Goal: Task Accomplishment & Management: Complete application form

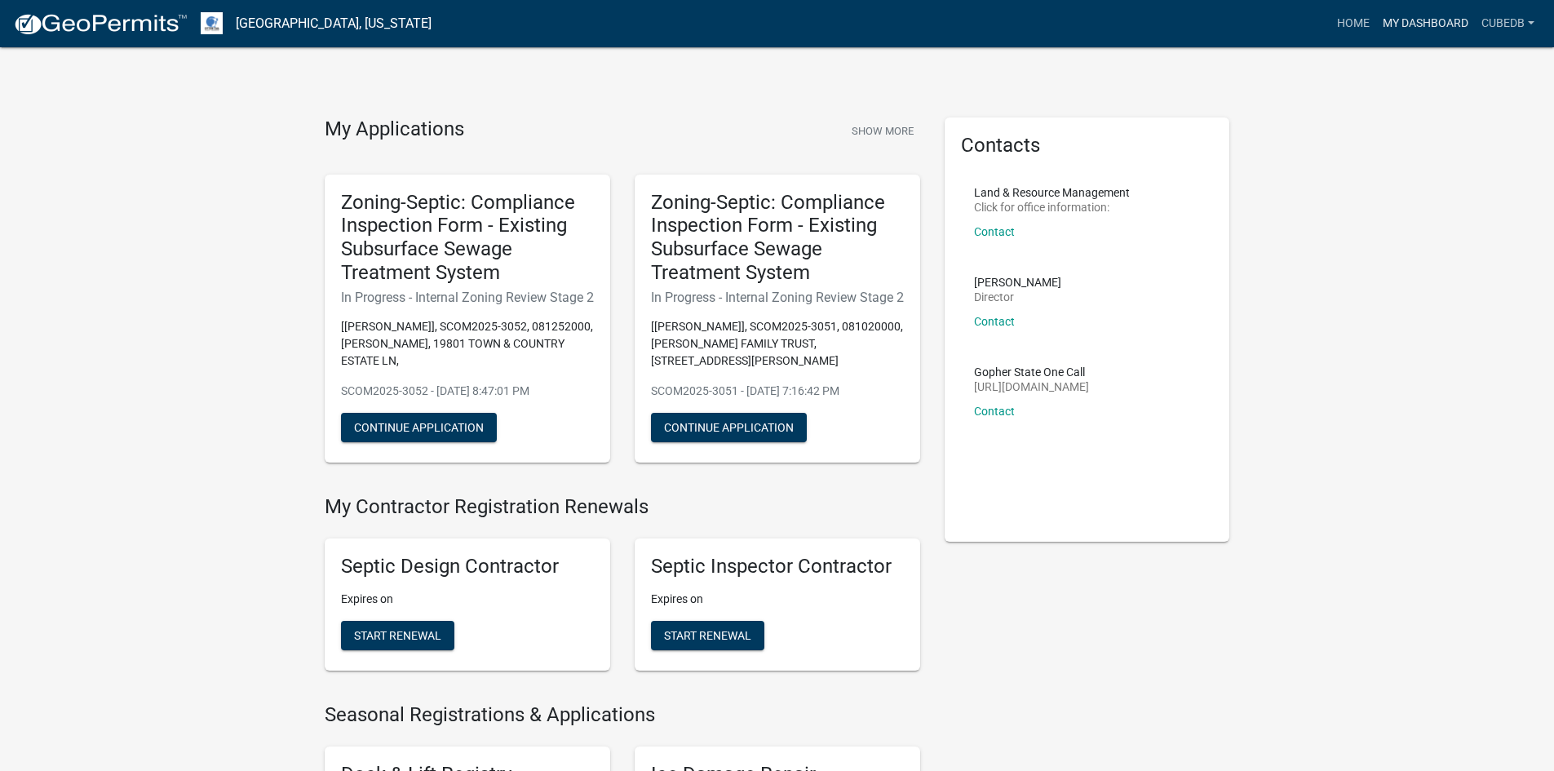
click at [1437, 24] on link "My Dashboard" at bounding box center [1425, 23] width 99 height 31
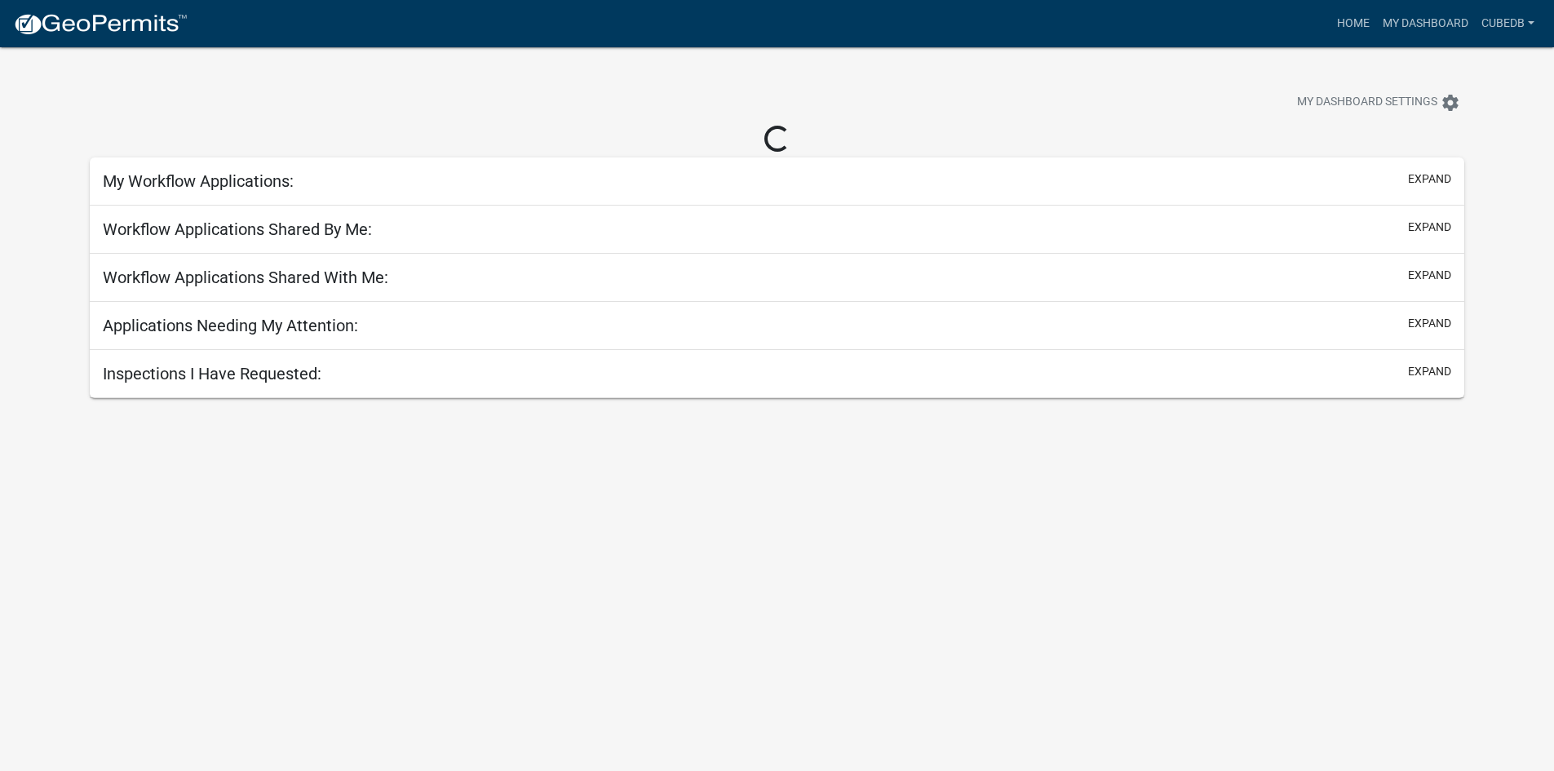
select select "3: 100"
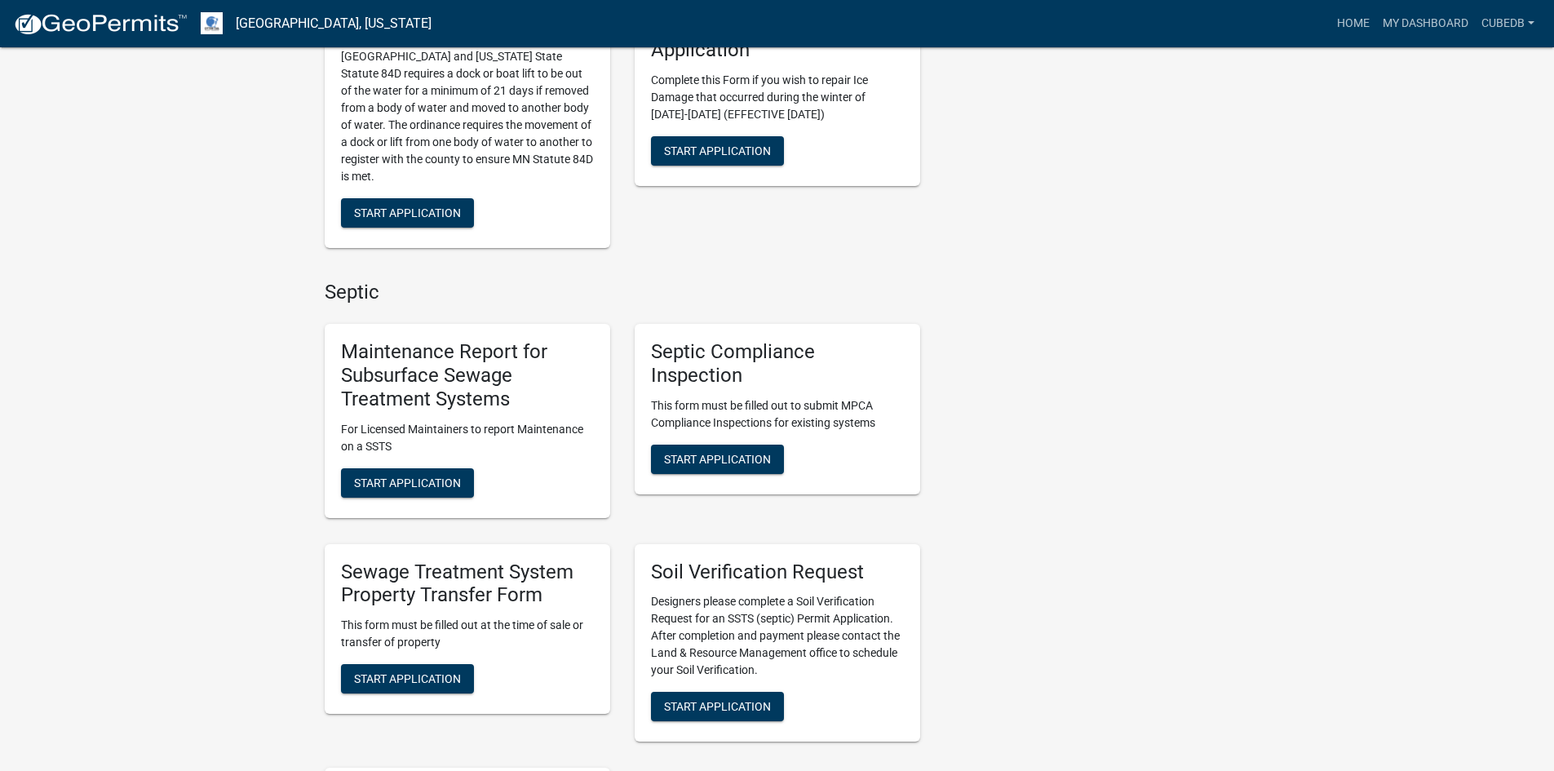
scroll to position [816, 0]
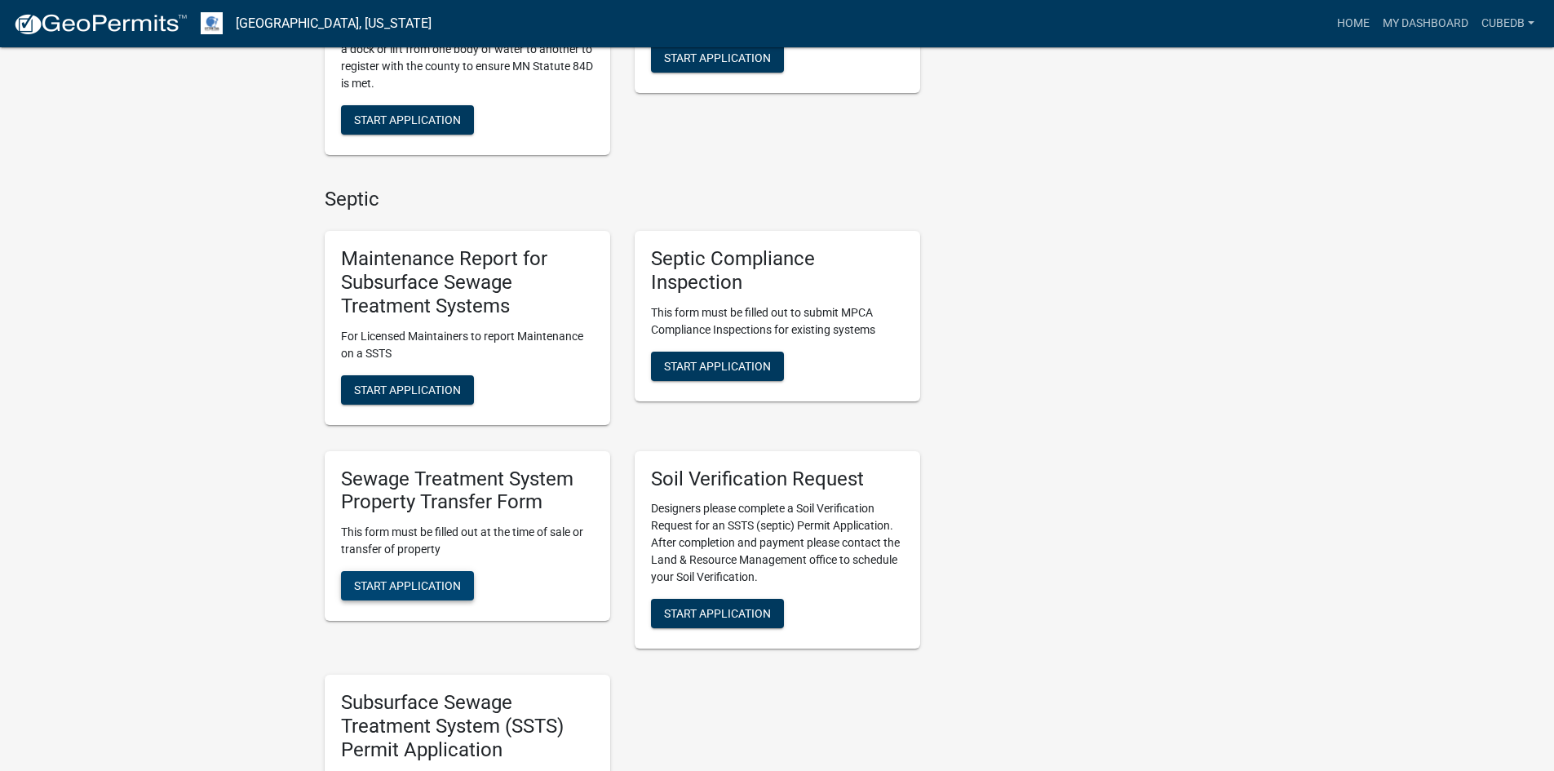
click at [378, 590] on span "Start Application" at bounding box center [407, 585] width 107 height 13
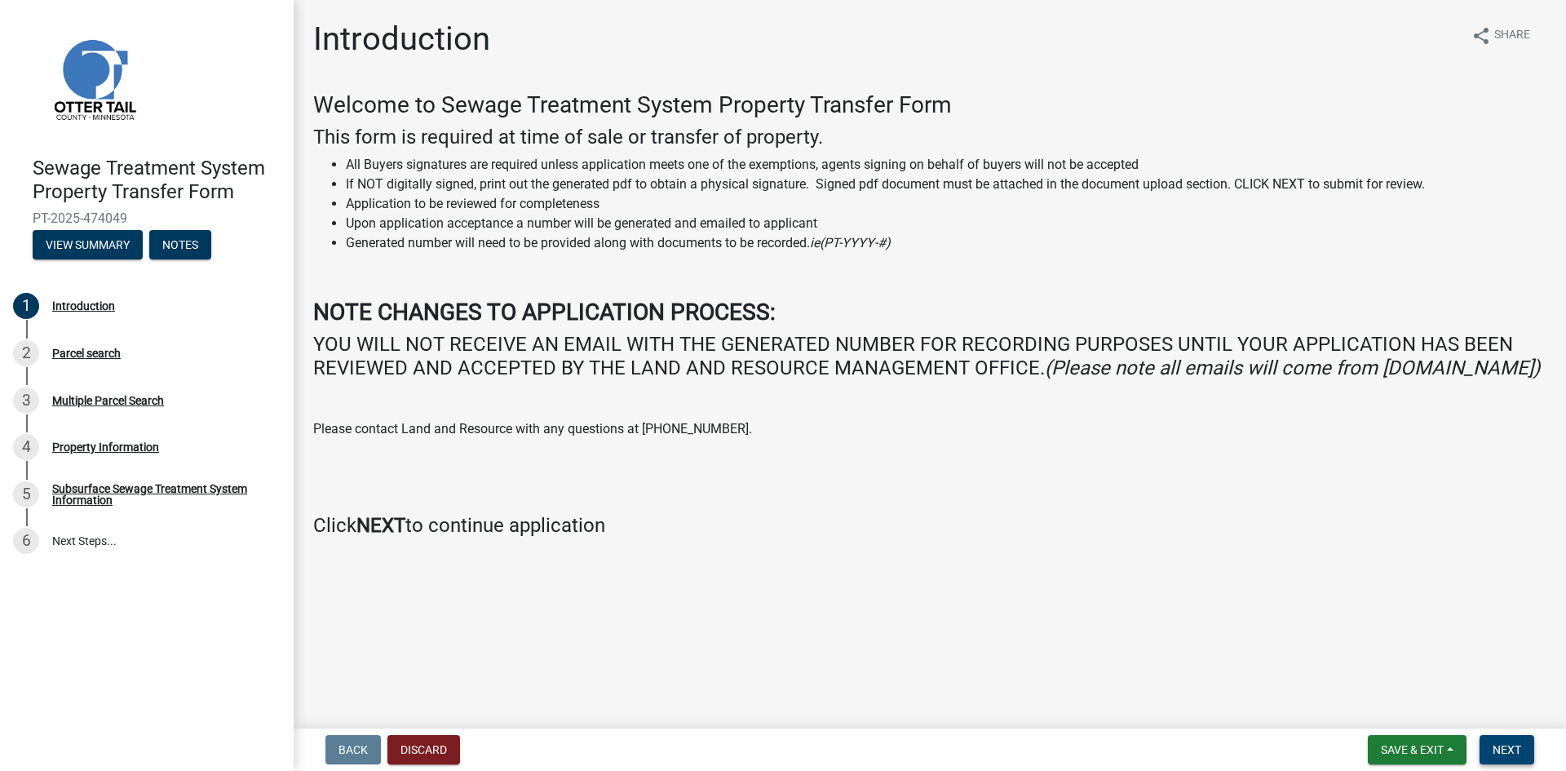
click at [1489, 748] on button "Next" at bounding box center [1506, 749] width 55 height 29
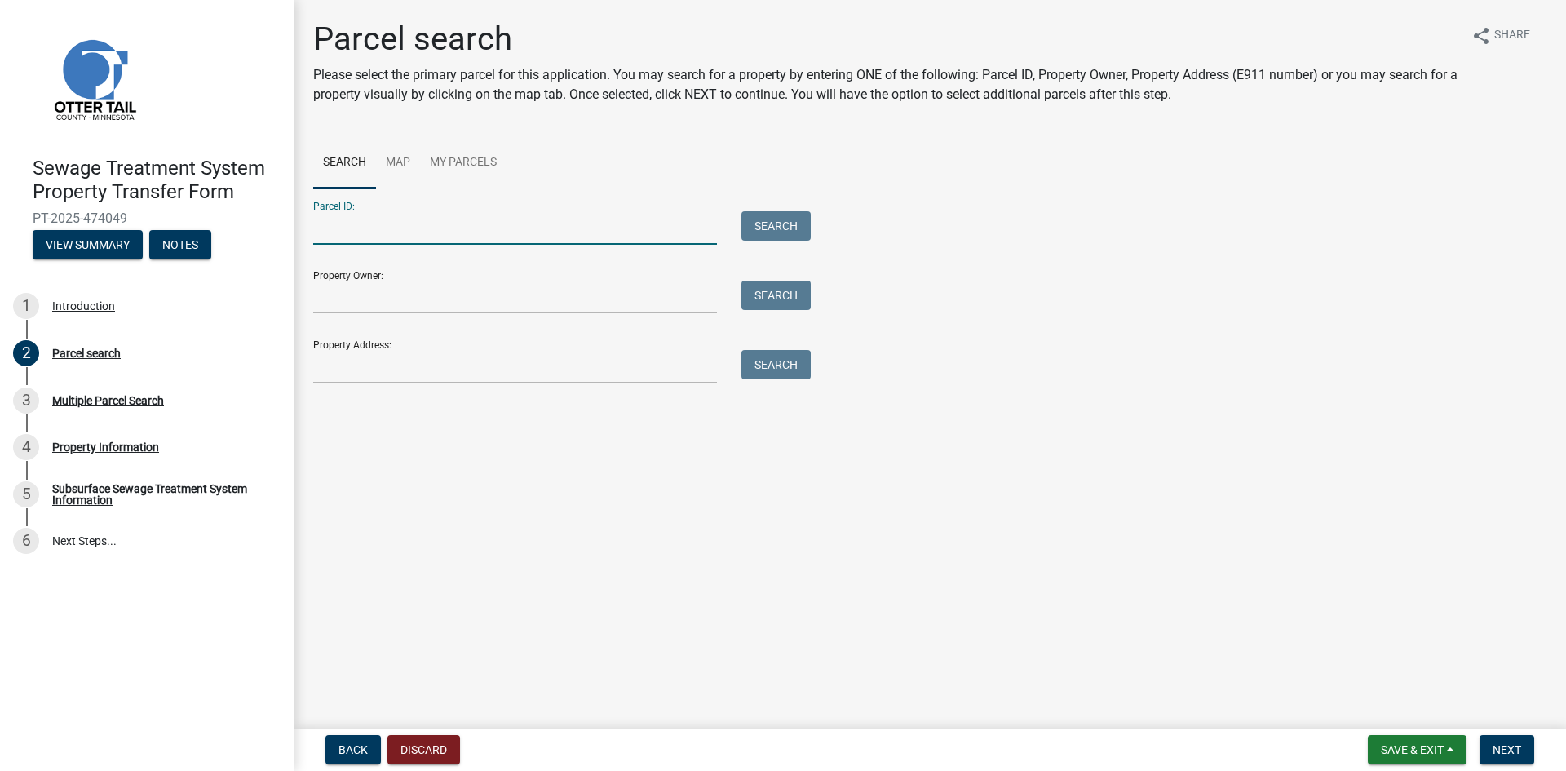
click at [353, 231] on input "Parcel ID:" at bounding box center [515, 227] width 404 height 33
paste input "42000230206008"
type input "42000230206008"
click at [774, 230] on button "Search" at bounding box center [775, 225] width 69 height 29
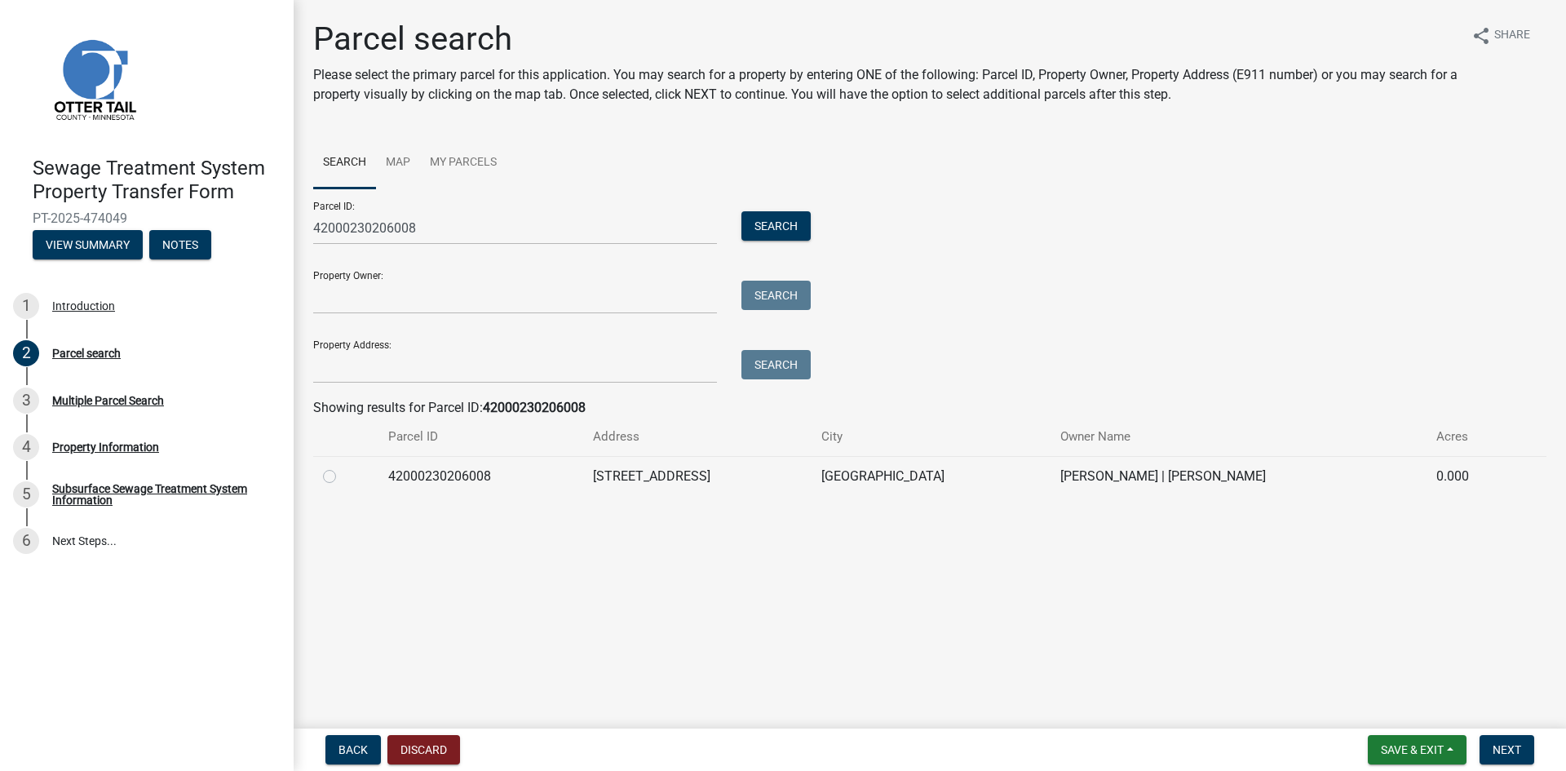
click at [343, 466] on label at bounding box center [343, 466] width 0 height 0
click at [343, 475] on input "radio" at bounding box center [348, 471] width 11 height 11
radio input "true"
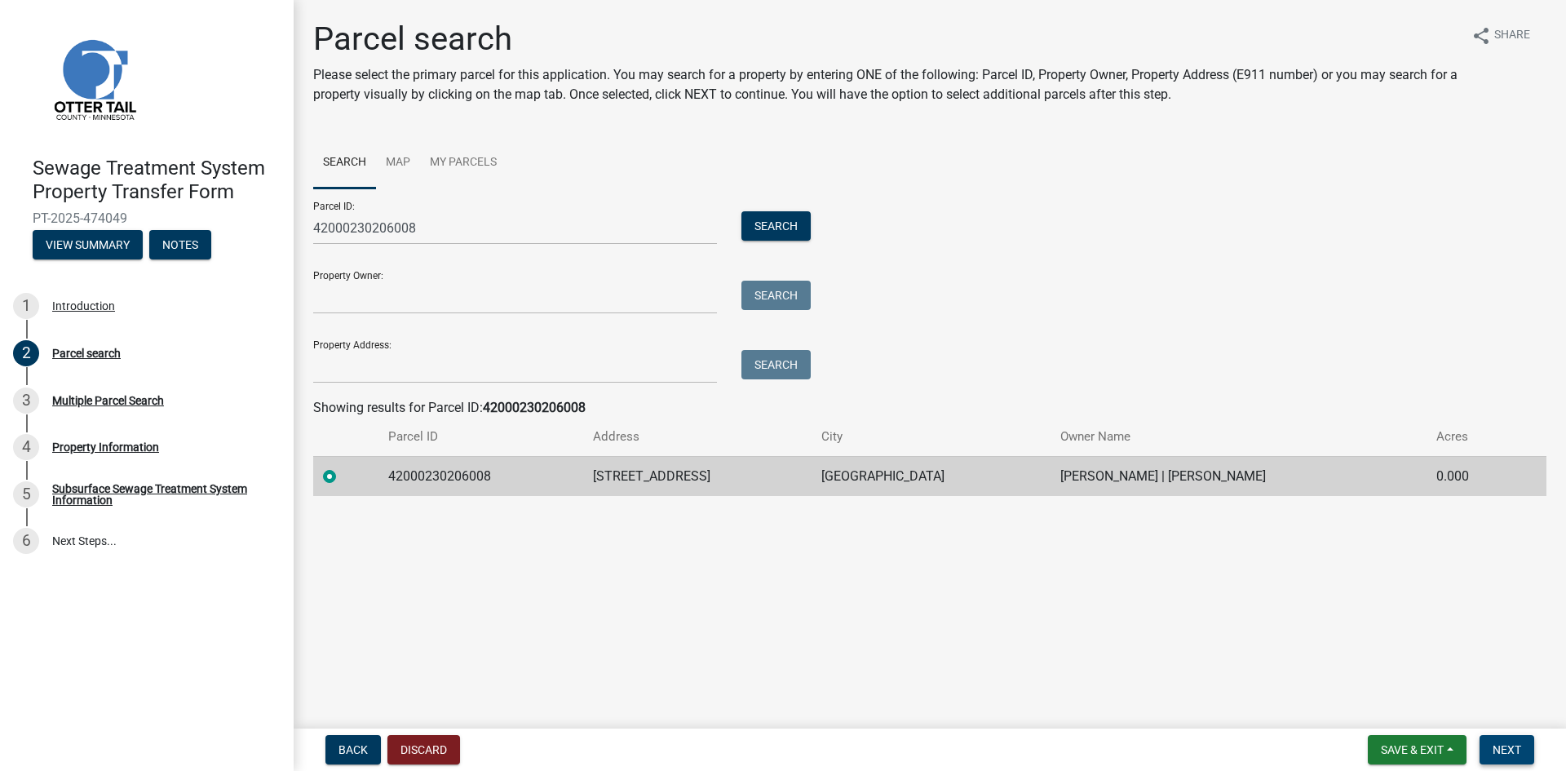
click at [1510, 750] on span "Next" at bounding box center [1506, 749] width 29 height 13
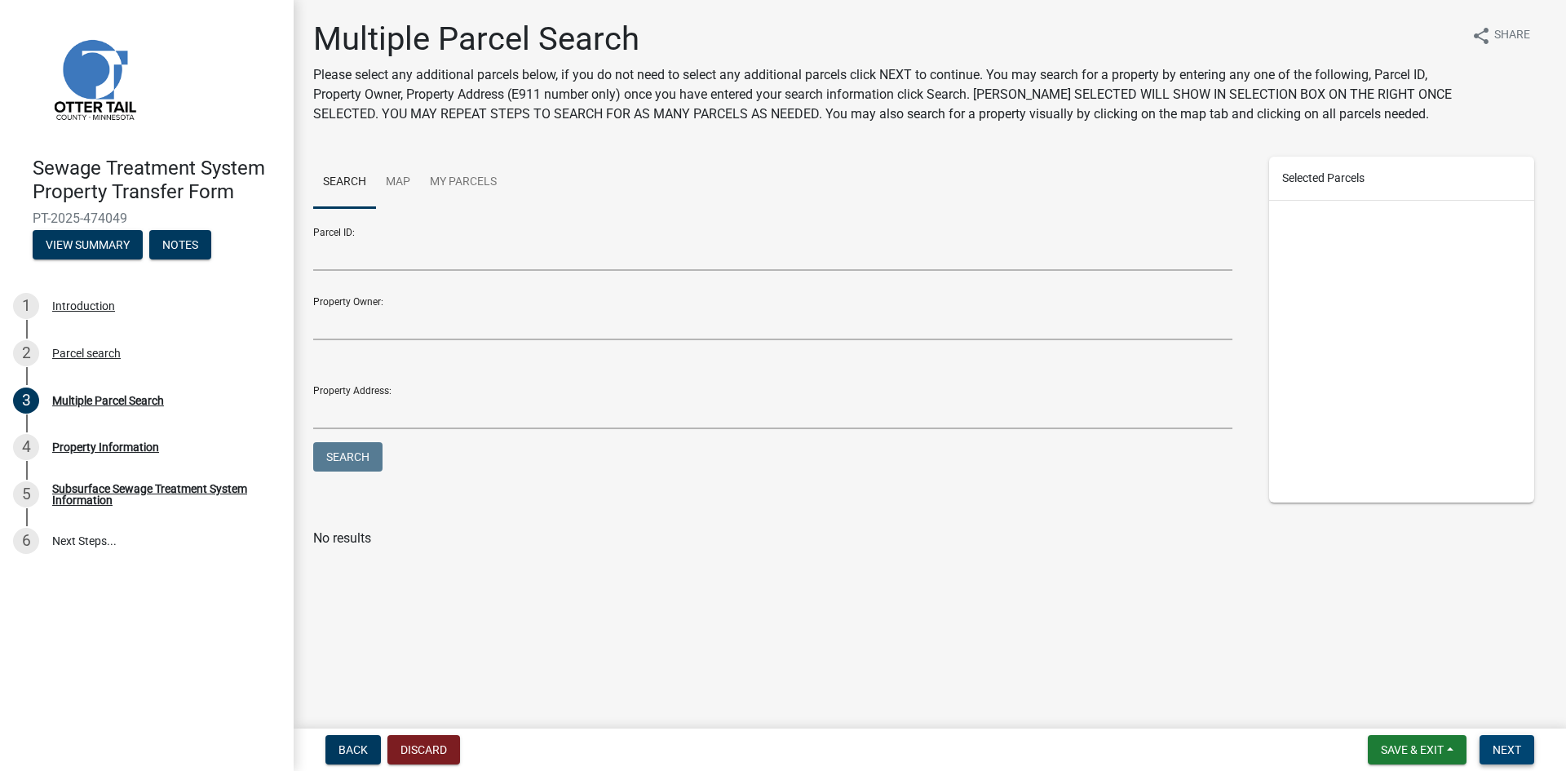
click at [1523, 748] on button "Next" at bounding box center [1506, 749] width 55 height 29
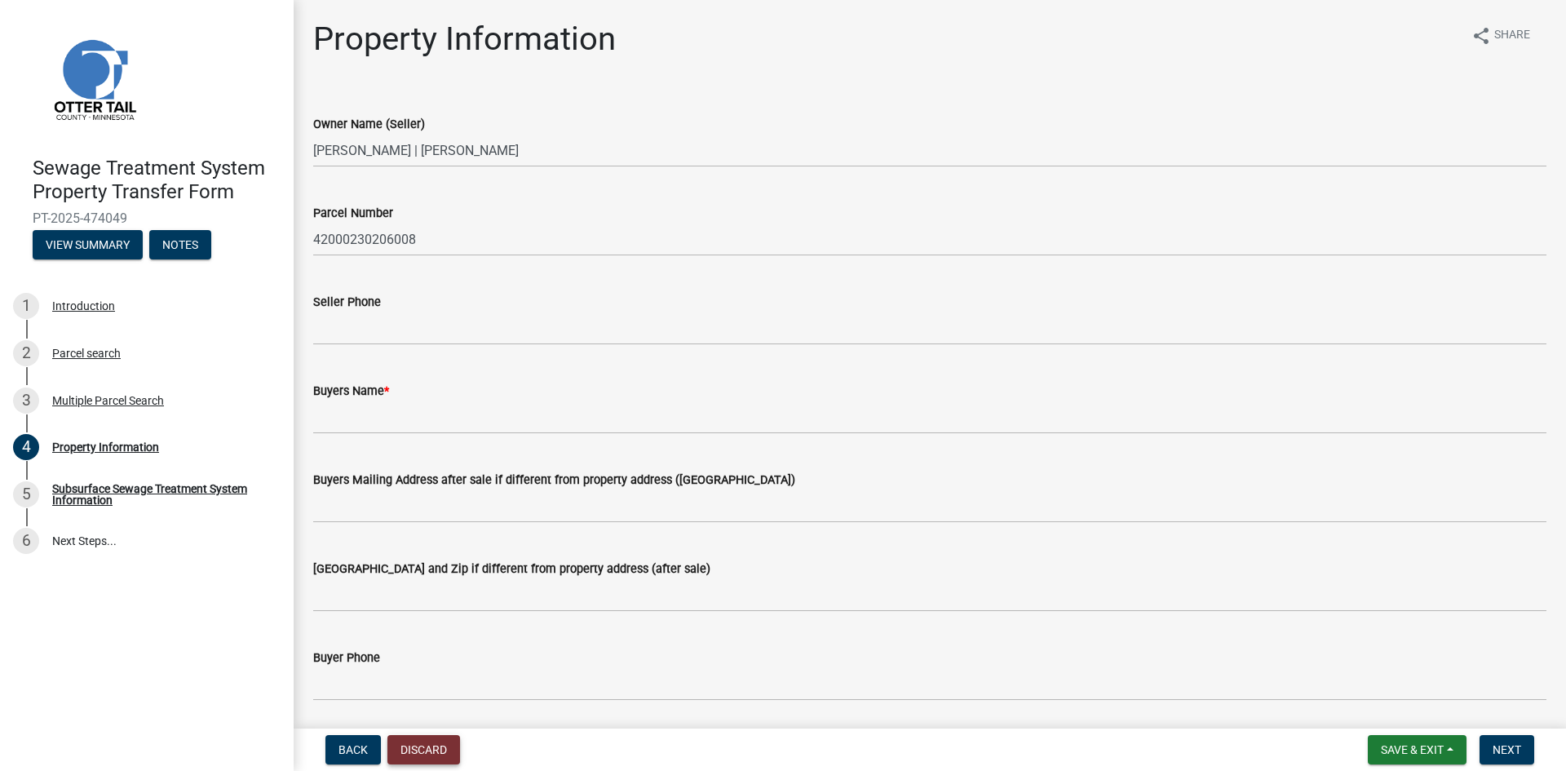
click at [440, 751] on button "Discard" at bounding box center [423, 749] width 73 height 29
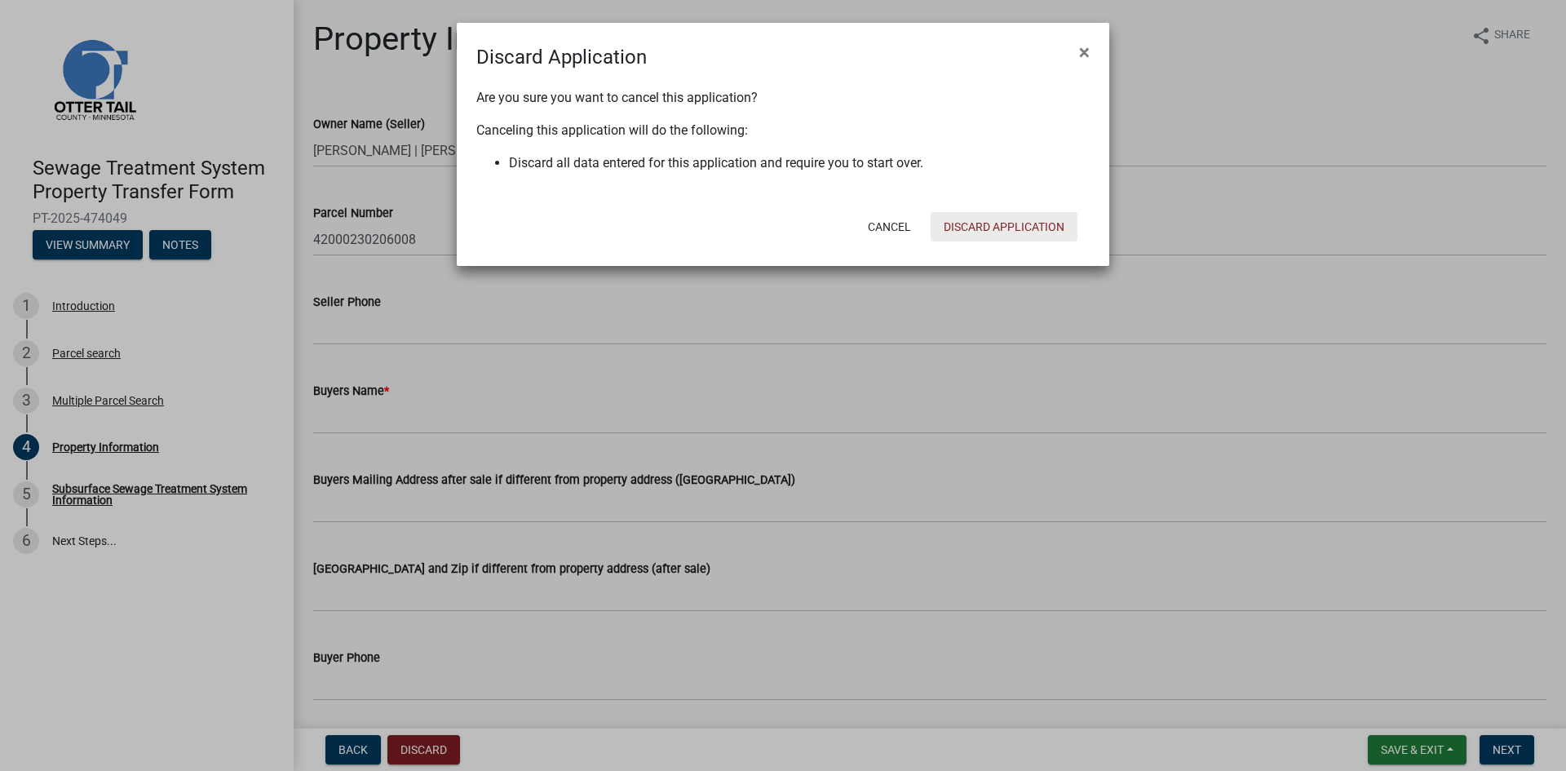
click at [1034, 228] on button "Discard Application" at bounding box center [1004, 226] width 147 height 29
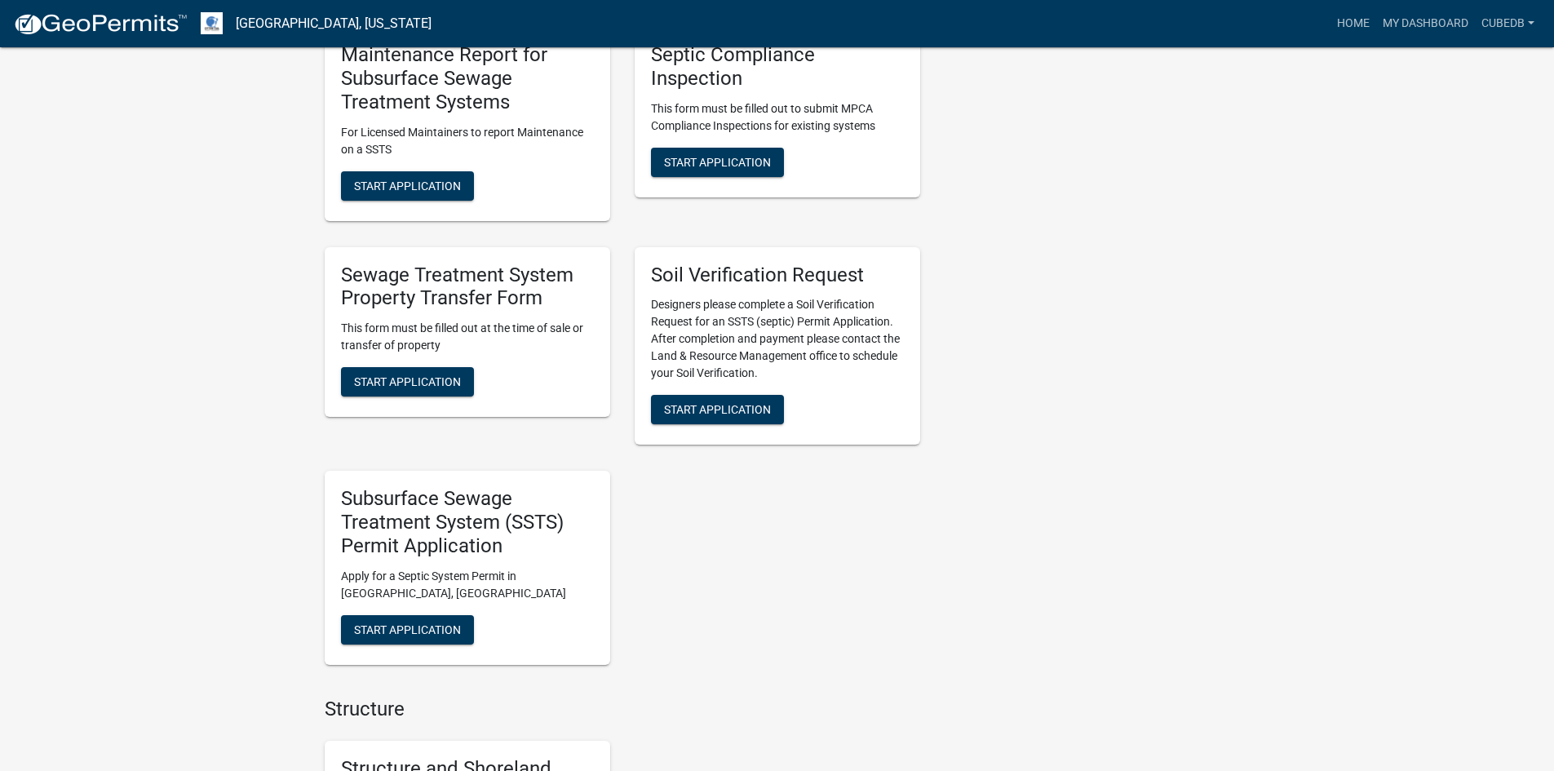
scroll to position [1040, 0]
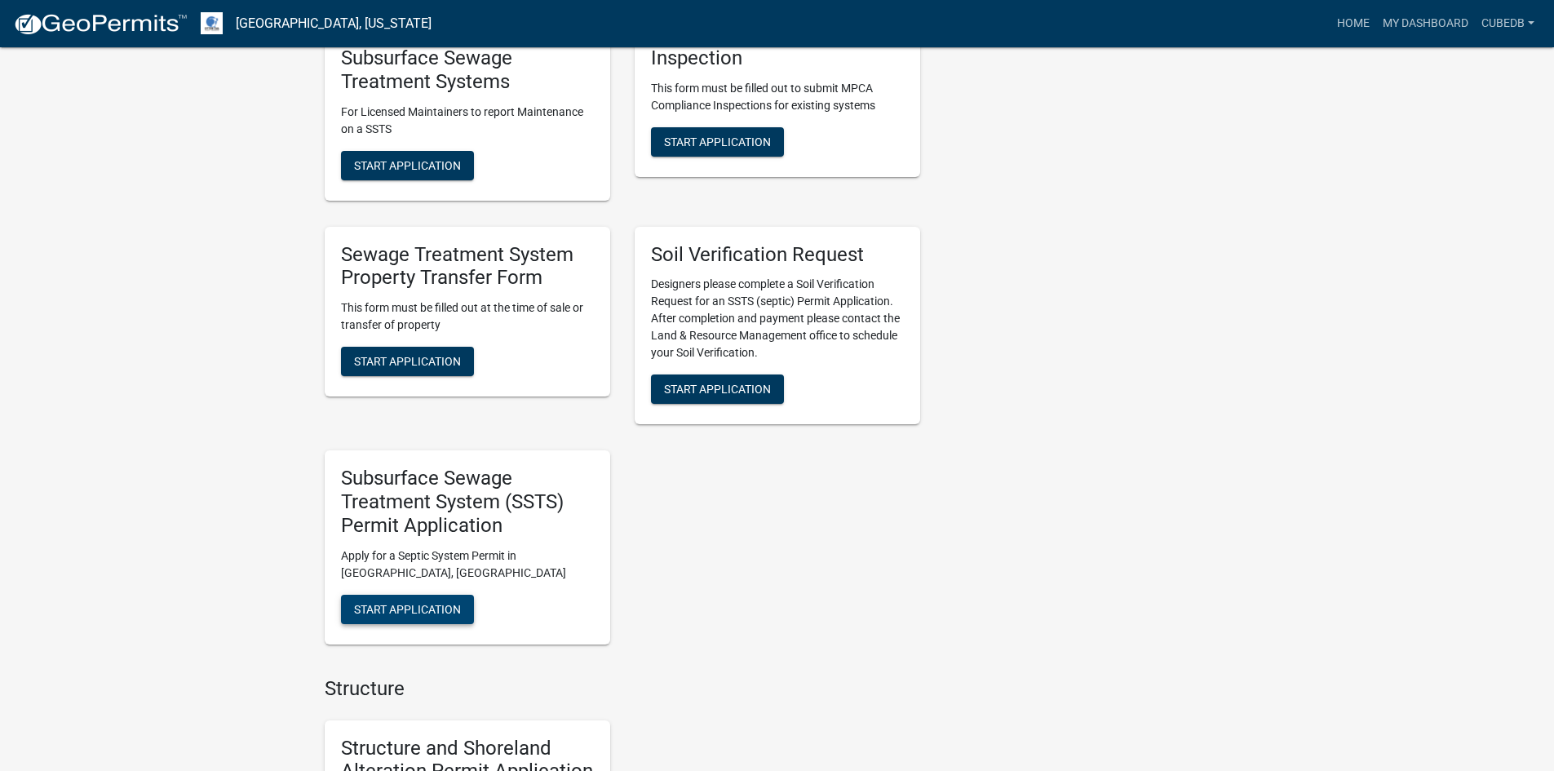
click at [421, 610] on span "Start Application" at bounding box center [407, 608] width 107 height 13
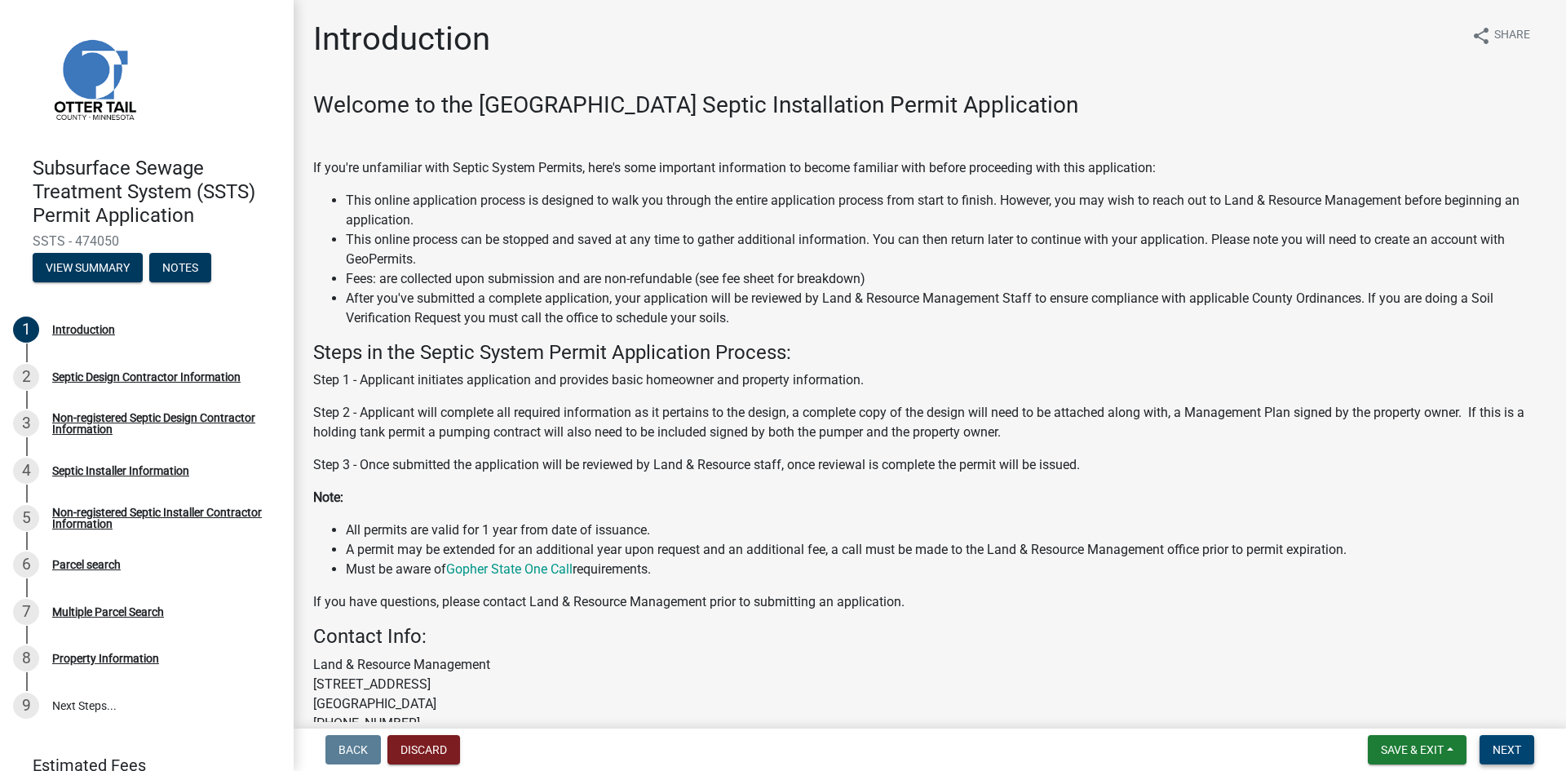
click at [1494, 753] on span "Next" at bounding box center [1506, 749] width 29 height 13
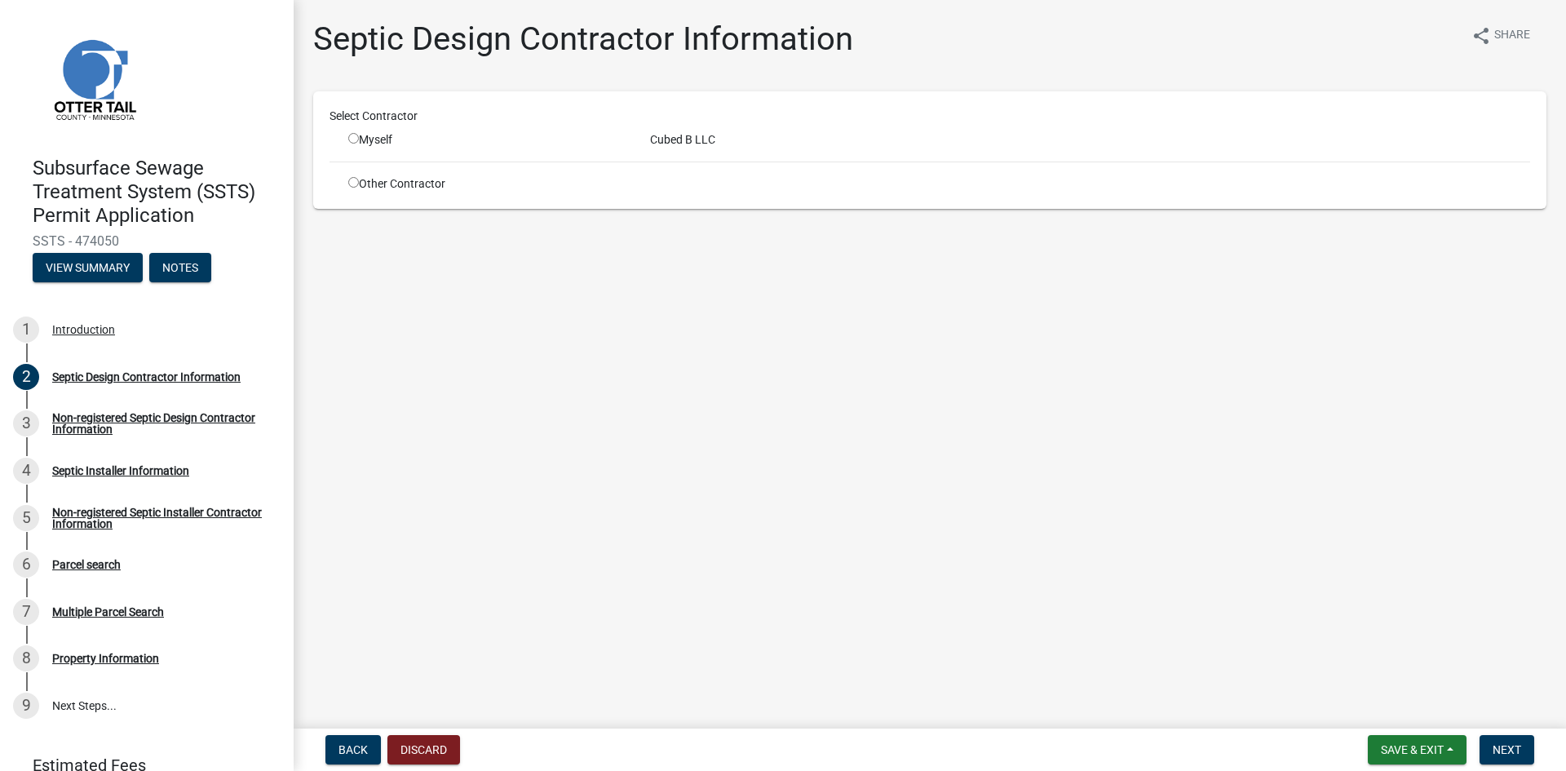
click at [354, 135] on input "radio" at bounding box center [353, 138] width 11 height 11
radio input "true"
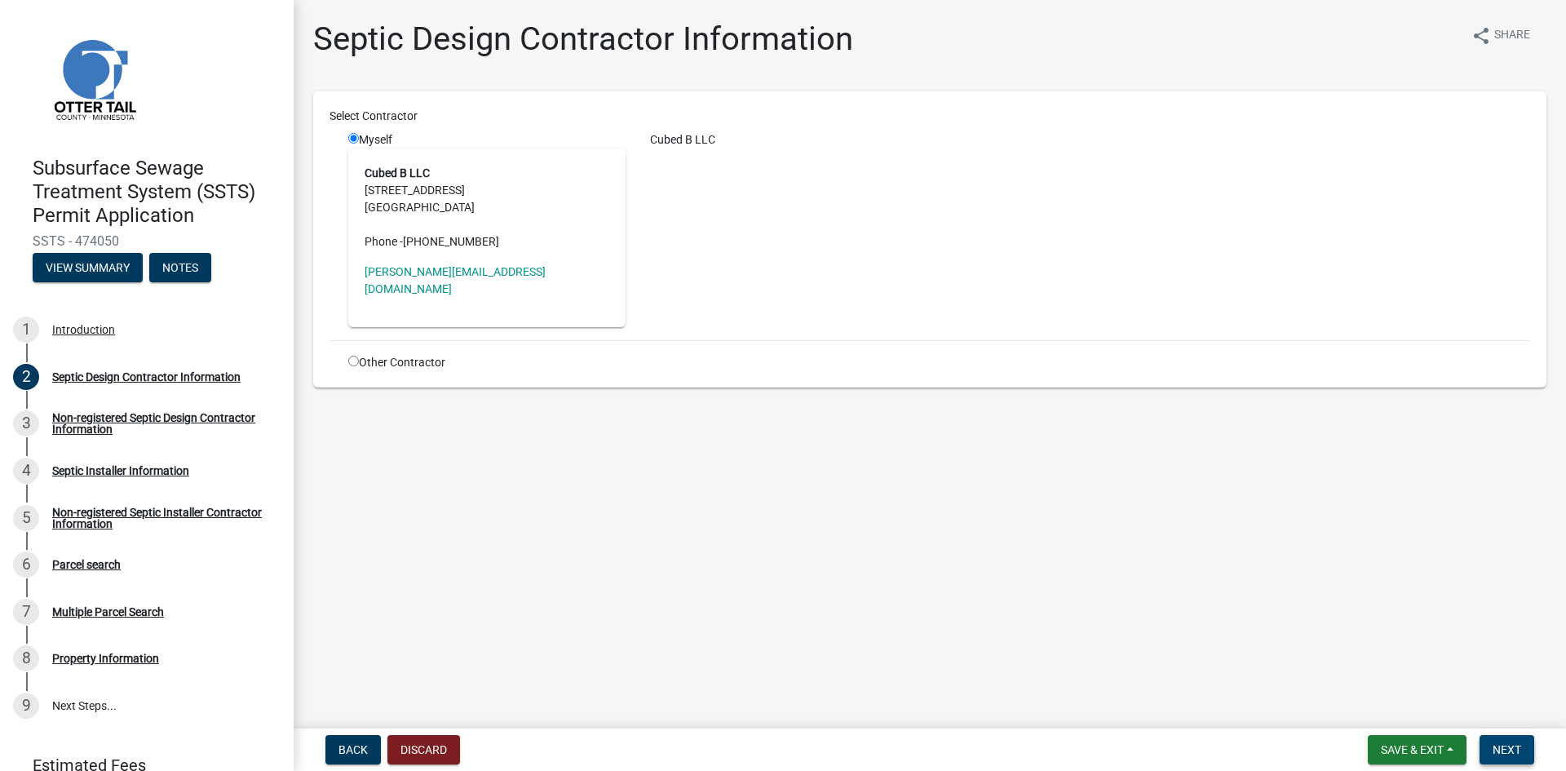
click at [1501, 741] on button "Next" at bounding box center [1506, 749] width 55 height 29
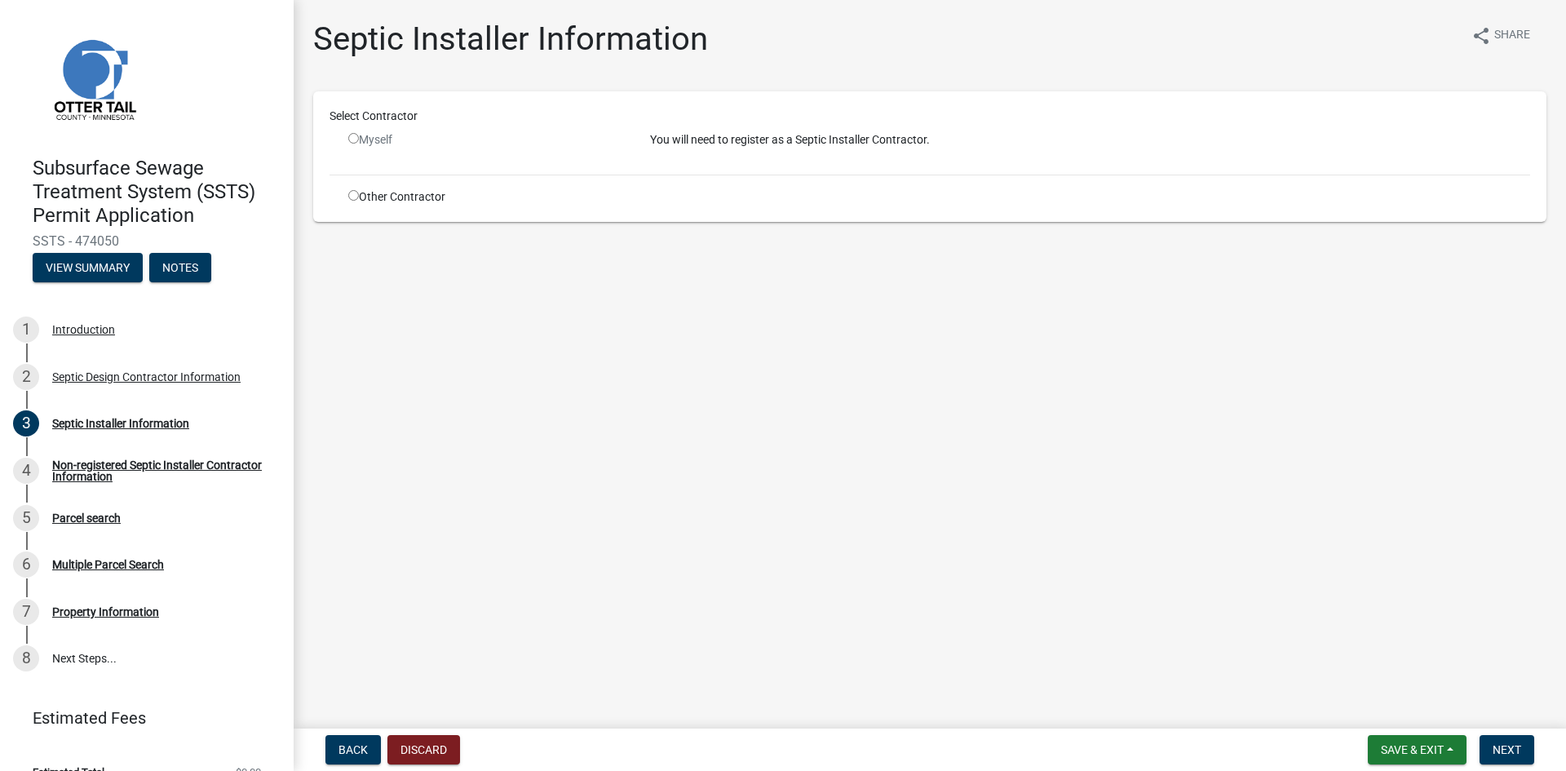
click at [350, 192] on input "radio" at bounding box center [353, 195] width 11 height 11
radio input "true"
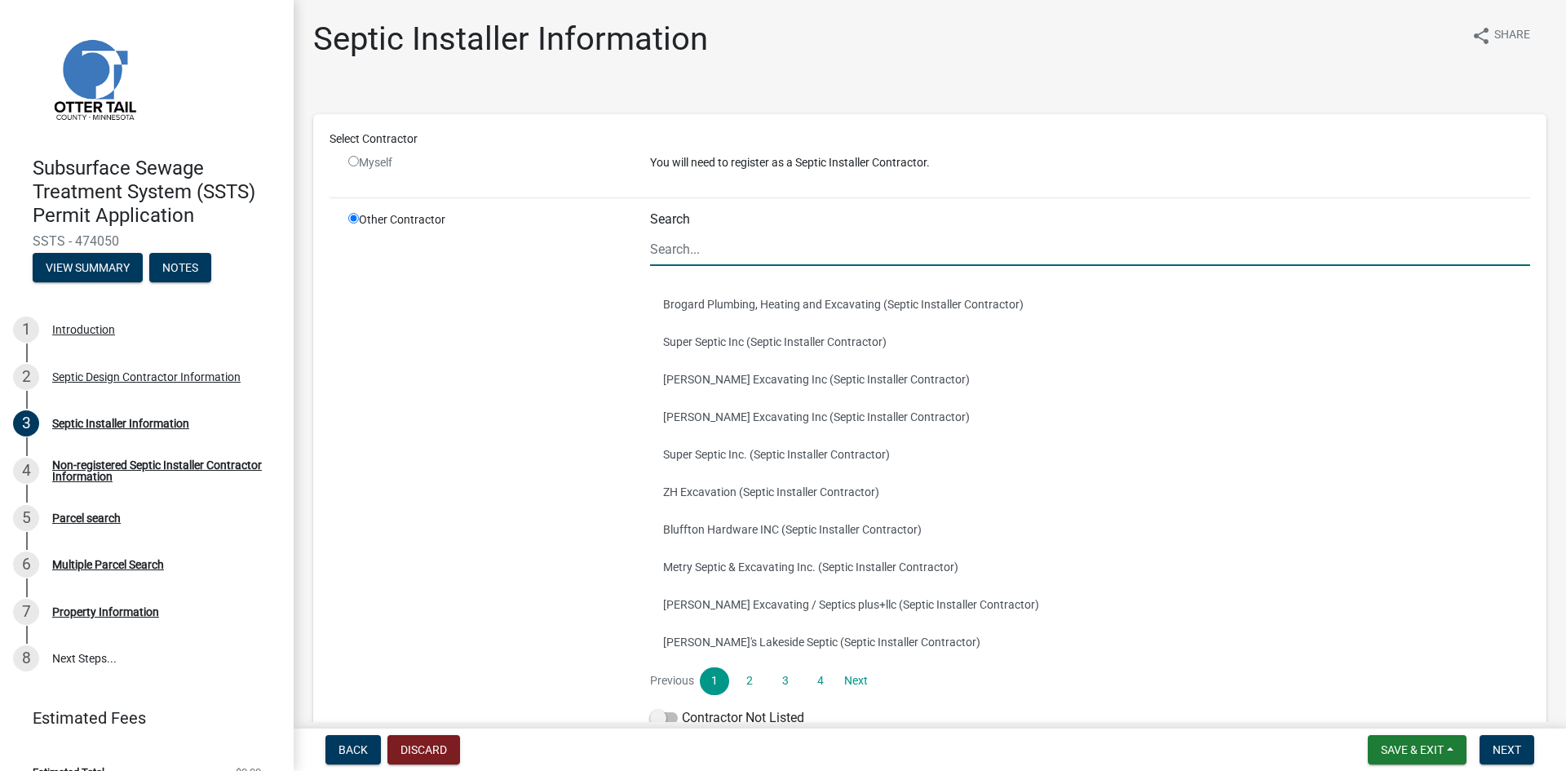
click at [736, 255] on input "Search" at bounding box center [1090, 248] width 880 height 33
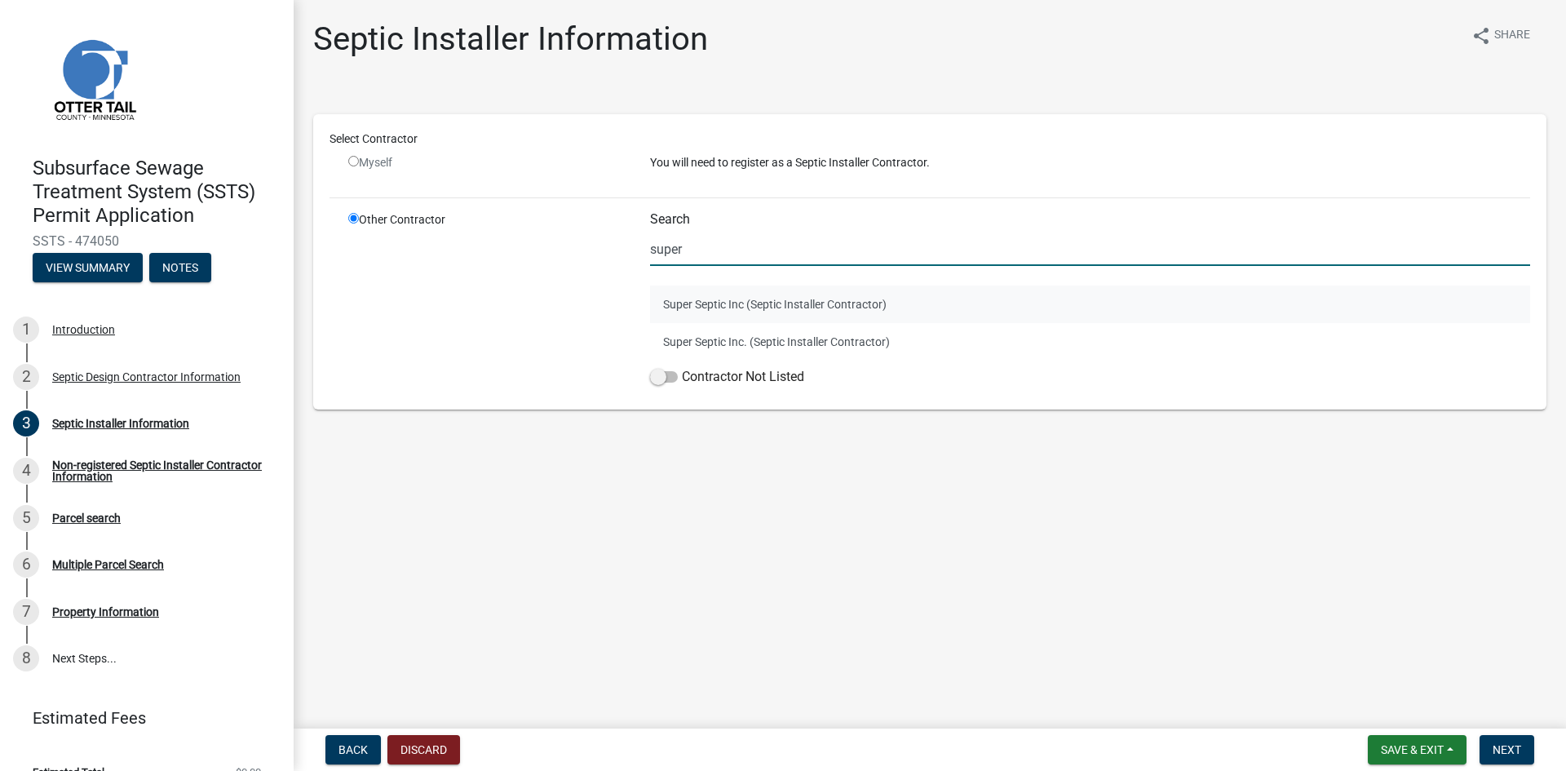
type input "super"
click at [767, 303] on button "Super Septic Inc (Septic Installer Contractor)" at bounding box center [1090, 304] width 880 height 38
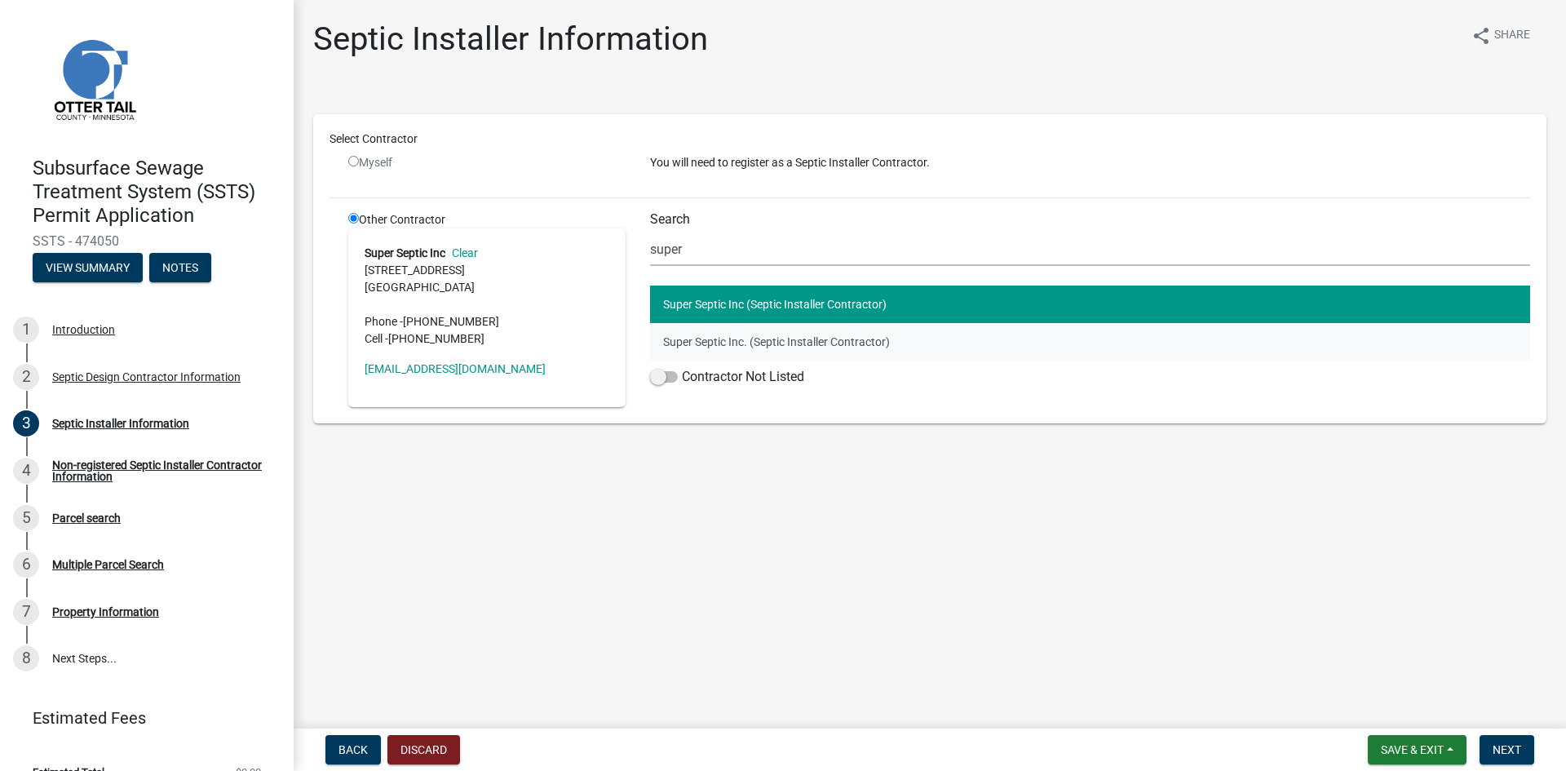
click at [714, 340] on button "Super Septic Inc. (Septic Installer Contractor)" at bounding box center [1090, 342] width 880 height 38
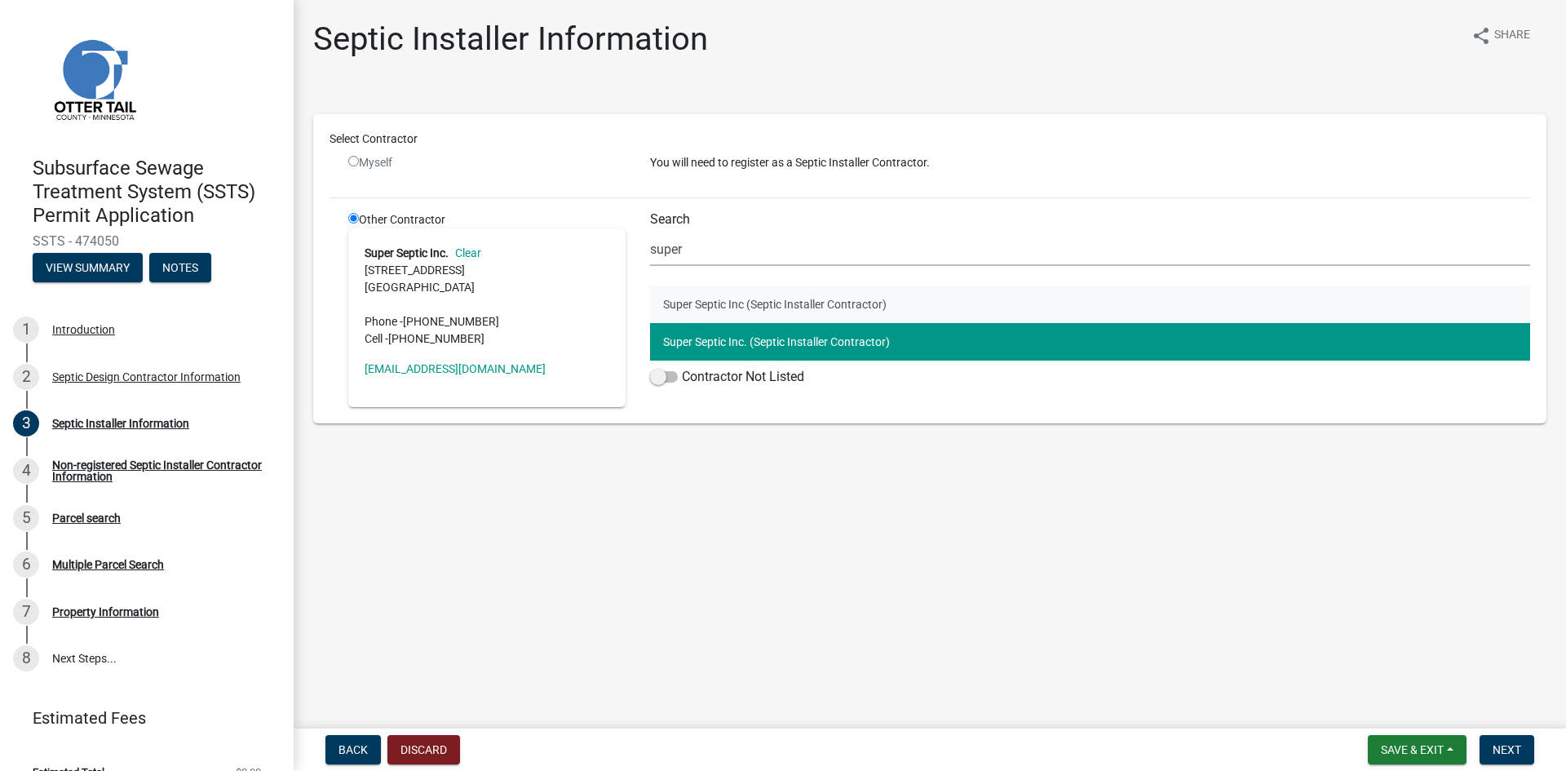
click at [714, 303] on button "Super Septic Inc (Septic Installer Contractor)" at bounding box center [1090, 304] width 880 height 38
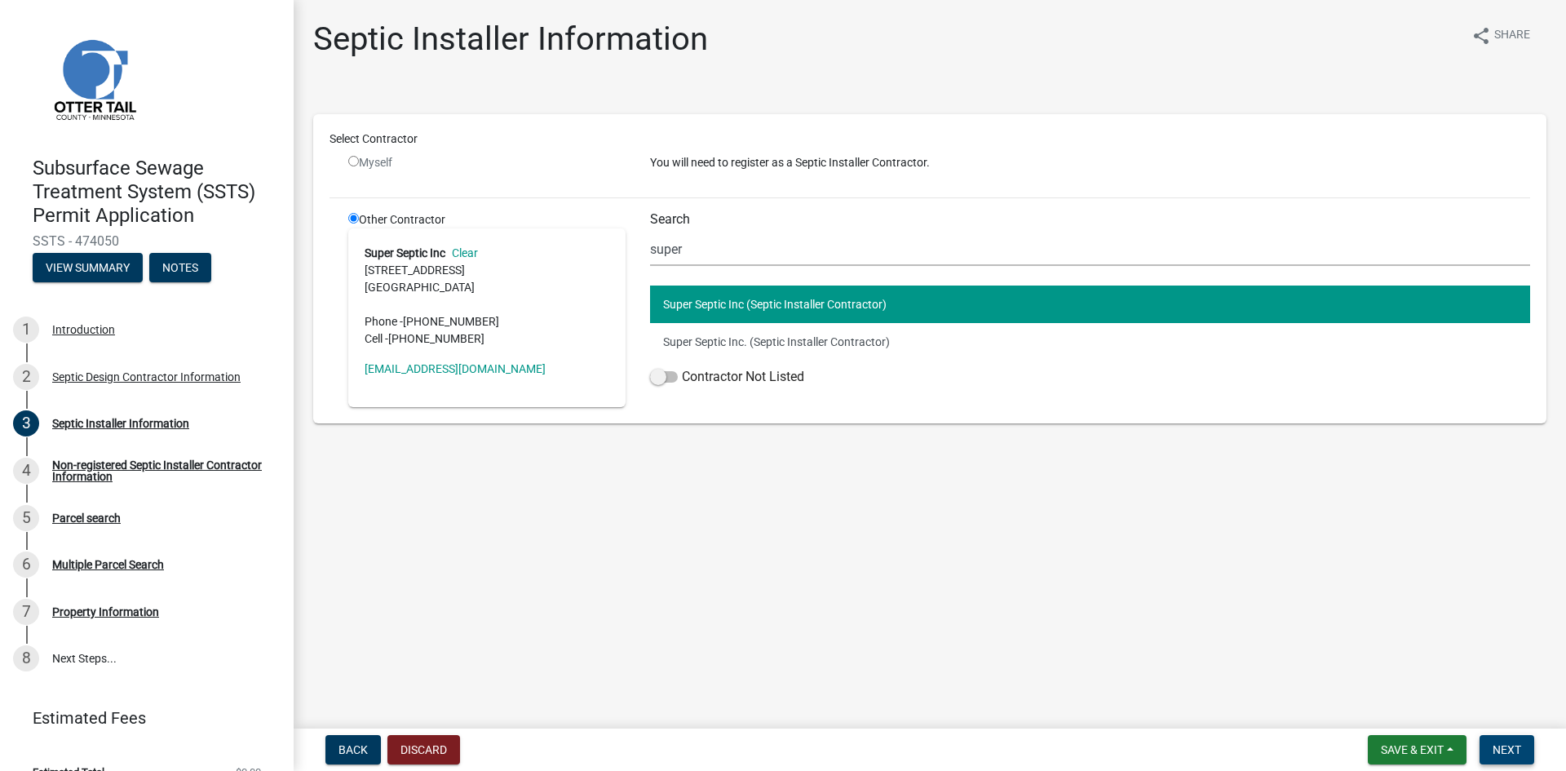
click at [1508, 745] on span "Next" at bounding box center [1506, 749] width 29 height 13
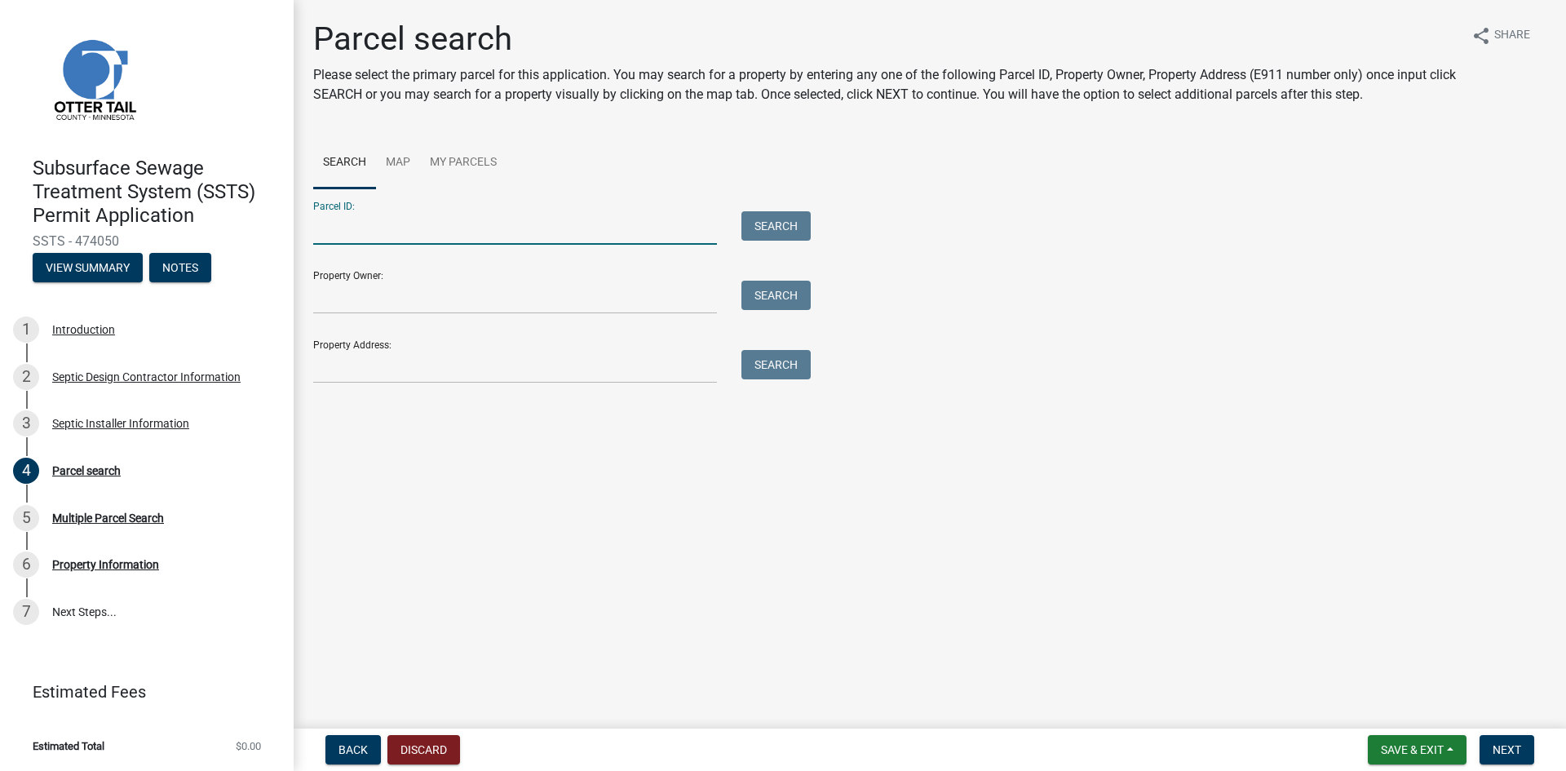
click at [403, 232] on input "Parcel ID:" at bounding box center [515, 227] width 404 height 33
paste input "42000230206008"
type input "42000230206008"
click at [786, 223] on button "Search" at bounding box center [775, 225] width 69 height 29
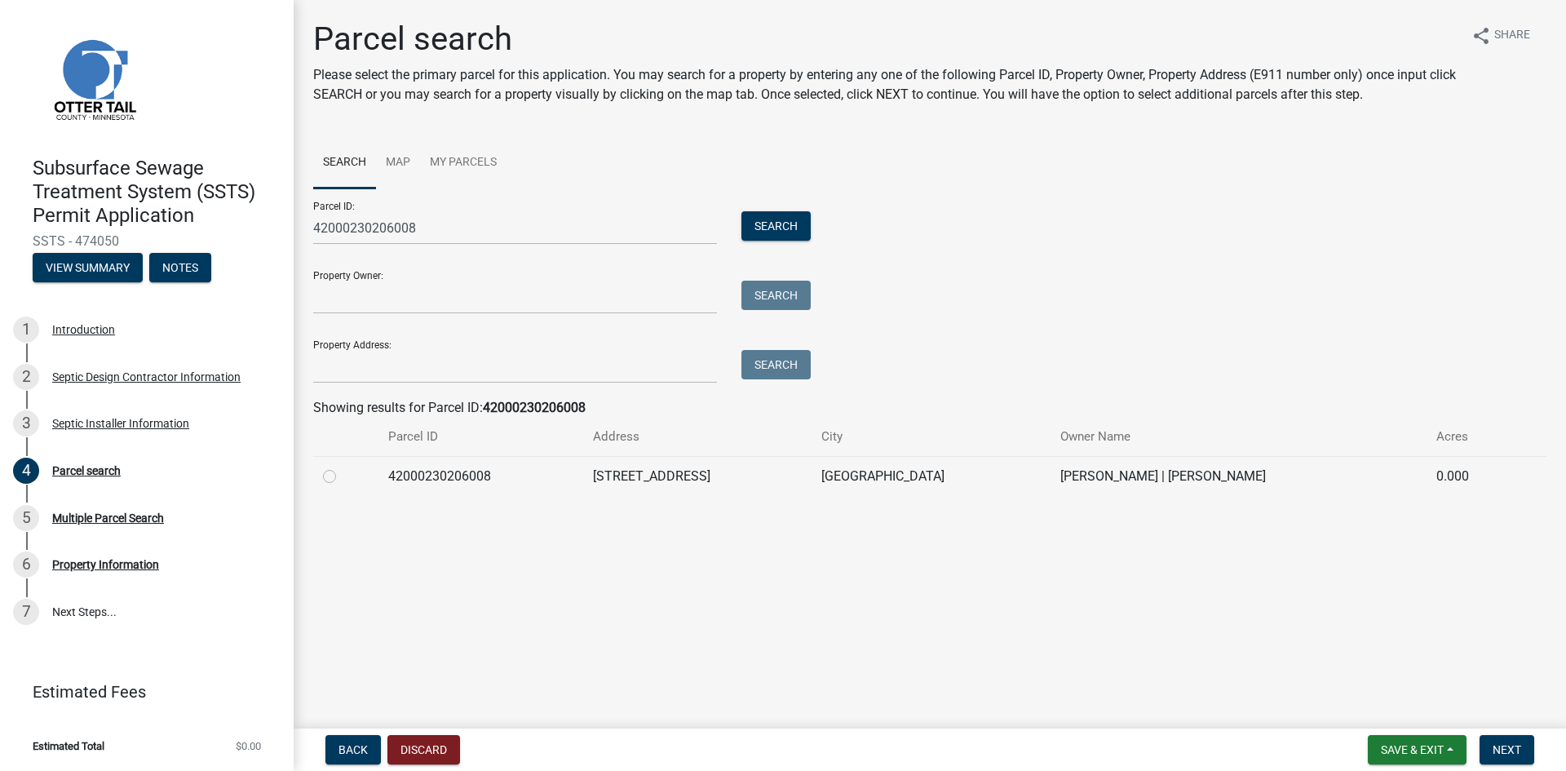
click at [343, 466] on label at bounding box center [343, 466] width 0 height 0
click at [343, 472] on input "radio" at bounding box center [348, 471] width 11 height 11
radio input "true"
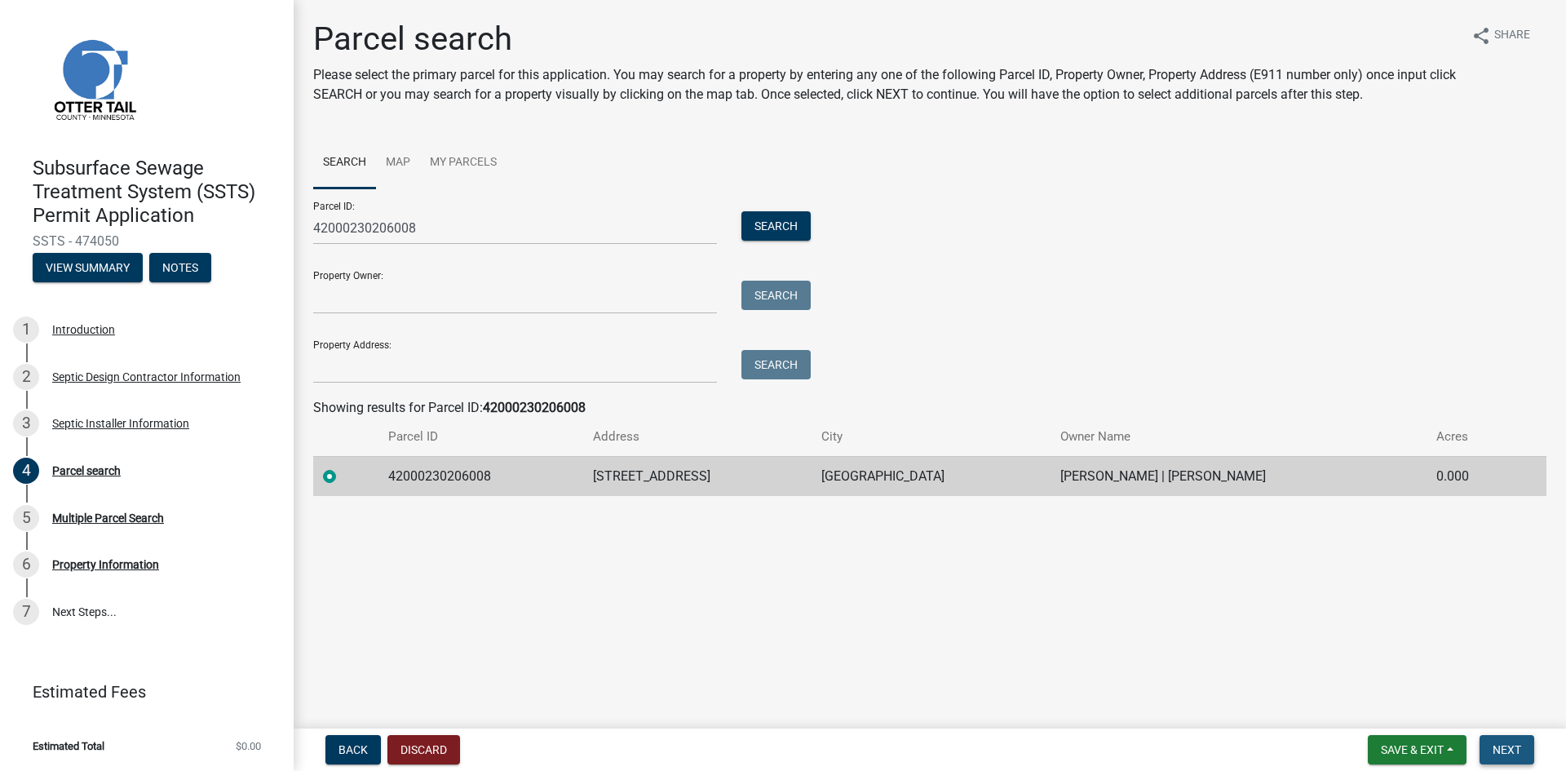
click at [1503, 748] on span "Next" at bounding box center [1506, 749] width 29 height 13
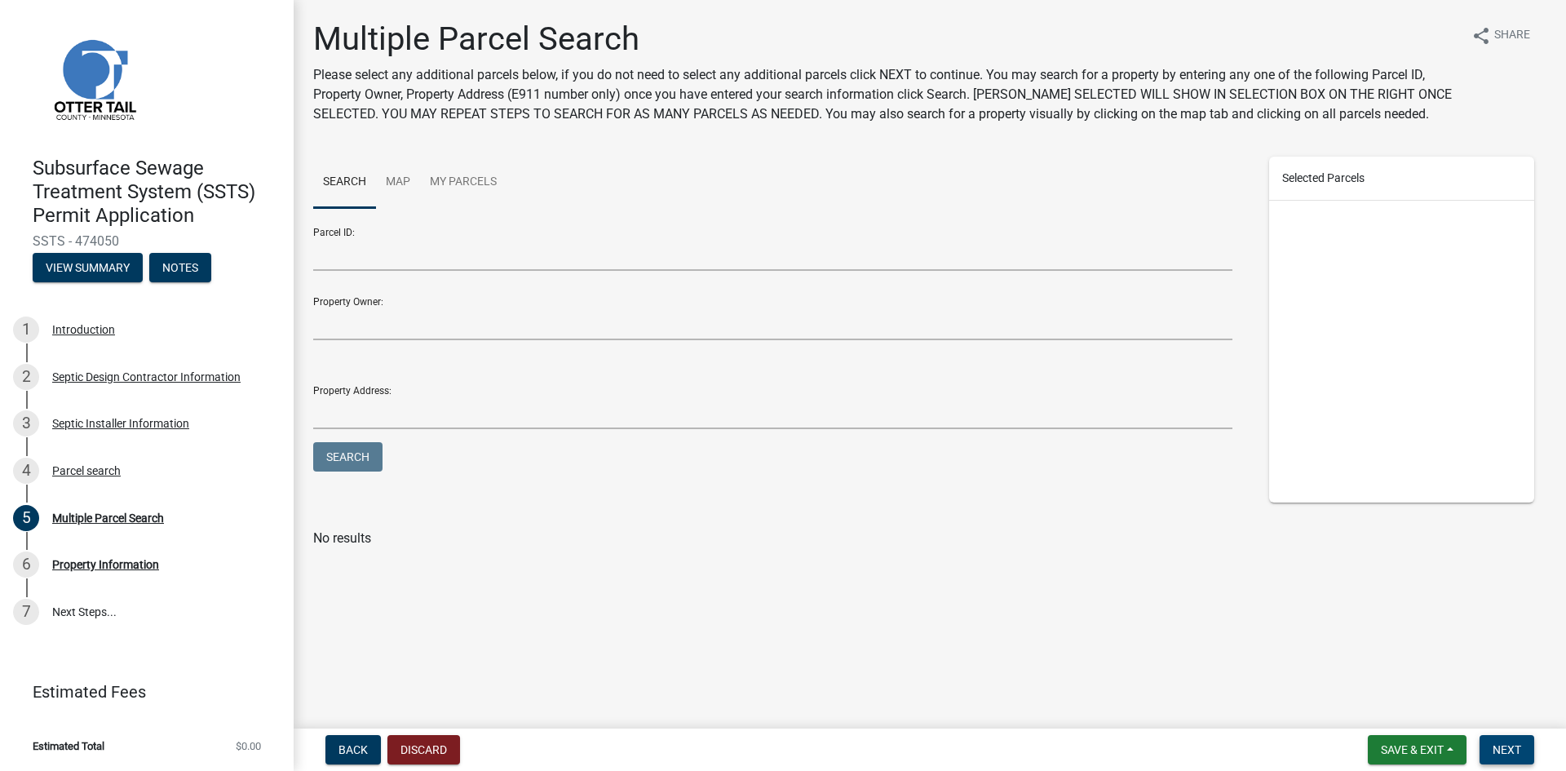
click at [1500, 741] on button "Next" at bounding box center [1506, 749] width 55 height 29
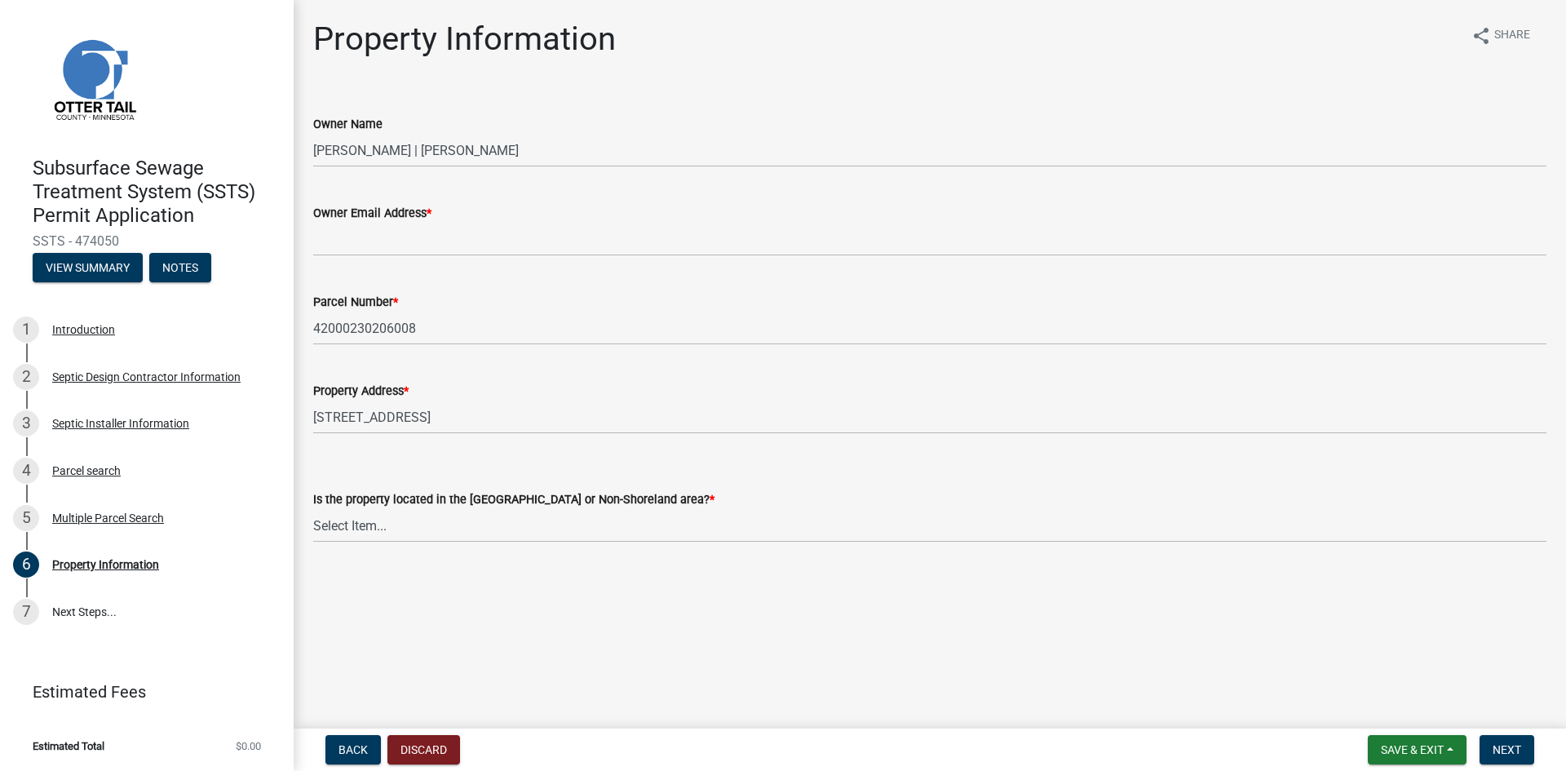
drag, startPoint x: 119, startPoint y: 235, endPoint x: 34, endPoint y: 244, distance: 85.3
click at [34, 244] on span "SSTS - 474050" at bounding box center [147, 240] width 228 height 15
copy span "SSTS - 474050"
click at [1451, 752] on button "Save & Exit" at bounding box center [1417, 749] width 99 height 29
click at [1386, 670] on button "Save" at bounding box center [1401, 667] width 130 height 39
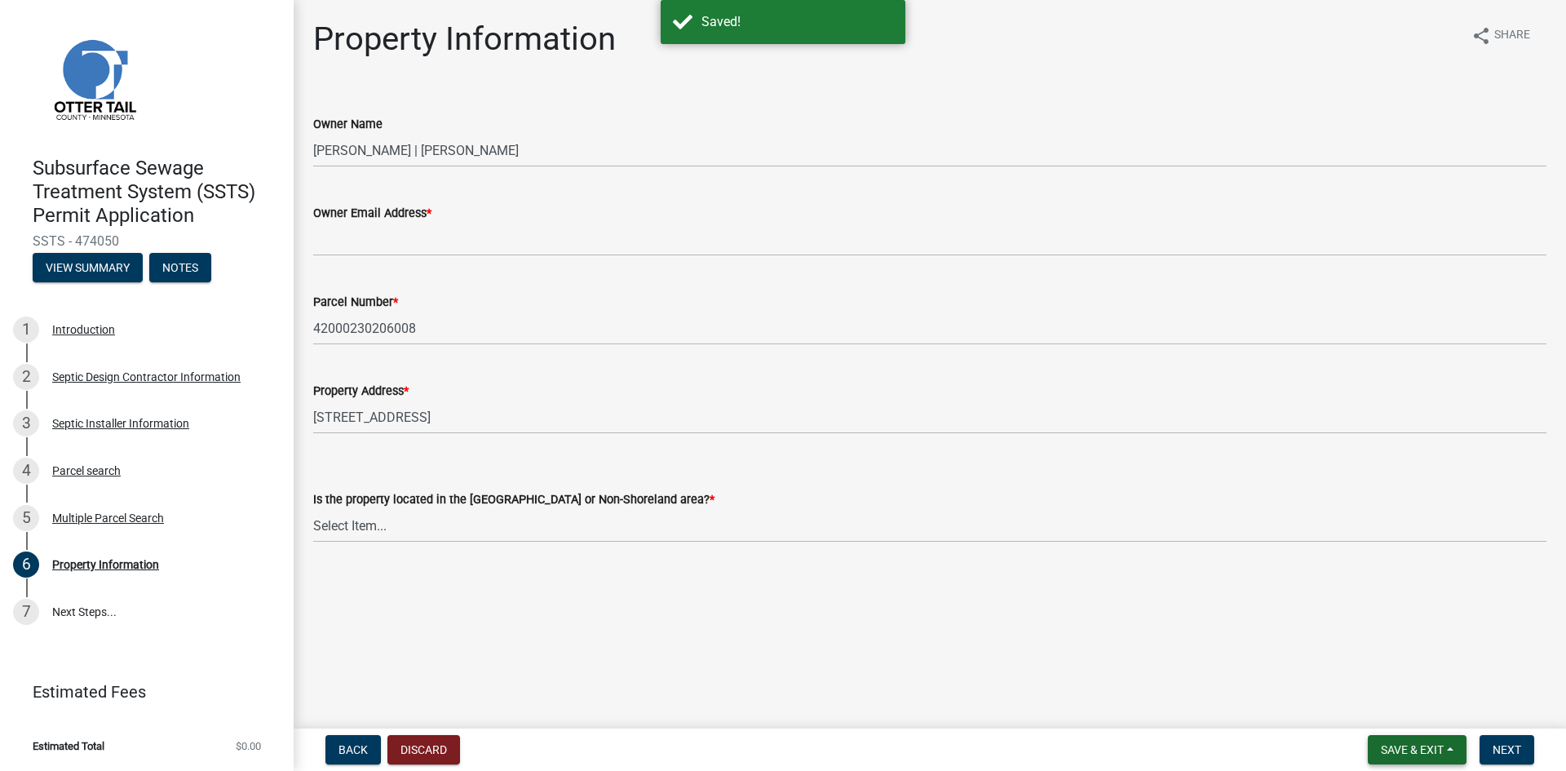
click at [1404, 750] on span "Save & Exit" at bounding box center [1412, 749] width 63 height 13
click at [1394, 711] on button "Save & Exit" at bounding box center [1401, 706] width 130 height 39
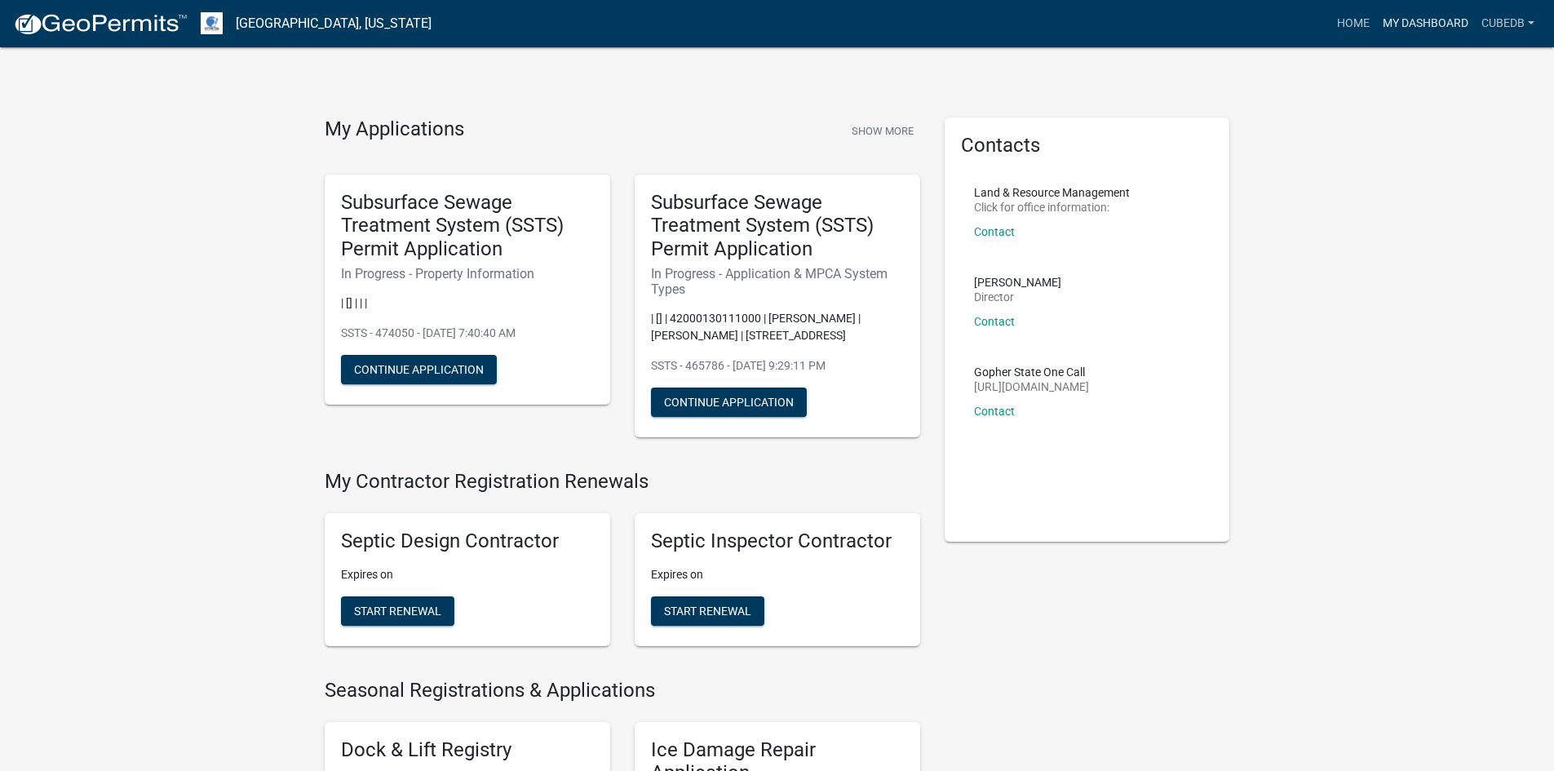
click at [1420, 24] on link "My Dashboard" at bounding box center [1425, 23] width 99 height 31
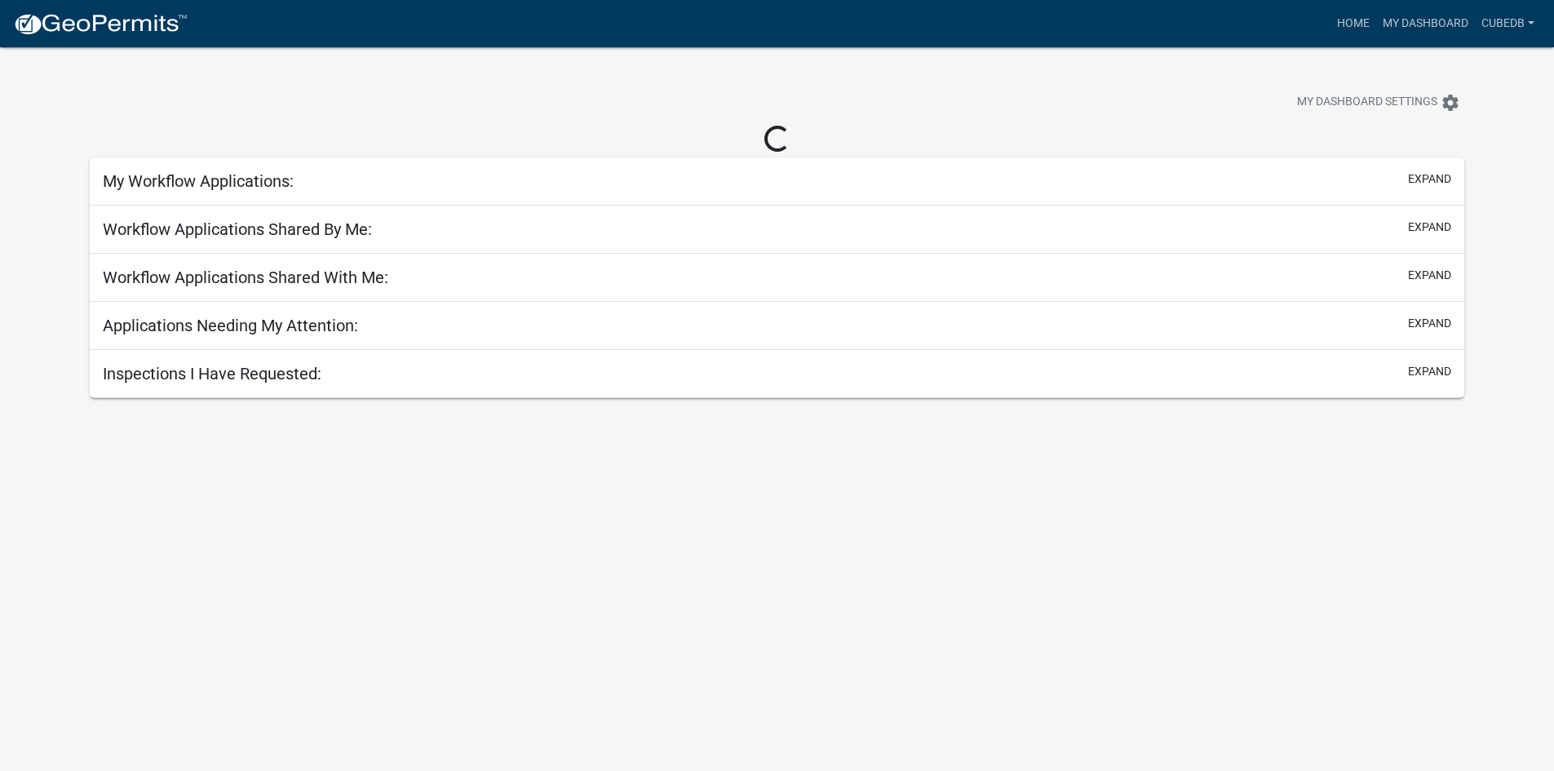
select select "3: 100"
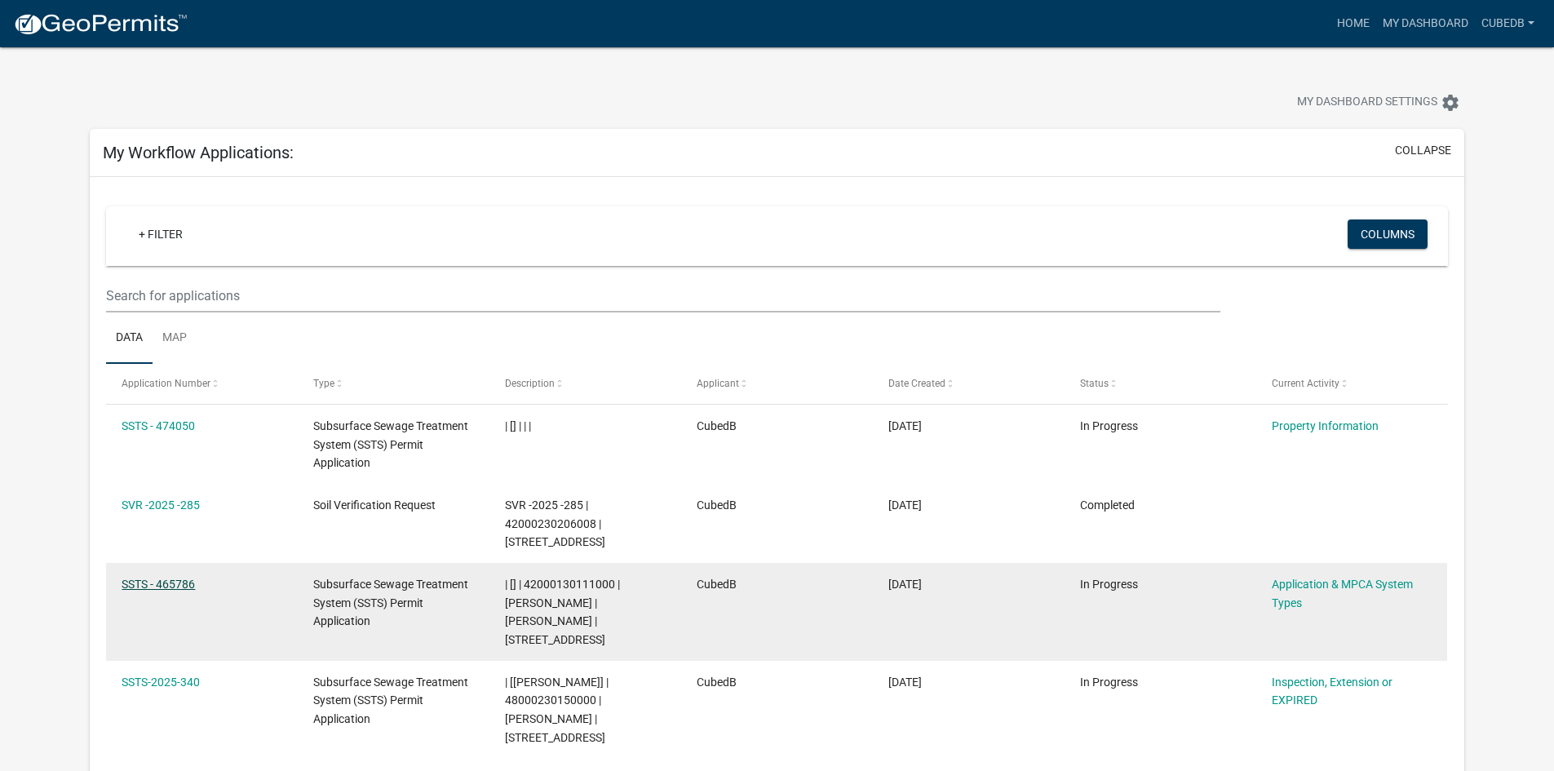
click at [135, 585] on link "SSTS - 465786" at bounding box center [158, 583] width 73 height 13
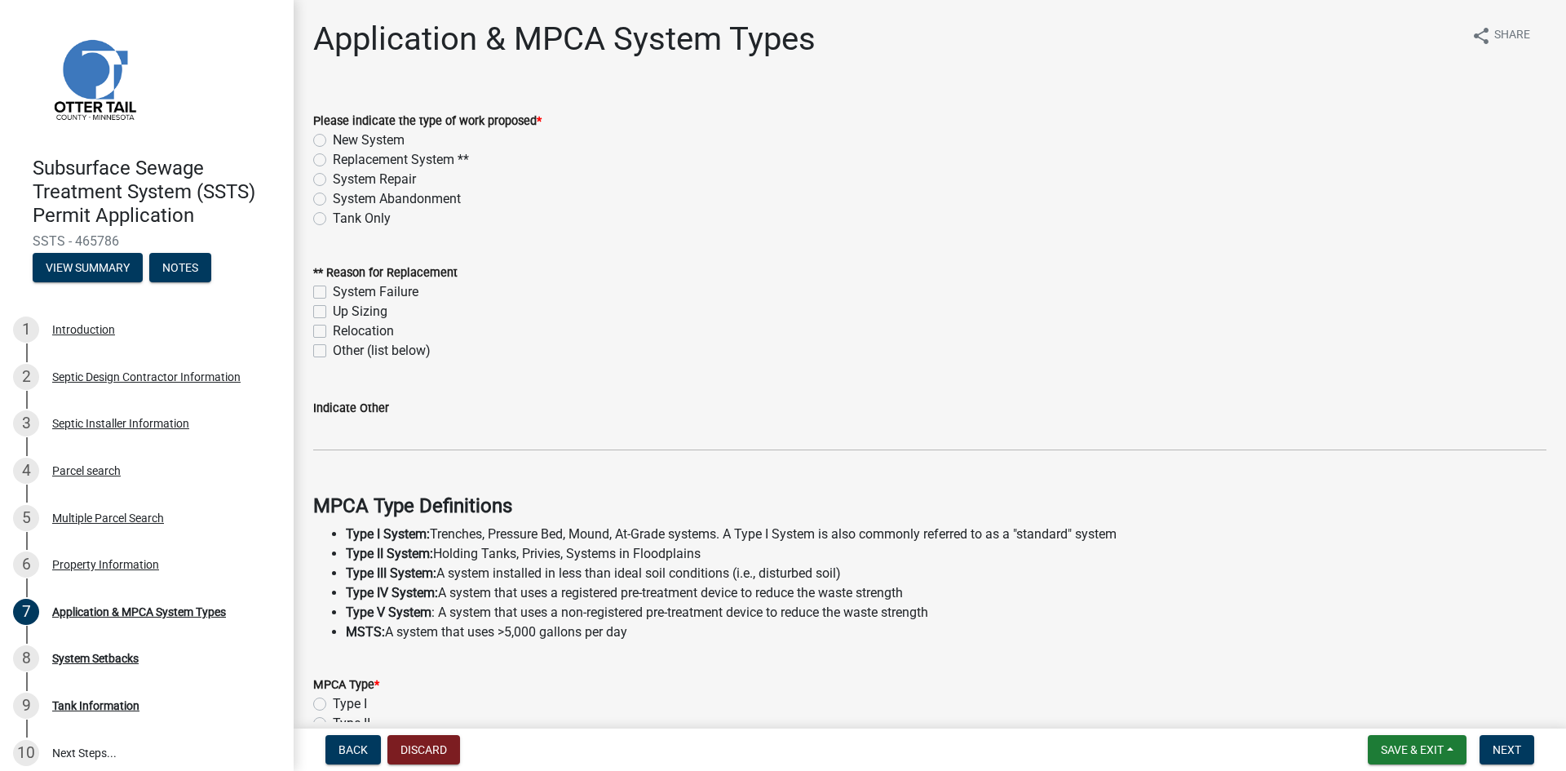
click at [333, 141] on label "New System" at bounding box center [369, 140] width 72 height 20
click at [333, 141] on input "New System" at bounding box center [338, 135] width 11 height 11
radio input "true"
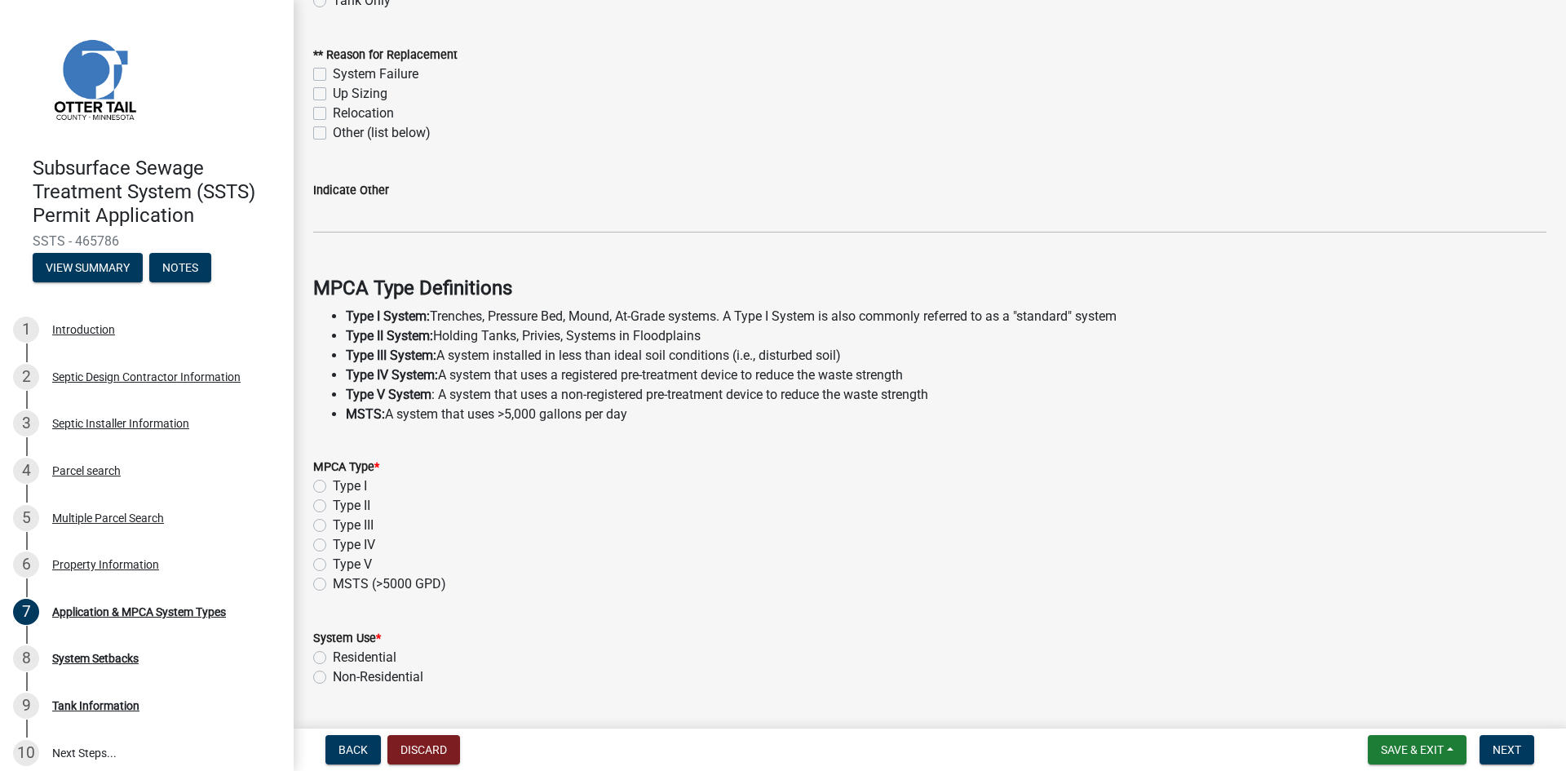
scroll to position [306, 0]
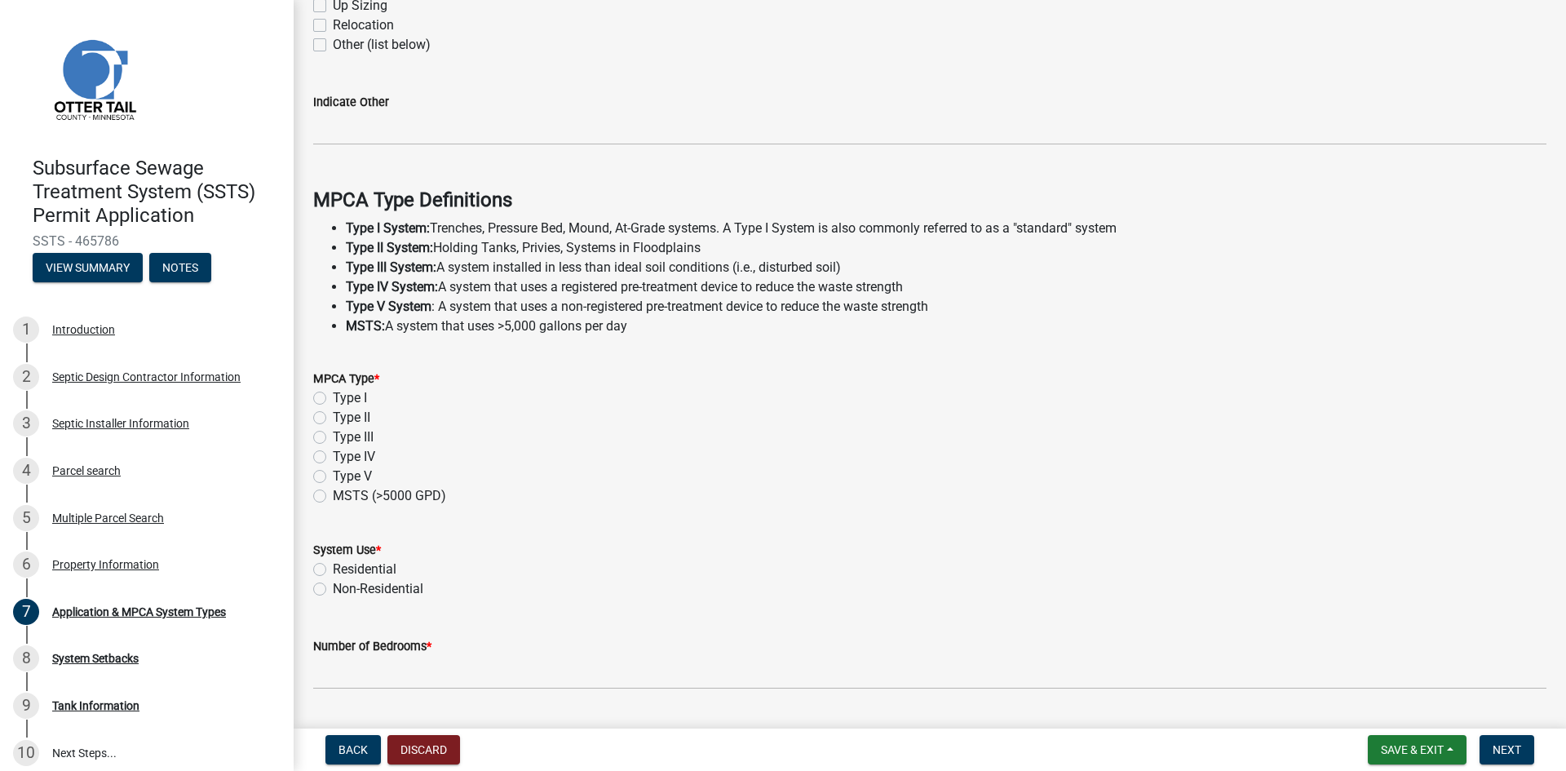
click at [333, 398] on label "Type I" at bounding box center [350, 398] width 34 height 20
click at [333, 398] on input "Type I" at bounding box center [338, 393] width 11 height 11
radio input "true"
click at [333, 570] on label "Residential" at bounding box center [365, 569] width 64 height 20
click at [333, 570] on input "Residential" at bounding box center [338, 564] width 11 height 11
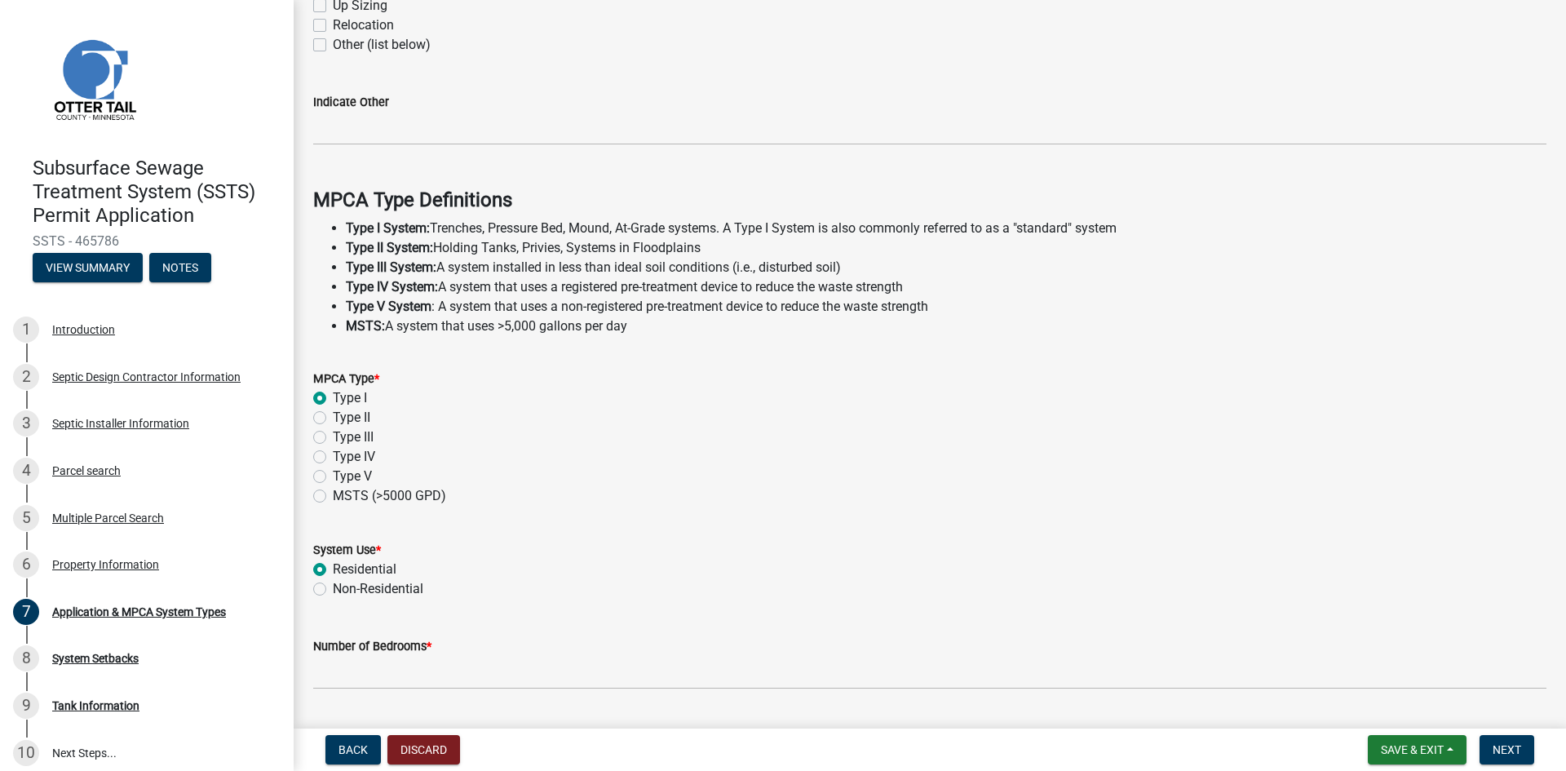
radio input "true"
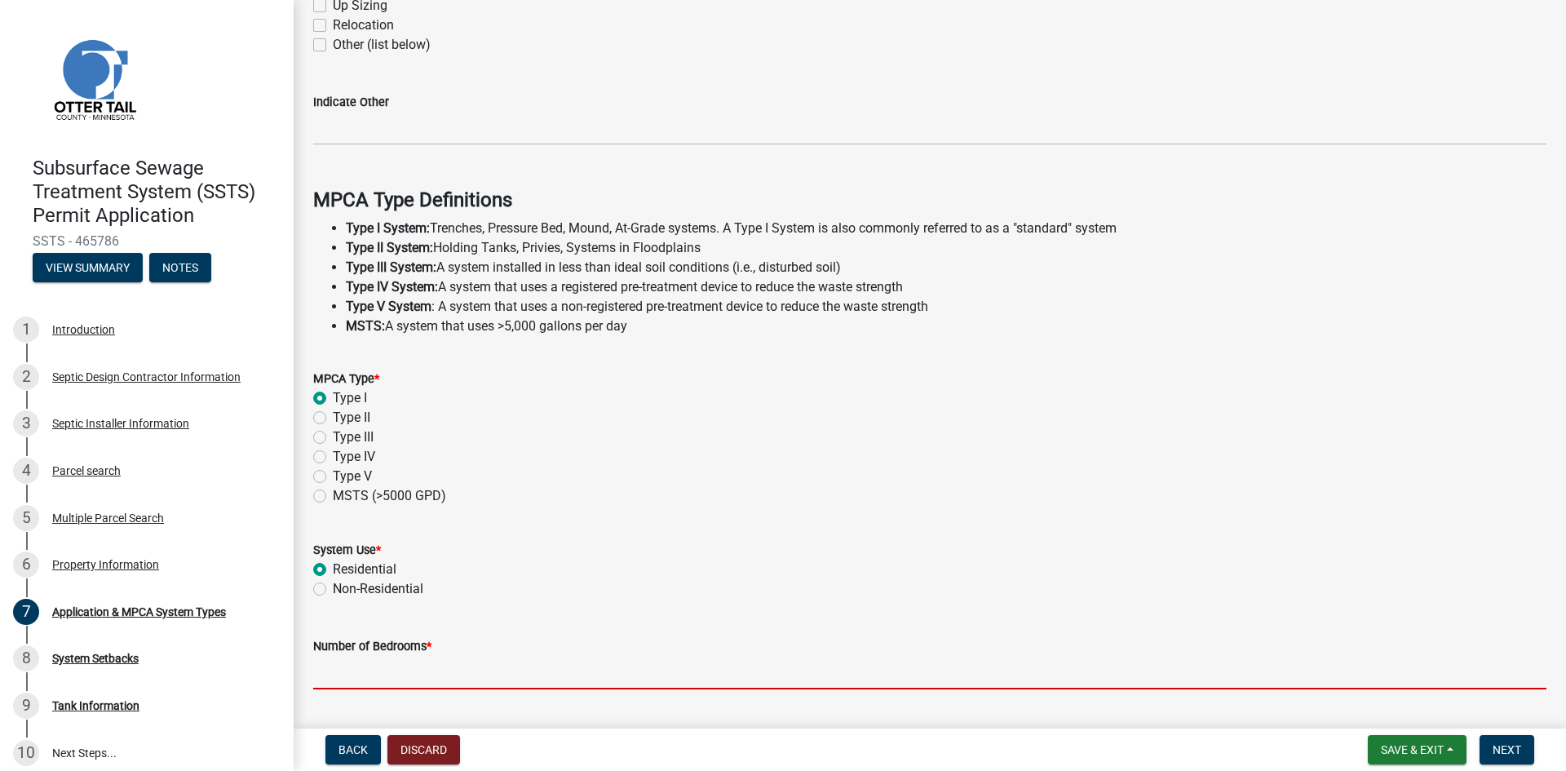
click at [345, 670] on input "Number of Bedrooms *" at bounding box center [929, 672] width 1233 height 33
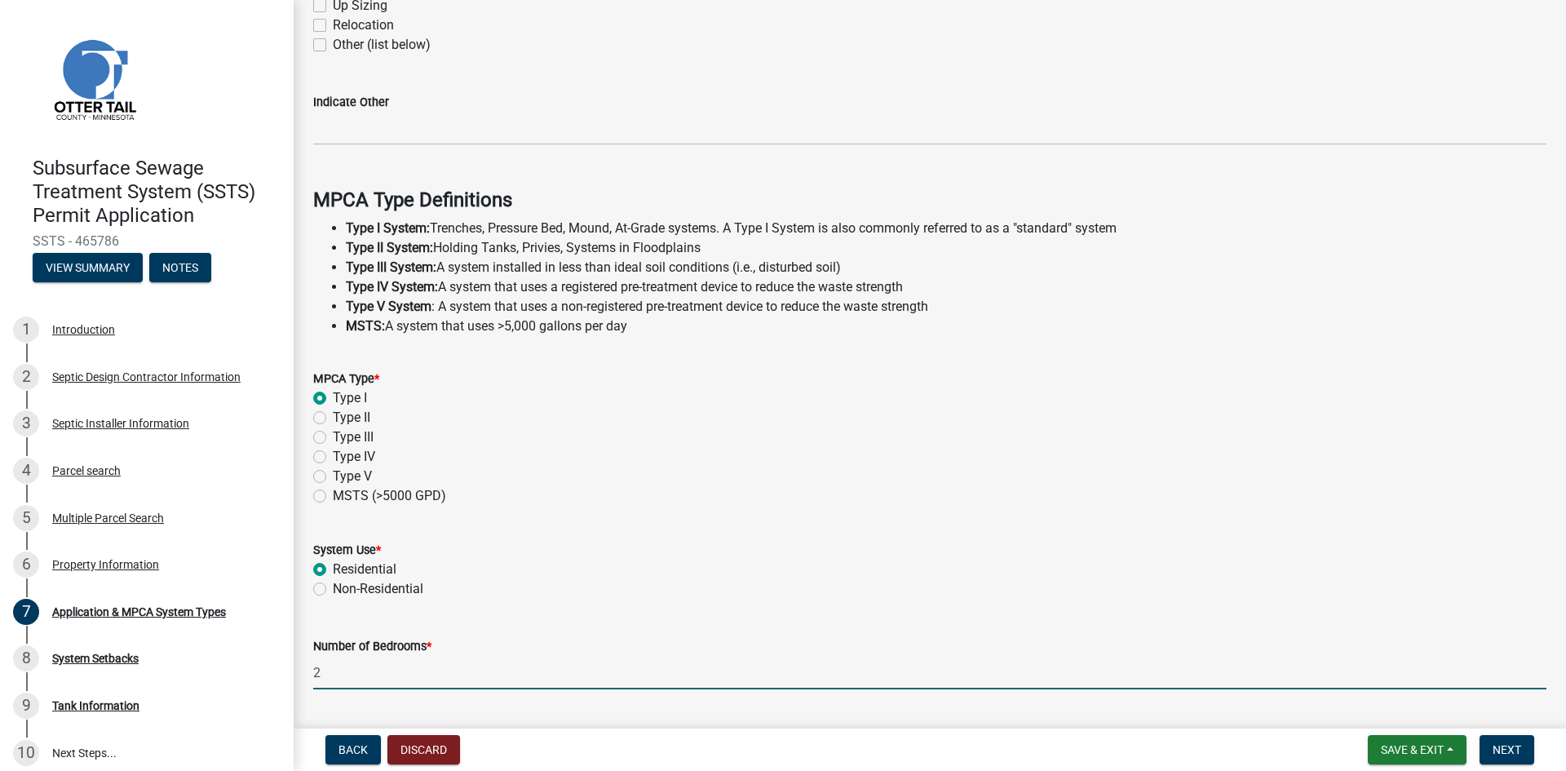
type input "2"
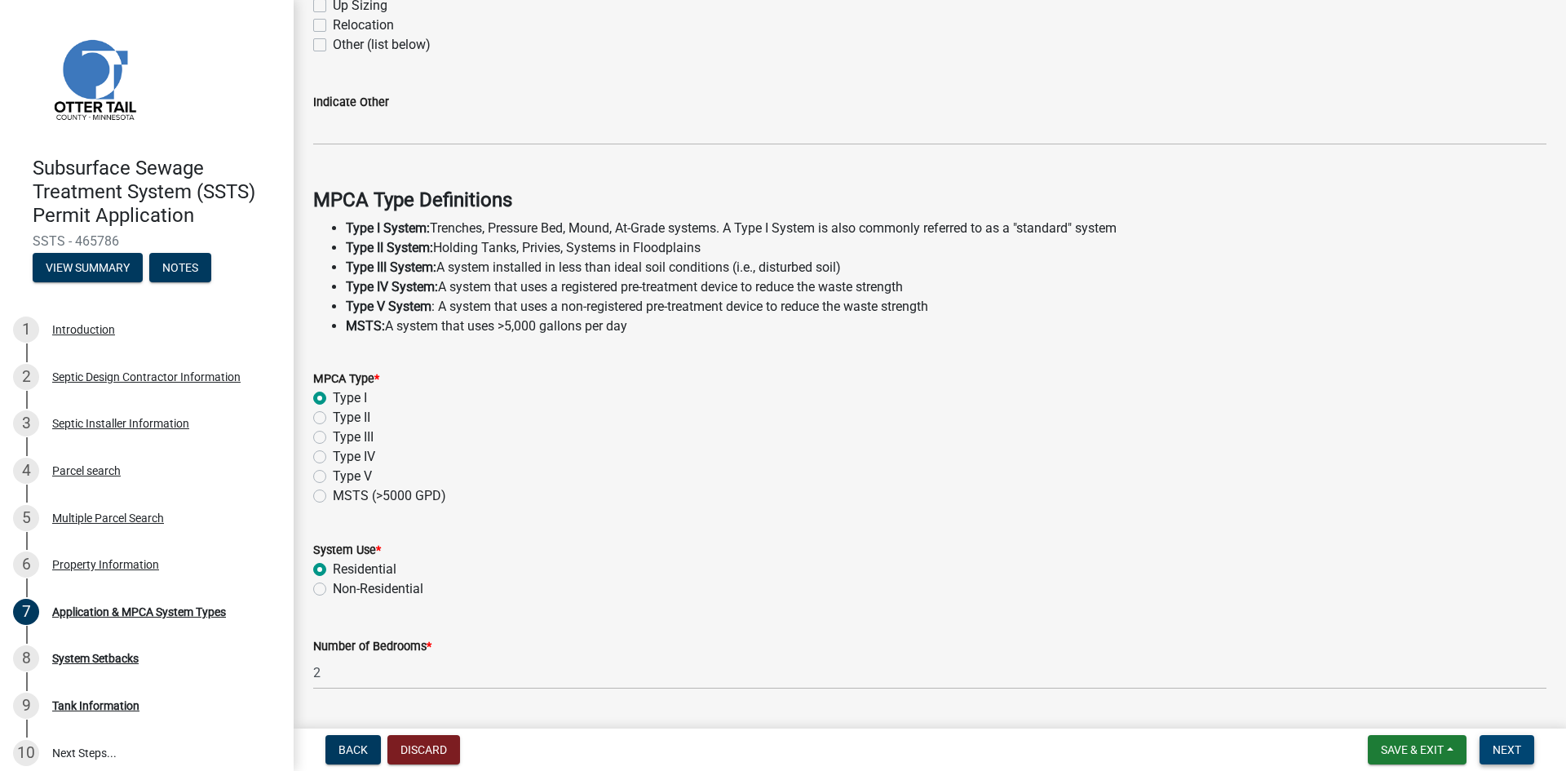
click at [1496, 749] on span "Next" at bounding box center [1506, 749] width 29 height 13
click at [1249, 595] on div "Non-Residential" at bounding box center [929, 589] width 1233 height 20
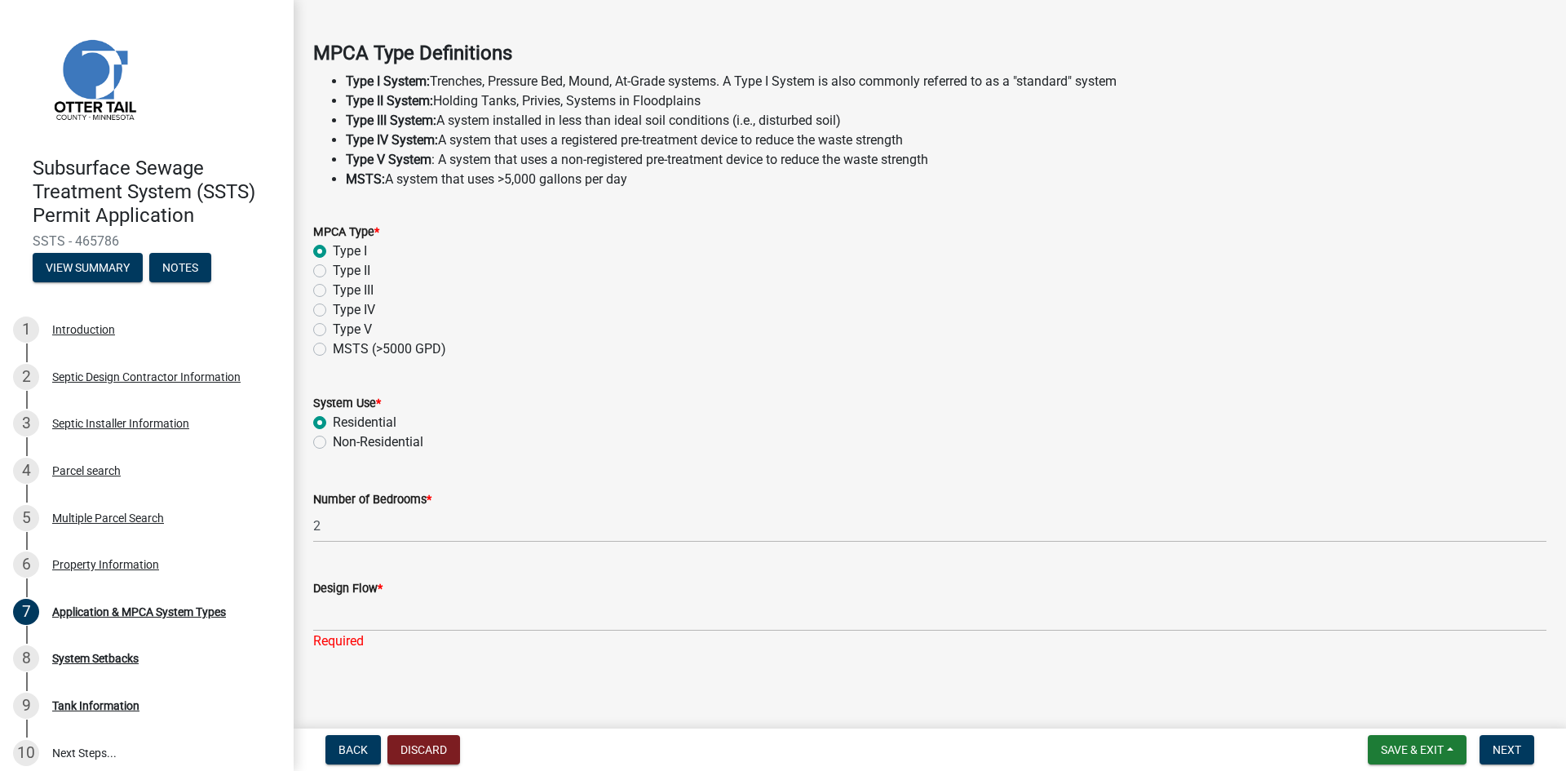
scroll to position [458, 0]
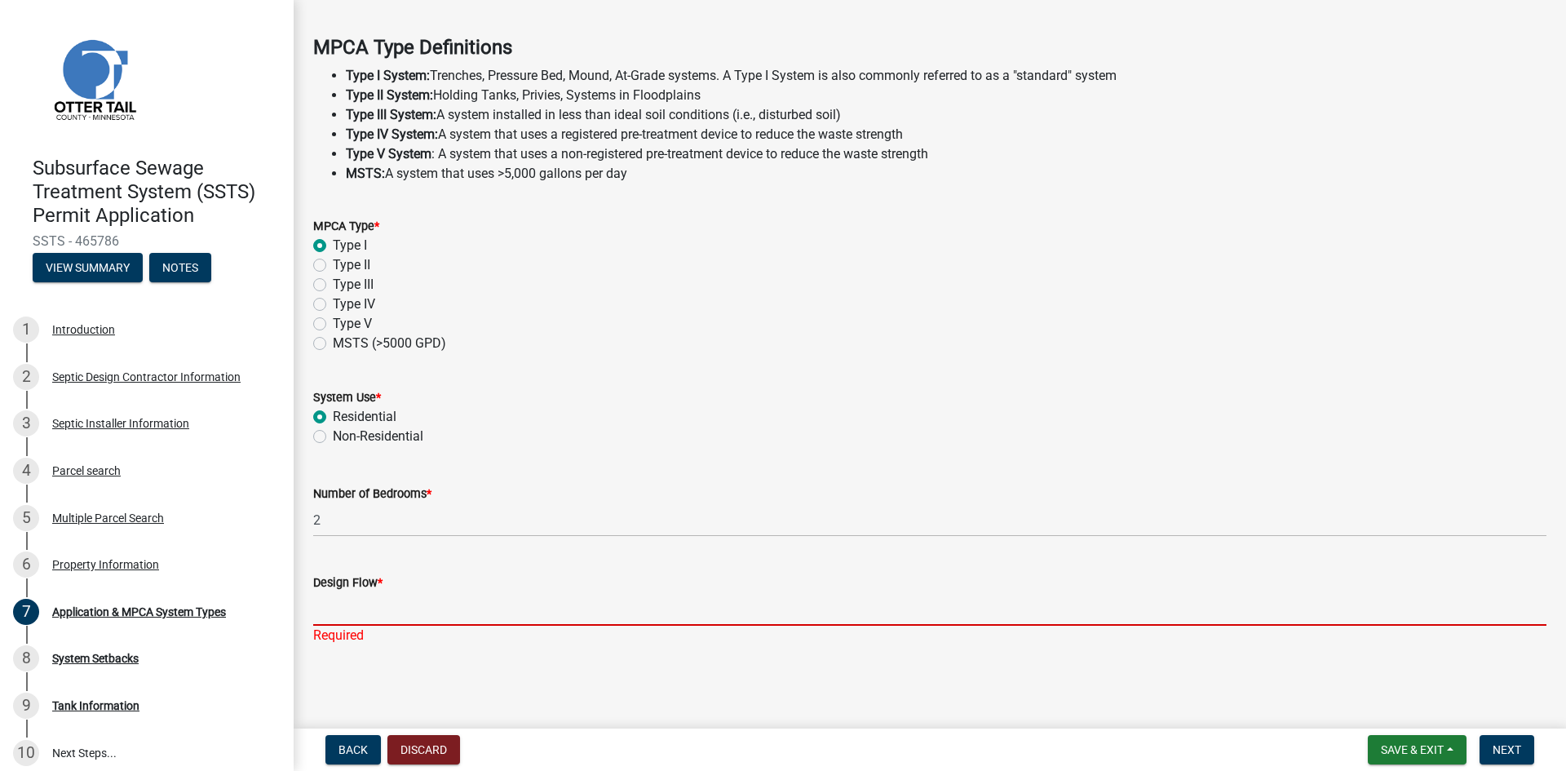
click at [570, 611] on input "Design Flow *" at bounding box center [929, 608] width 1233 height 33
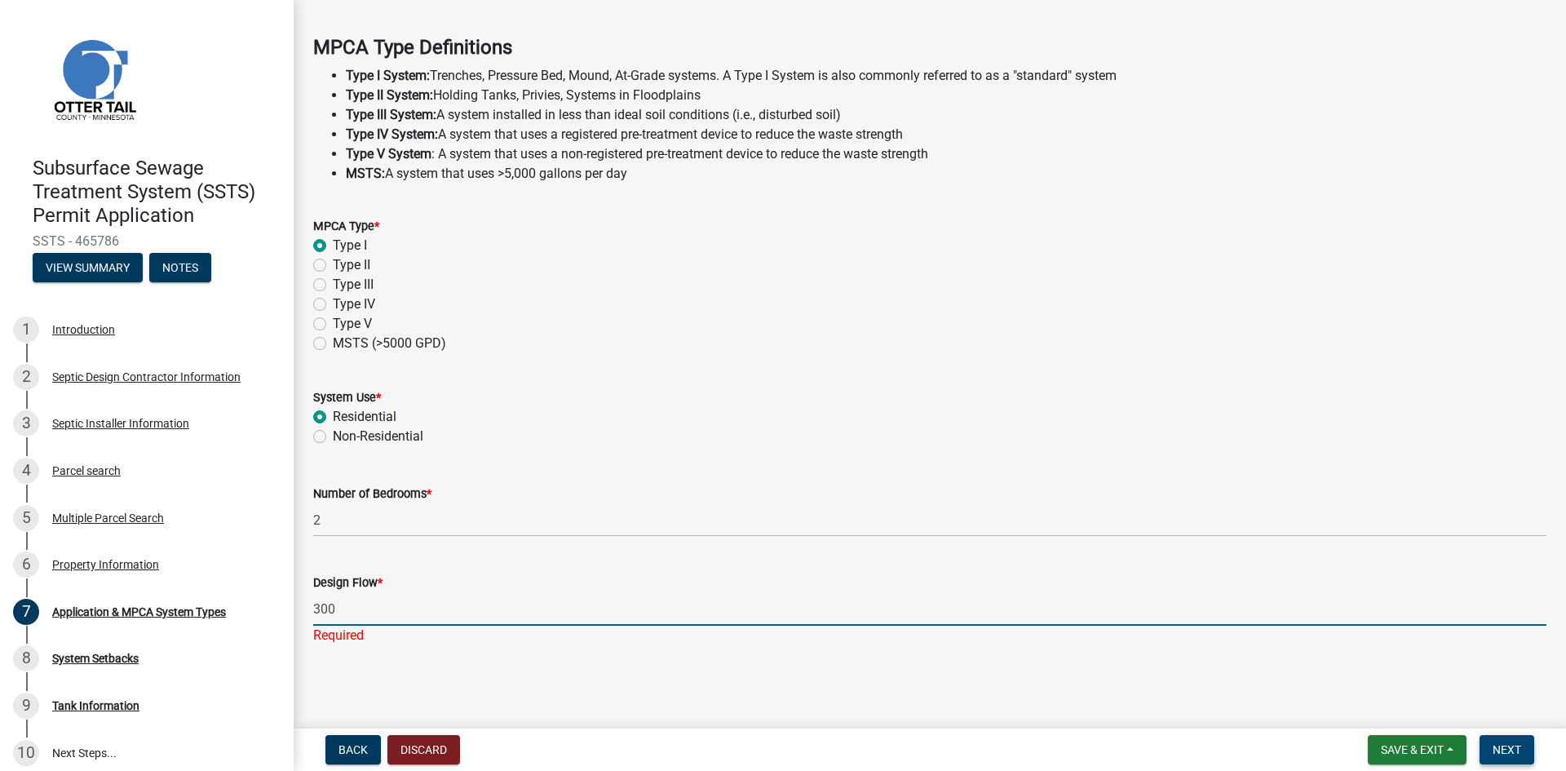
type input "300"
click at [1511, 750] on span "Next" at bounding box center [1506, 749] width 29 height 13
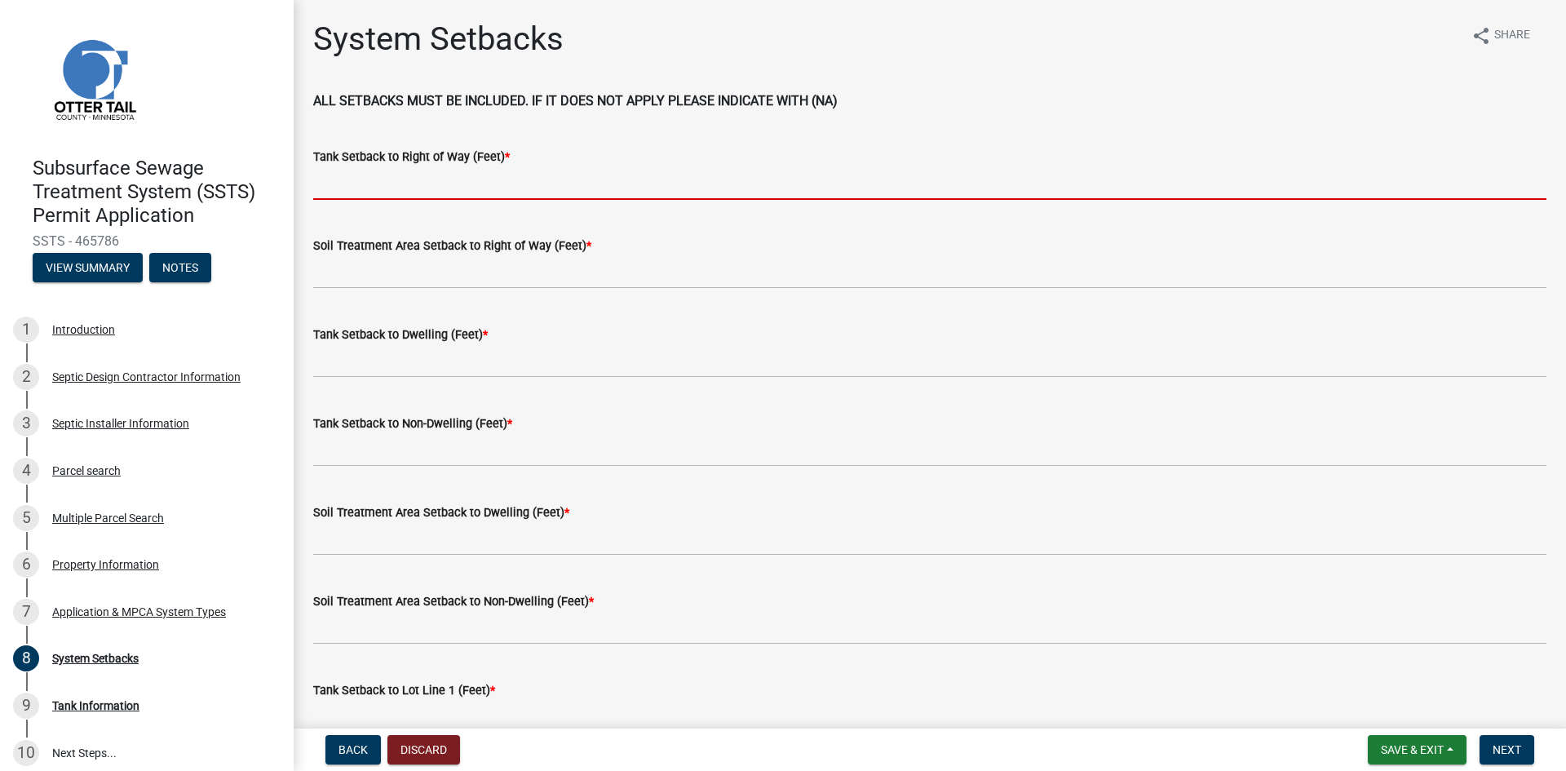
click at [378, 188] on input "Tank Setback to Right of Way (Feet) *" at bounding box center [929, 182] width 1233 height 33
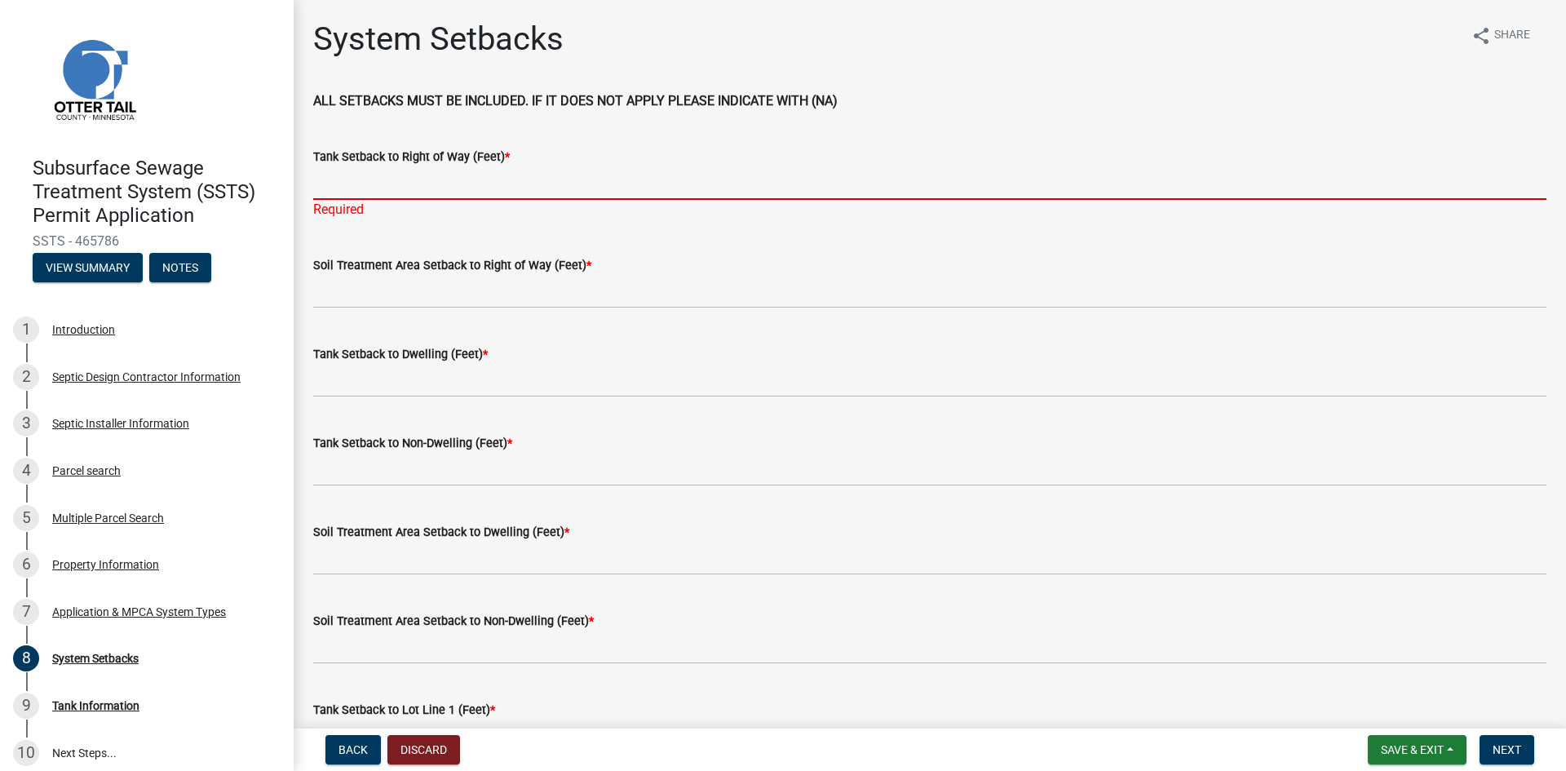
click at [387, 185] on input "Tank Setback to Right of Way (Feet) *" at bounding box center [929, 182] width 1233 height 33
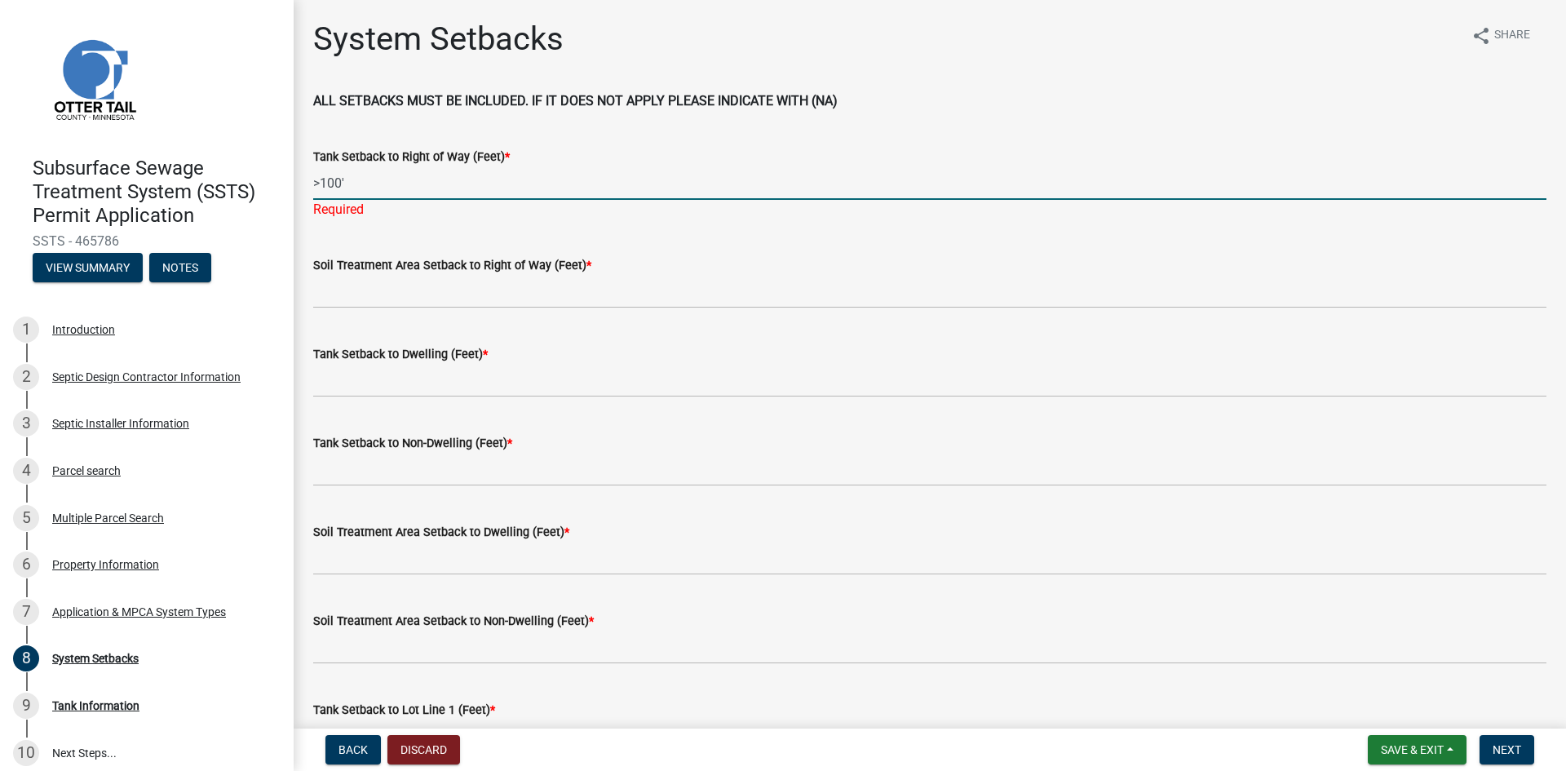
drag, startPoint x: 350, startPoint y: 184, endPoint x: 296, endPoint y: 184, distance: 53.8
type input ">100'"
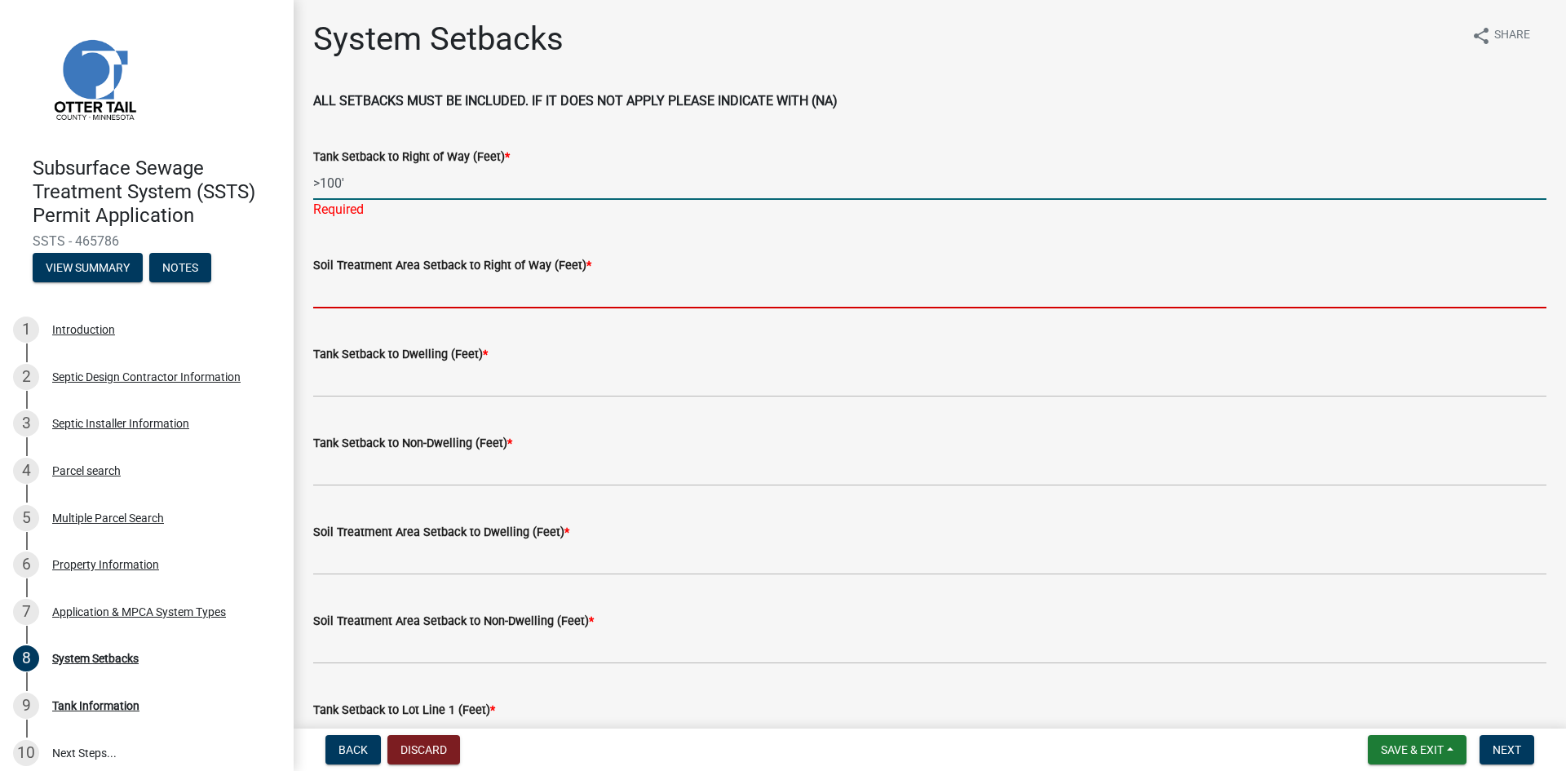
click at [356, 289] on wm-data-entity-input "Soil Treatment Area Setback to Right of Way (Feet) *" at bounding box center [929, 276] width 1233 height 89
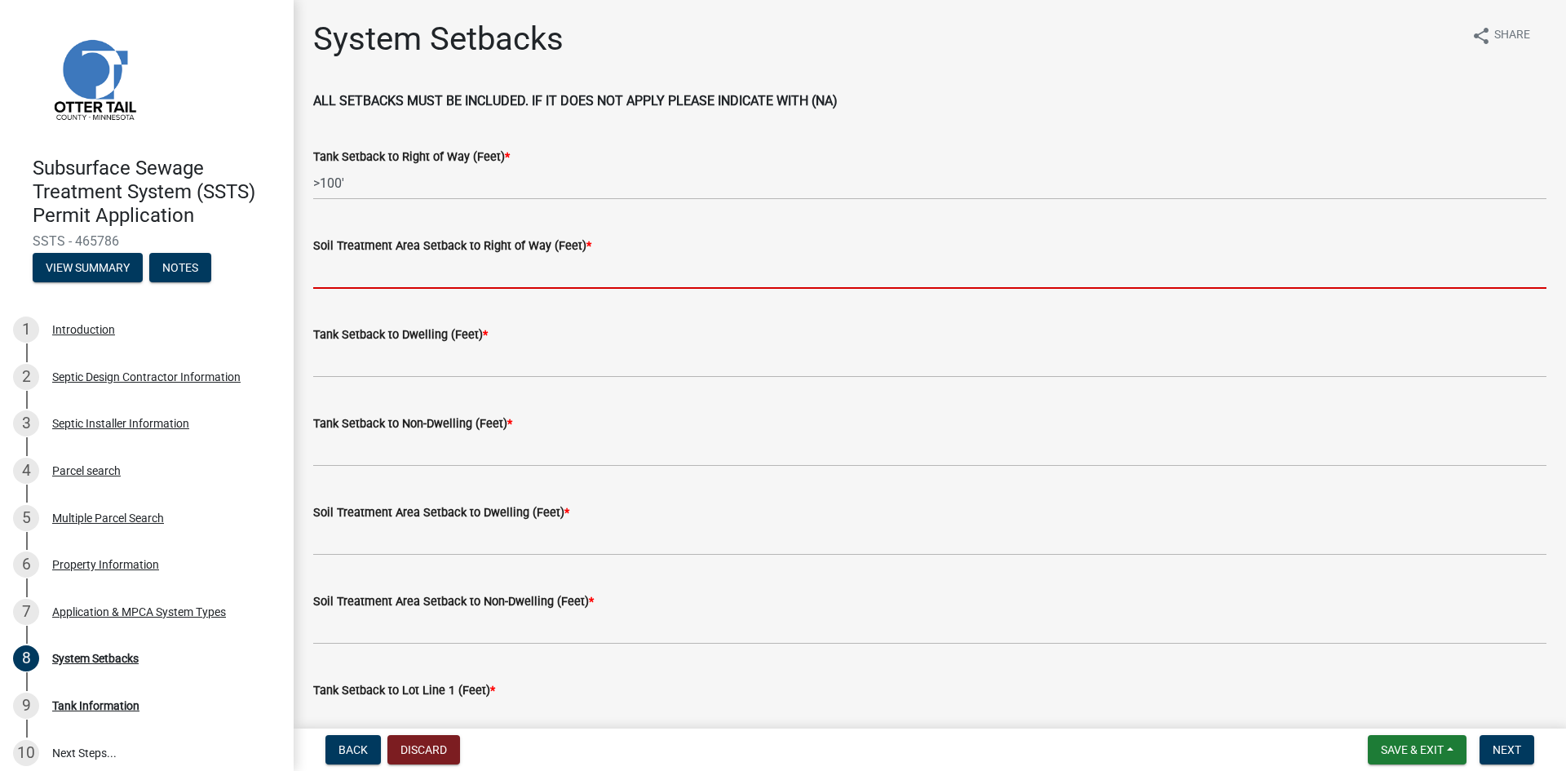
paste input ">100'"
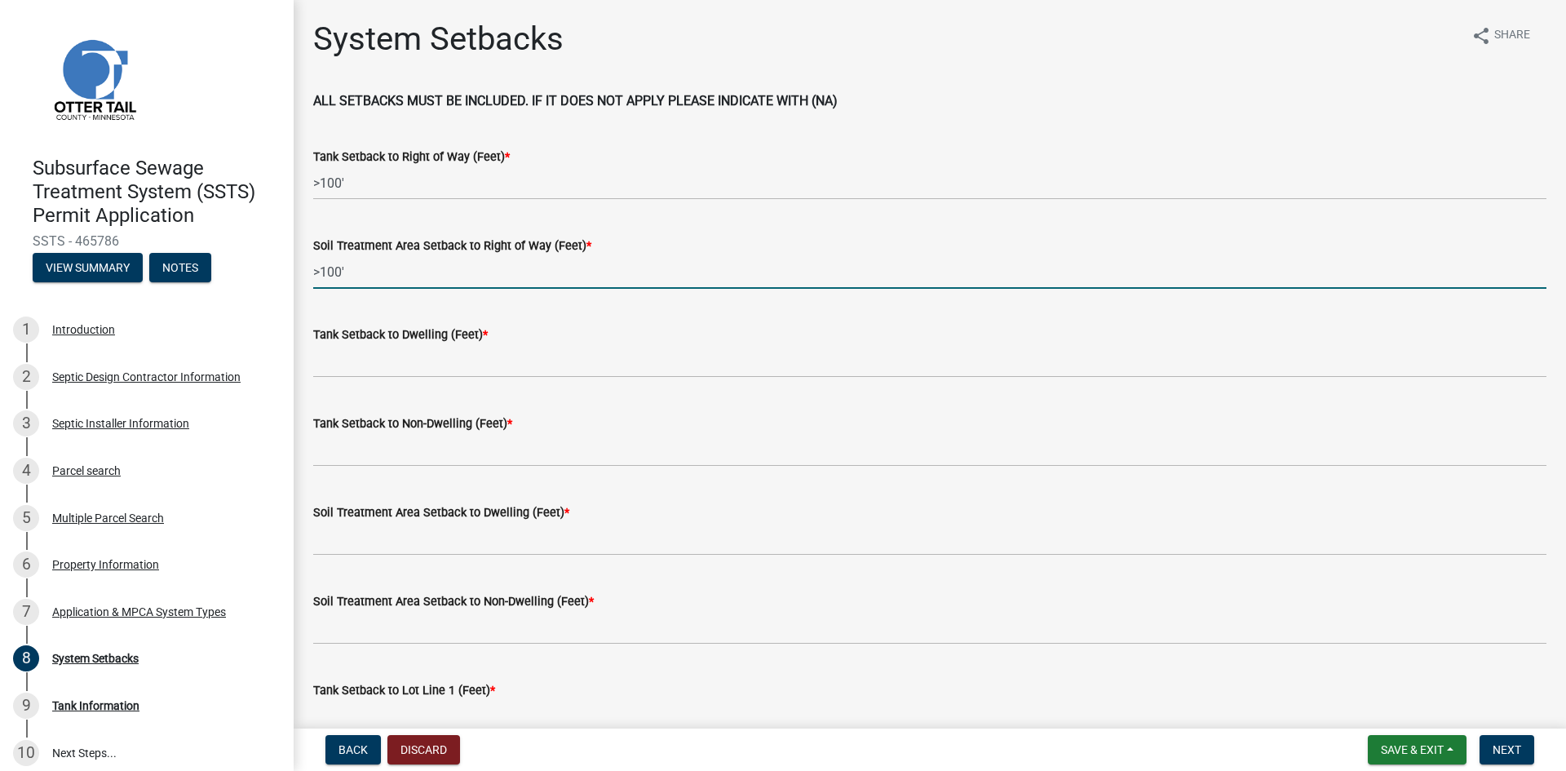
type input ">100'"
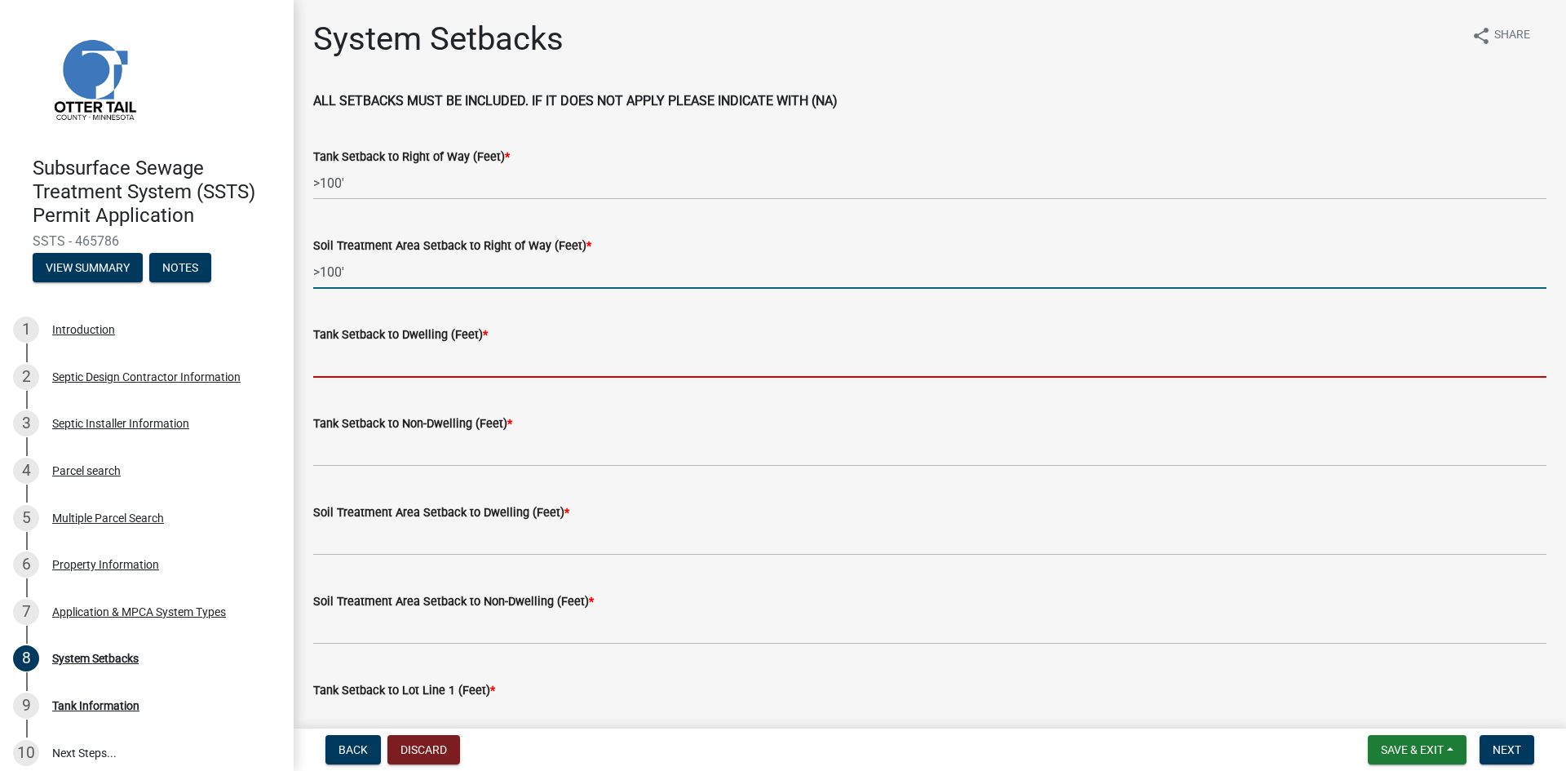
click at [364, 367] on input "Tank Setback to Dwelling (Feet) *" at bounding box center [929, 360] width 1233 height 33
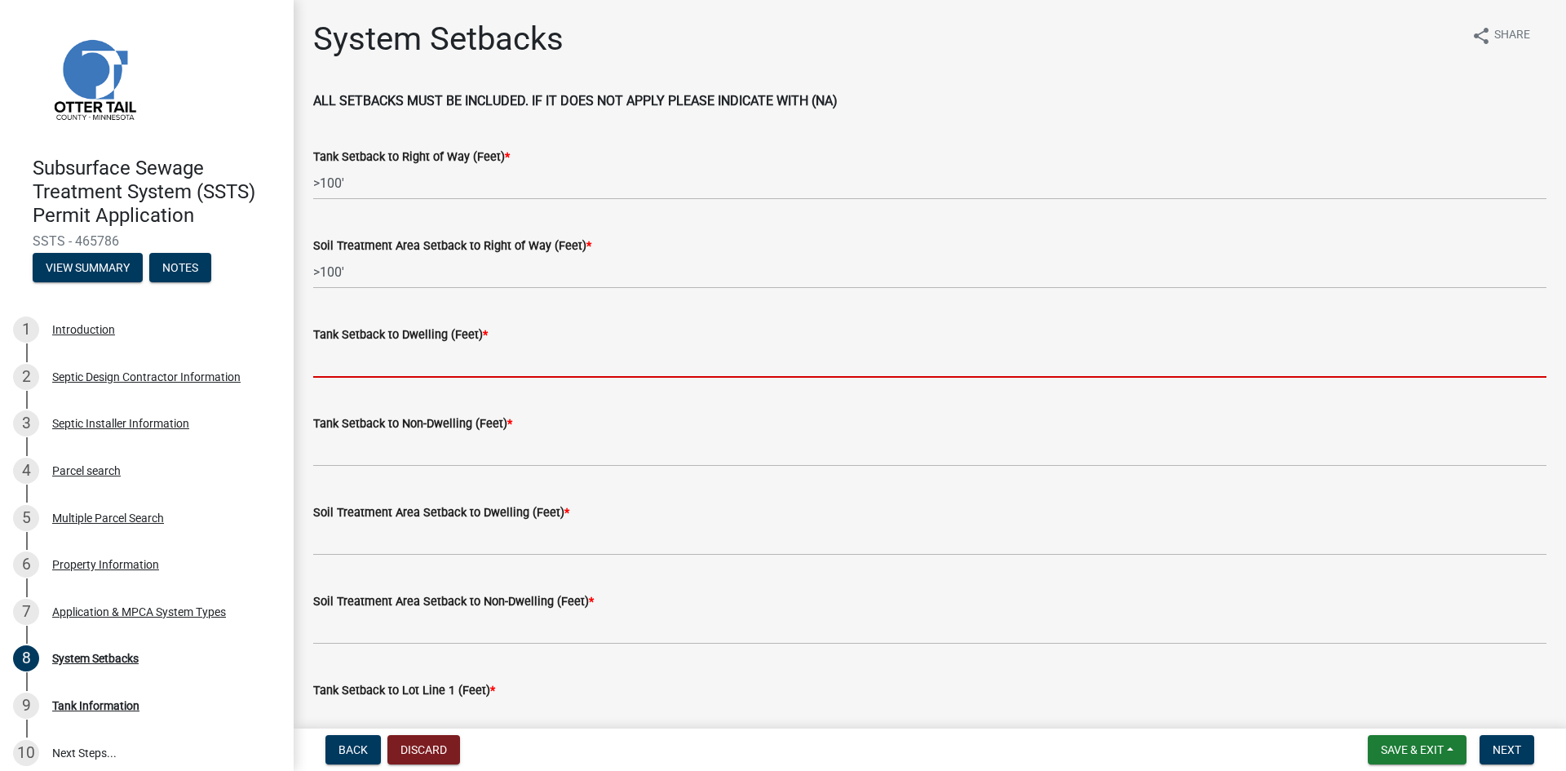
paste input ">100'"
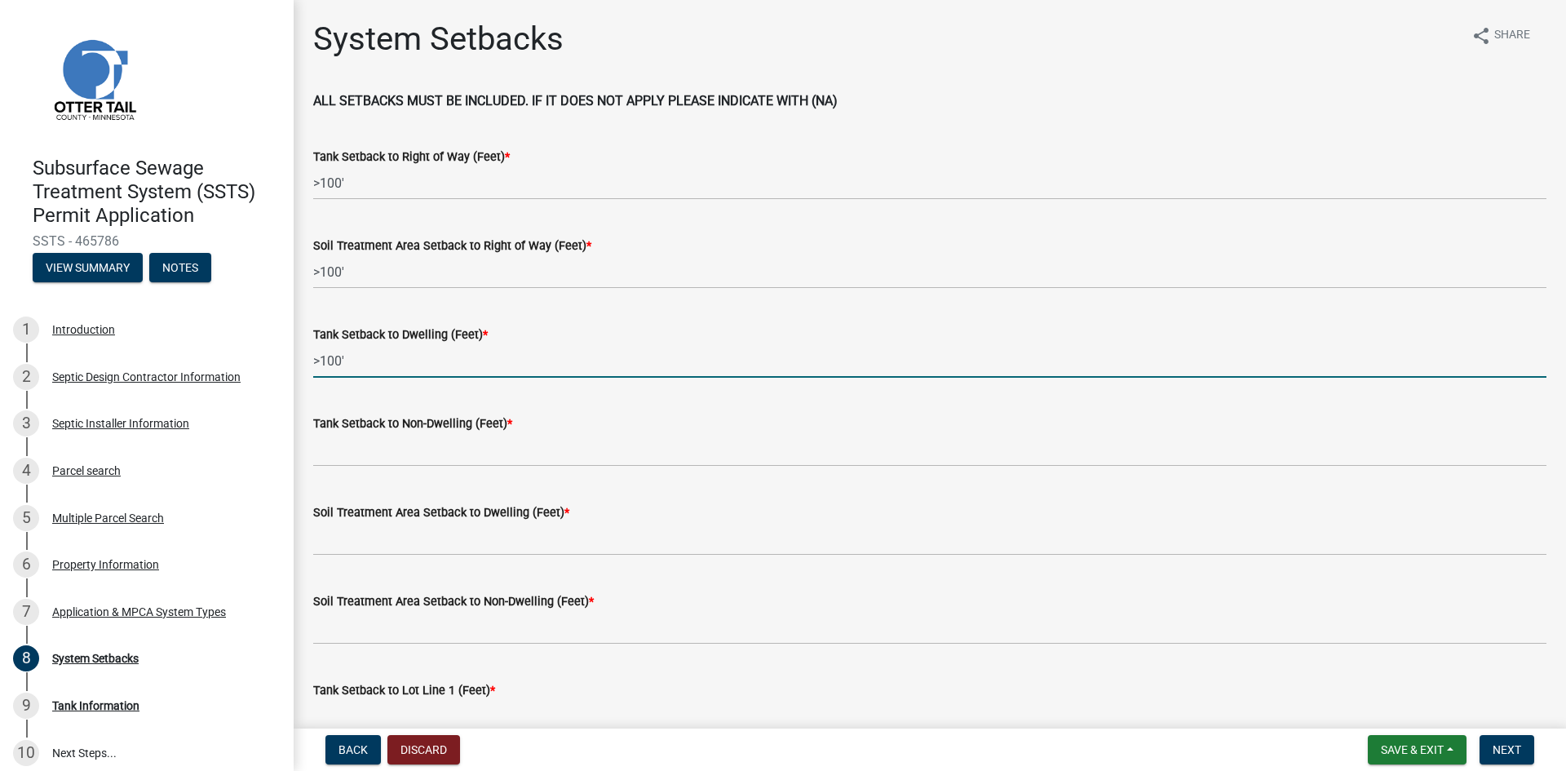
drag, startPoint x: 334, startPoint y: 361, endPoint x: 320, endPoint y: 360, distance: 13.1
click at [320, 360] on input ">100'" at bounding box center [929, 360] width 1233 height 33
type input ">20'"
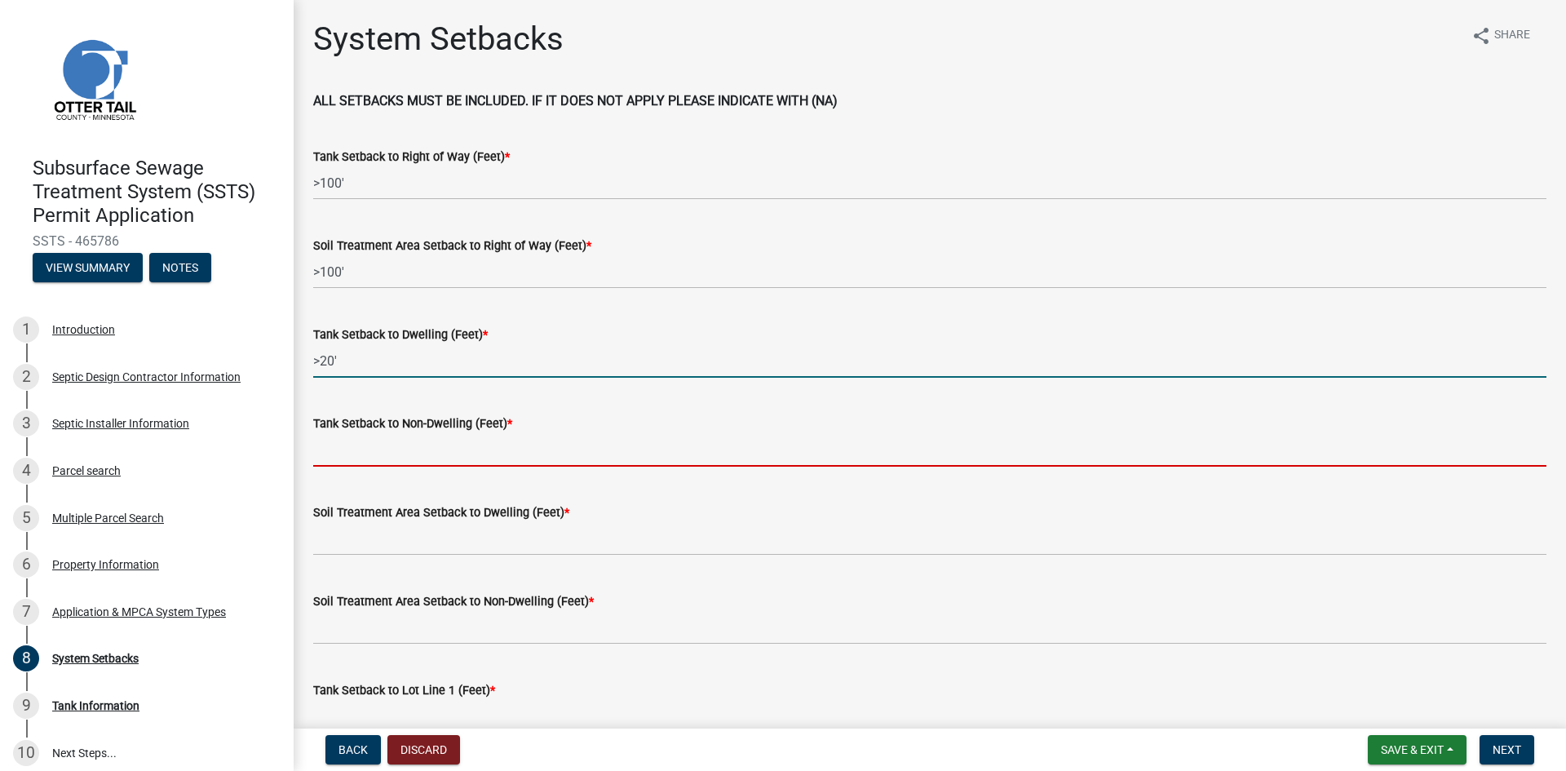
click at [383, 458] on input "Tank Setback to Non-Dwelling (Feet) *" at bounding box center [929, 449] width 1233 height 33
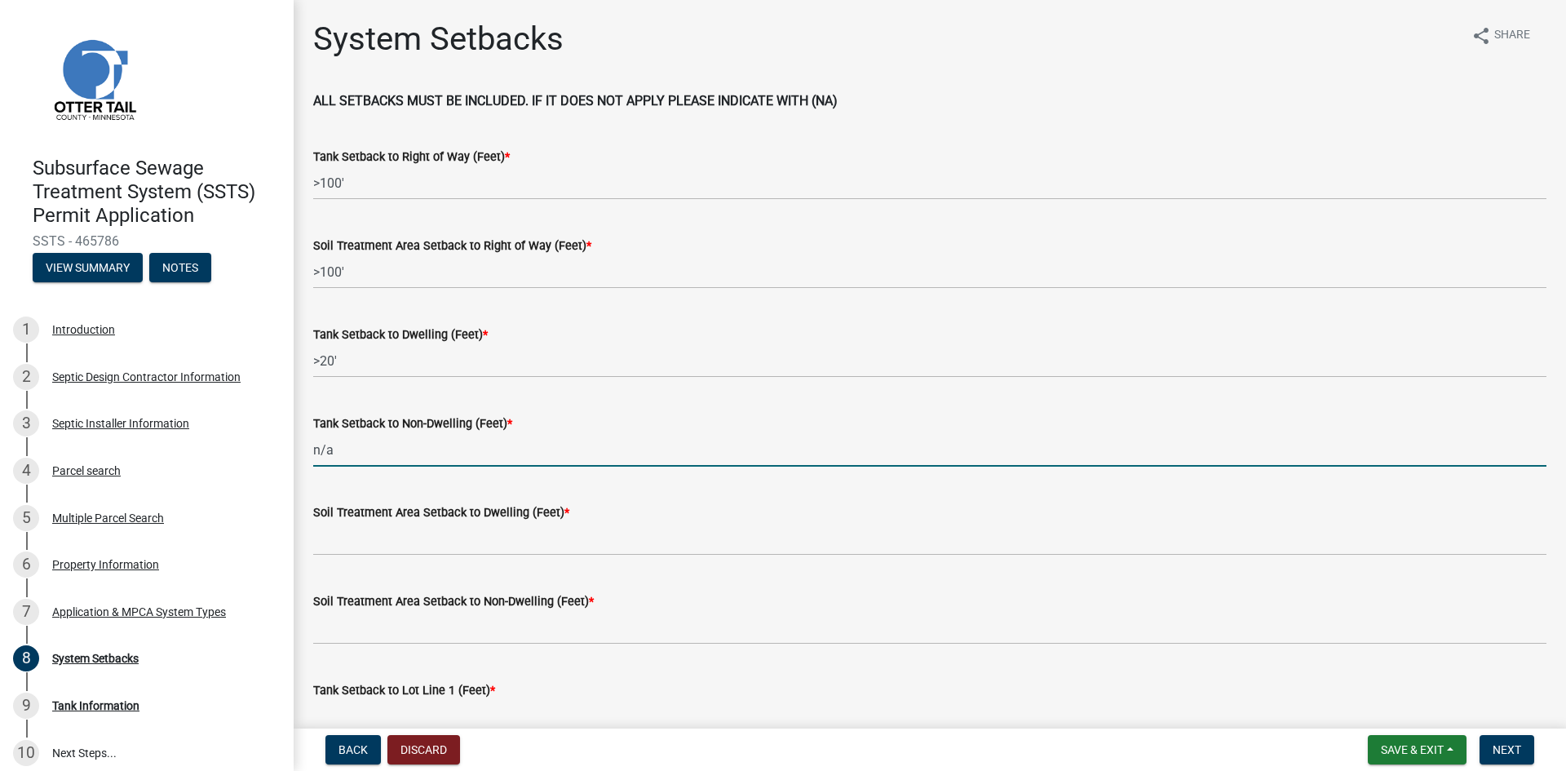
type input "n/a"
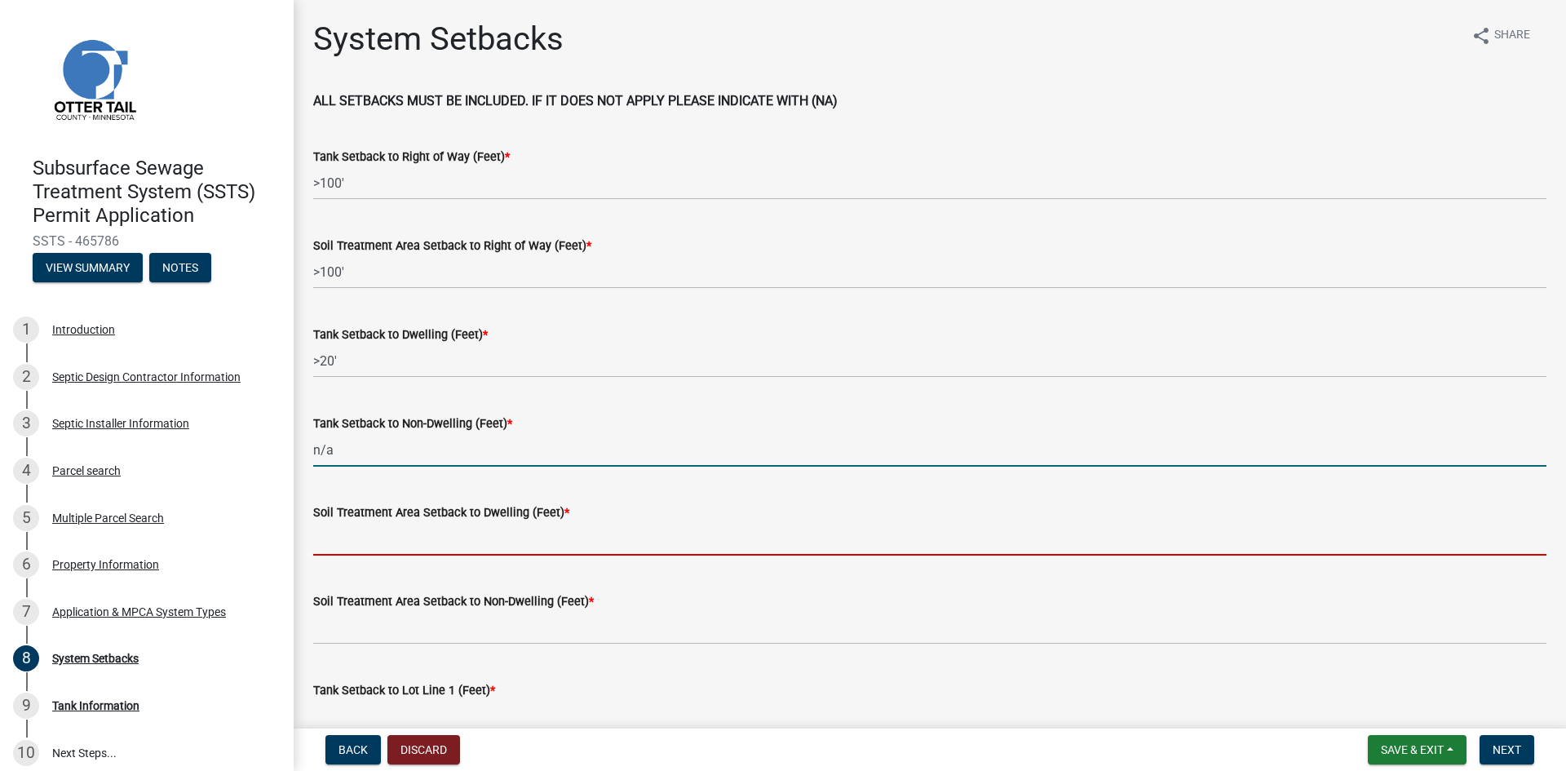
click at [387, 542] on input "Soil Treatment Area Setback to Dwelling (Feet) *" at bounding box center [929, 538] width 1233 height 33
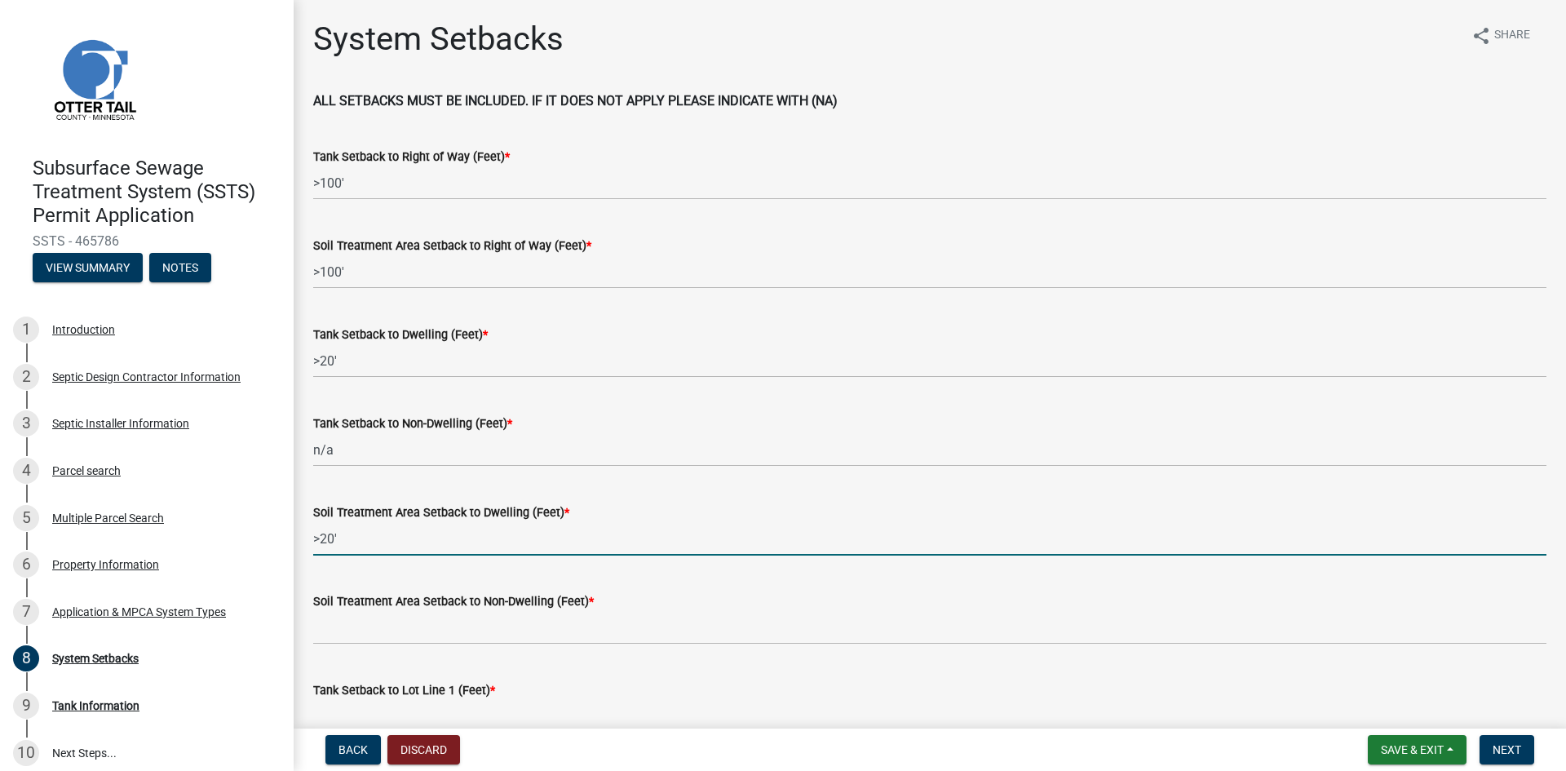
type input ">20'"
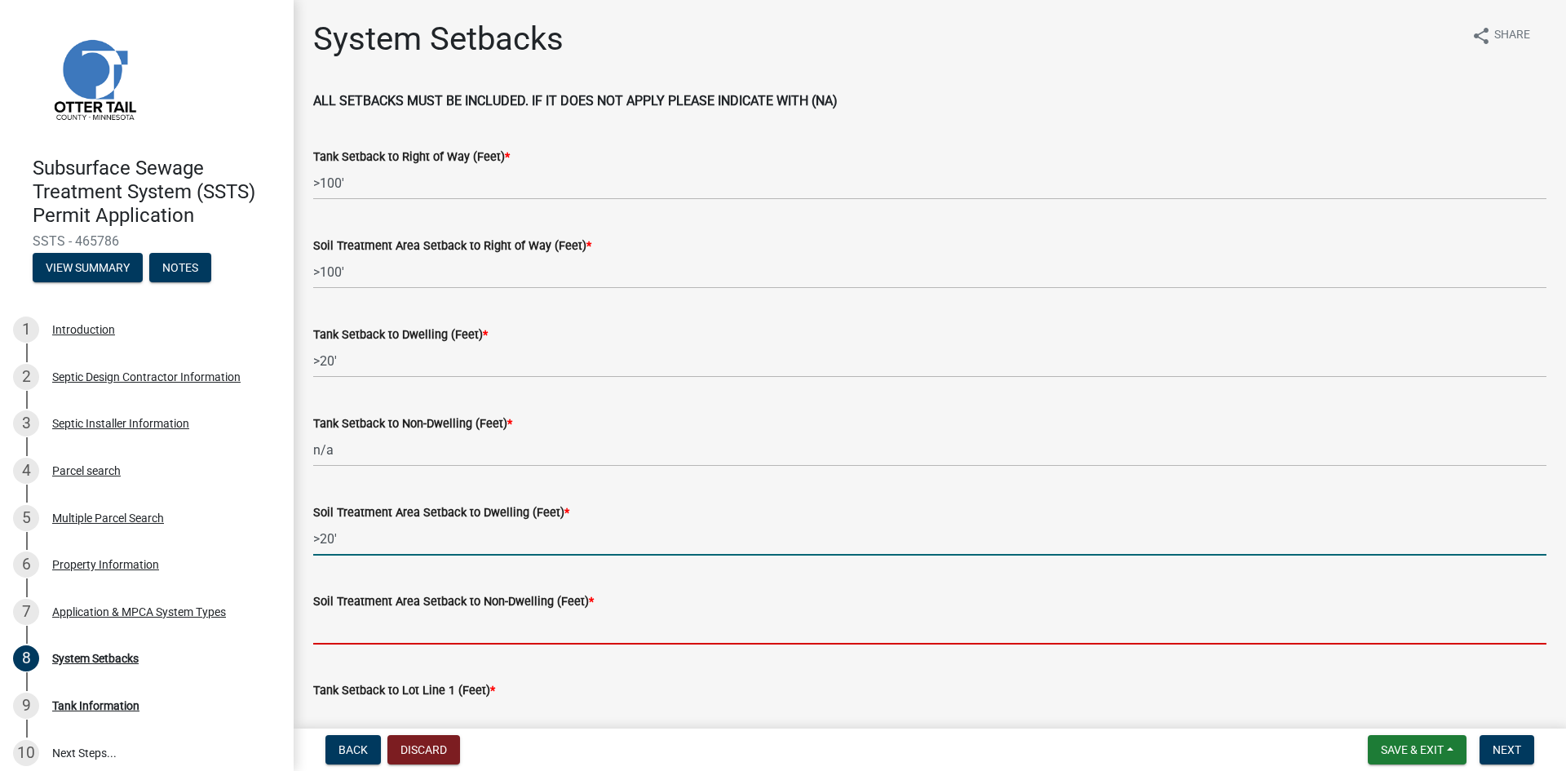
click at [329, 632] on input "Soil Treatment Area Setback to Non-Dwelling (Feet) *" at bounding box center [929, 627] width 1233 height 33
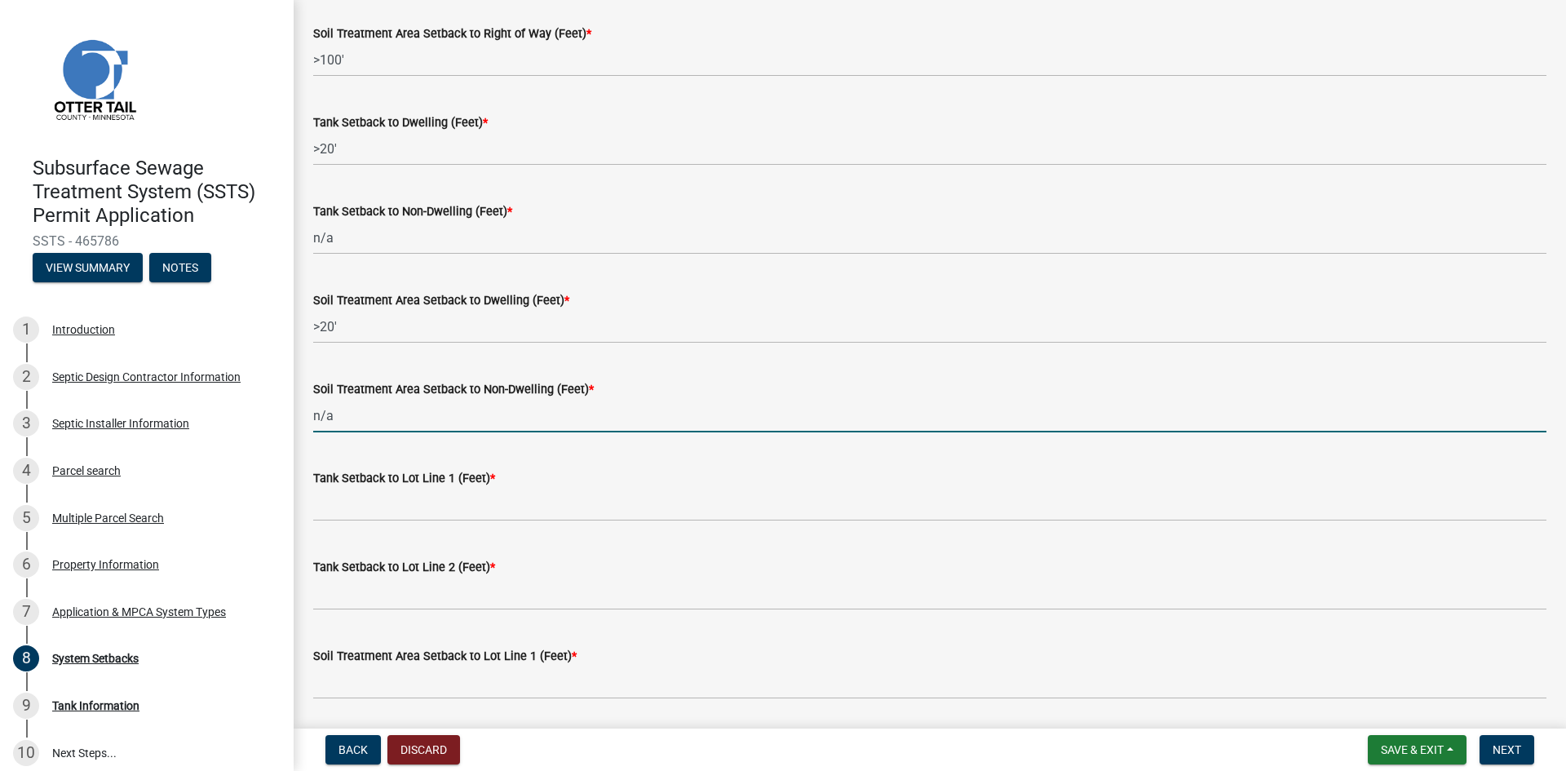
scroll to position [245, 0]
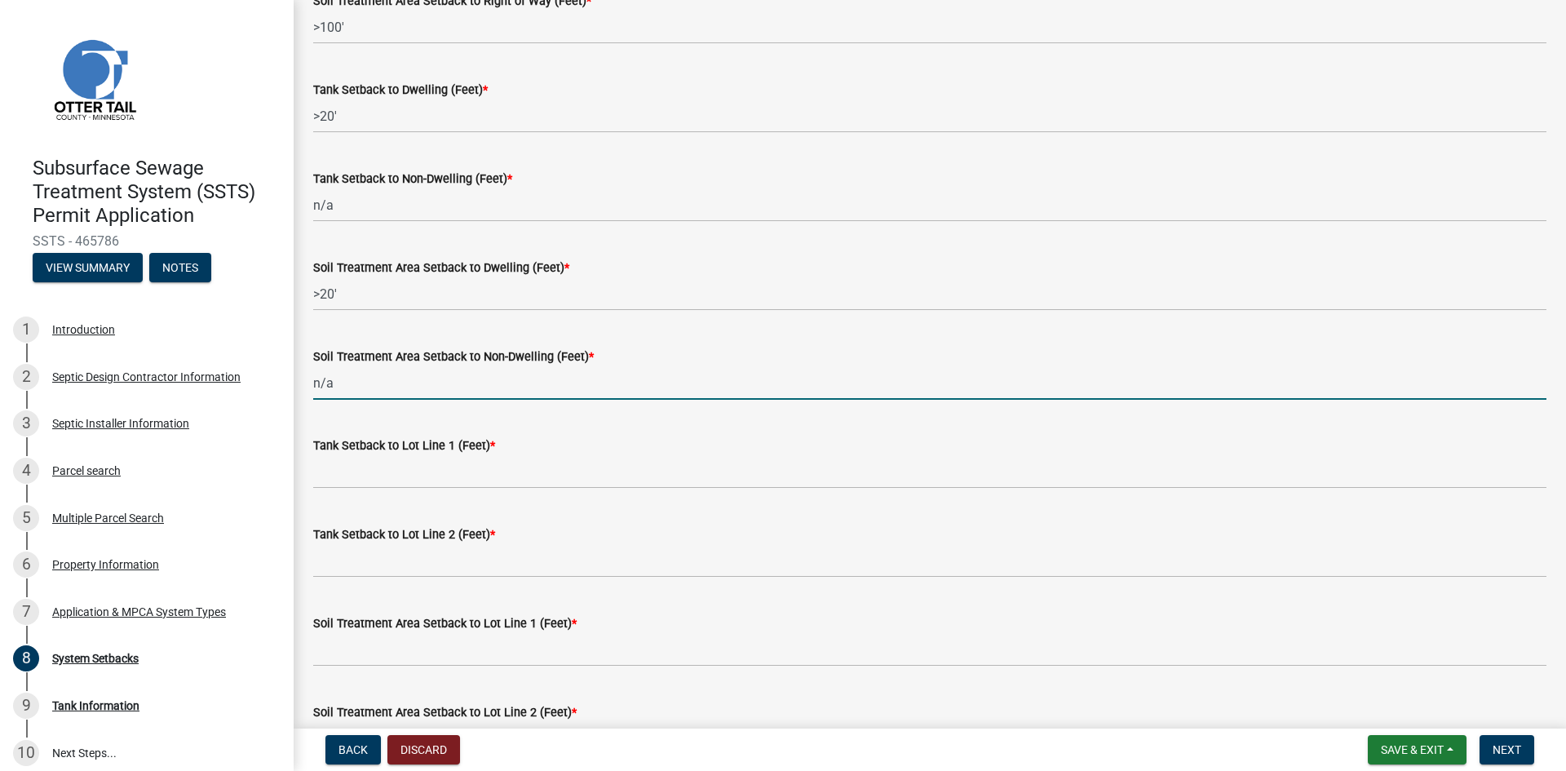
type input "n/a"
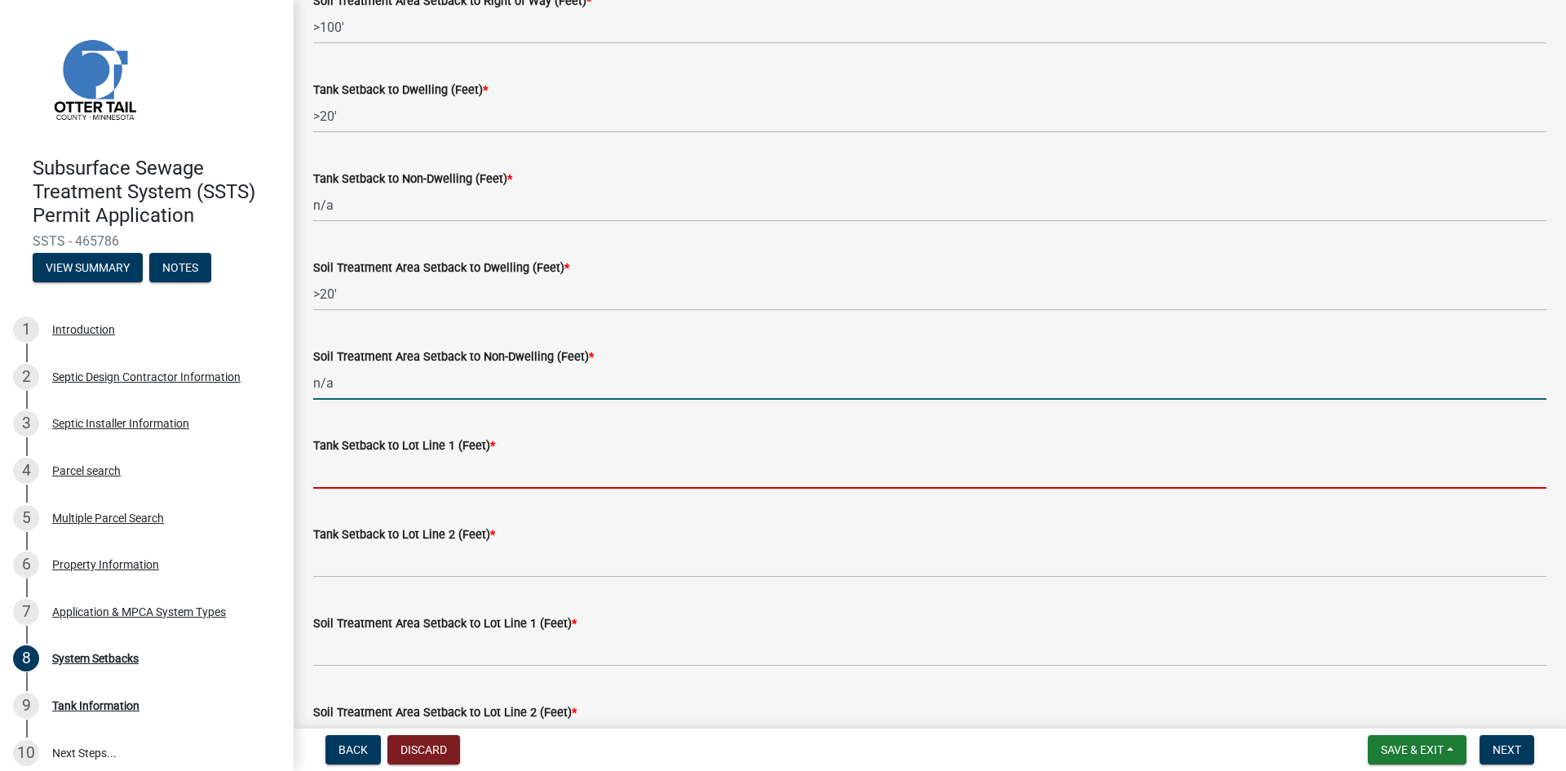
click at [387, 471] on input "Tank Setback to Lot Line 1 (Feet) *" at bounding box center [929, 471] width 1233 height 33
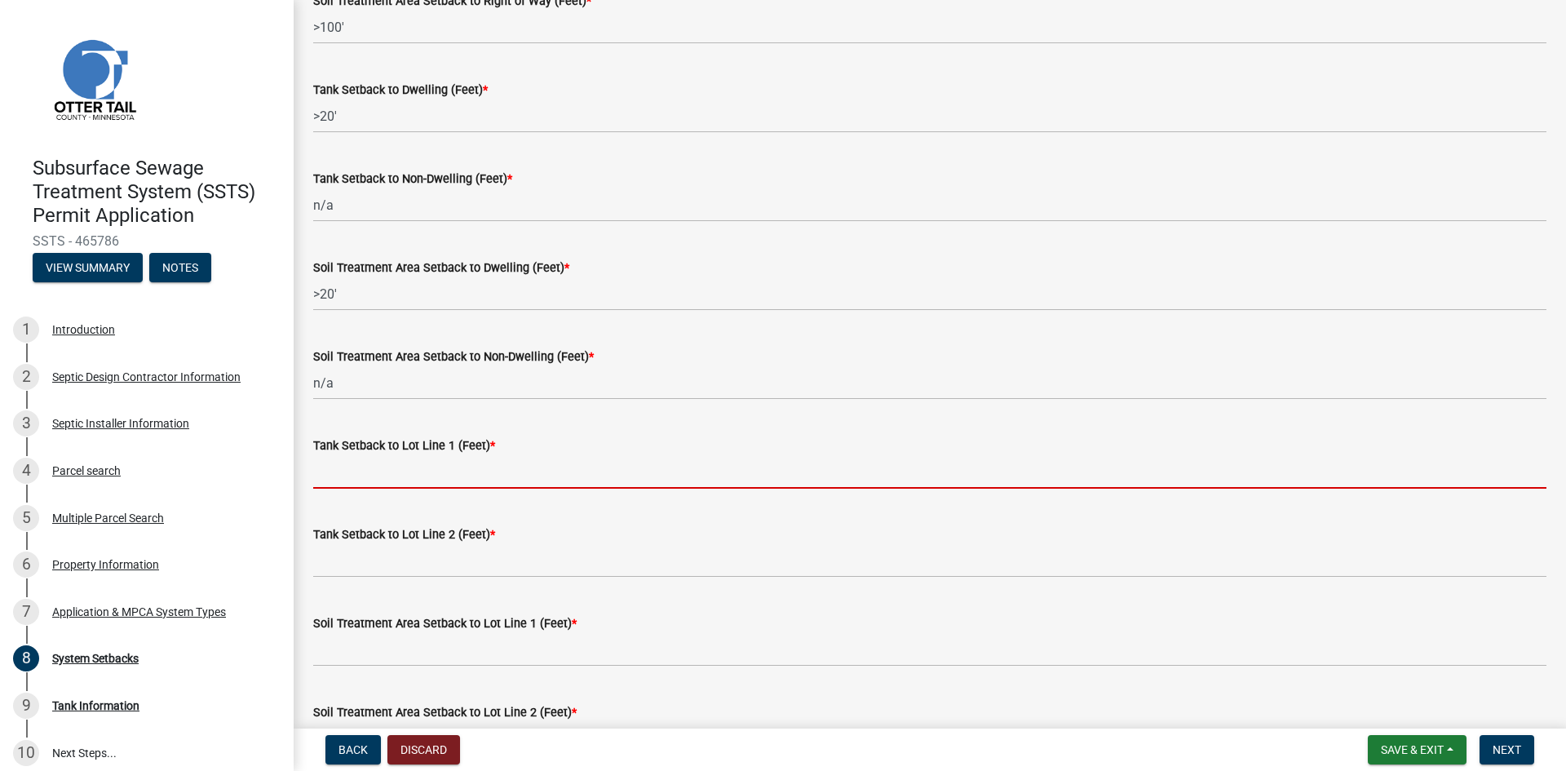
paste input ">100'"
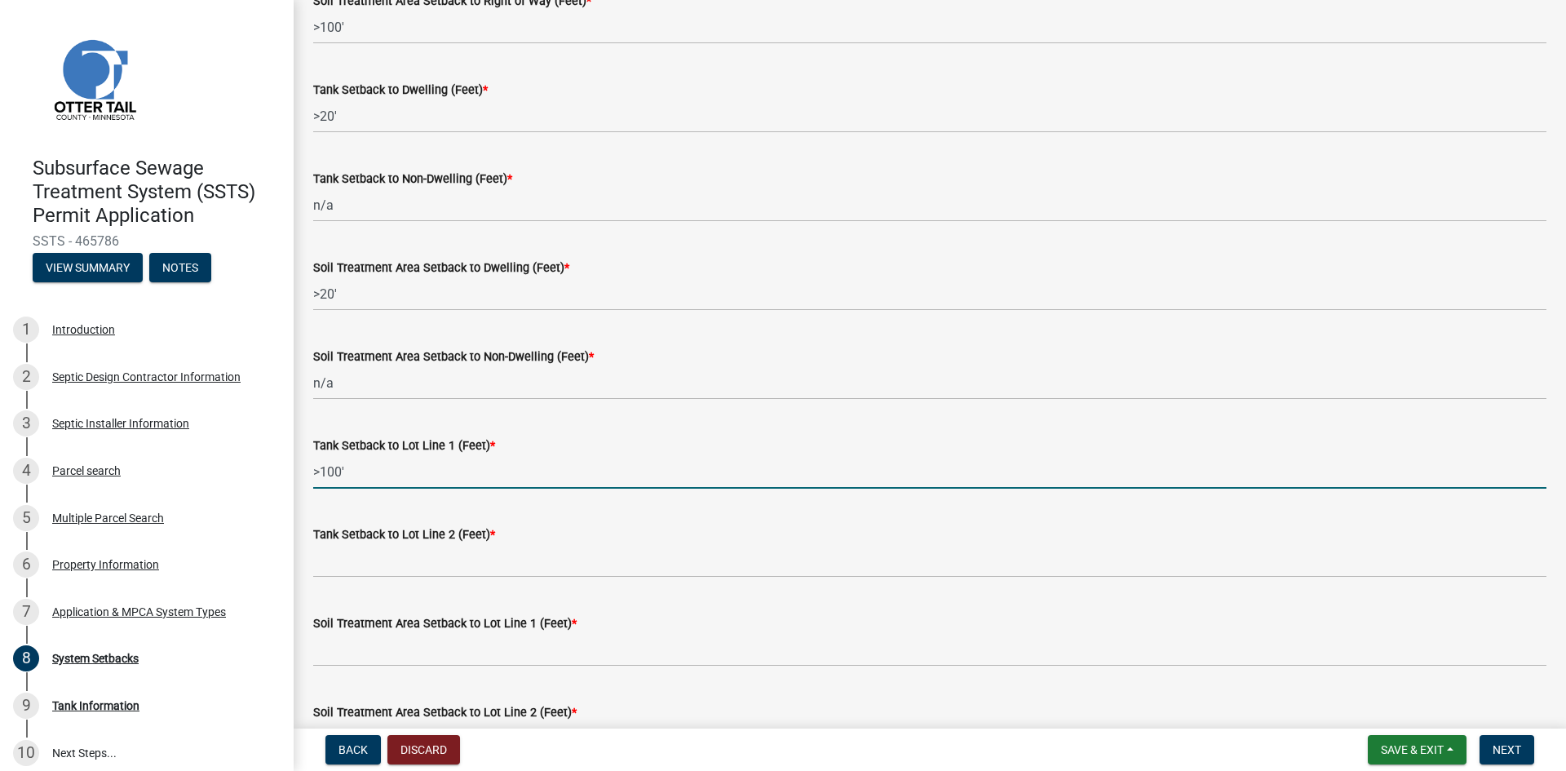
type input ">100'"
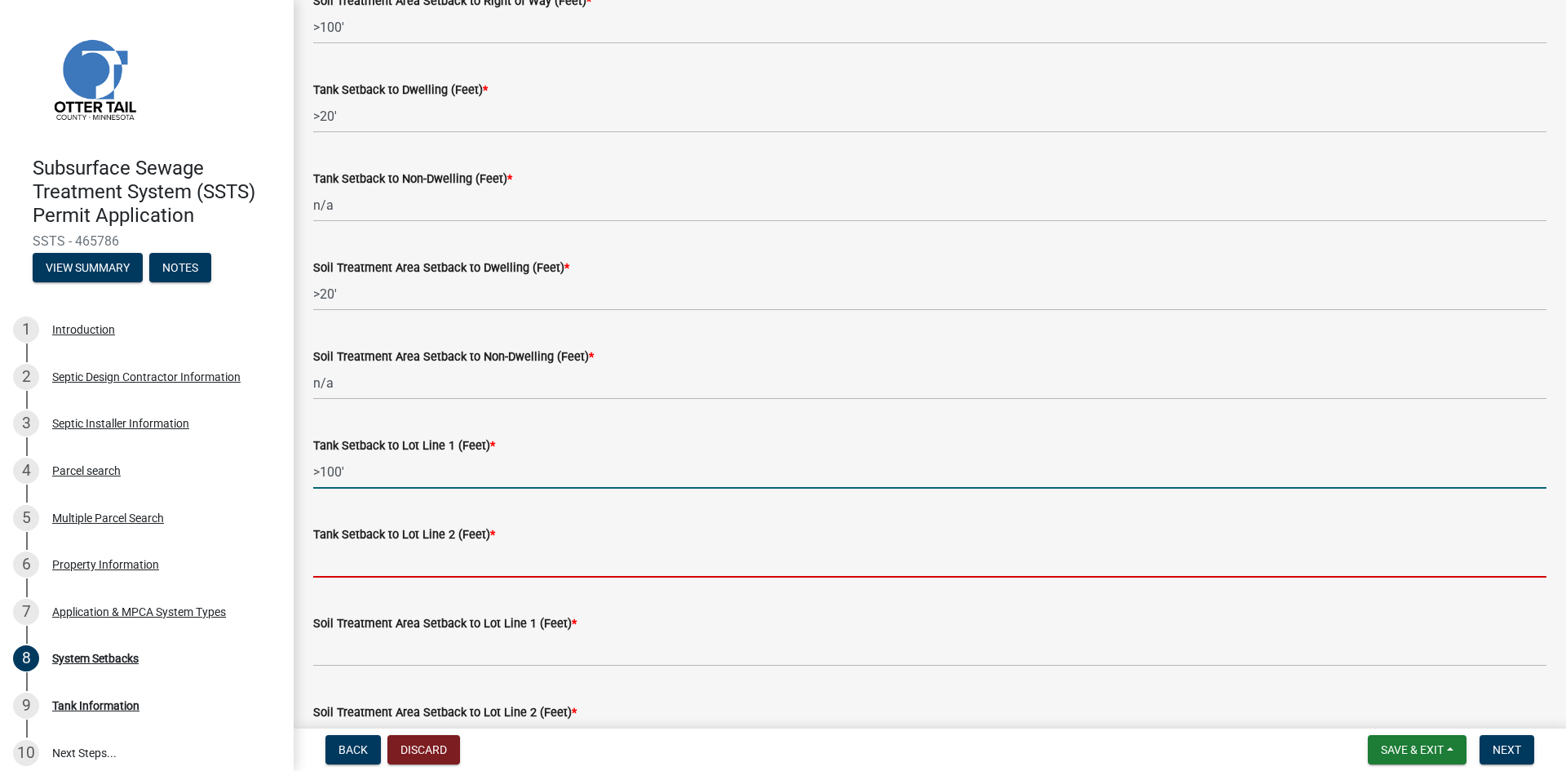
click at [389, 566] on input "Tank Setback to Lot Line 2 (Feet) *" at bounding box center [929, 560] width 1233 height 33
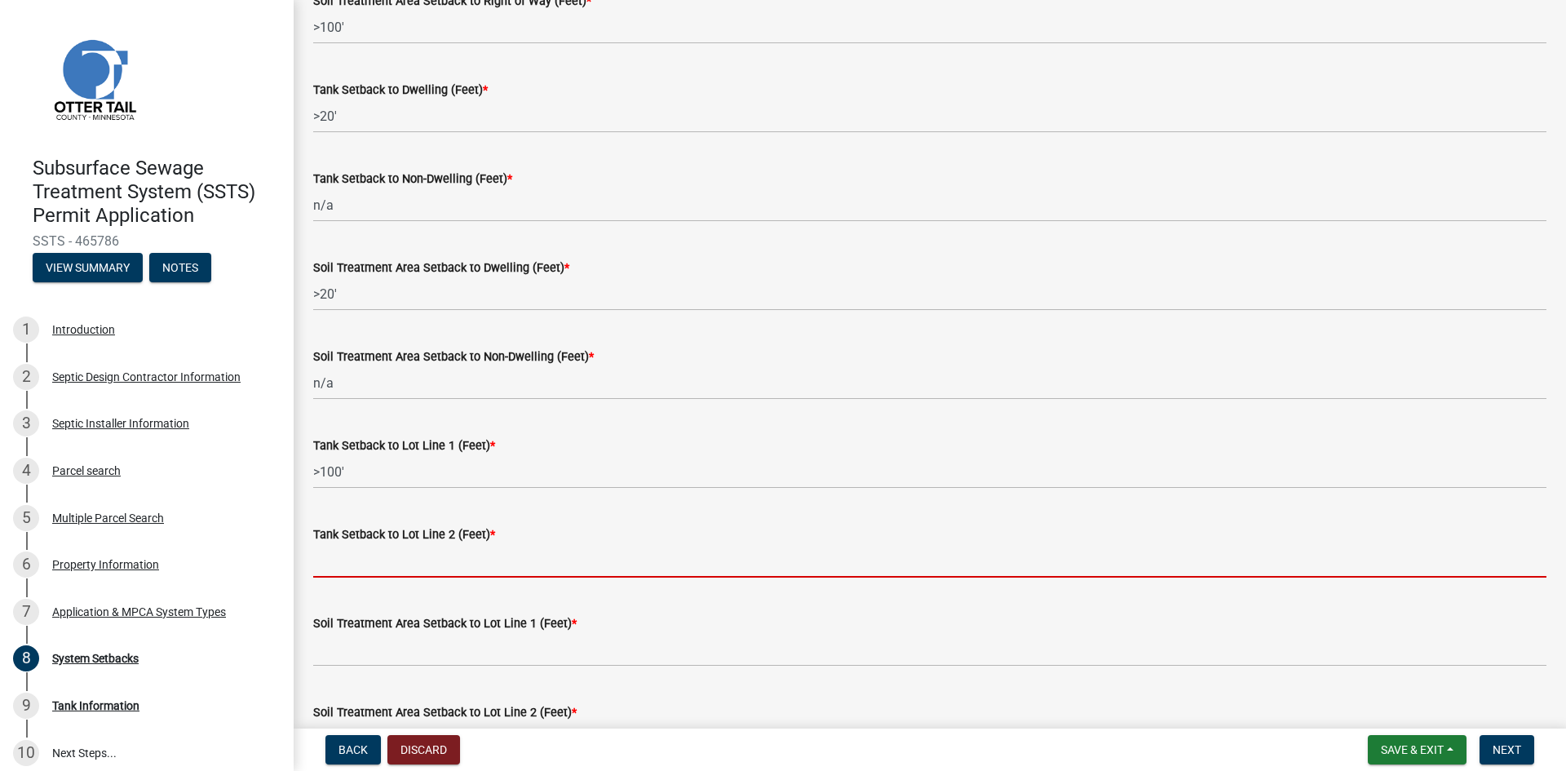
paste input ">100'"
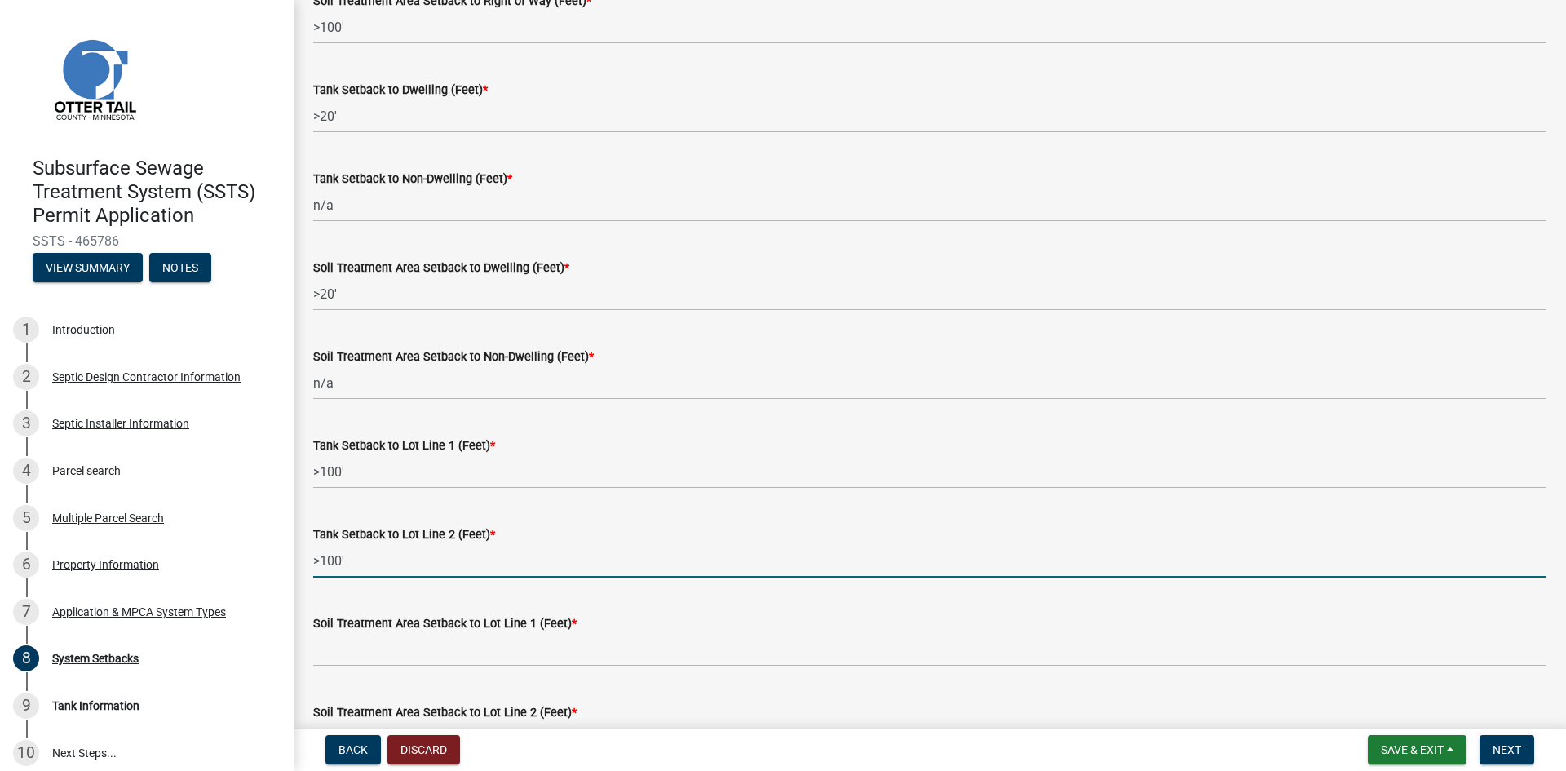
type input ">100'"
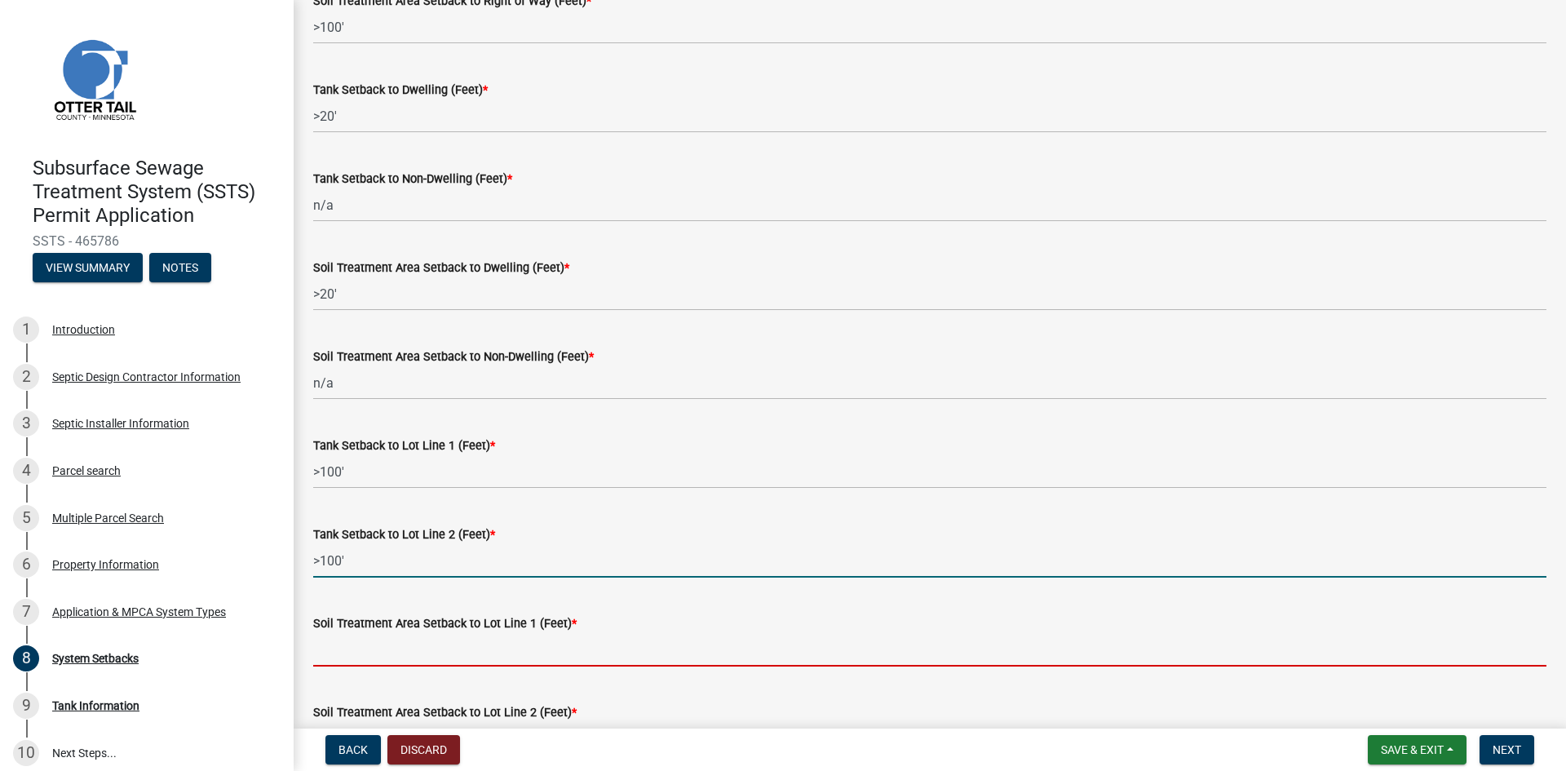
click at [418, 653] on input "Soil Treatment Area Setback to Lot Line 1 (Feet) *" at bounding box center [929, 649] width 1233 height 33
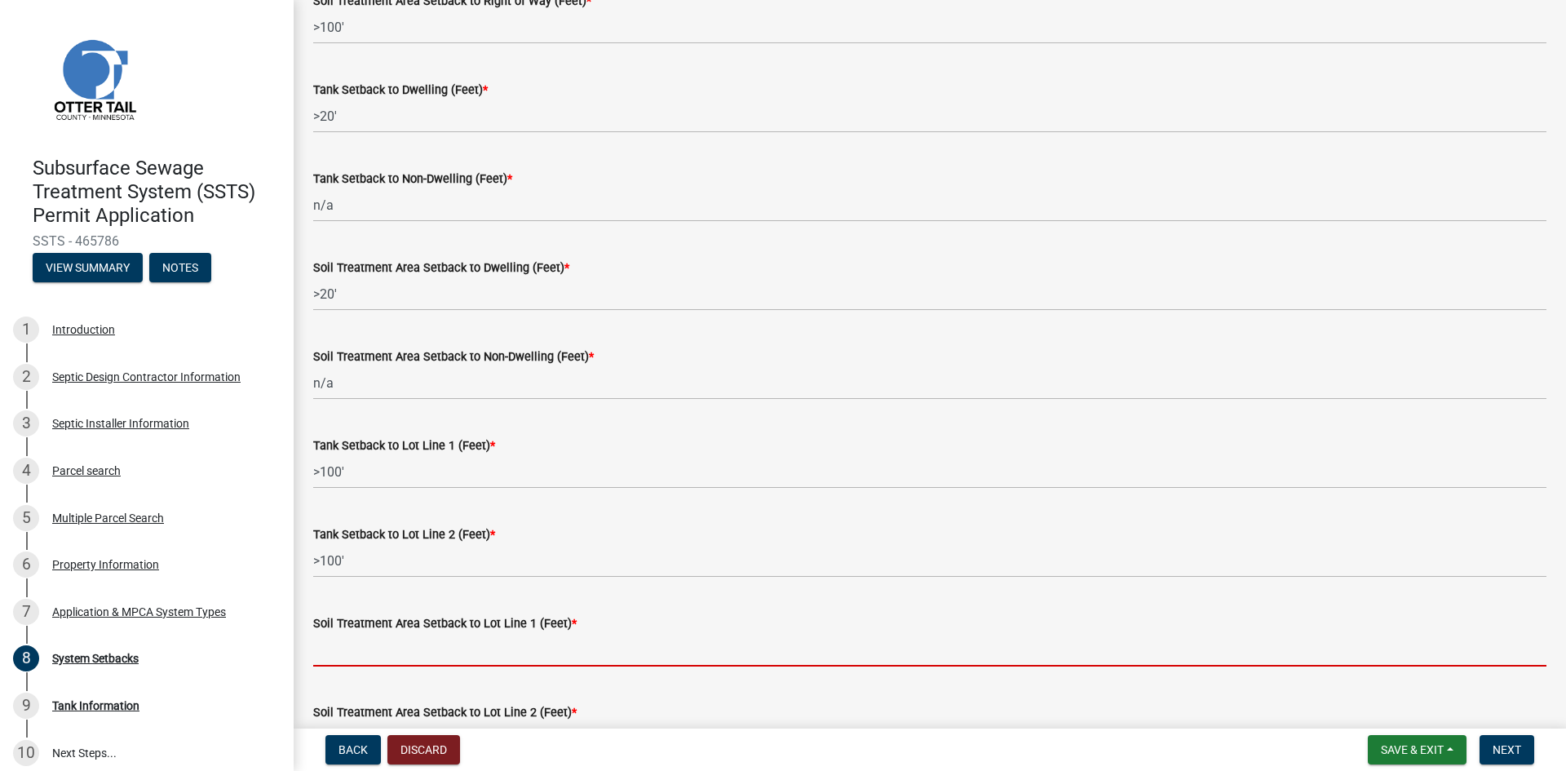
paste input ">100'"
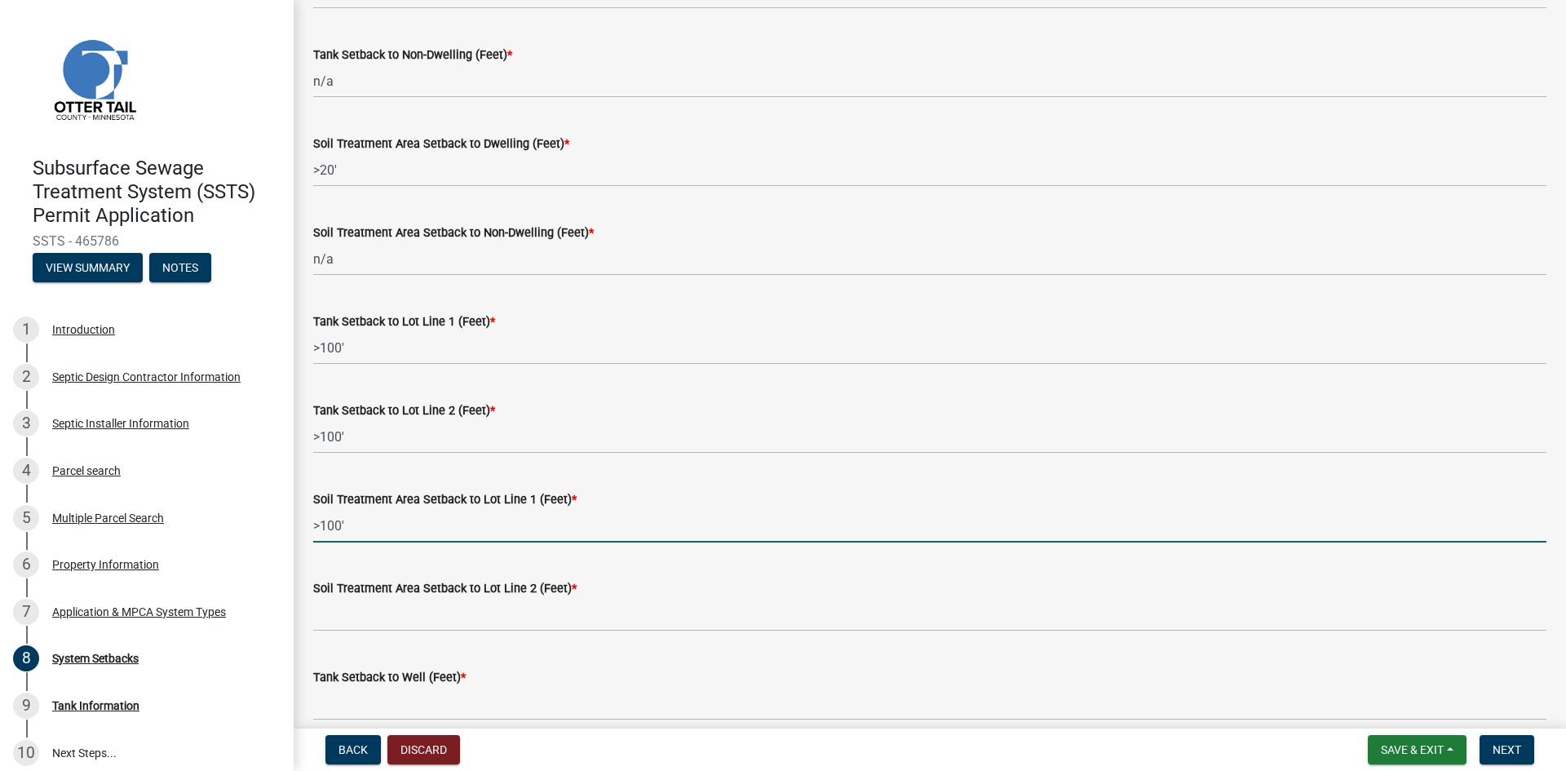
scroll to position [449, 0]
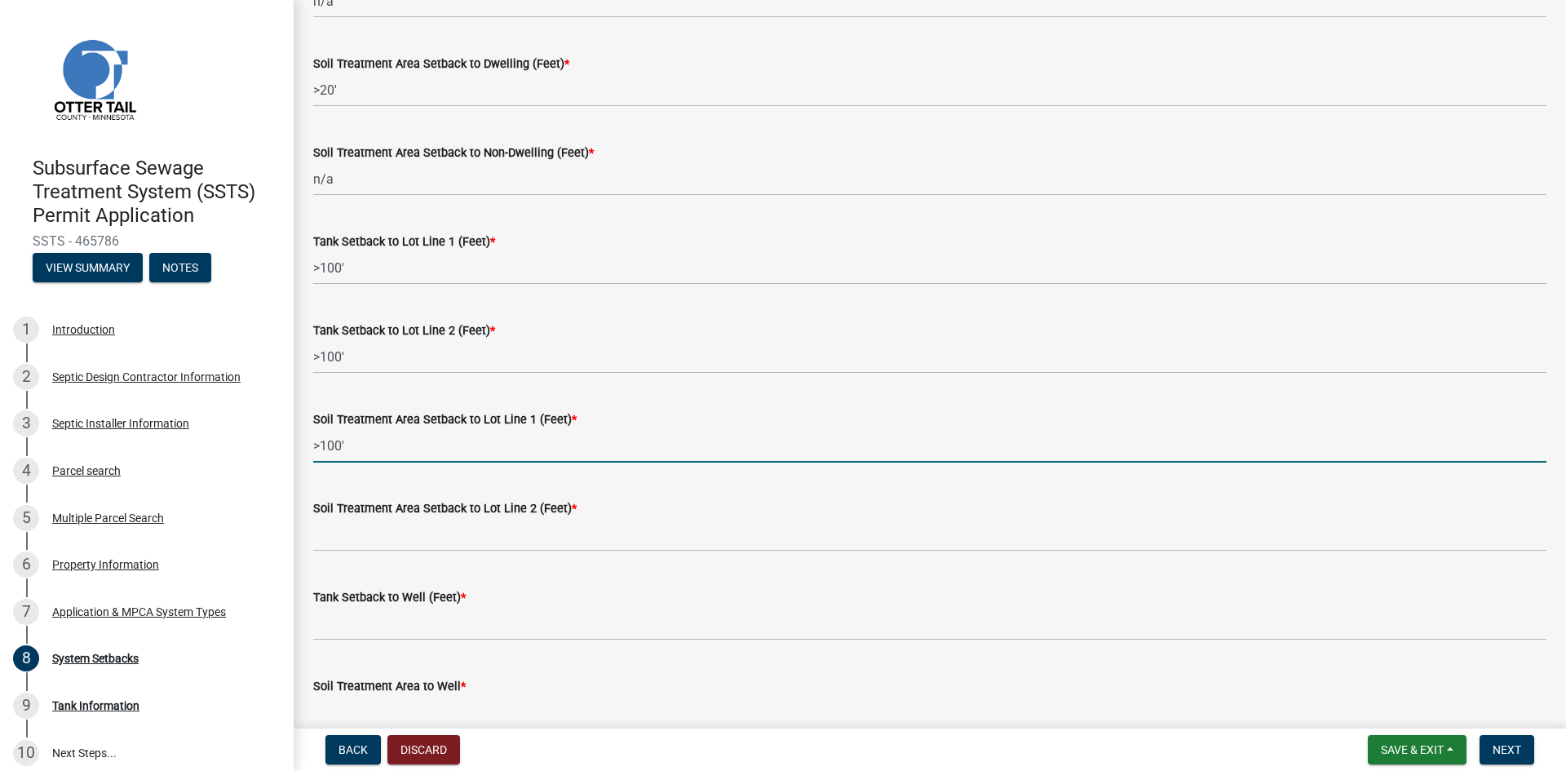
type input ">100'"
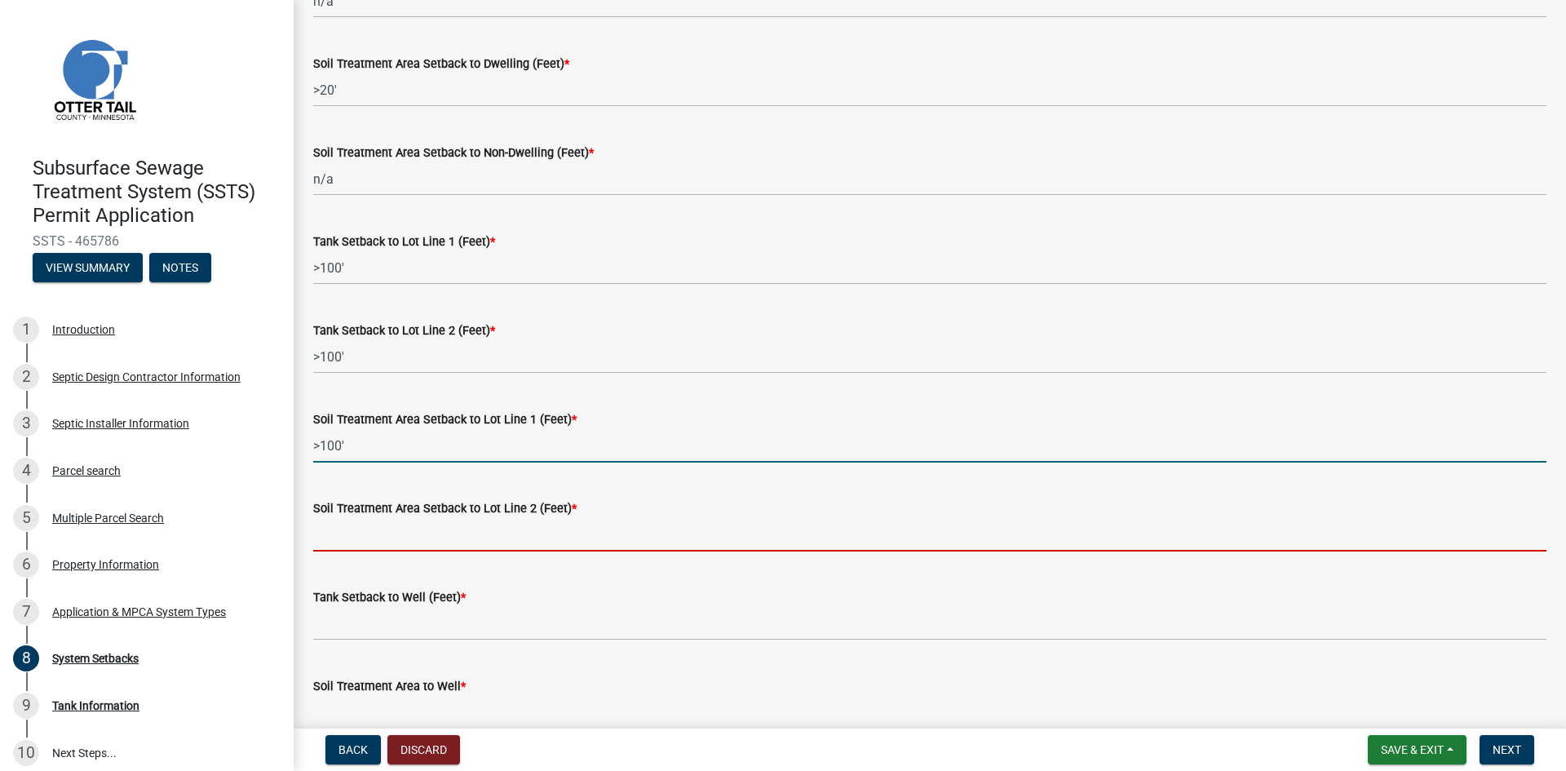
click at [419, 528] on input "Soil Treatment Area Setback to Lot Line 2 (Feet) *" at bounding box center [929, 534] width 1233 height 33
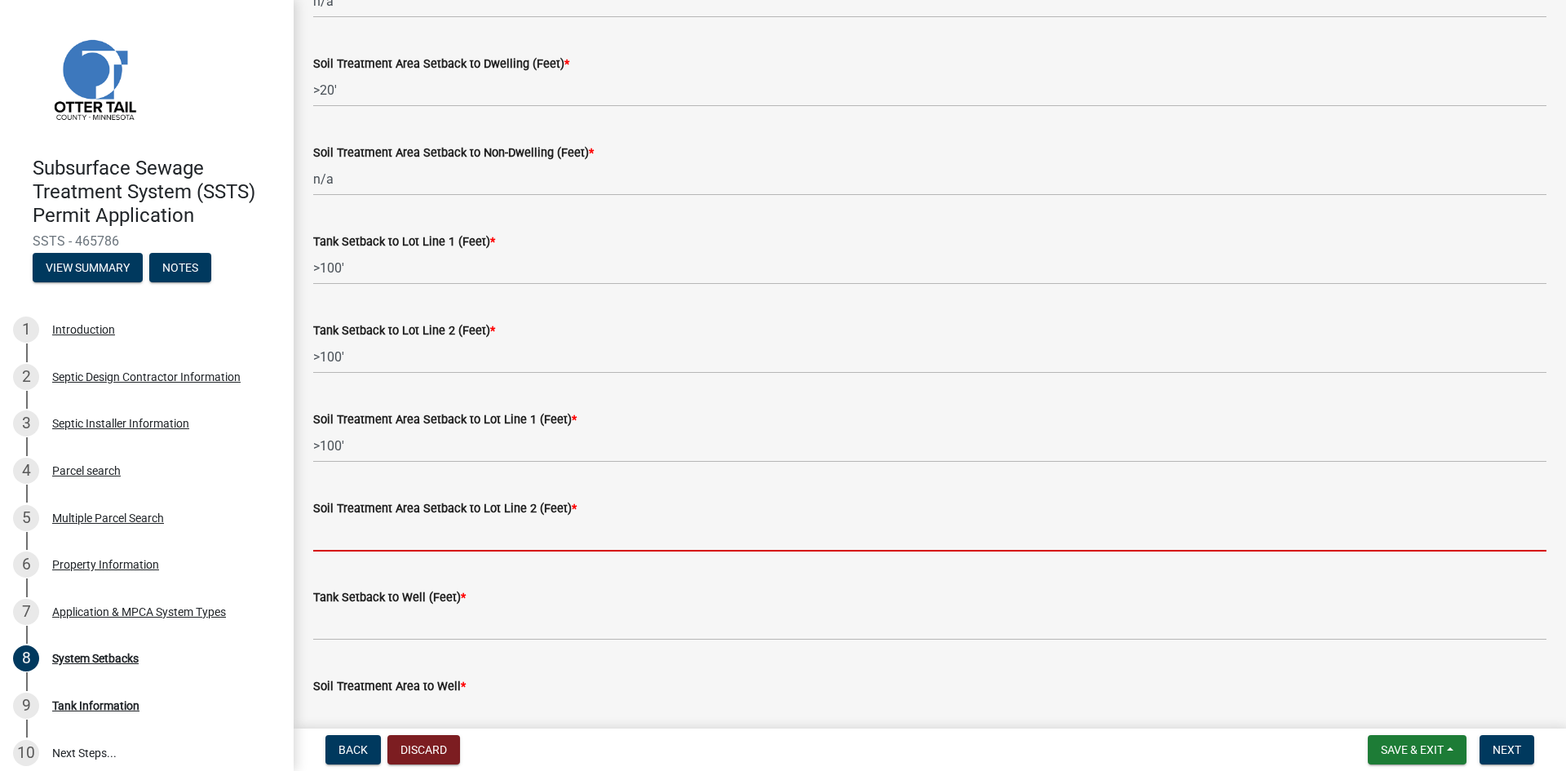
paste input ">100'"
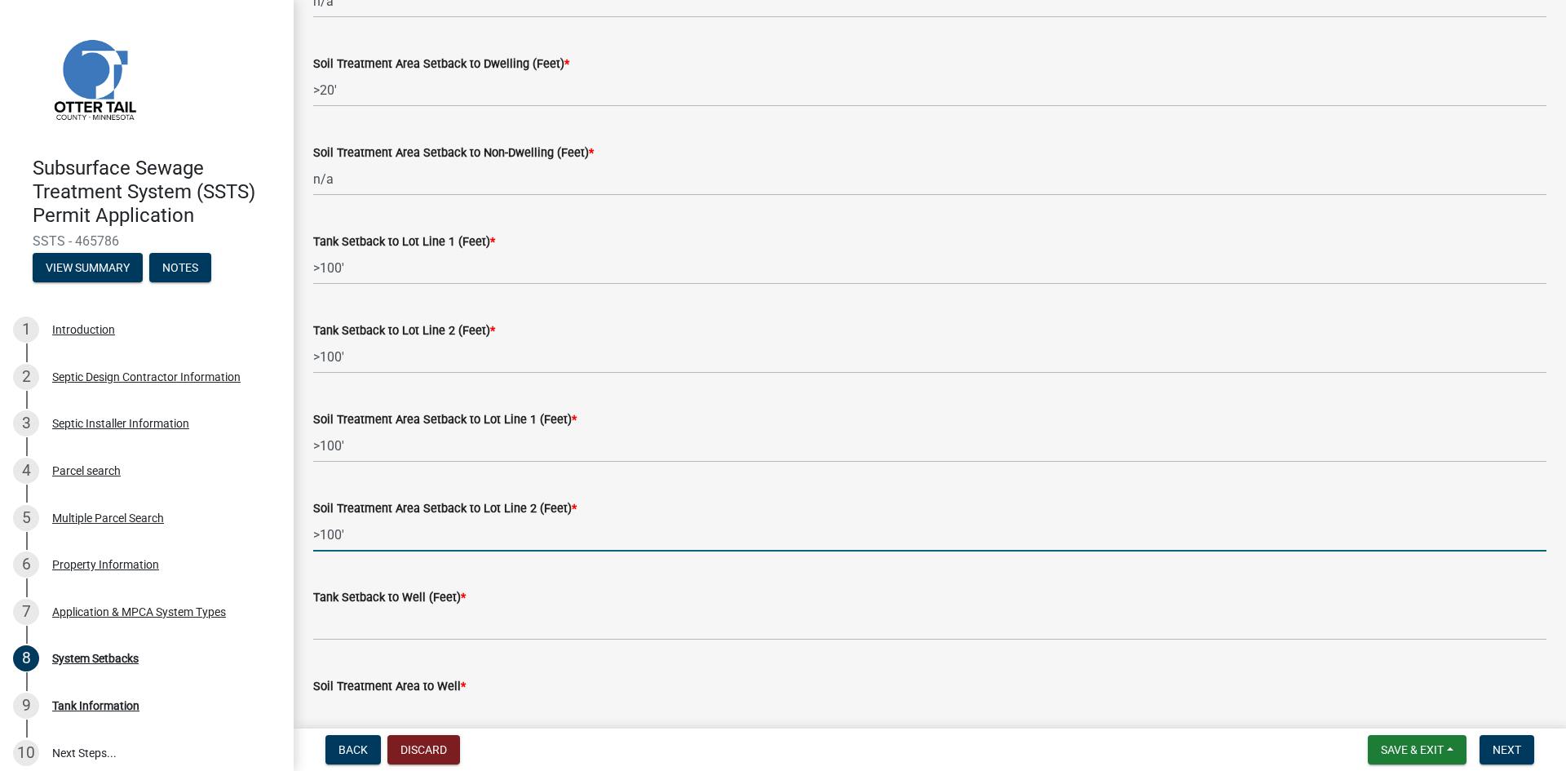
type input ">100'"
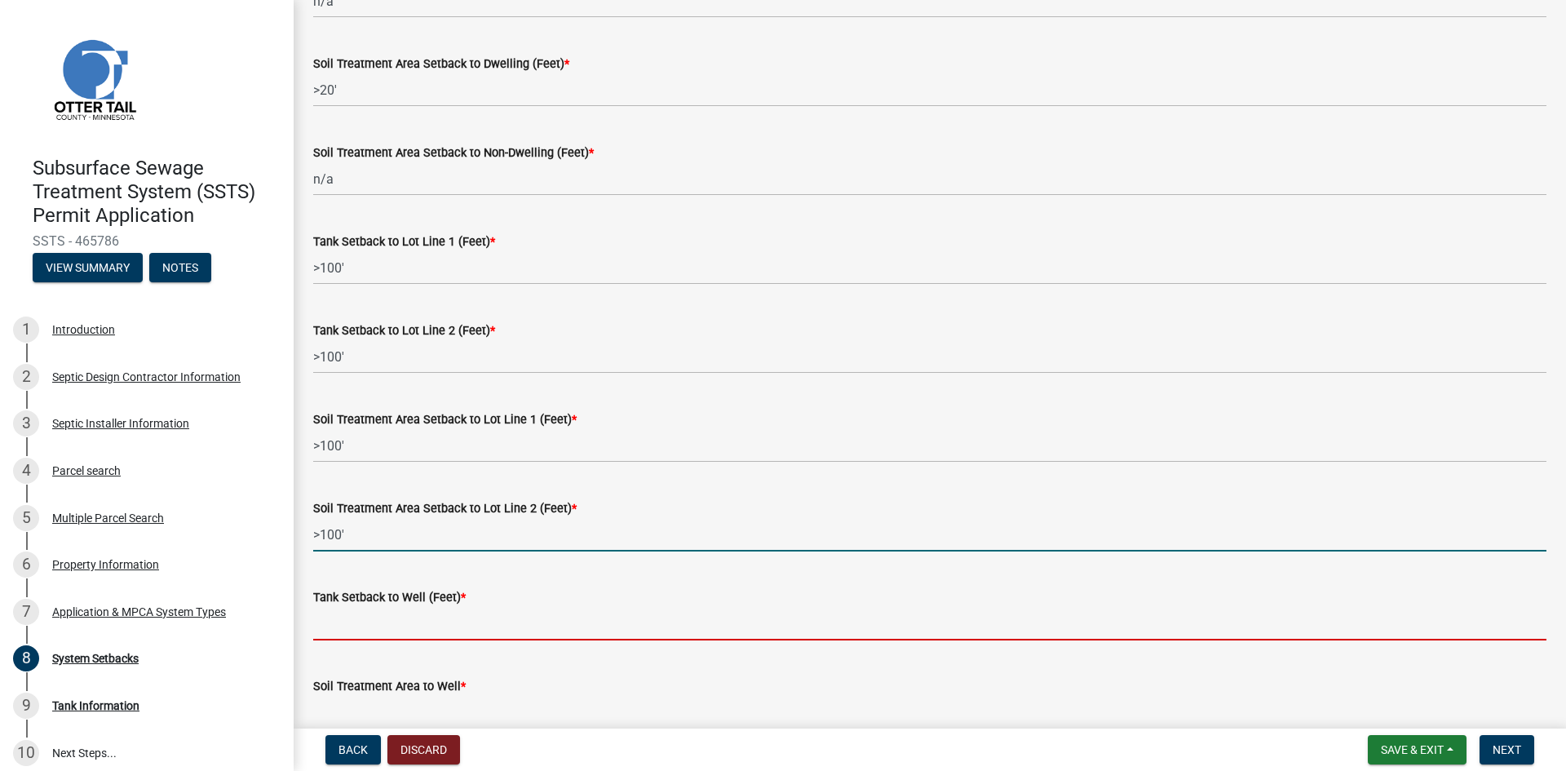
click at [409, 626] on input "Tank Setback to Well (Feet) *" at bounding box center [929, 623] width 1233 height 33
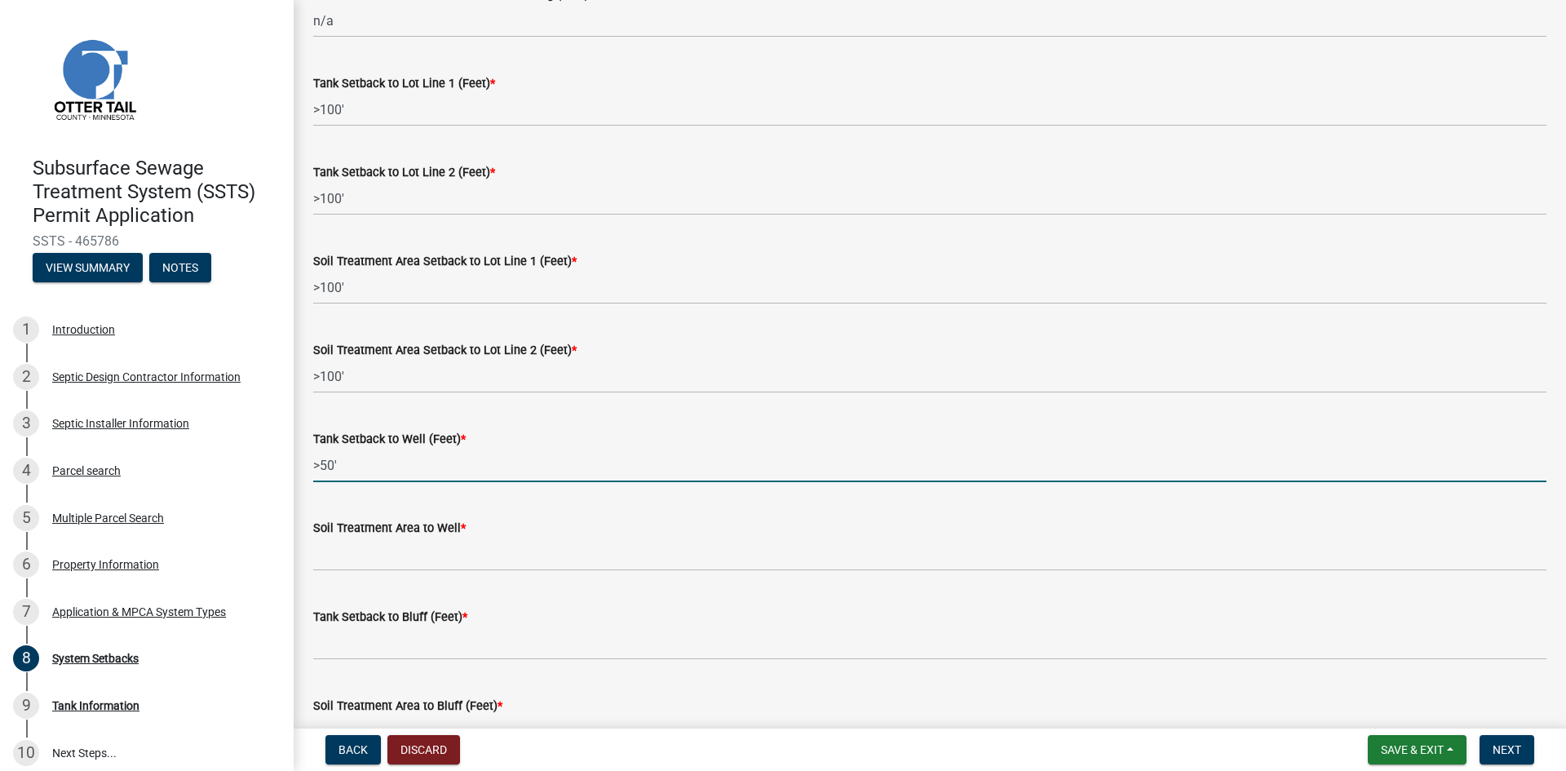
scroll to position [652, 0]
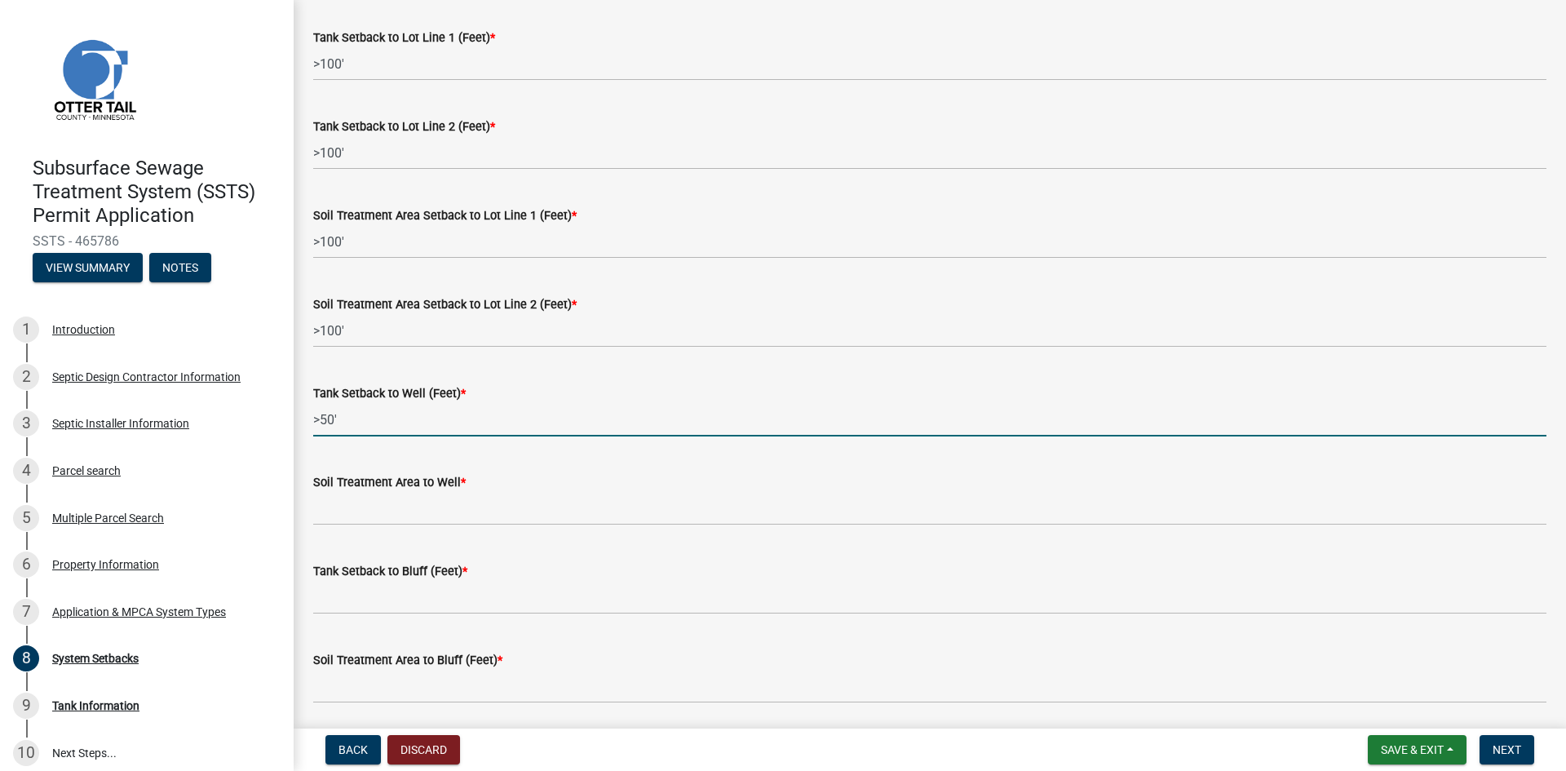
type input ">50'"
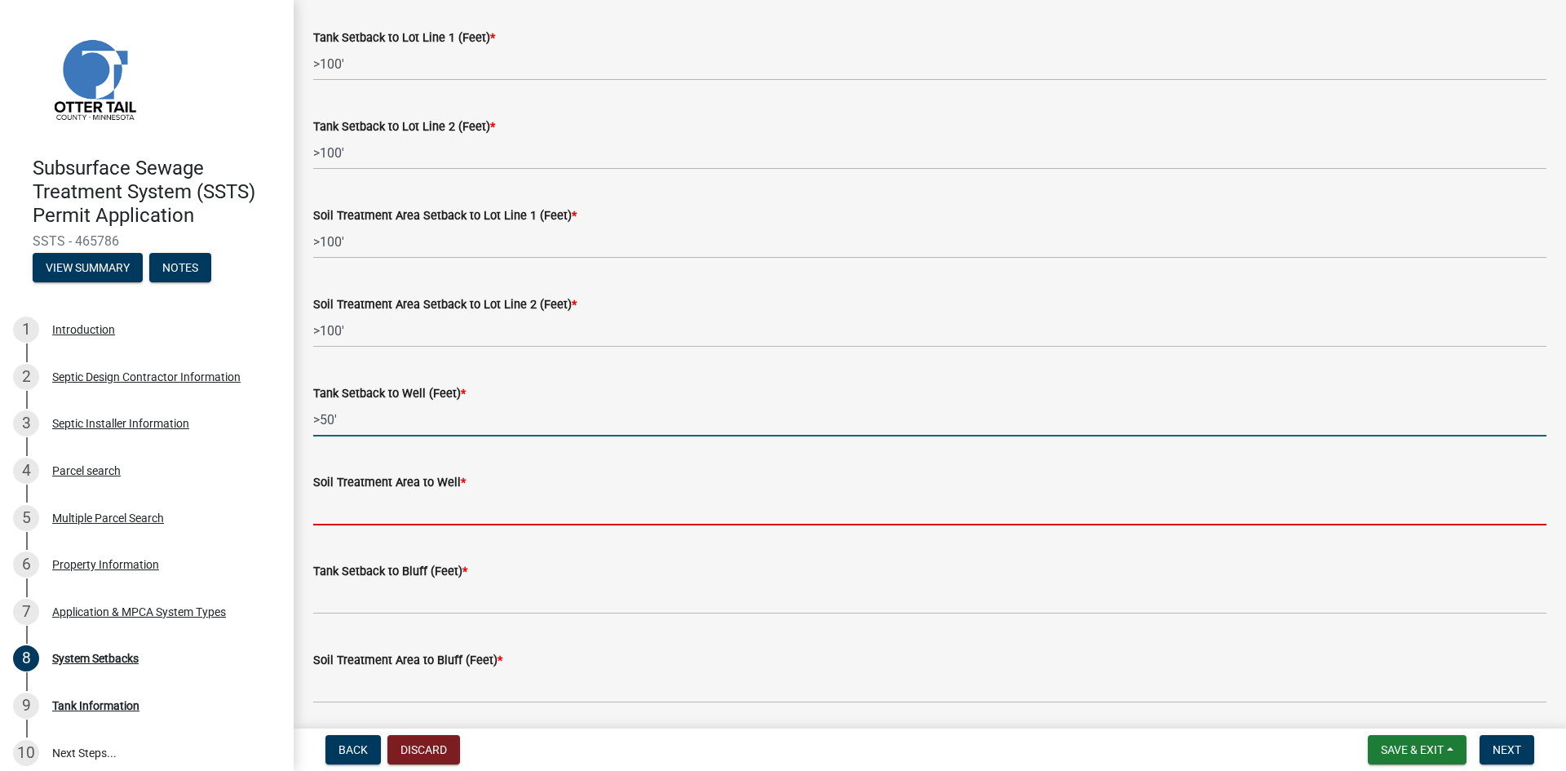
click at [371, 505] on input "Soil Treatment Area to Well *" at bounding box center [929, 508] width 1233 height 33
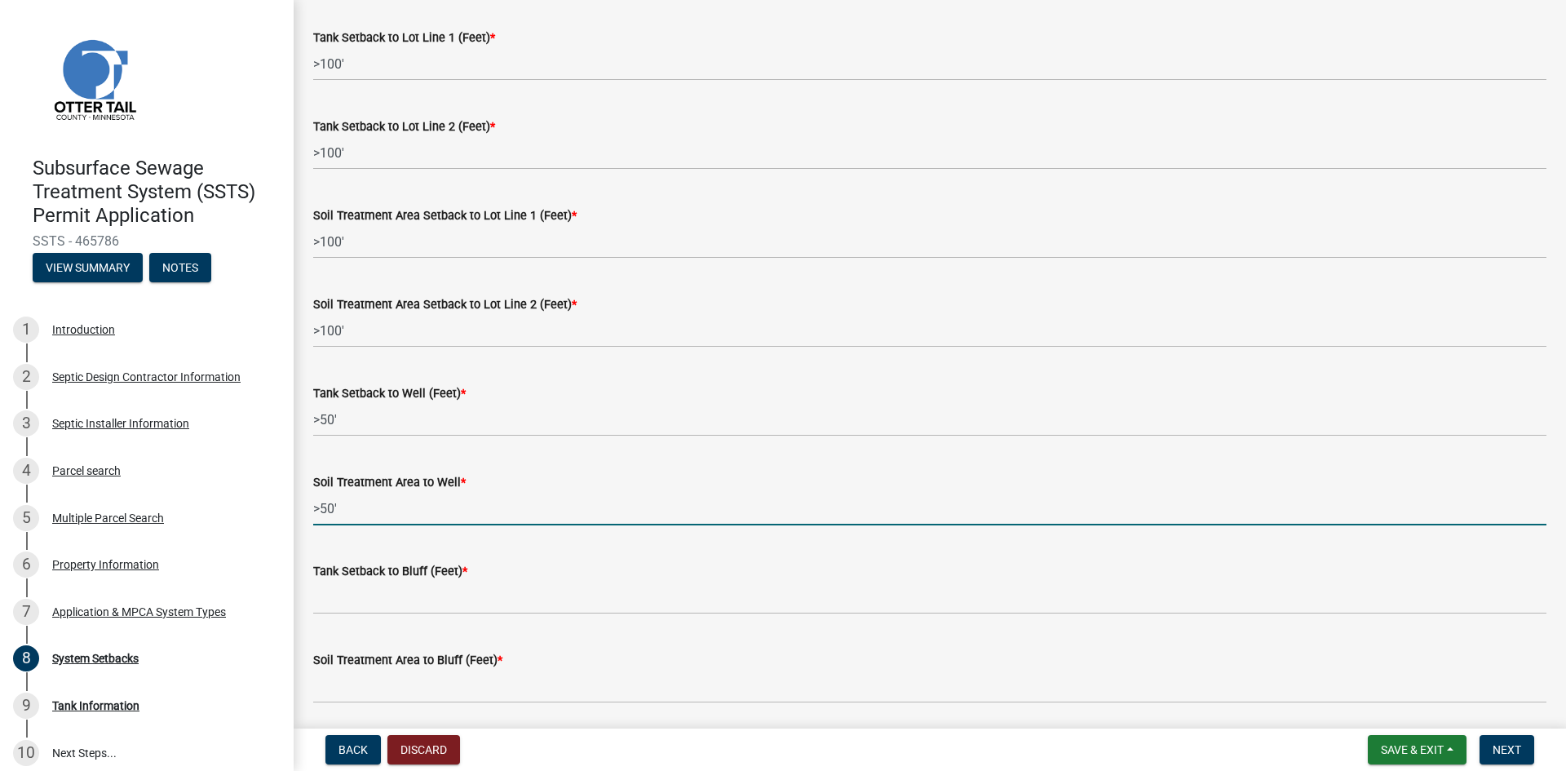
type input ">50'"
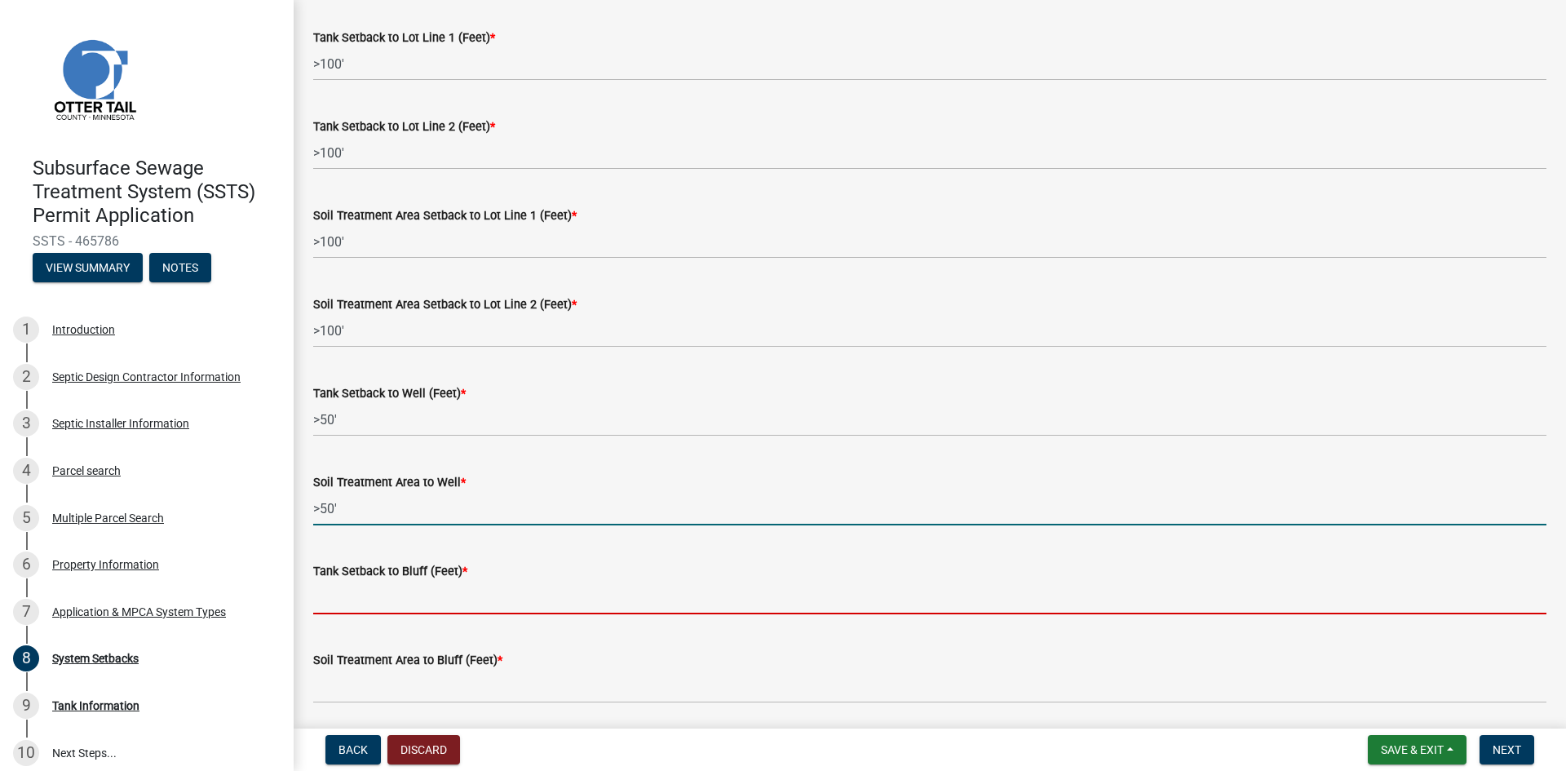
click at [389, 598] on input "Tank Setback to Bluff (Feet) *" at bounding box center [929, 597] width 1233 height 33
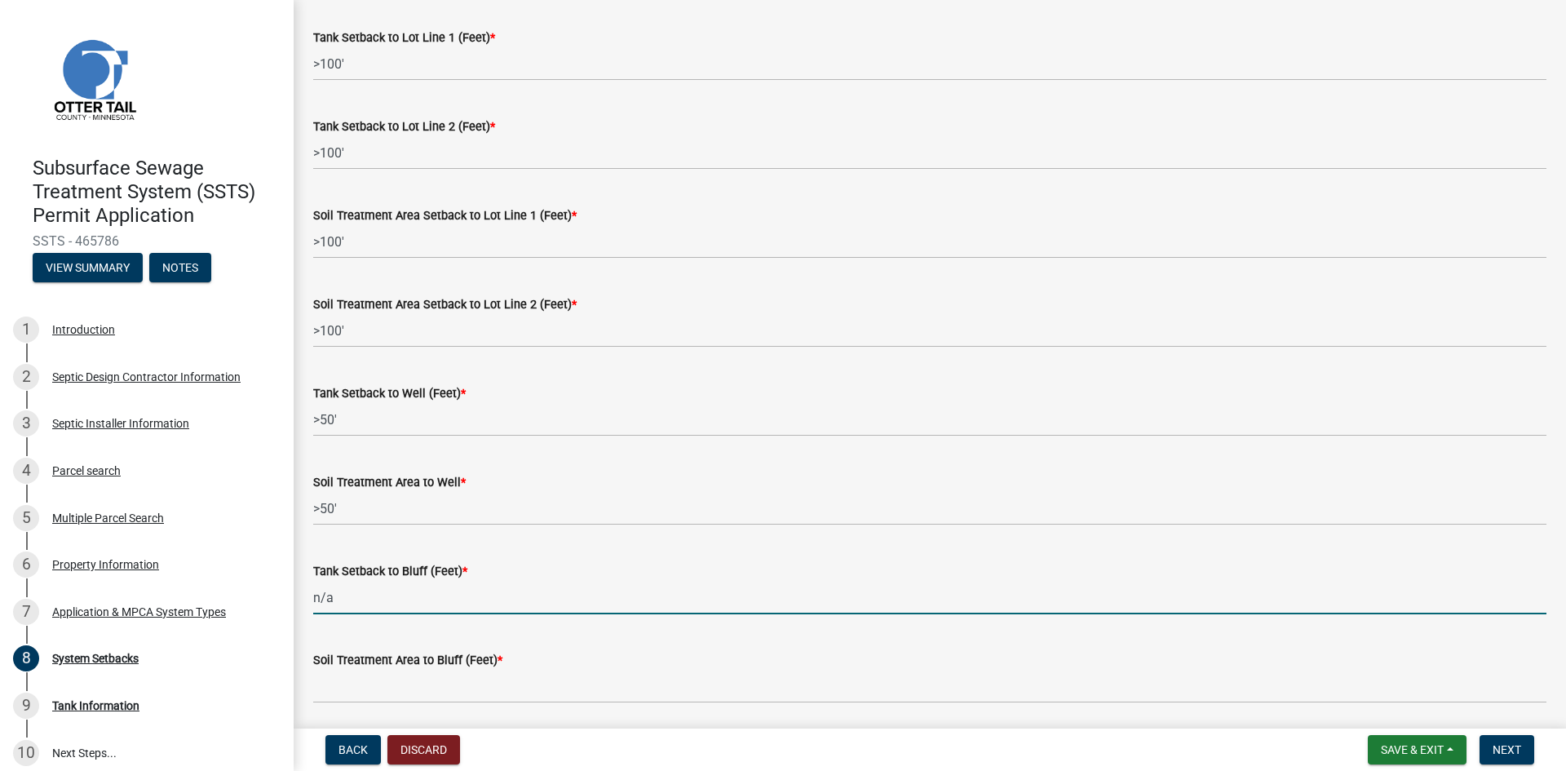
type input "n/a"
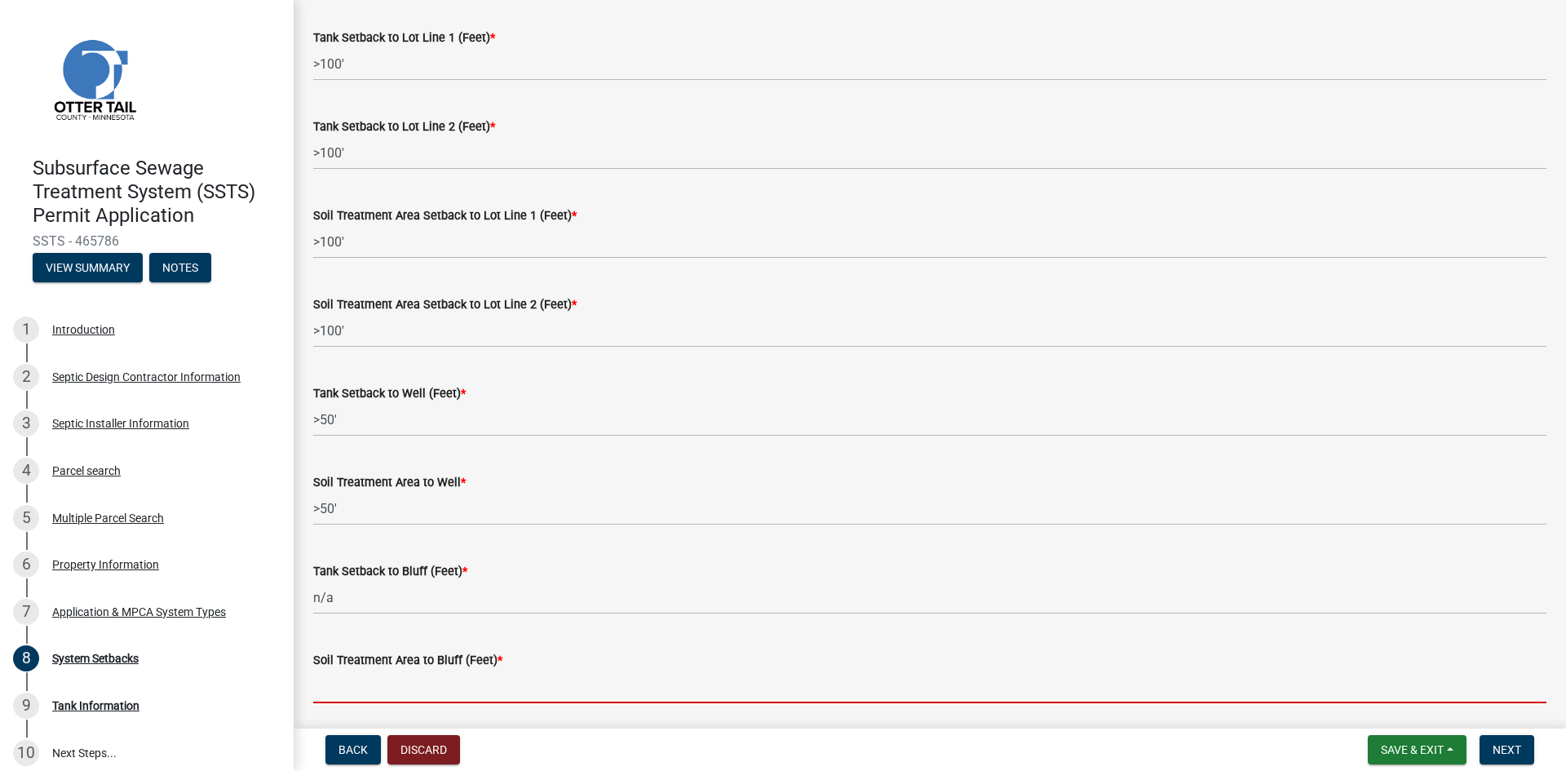
click at [422, 686] on input "Soil Treatment Area to Bluff (Feet) *" at bounding box center [929, 686] width 1233 height 33
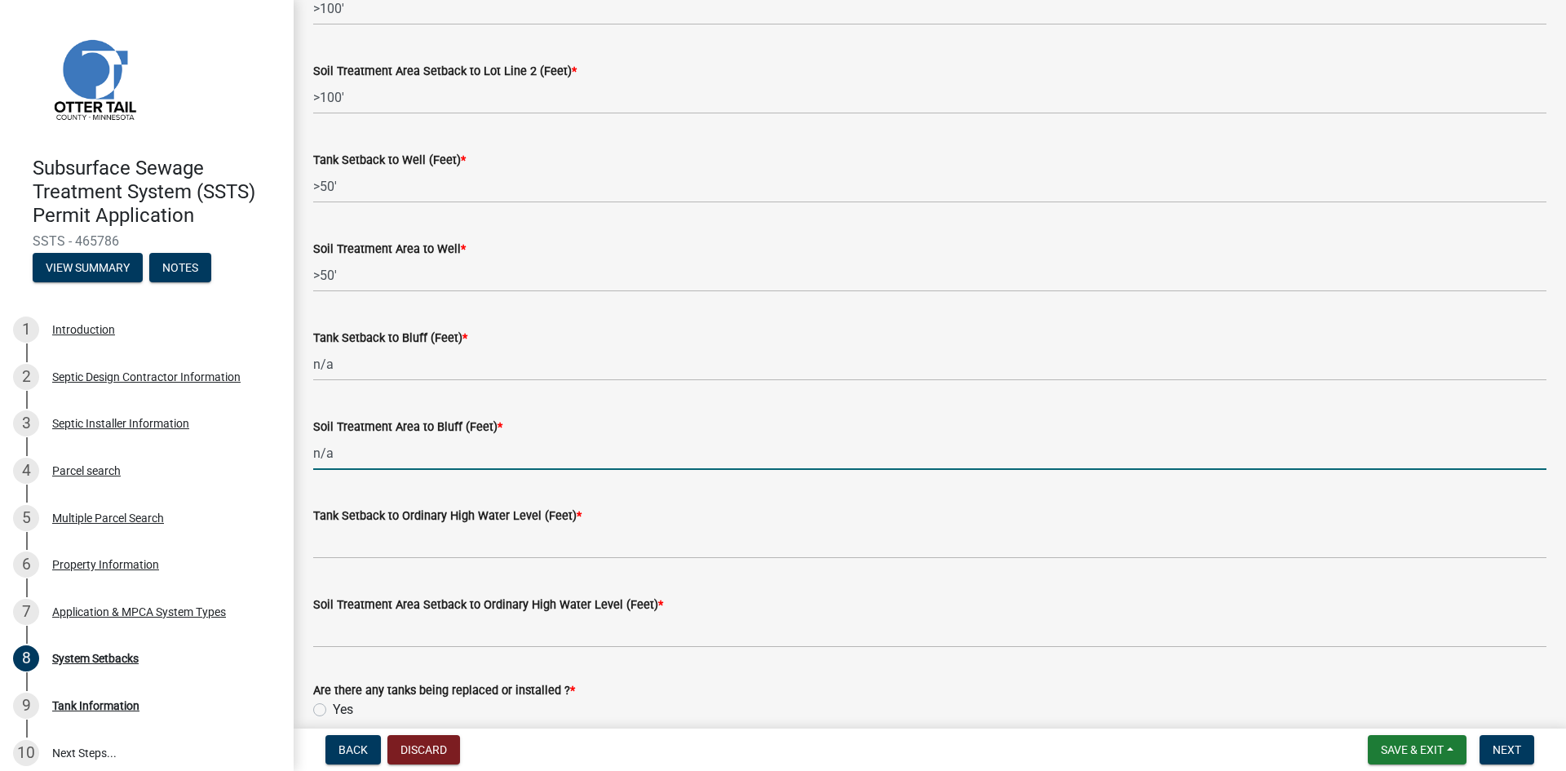
scroll to position [981, 0]
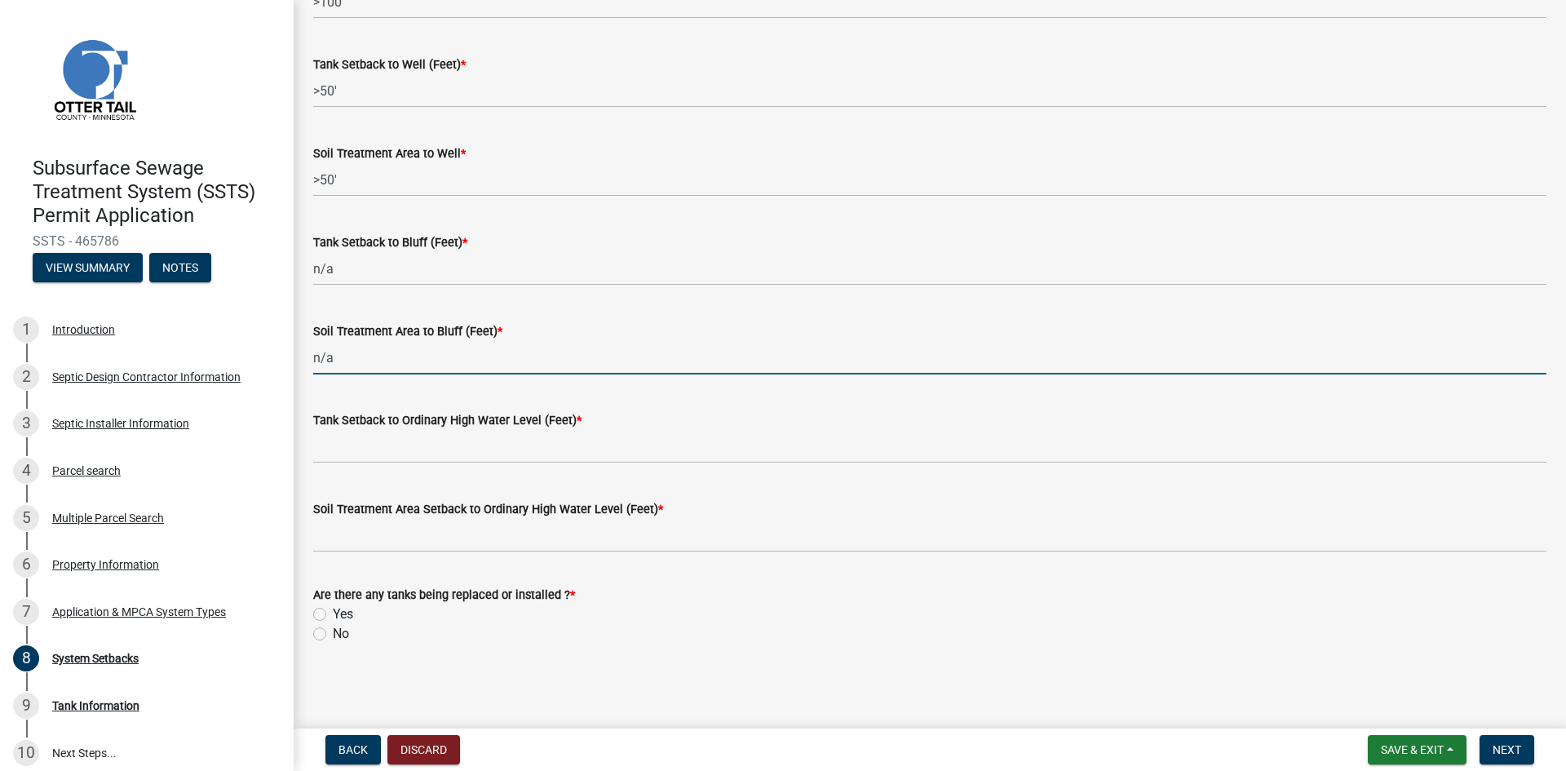
type input "n/a"
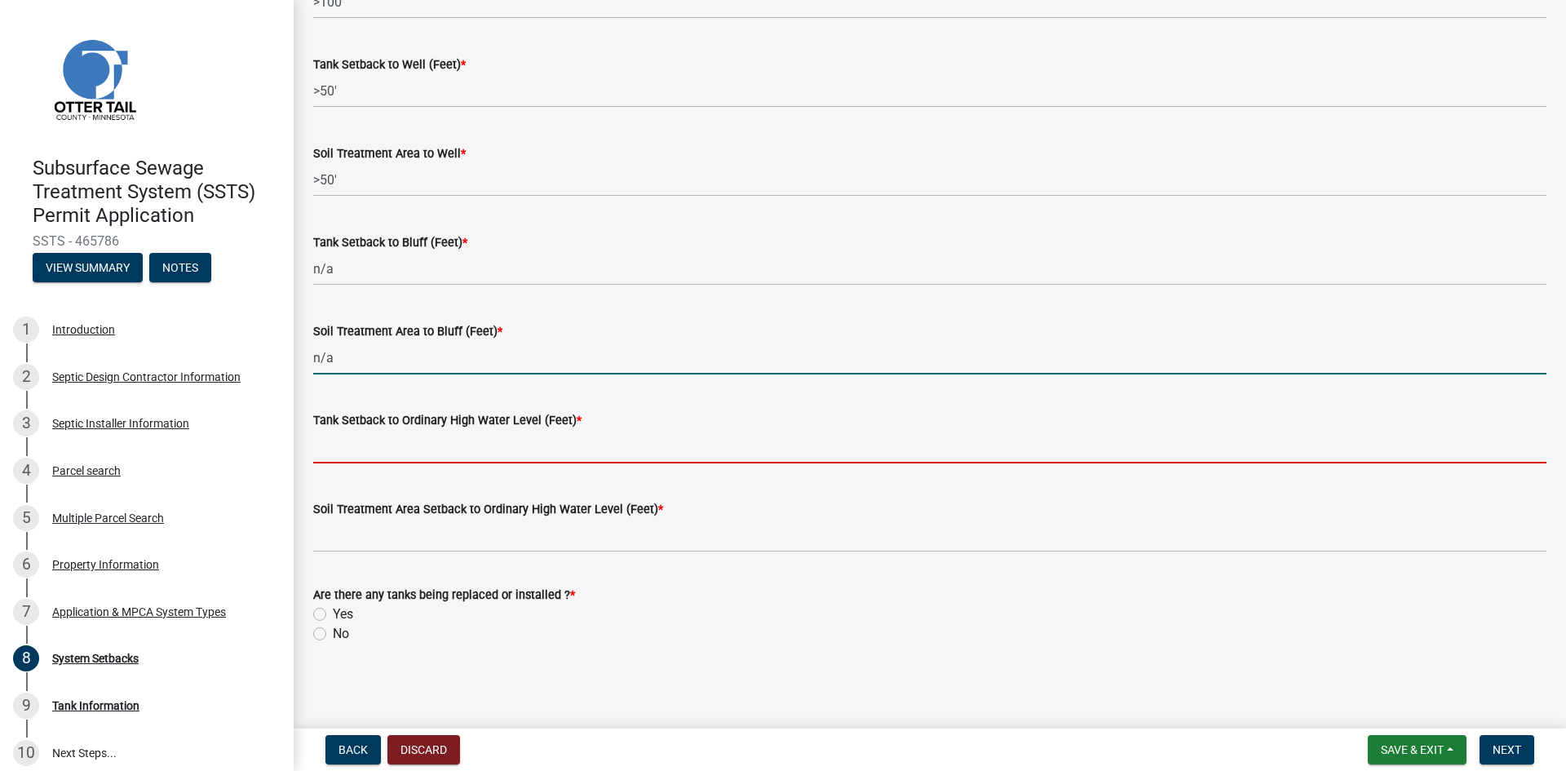
click at [387, 447] on input "Tank Setback to Ordinary High Water Level (Feet) *" at bounding box center [929, 446] width 1233 height 33
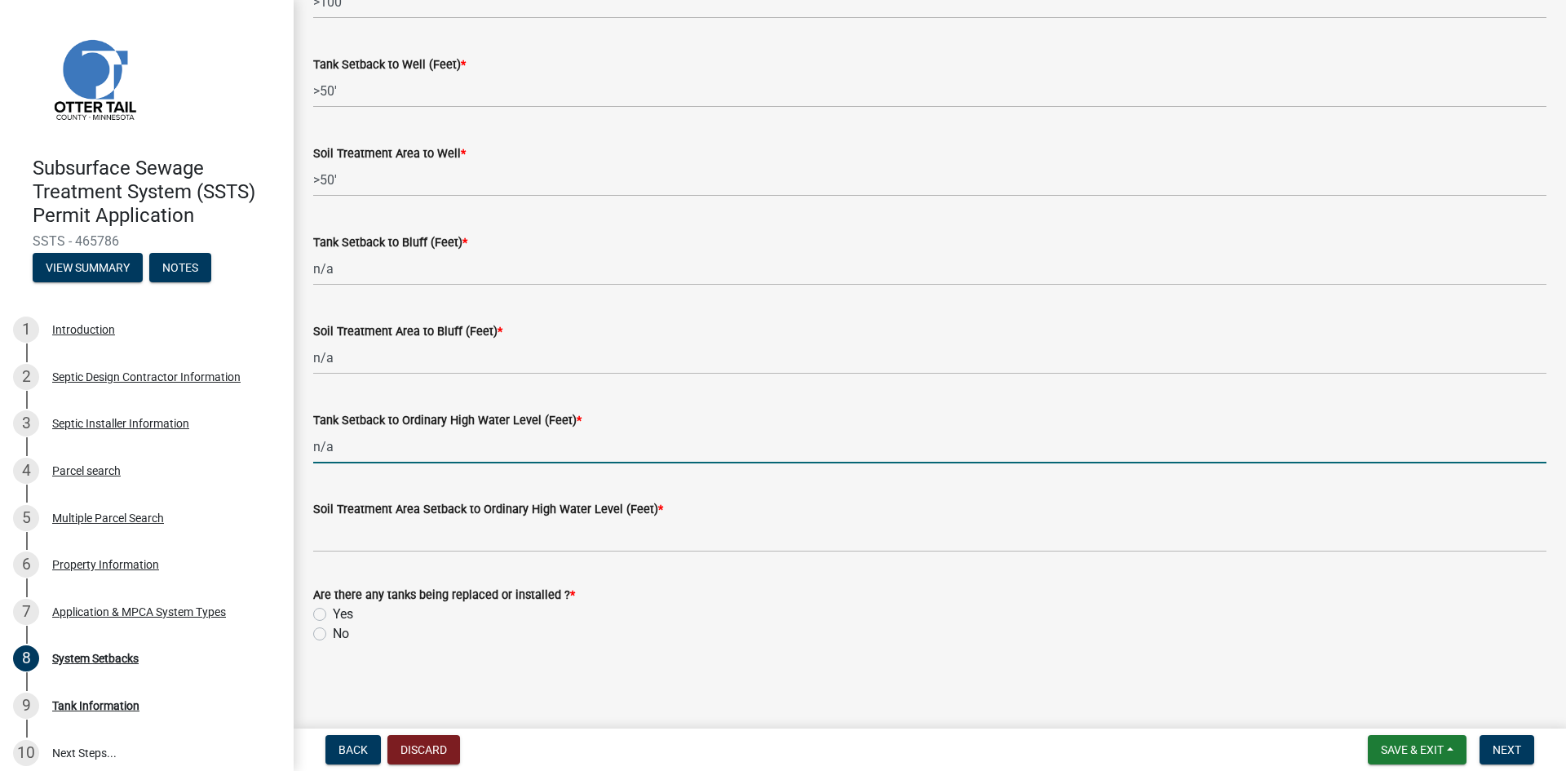
type input "n/a"
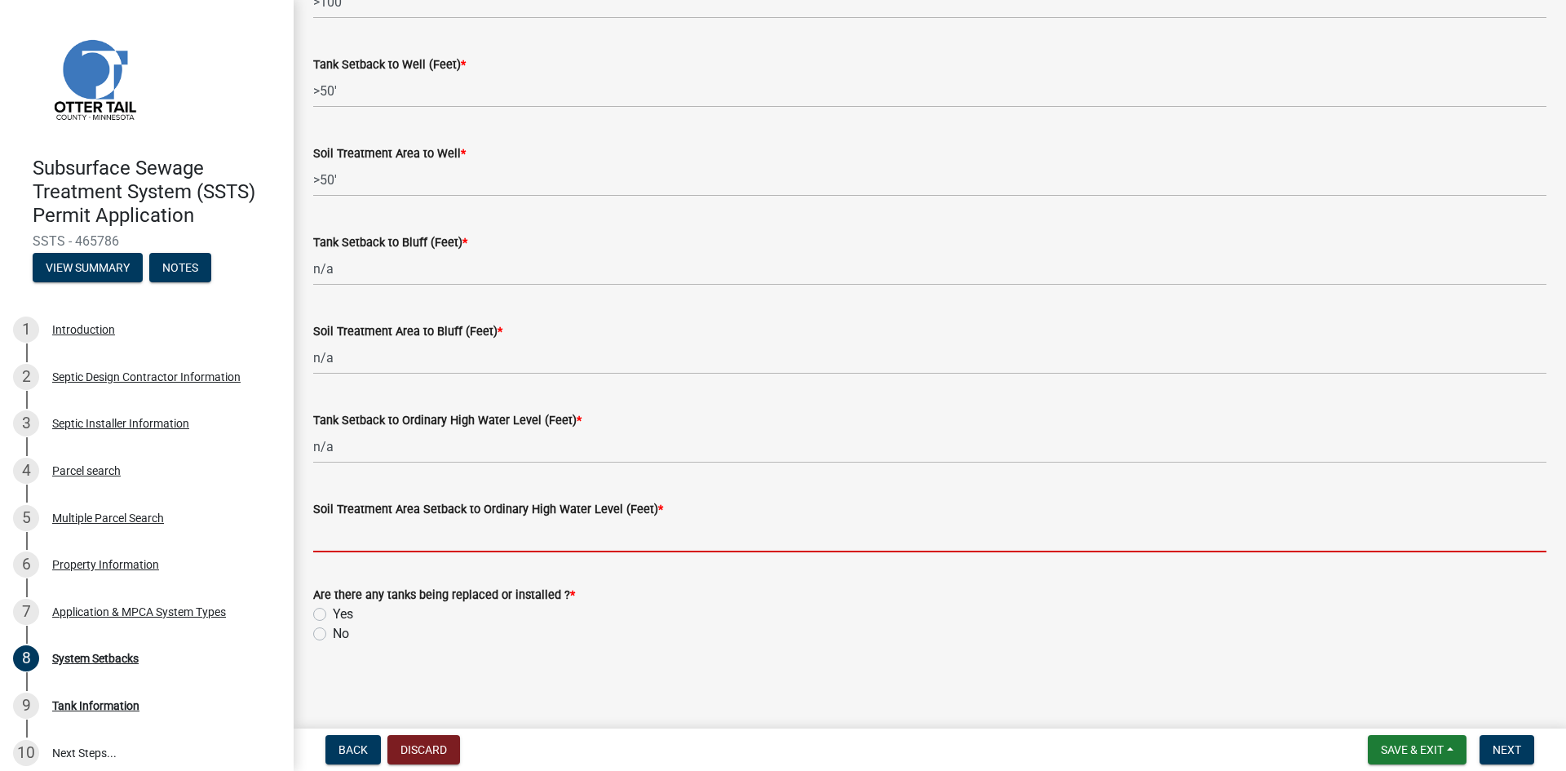
click at [412, 536] on input "Soil Treatment Area Setback to Ordinary High Water Level (Feet) *" at bounding box center [929, 535] width 1233 height 33
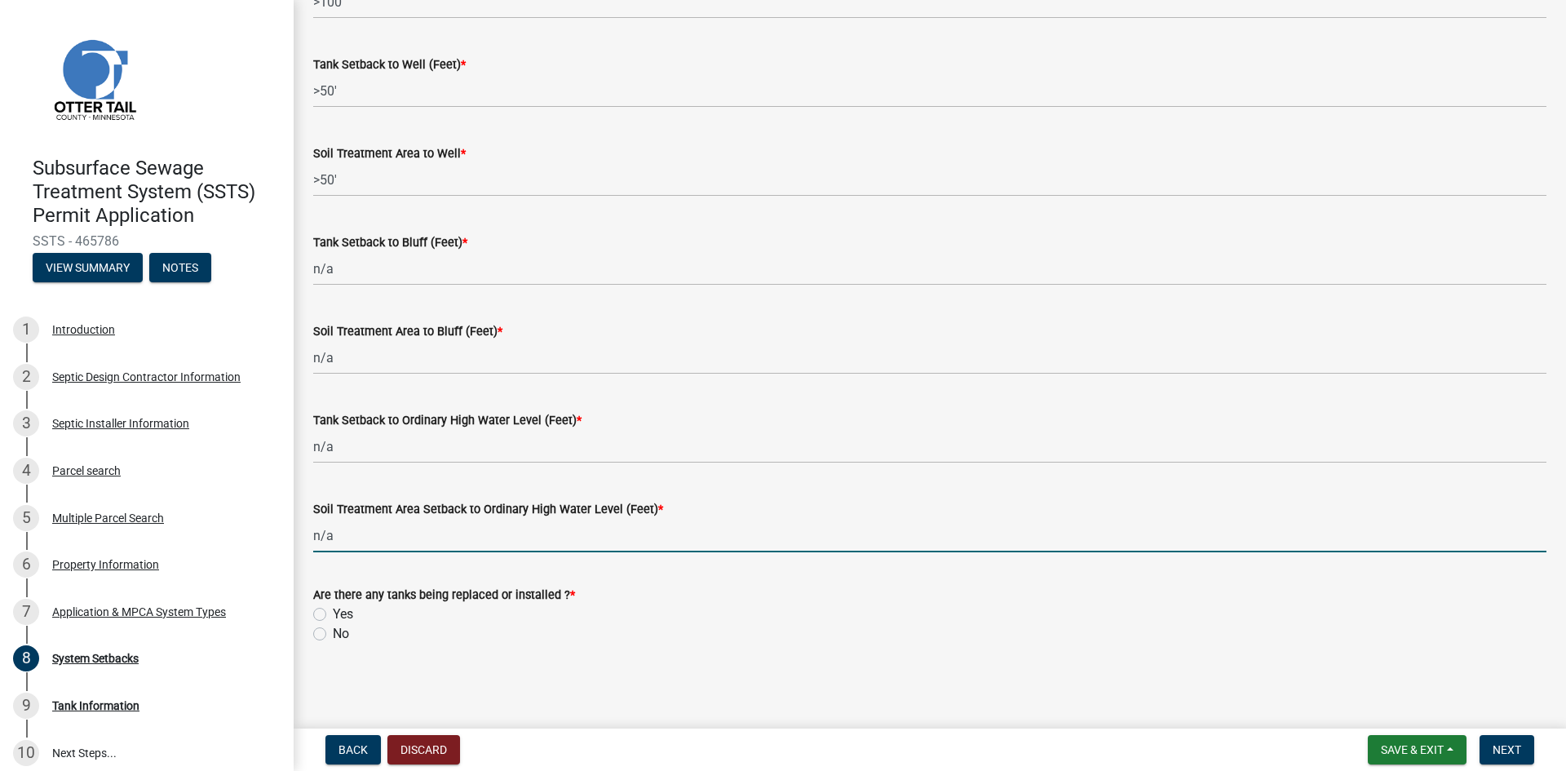
type input "n/a"
click at [333, 612] on label "Yes" at bounding box center [343, 614] width 20 height 20
click at [333, 612] on input "Yes" at bounding box center [338, 609] width 11 height 11
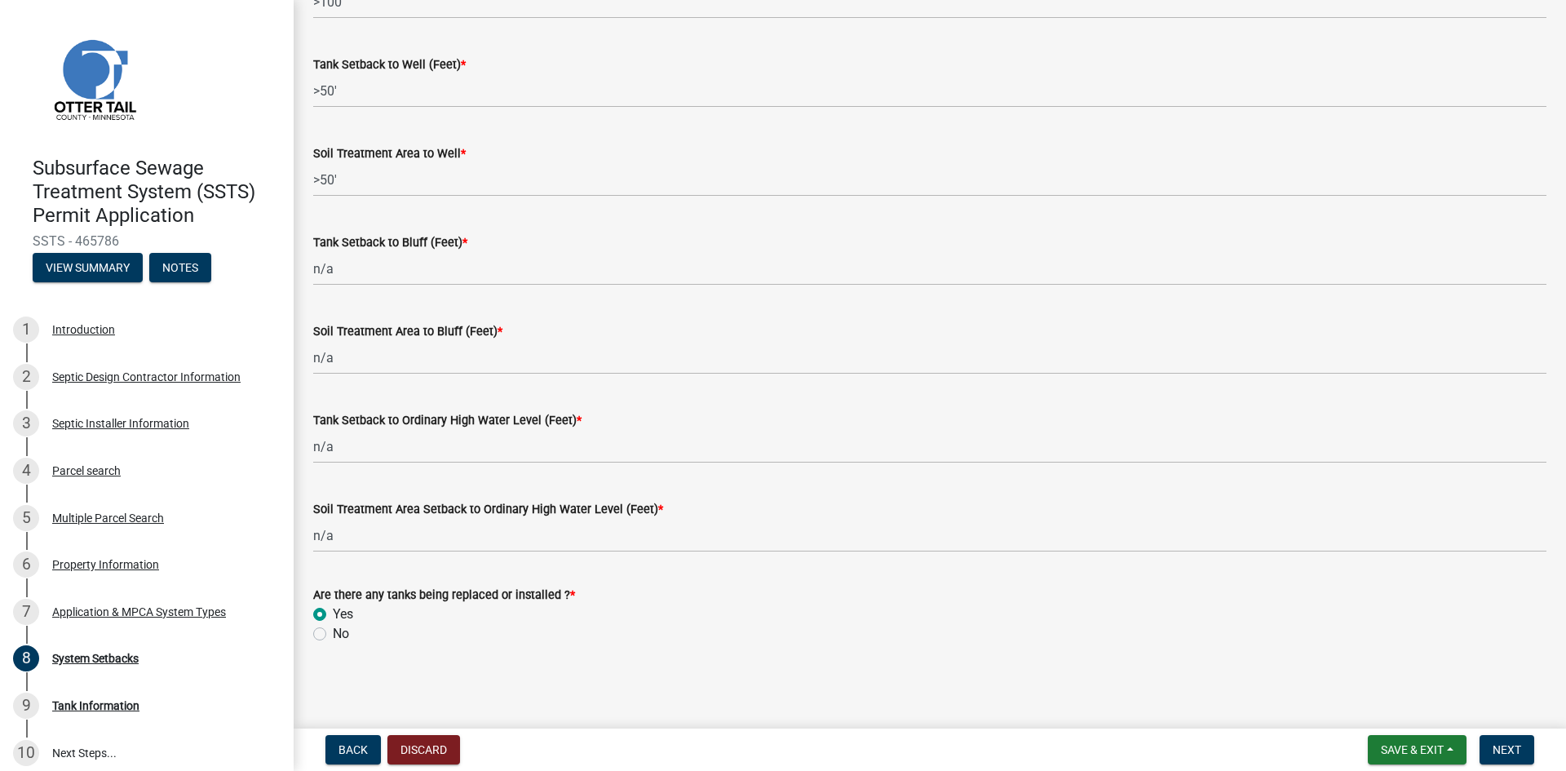
radio input "true"
click at [1499, 747] on span "Next" at bounding box center [1506, 749] width 29 height 13
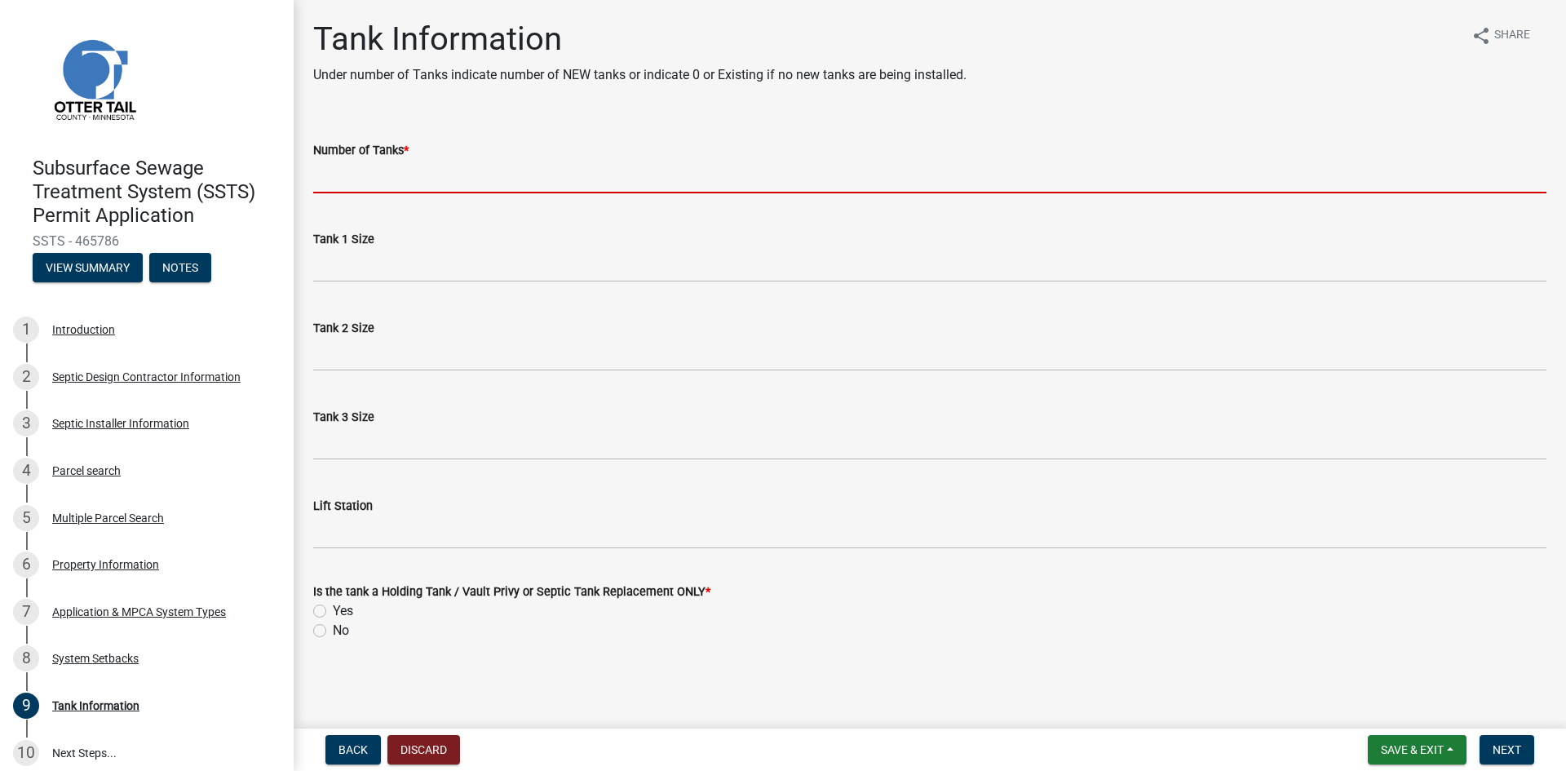
click at [420, 179] on input "Number of Tanks *" at bounding box center [929, 176] width 1233 height 33
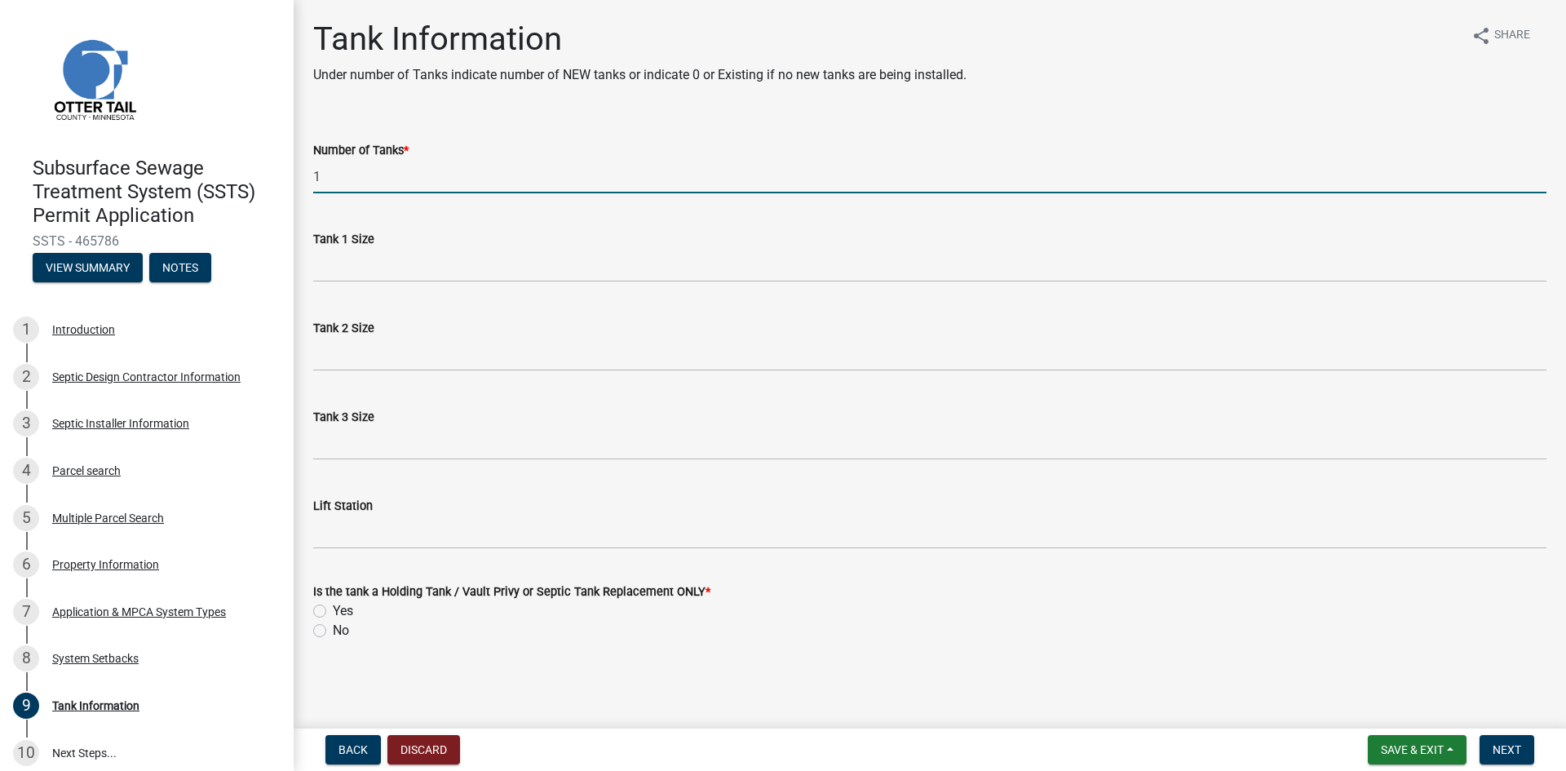
type input "1"
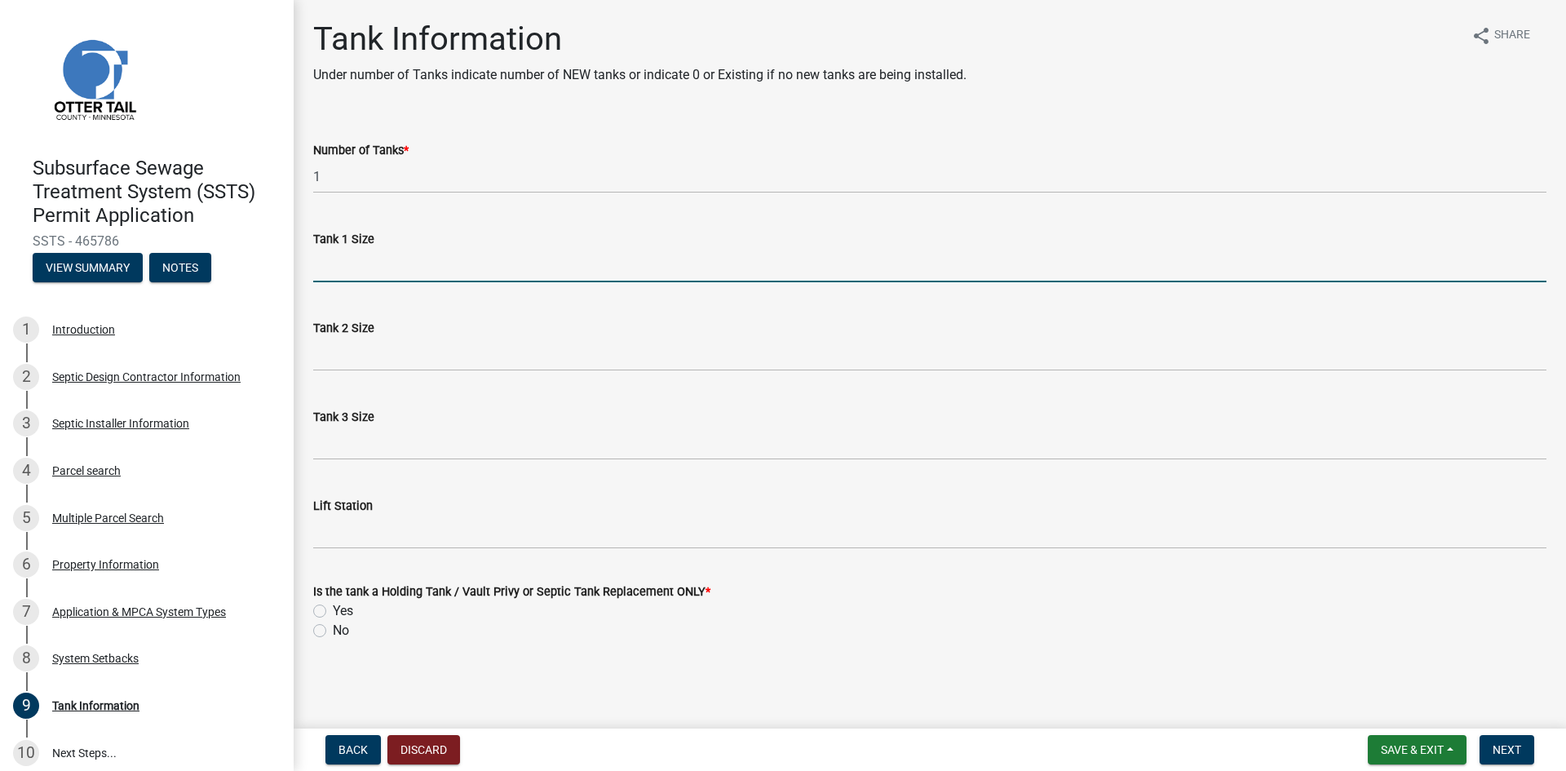
click at [391, 272] on input "Tank 1 Size" at bounding box center [929, 265] width 1233 height 33
type input "1500 2-compartment"
click at [333, 630] on label "No" at bounding box center [341, 631] width 16 height 20
click at [333, 630] on input "No" at bounding box center [338, 626] width 11 height 11
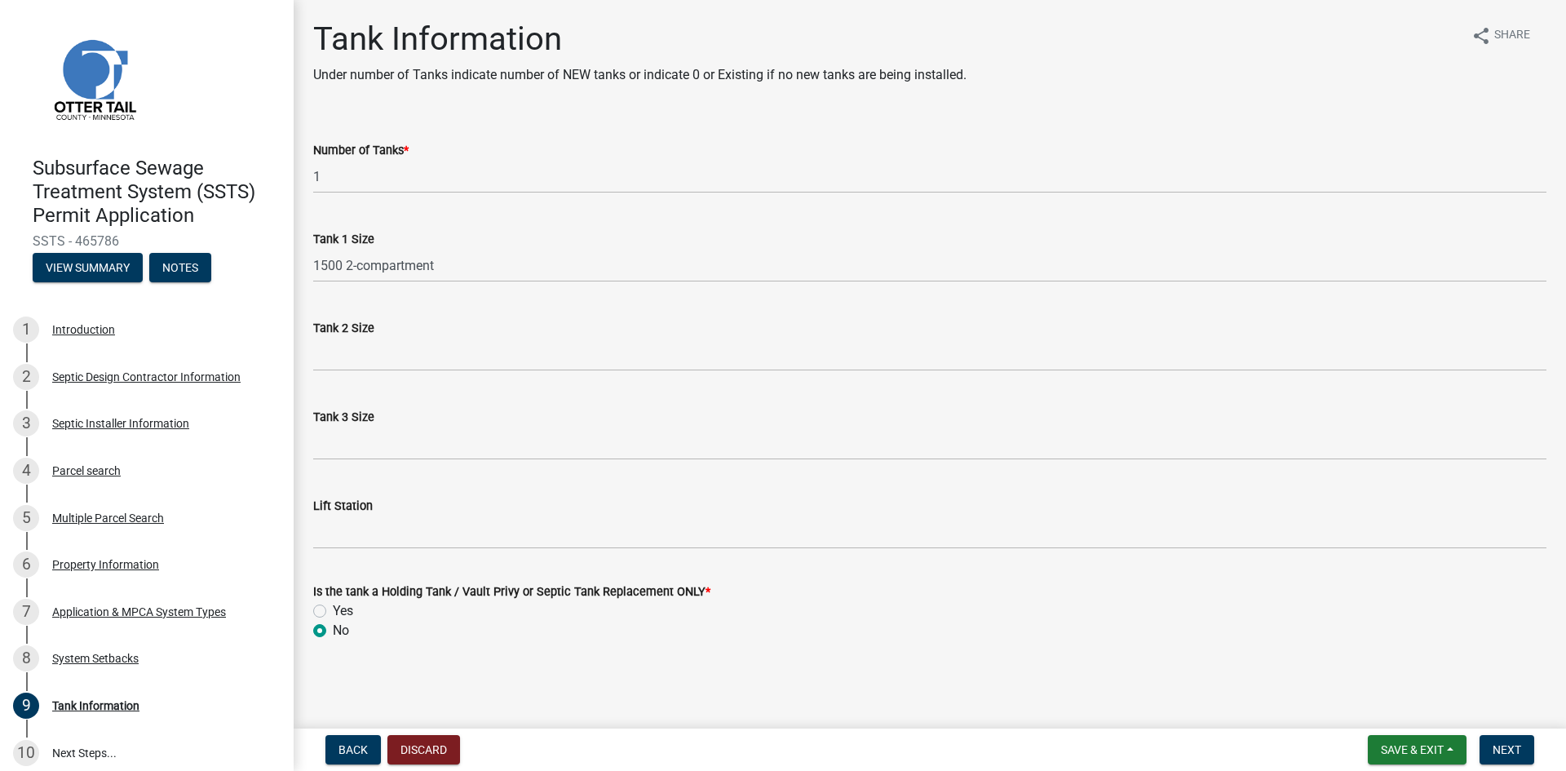
radio input "true"
click at [1495, 745] on span "Next" at bounding box center [1506, 749] width 29 height 13
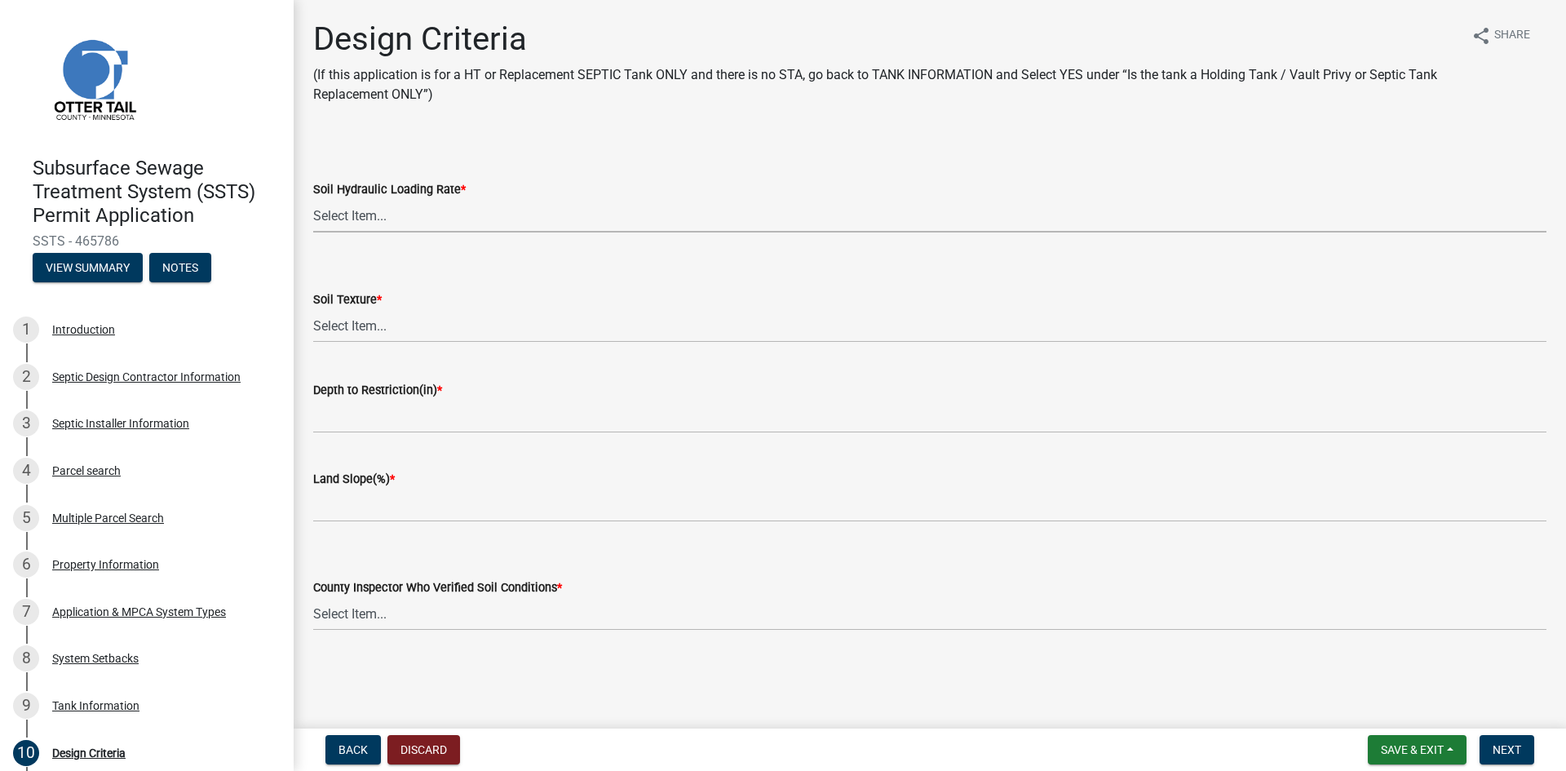
click at [340, 218] on select "Select Item... 1.6 gpd/ft2 1.2 gpd/ft2 1.0 gpd/ft2 0.87 gpd/ft2 0.78 gpd/ft2 0.…" at bounding box center [929, 215] width 1233 height 33
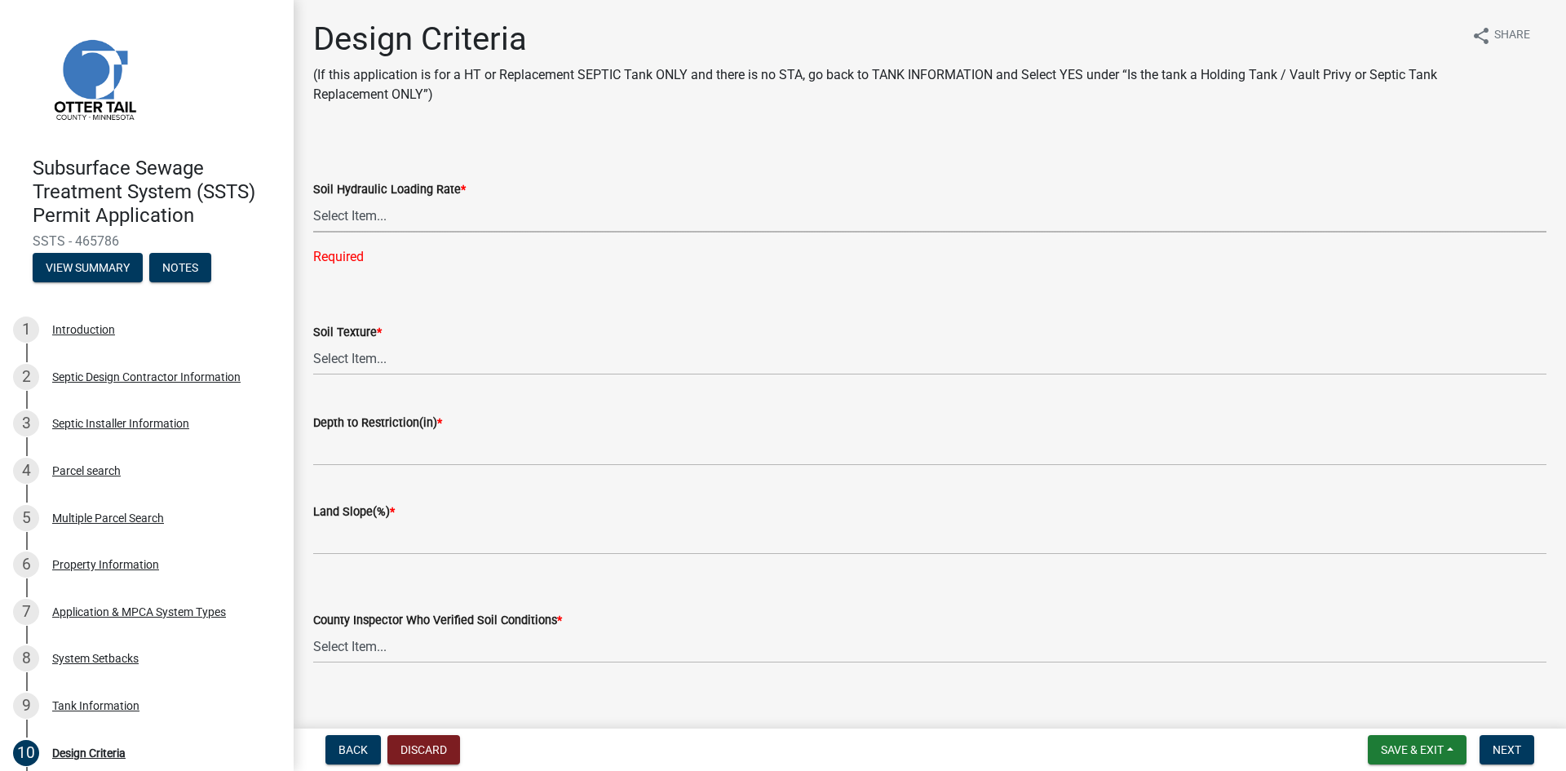
click at [346, 218] on select "Select Item... 1.6 gpd/ft2 1.2 gpd/ft2 1.0 gpd/ft2 0.87 gpd/ft2 0.78 gpd/ft2 0.…" at bounding box center [929, 215] width 1233 height 33
click at [313, 199] on select "Select Item... 1.6 gpd/ft2 1.2 gpd/ft2 1.0 gpd/ft2 0.87 gpd/ft2 0.78 gpd/ft2 0.…" at bounding box center [929, 215] width 1233 height 33
select select "161dc003-2926-44f5-9717-bc9d566eecc1"
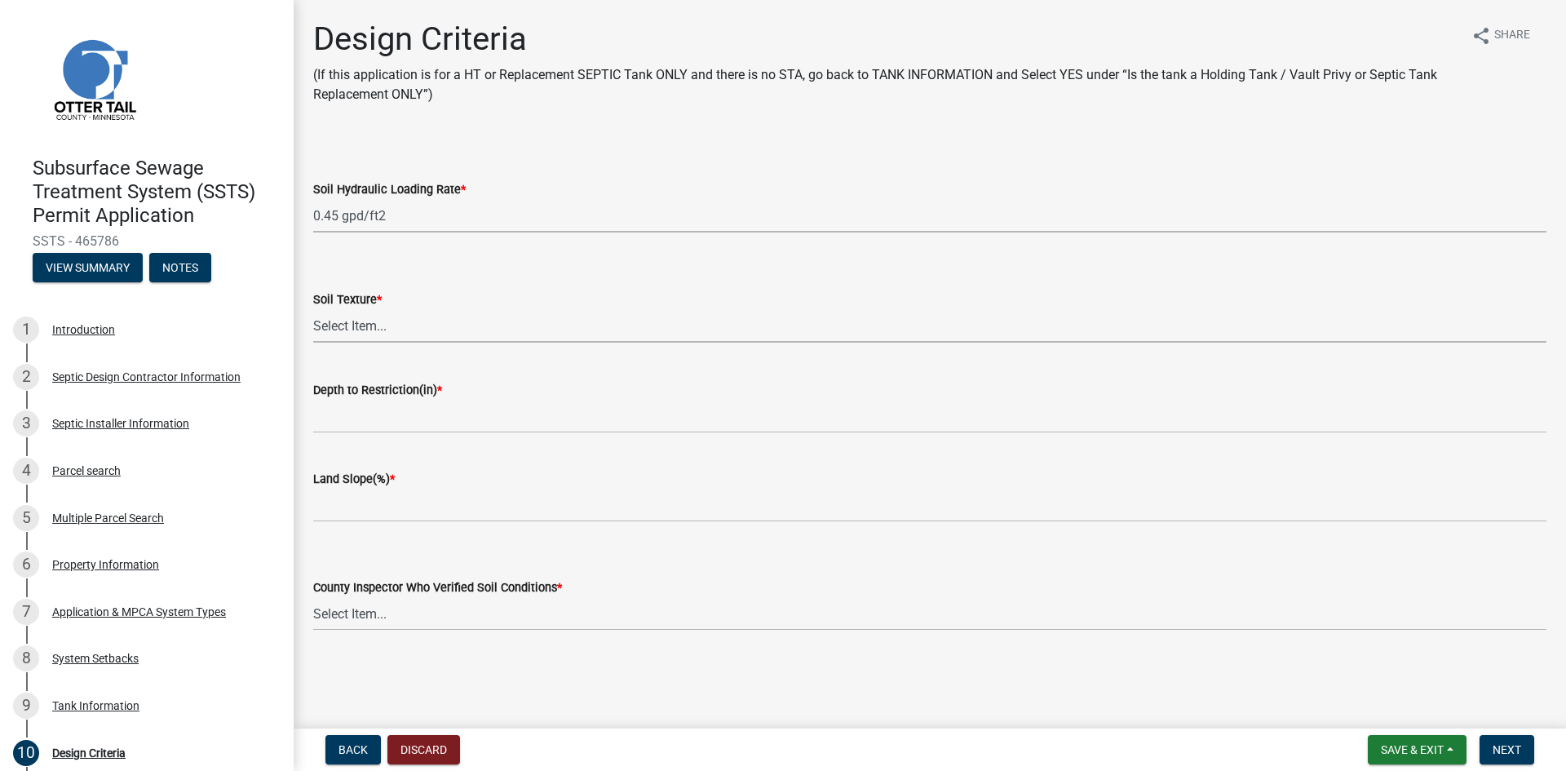
click at [373, 328] on select "Select Item... Coarse Sand (COS) Sand (S) Fine Sand (FS) Very Fine Sand (VFS) L…" at bounding box center [929, 325] width 1233 height 33
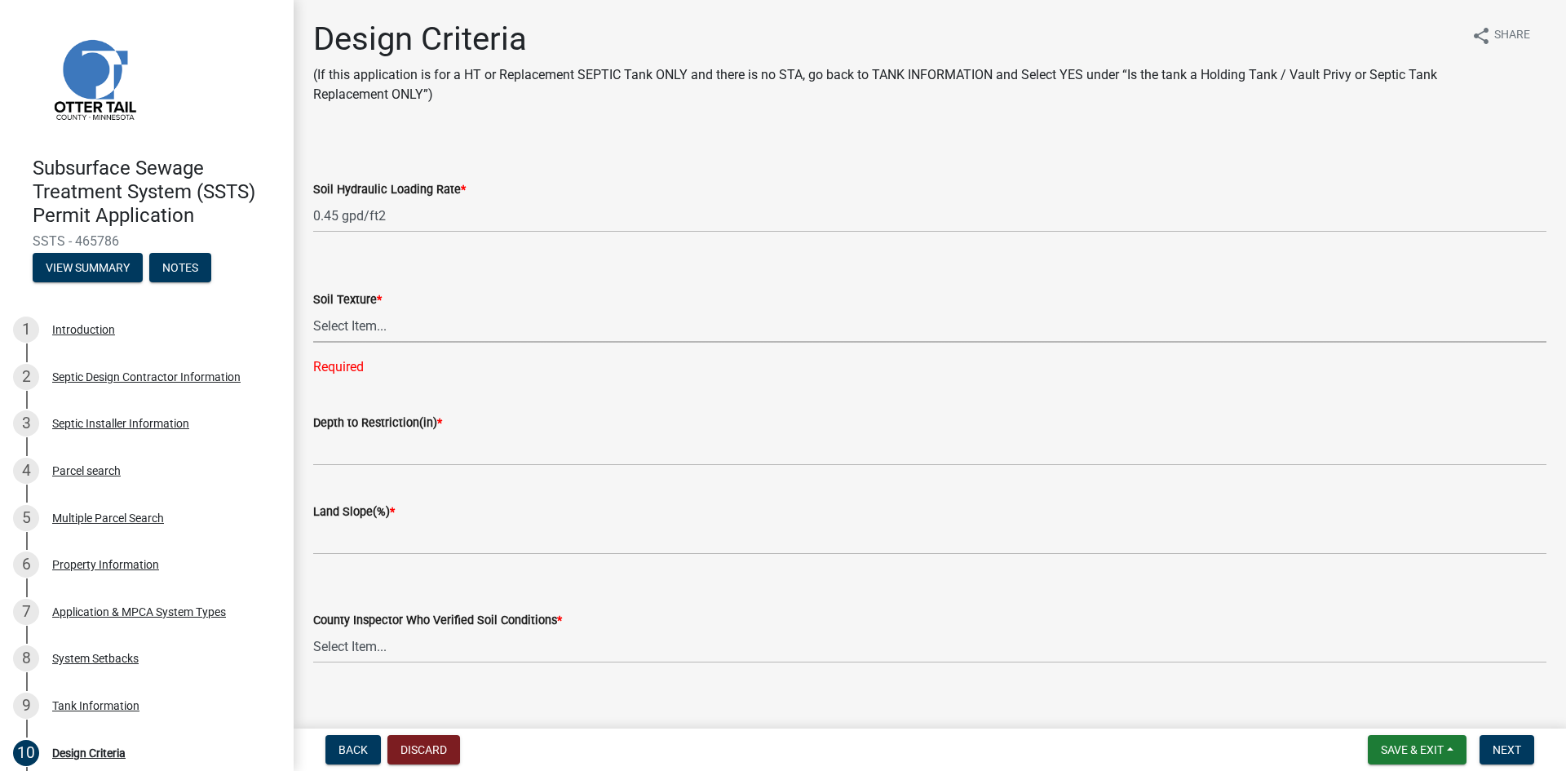
click at [343, 328] on select "Select Item... Coarse Sand (COS) Sand (S) Fine Sand (FS) Very Fine Sand (VFS) L…" at bounding box center [929, 325] width 1233 height 33
click at [313, 309] on select "Select Item... Coarse Sand (COS) Sand (S) Fine Sand (FS) Very Fine Sand (VFS) L…" at bounding box center [929, 325] width 1233 height 33
select select "3153871a-0646-45c0-8d36-98762e1aaded"
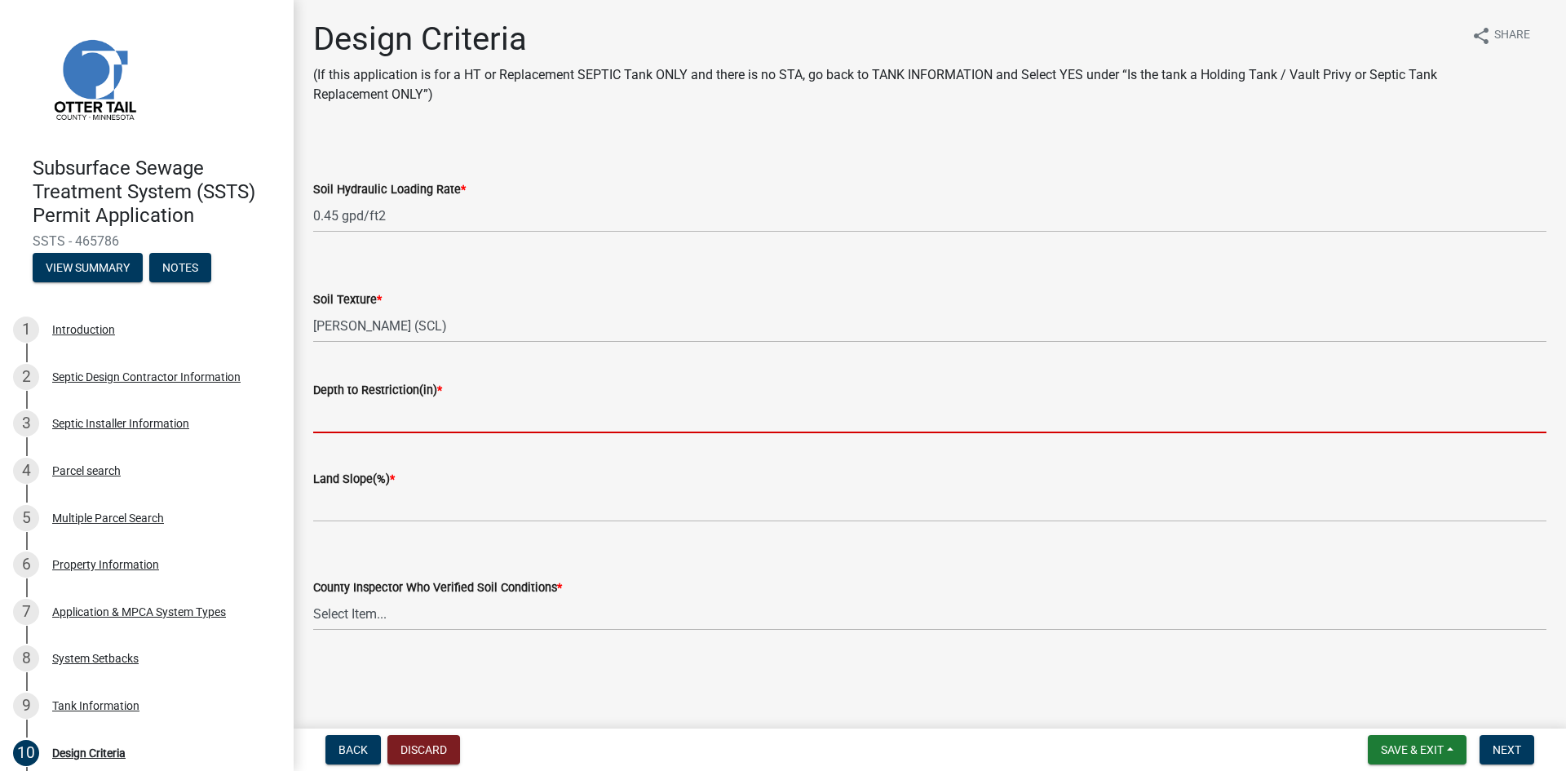
click at [472, 416] on input "Depth to Restriction(in) *" at bounding box center [929, 416] width 1233 height 33
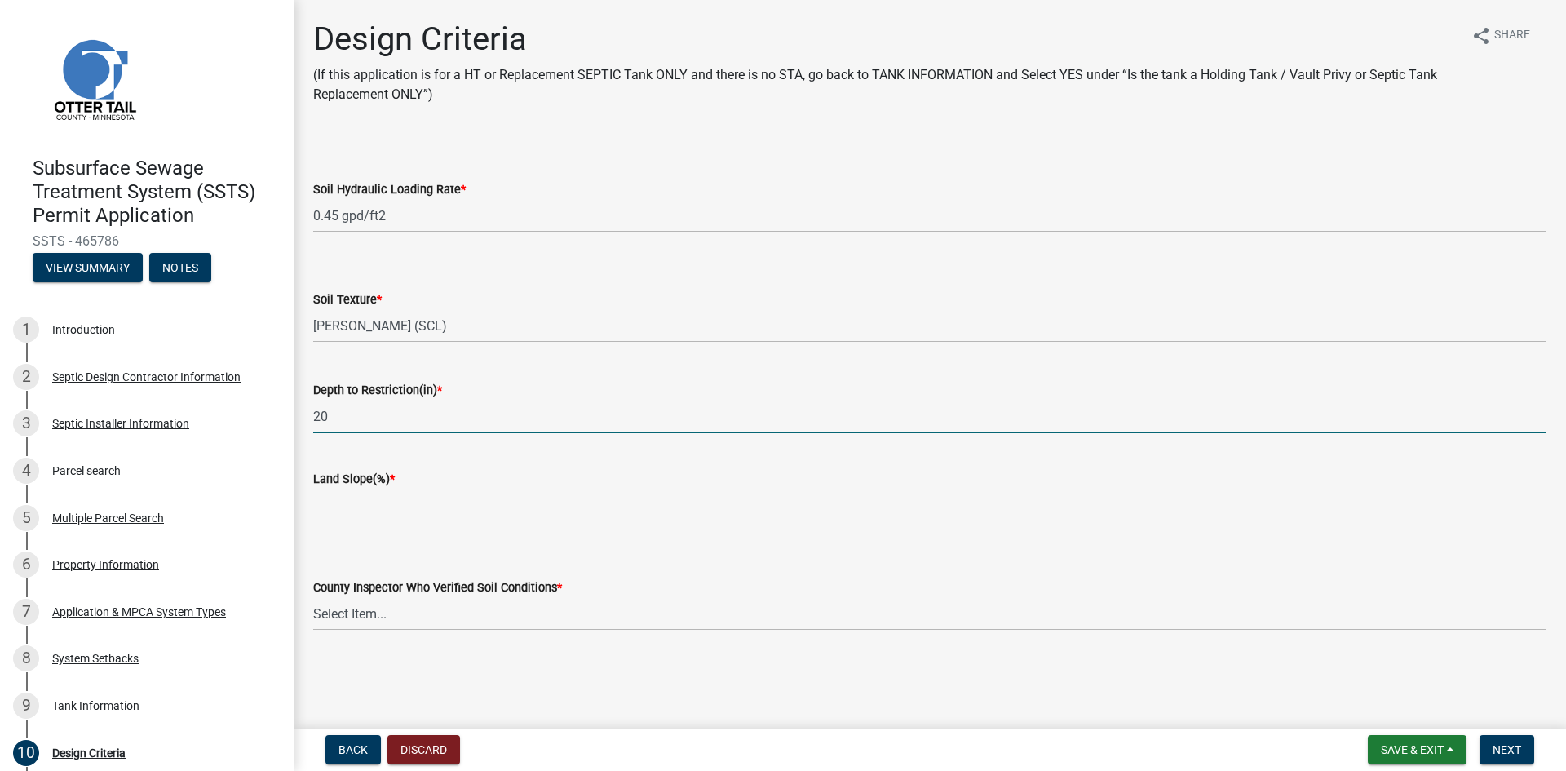
type input "20"
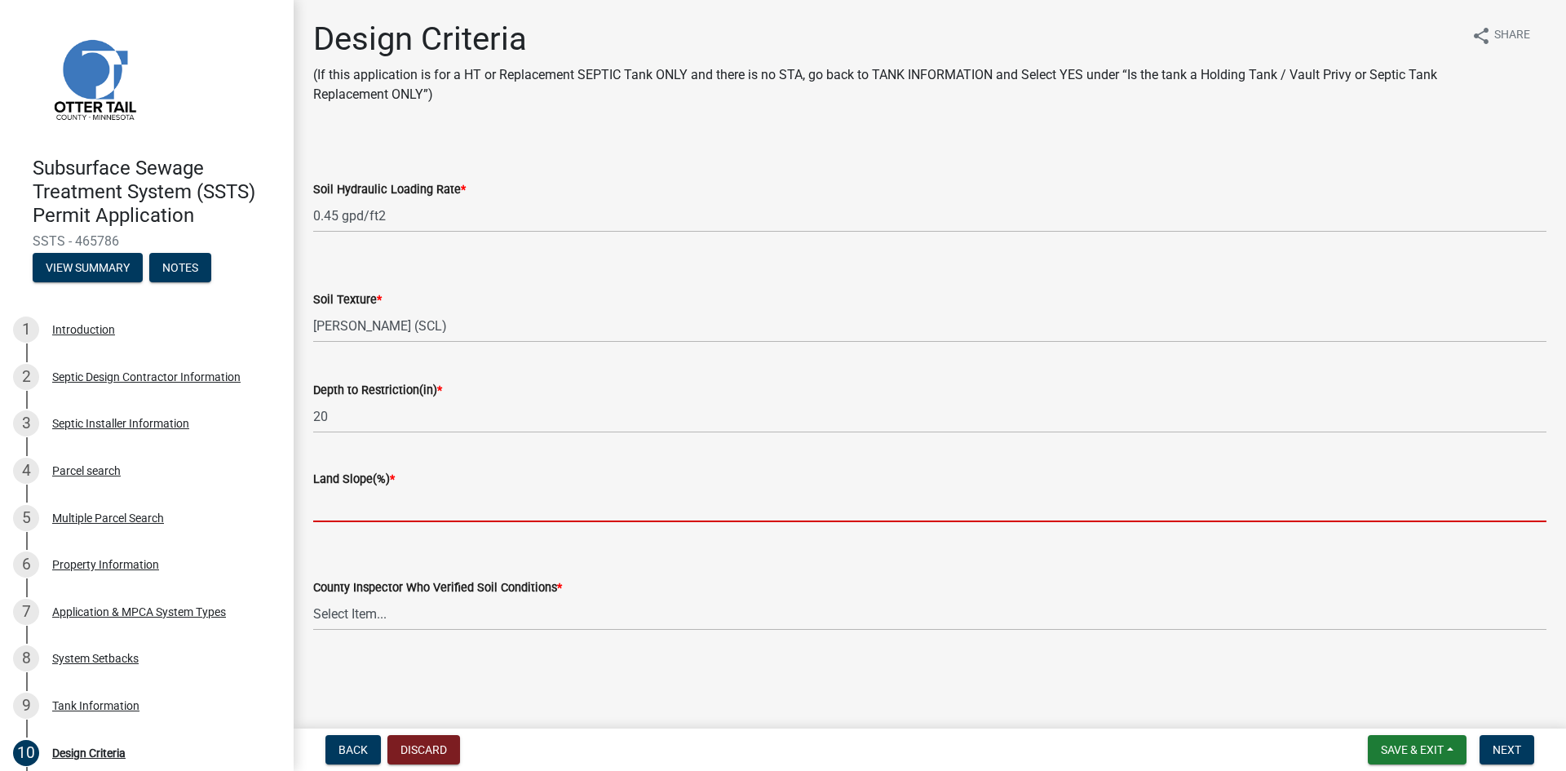
click at [406, 504] on input "Land Slope(%) *" at bounding box center [929, 504] width 1233 height 33
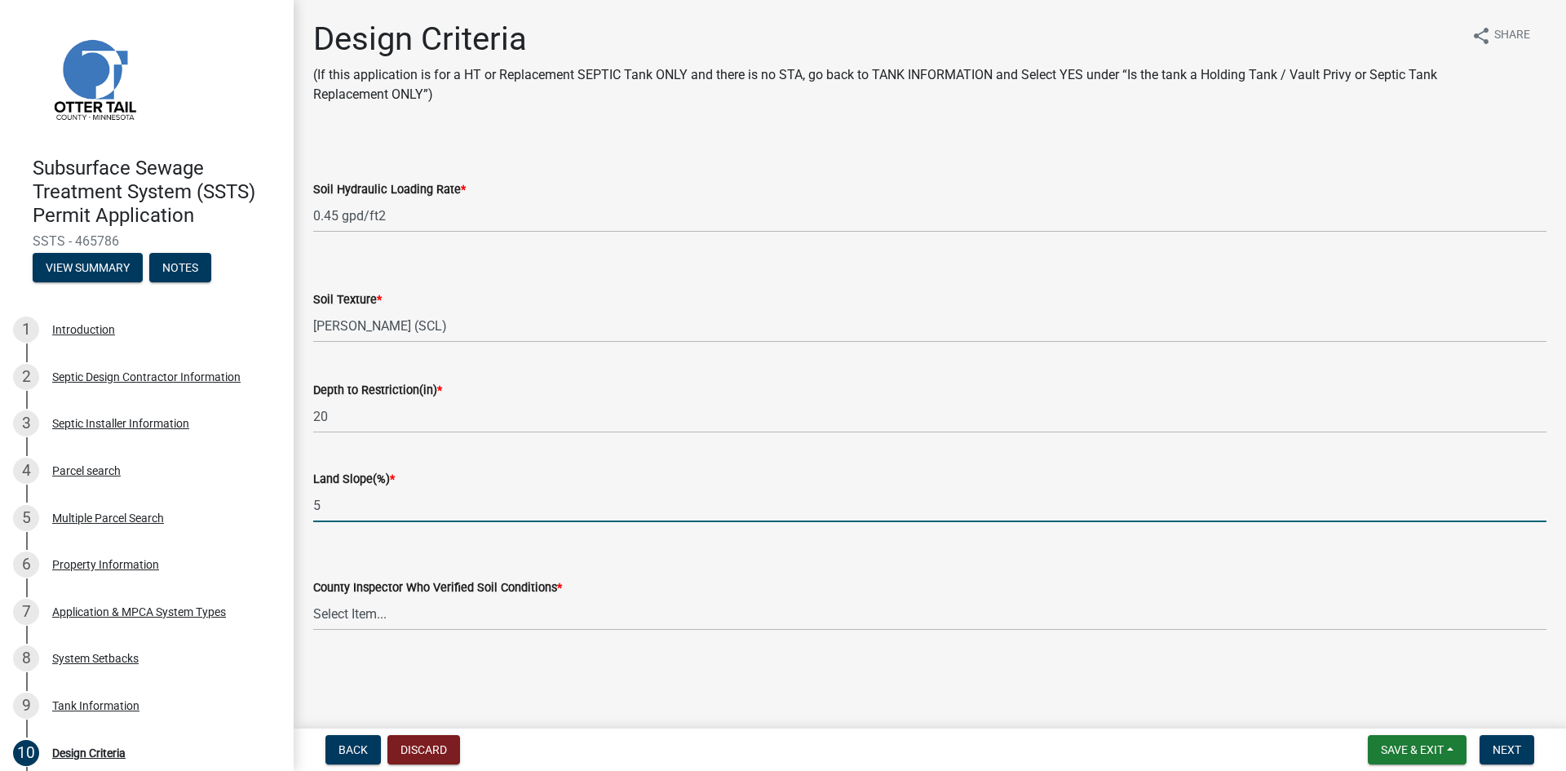
type input "5"
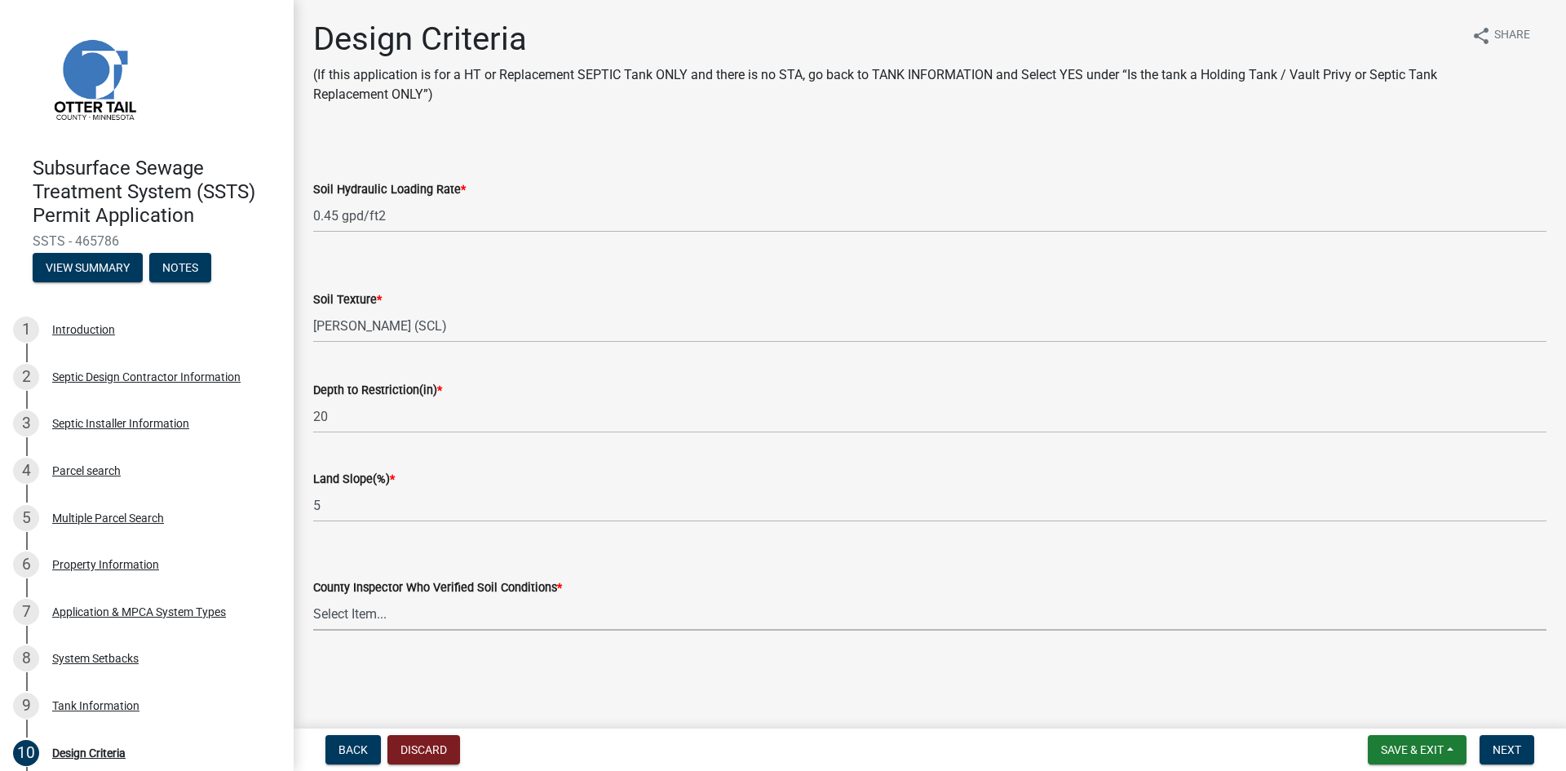
click at [433, 617] on select "Select Item... [PERSON_NAME] [PERSON_NAME] [PERSON_NAME] [PERSON_NAME] [PERSON_…" at bounding box center [929, 613] width 1233 height 33
click at [340, 617] on select "Select Item... [PERSON_NAME] [PERSON_NAME] [PERSON_NAME] [PERSON_NAME] [PERSON_…" at bounding box center [929, 613] width 1233 height 33
click at [313, 597] on select "Select Item... [PERSON_NAME] [PERSON_NAME] [PERSON_NAME] [PERSON_NAME] [PERSON_…" at bounding box center [929, 613] width 1233 height 33
select select "45db2b75-262a-4f3c-9010-aae25997cba1"
click at [1503, 748] on span "Next" at bounding box center [1506, 749] width 29 height 13
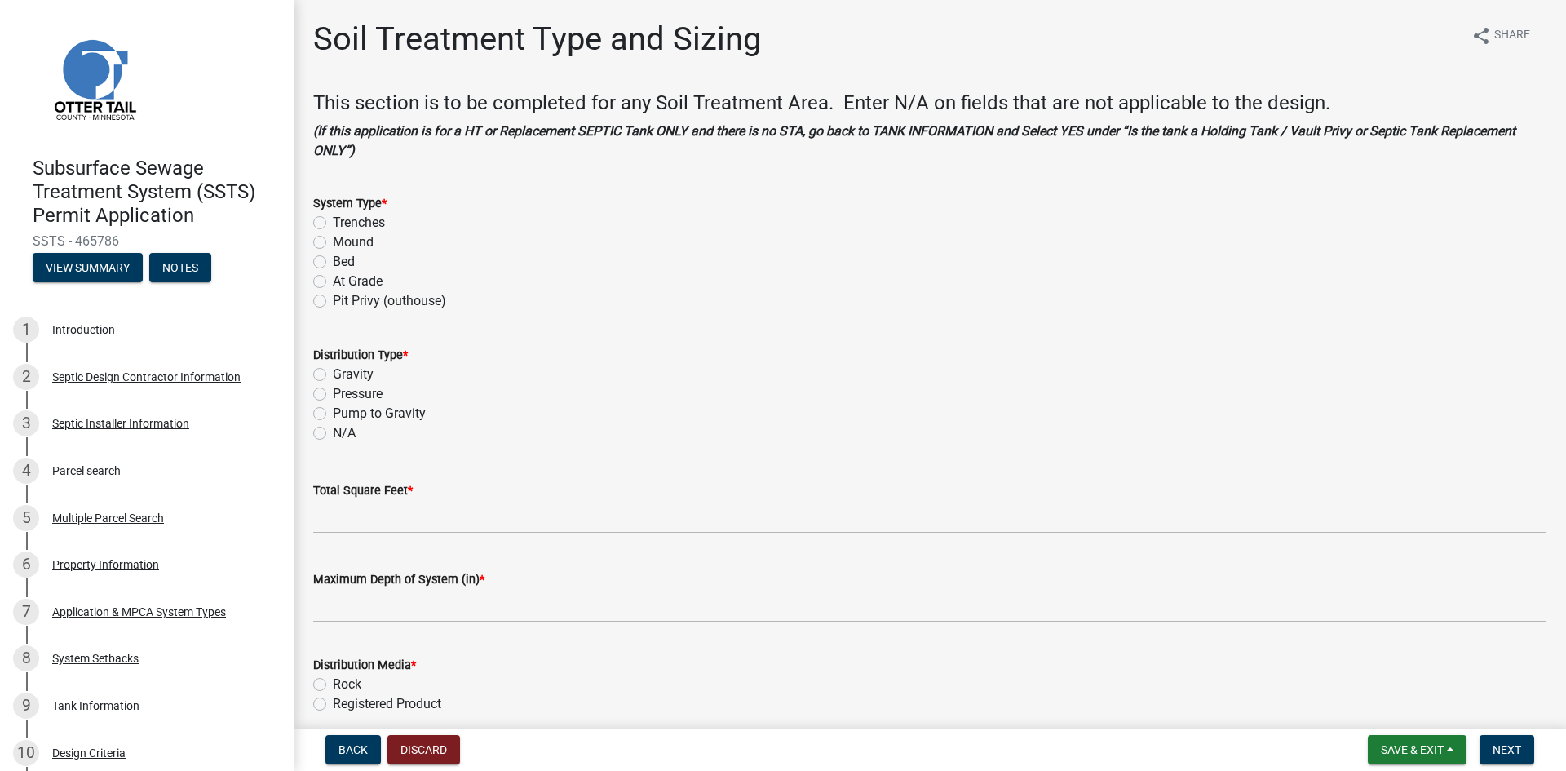
click at [333, 244] on label "Mound" at bounding box center [353, 242] width 41 height 20
click at [333, 243] on input "Mound" at bounding box center [338, 237] width 11 height 11
radio input "true"
click at [333, 395] on label "Pressure" at bounding box center [358, 394] width 50 height 20
click at [333, 395] on input "Pressure" at bounding box center [338, 389] width 11 height 11
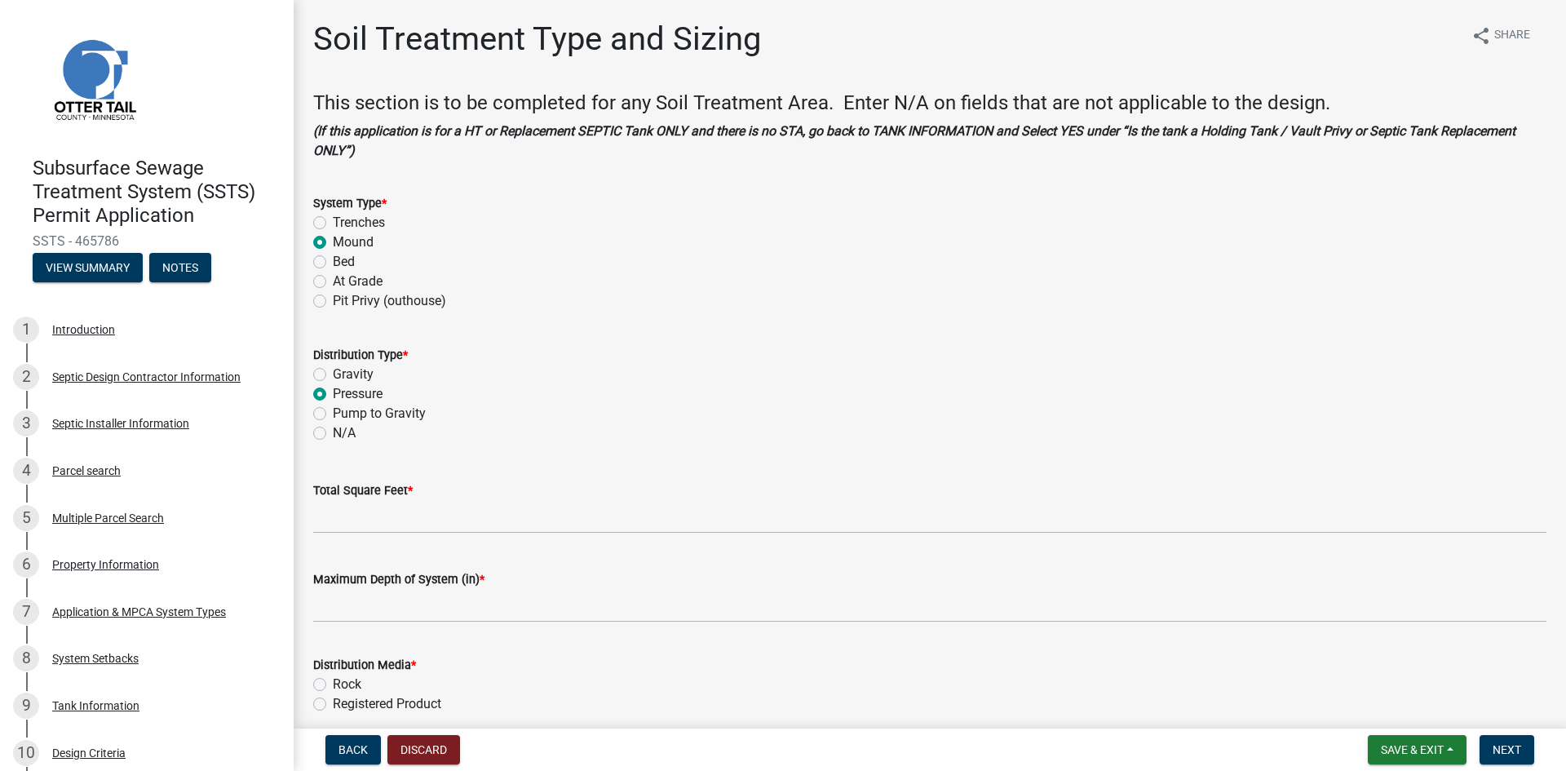
radio input "true"
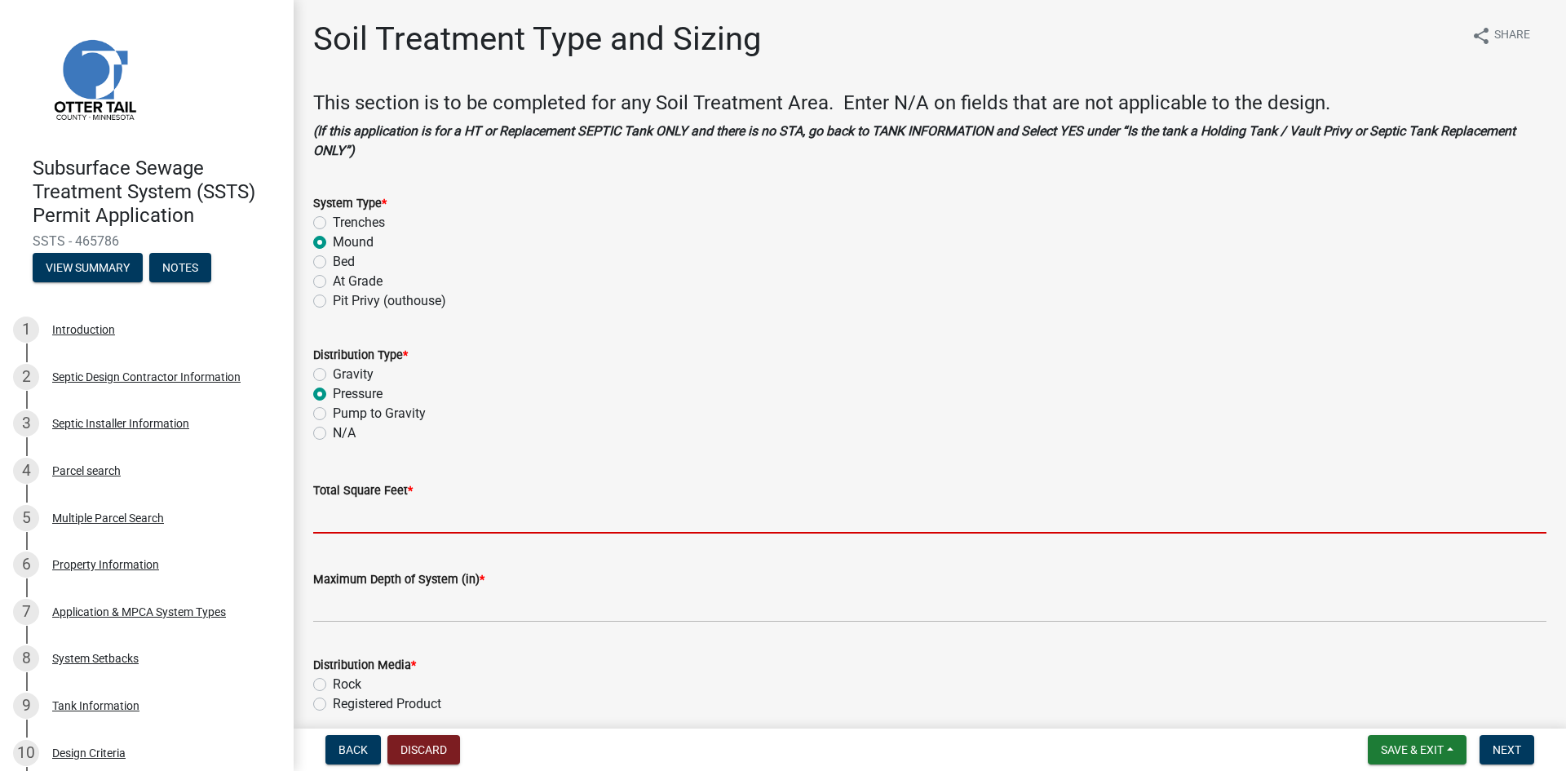
click at [353, 516] on input "Total Square Feet *" at bounding box center [929, 516] width 1233 height 33
click at [367, 517] on input "Total Square Feet *" at bounding box center [929, 516] width 1233 height 33
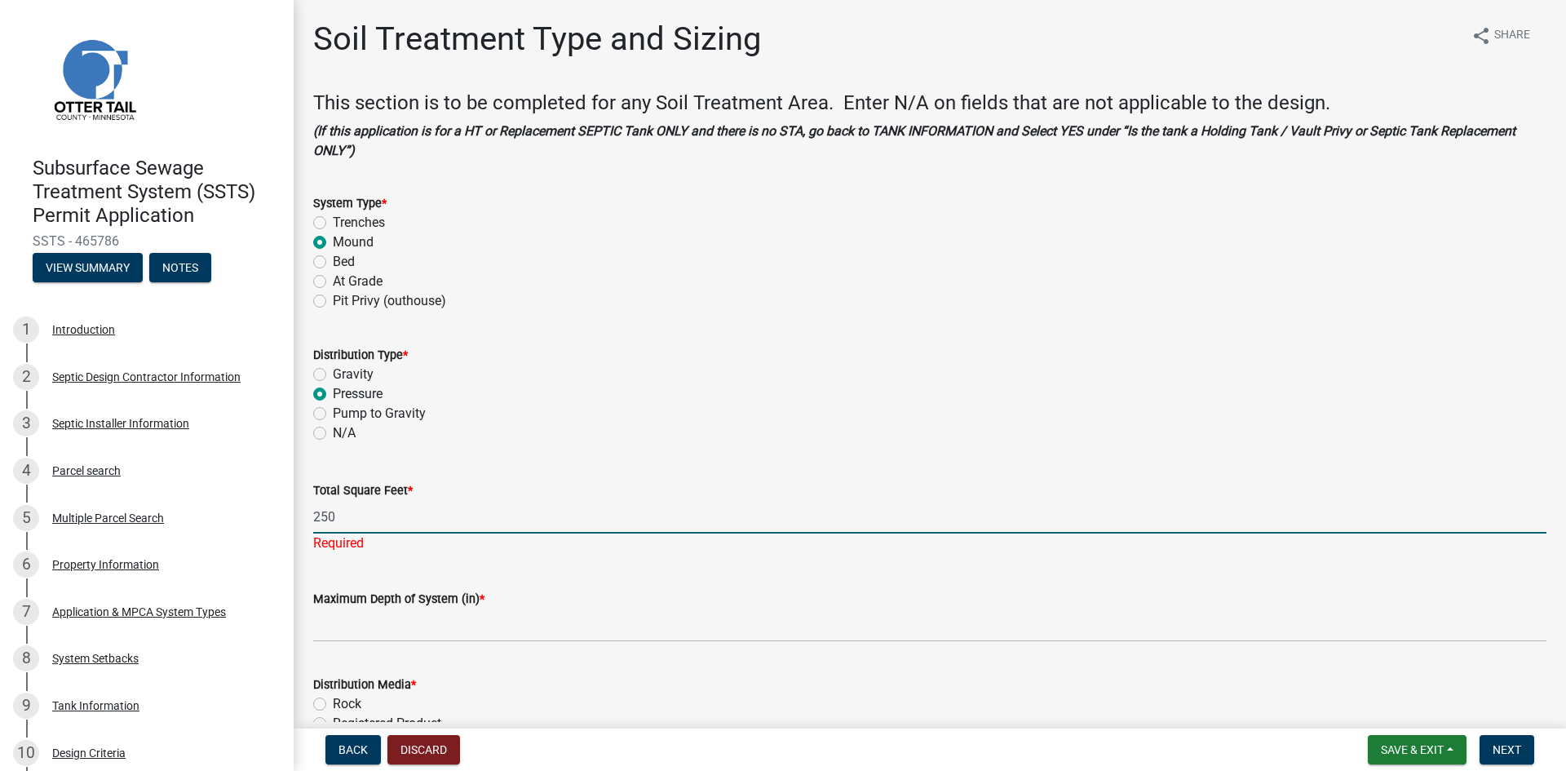
type input "250"
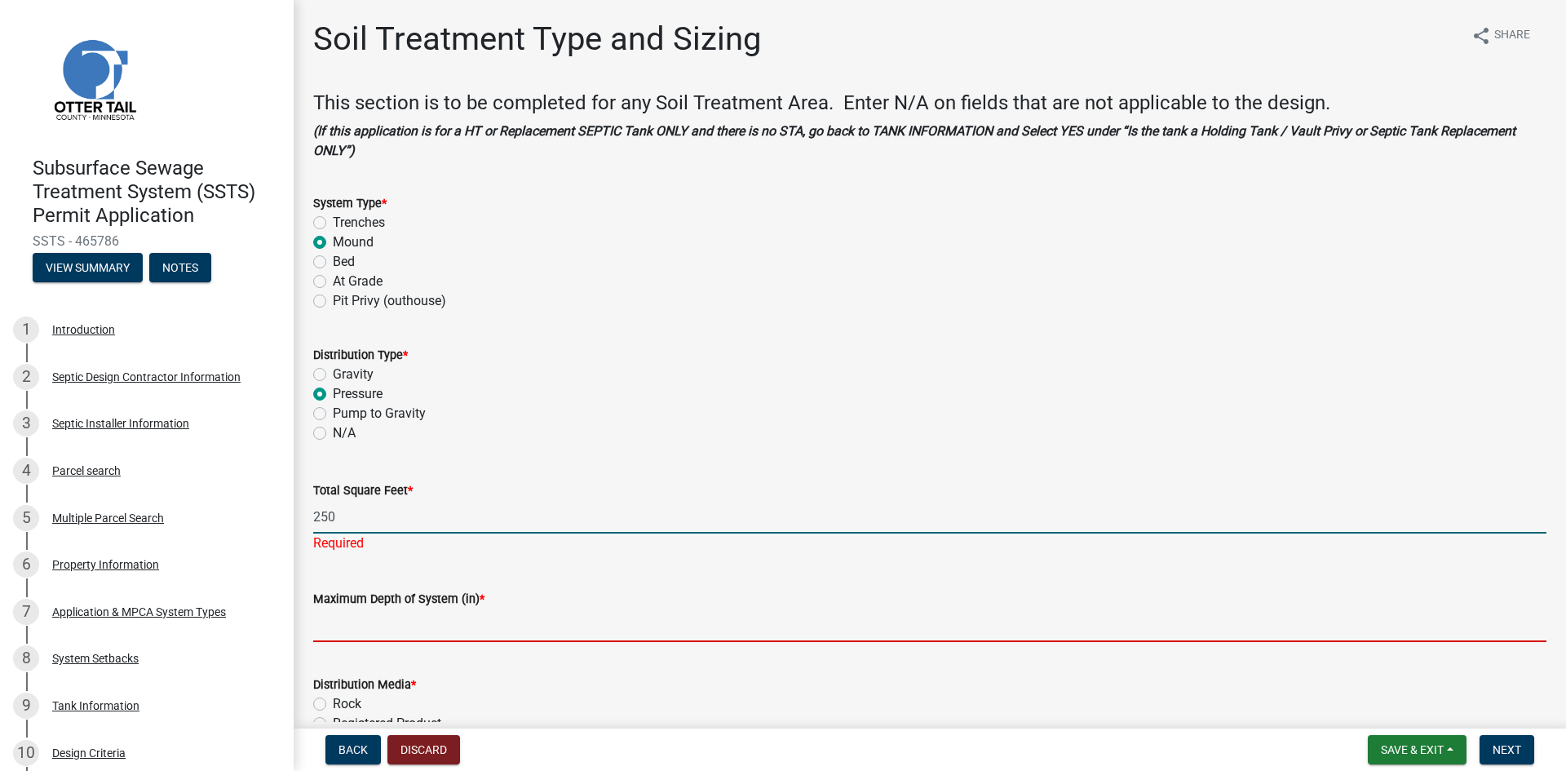
click at [461, 623] on wm-data-entity-input "Maximum Depth of System (in) *" at bounding box center [929, 610] width 1233 height 89
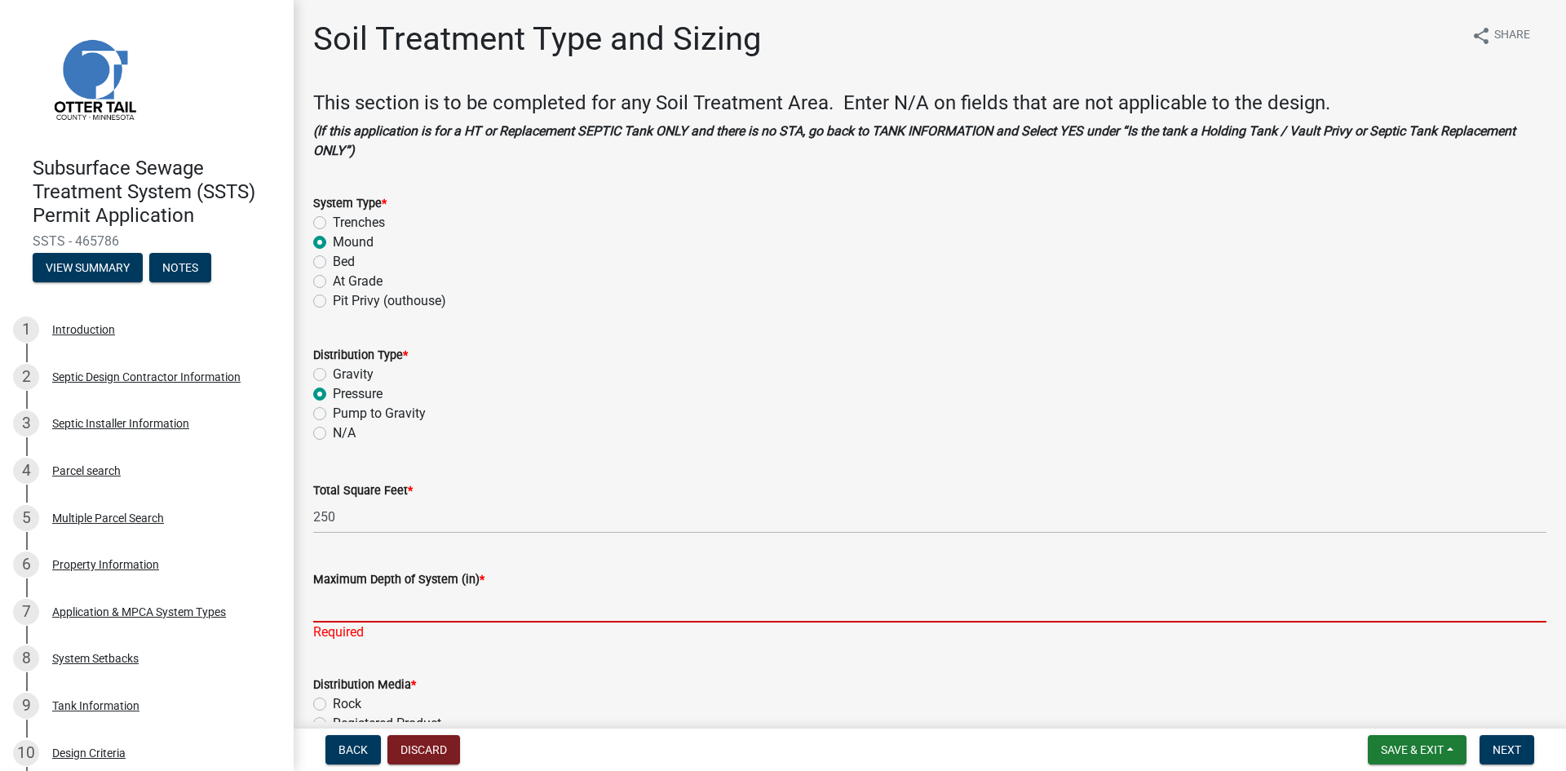
click at [395, 607] on input "Maximum Depth of System (in) *" at bounding box center [929, 605] width 1233 height 33
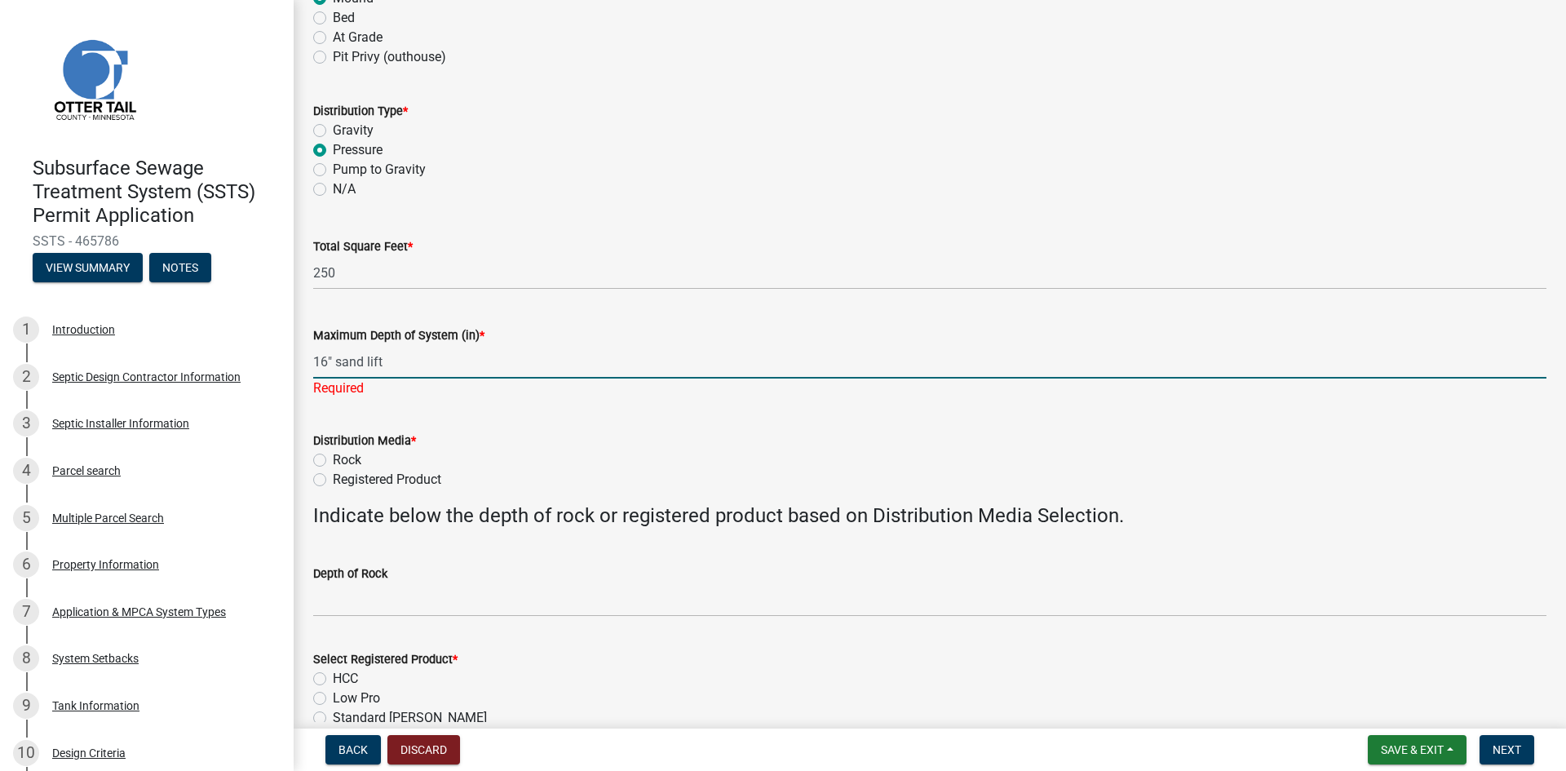
scroll to position [245, 0]
type input "16" sand lift"
click at [319, 477] on wm-data-entity-input "Distribution Media * Rock Registered Product" at bounding box center [929, 456] width 1233 height 93
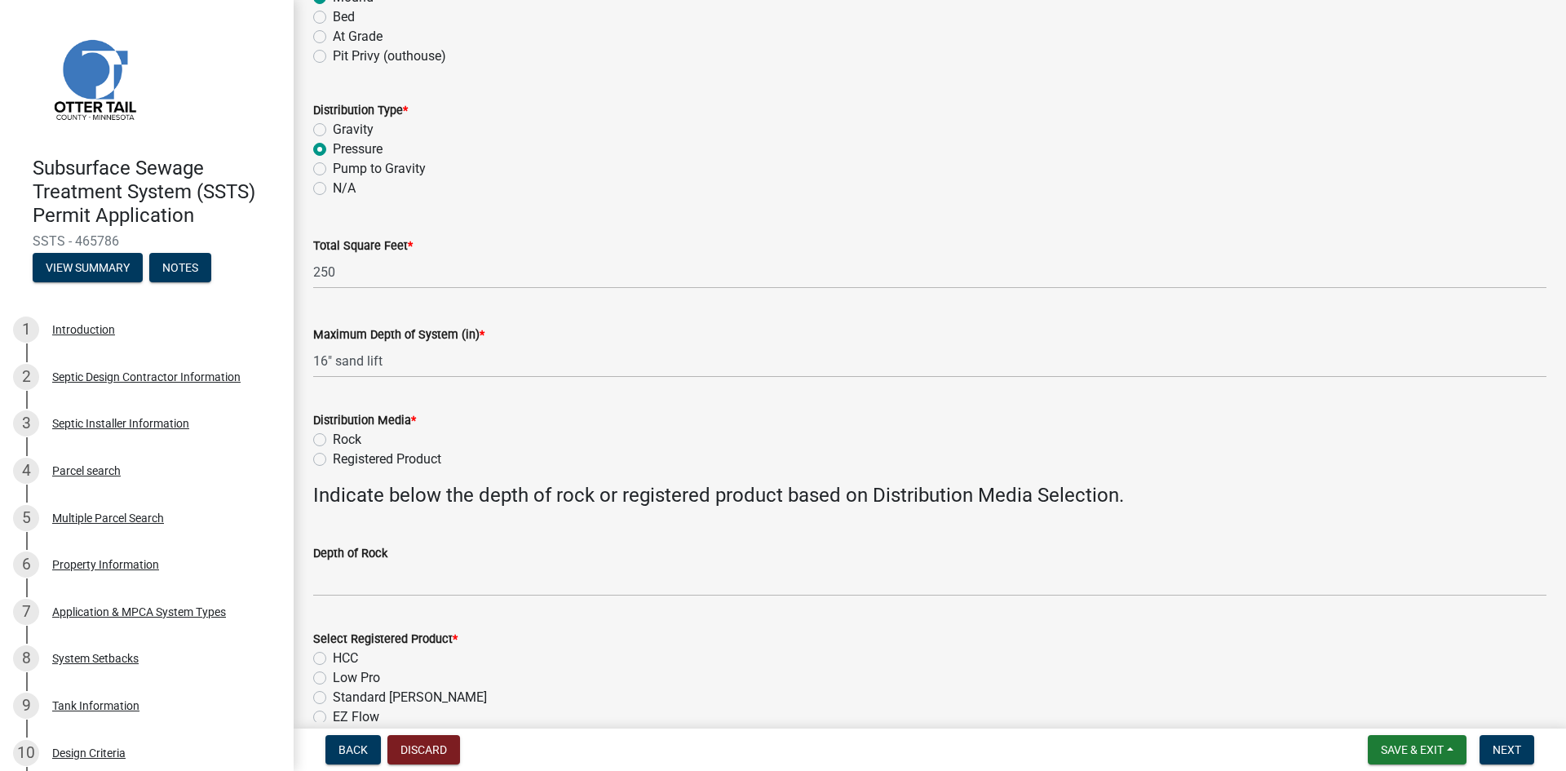
click at [333, 460] on label "Registered Product" at bounding box center [387, 459] width 108 height 20
click at [333, 460] on input "Registered Product" at bounding box center [338, 454] width 11 height 11
radio input "true"
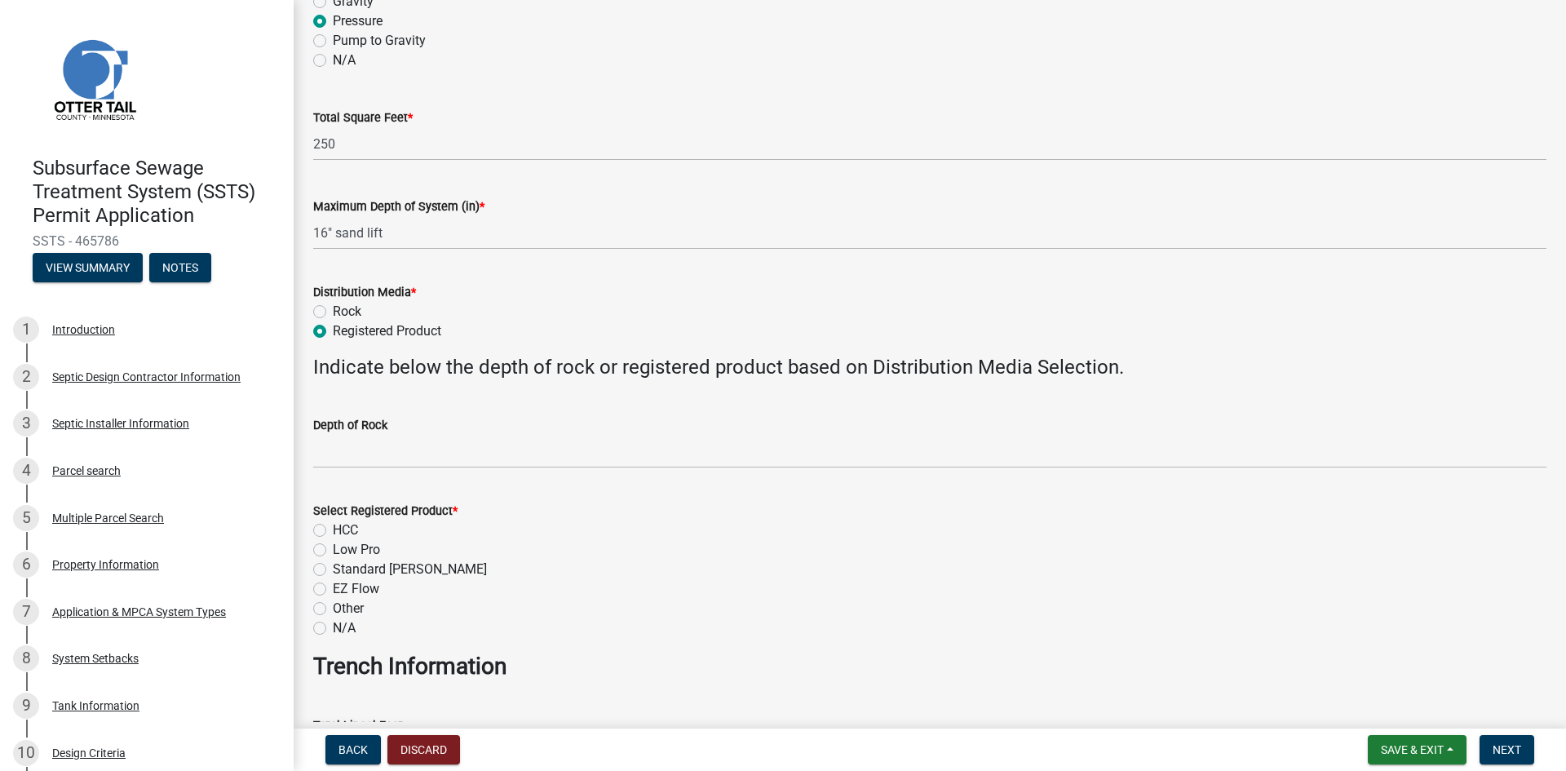
scroll to position [387, 0]
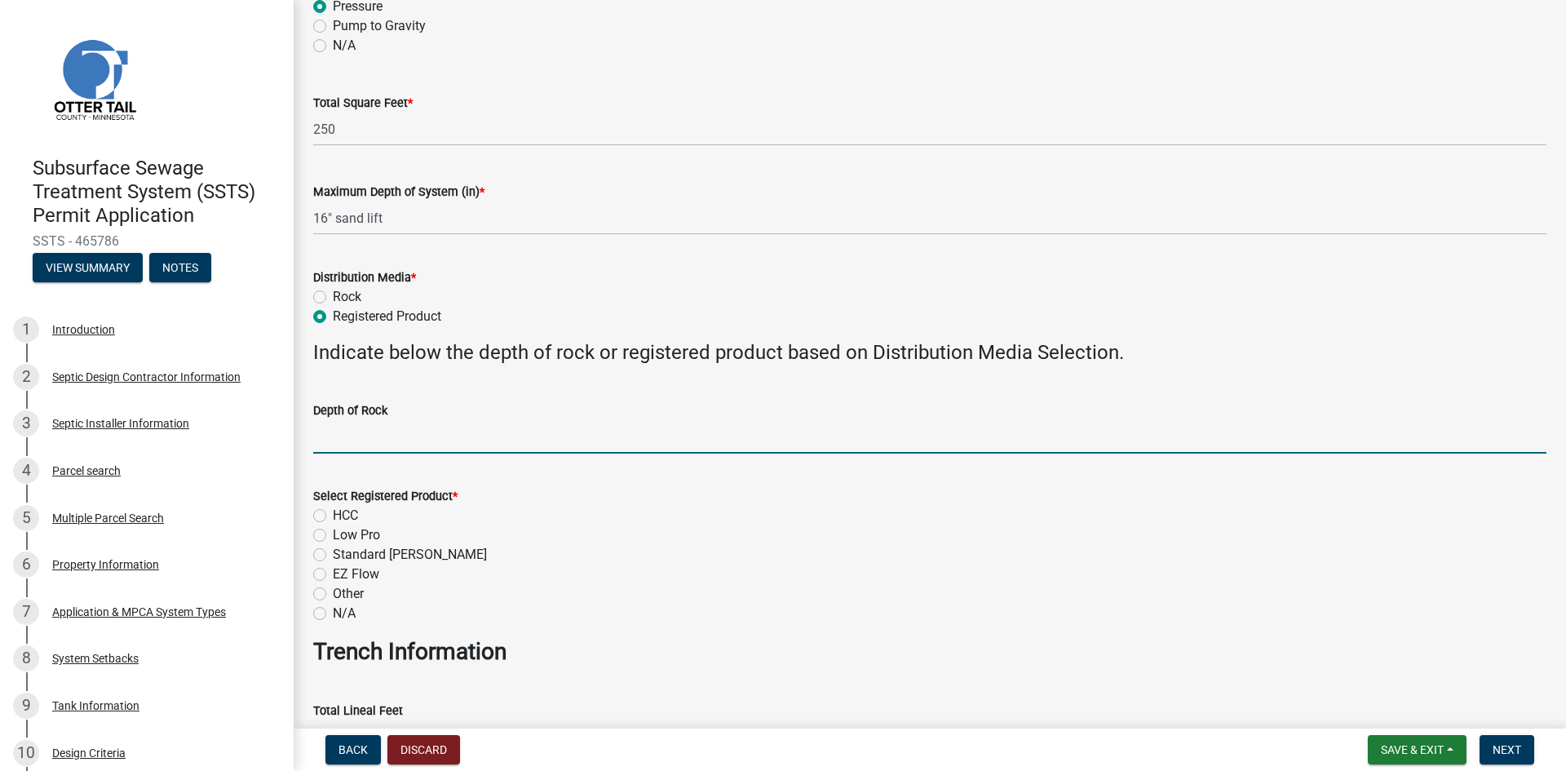
click at [510, 441] on input "Depth of Rock" at bounding box center [929, 436] width 1233 height 33
click at [333, 537] on label "Low Pro" at bounding box center [356, 535] width 47 height 20
click at [333, 536] on input "Low Pro" at bounding box center [338, 530] width 11 height 11
radio input "true"
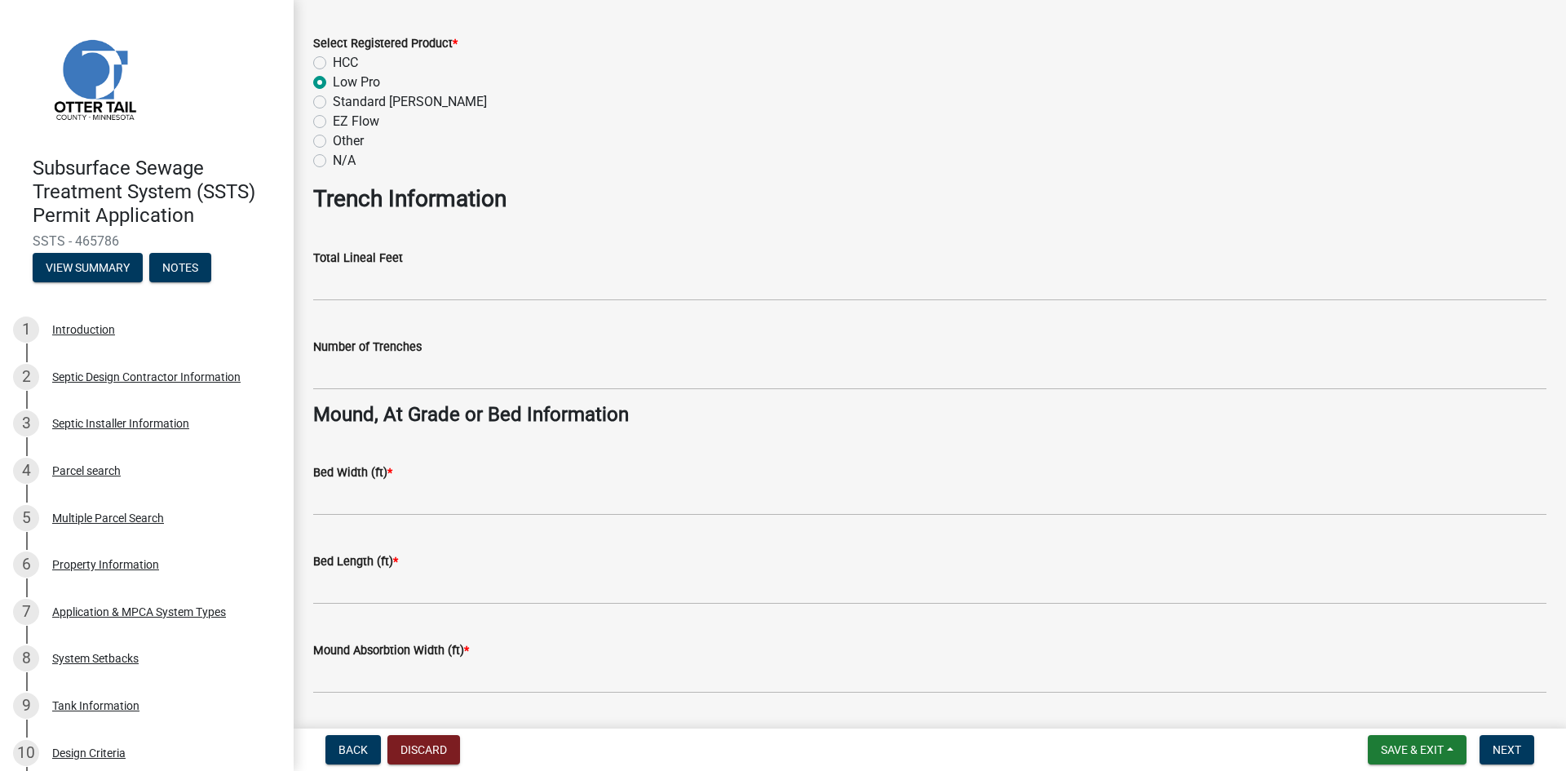
scroll to position [856, 0]
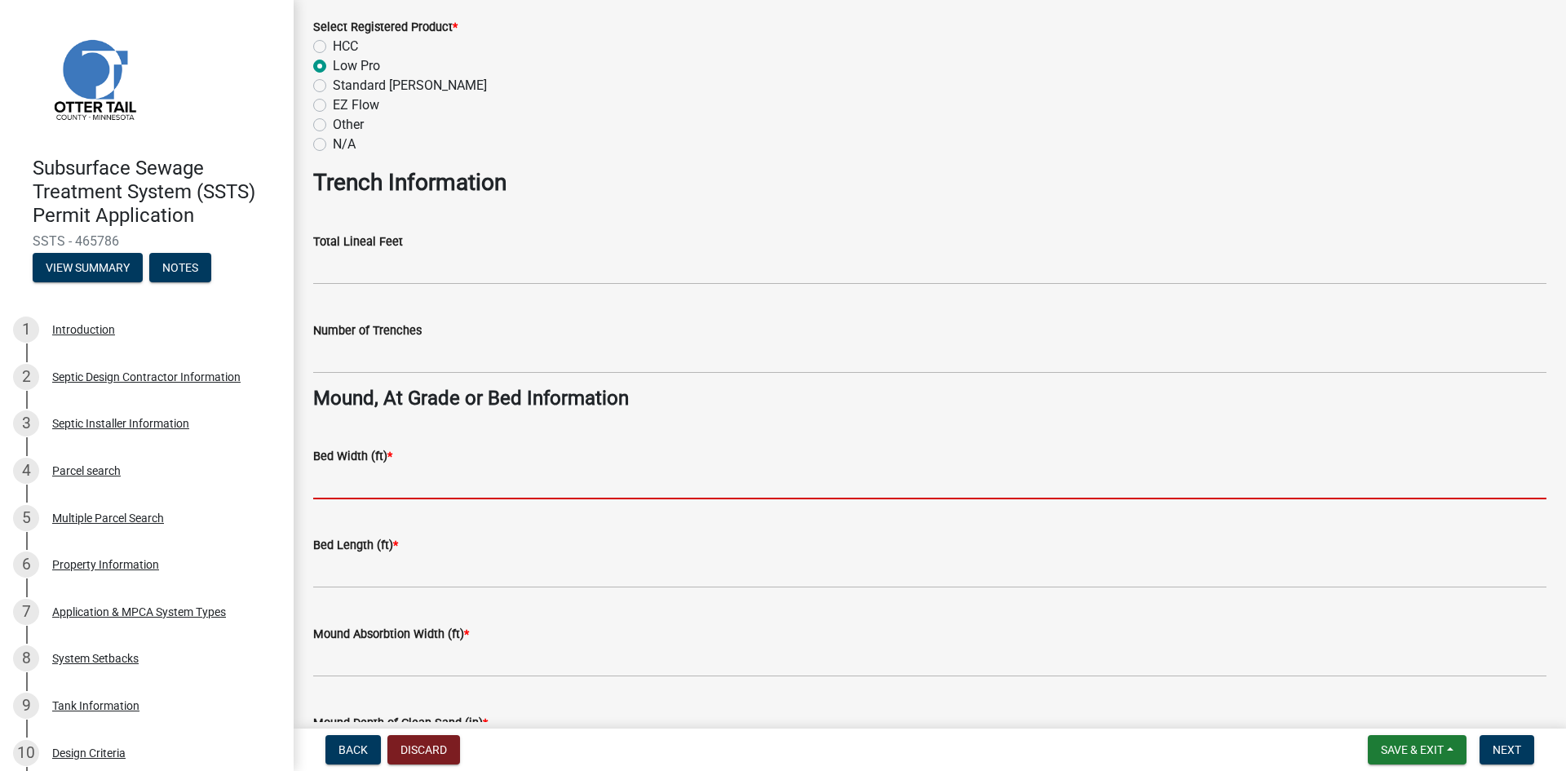
click at [384, 491] on input "Bed Width (ft) *" at bounding box center [929, 482] width 1233 height 33
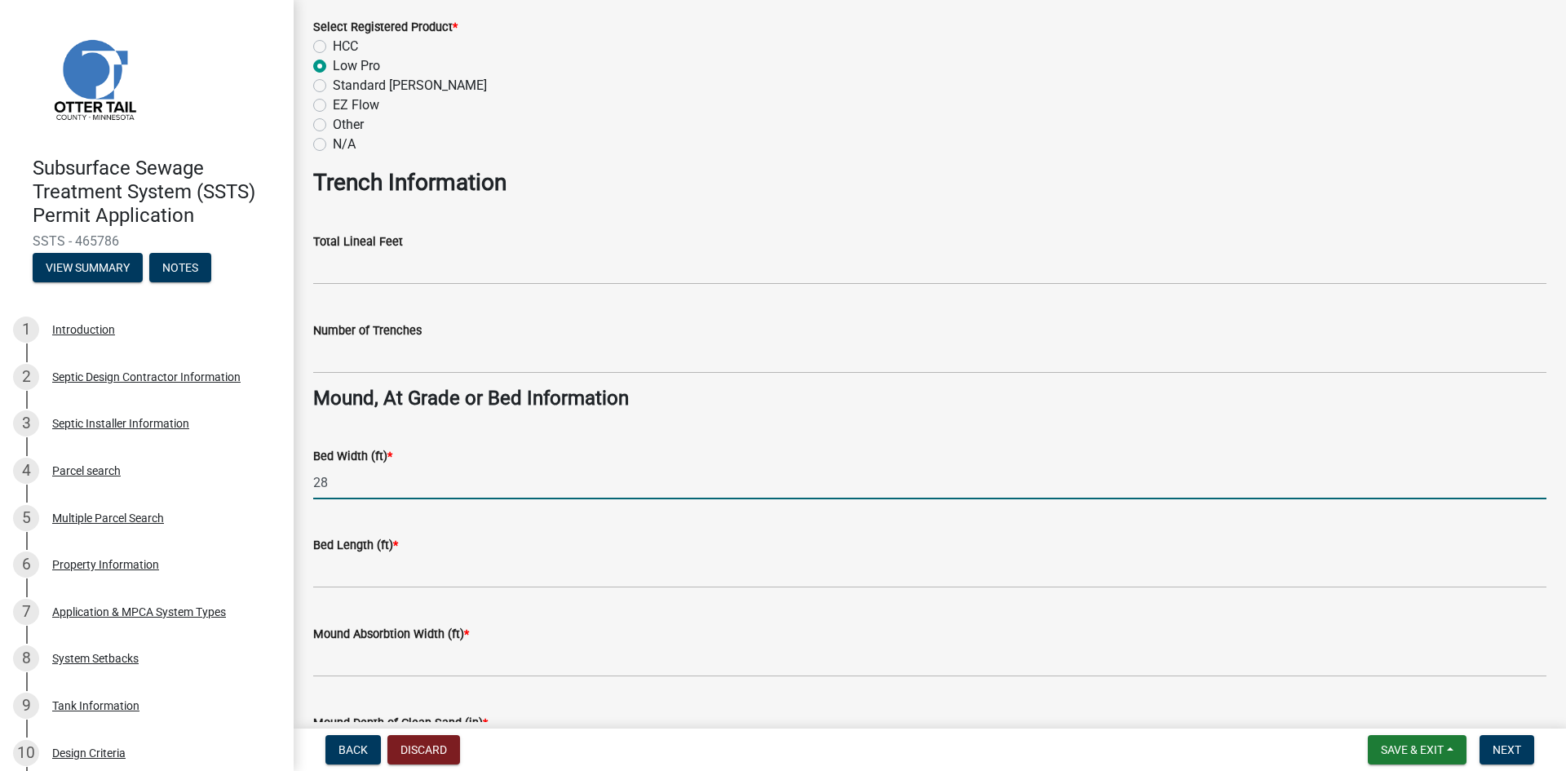
type input "28"
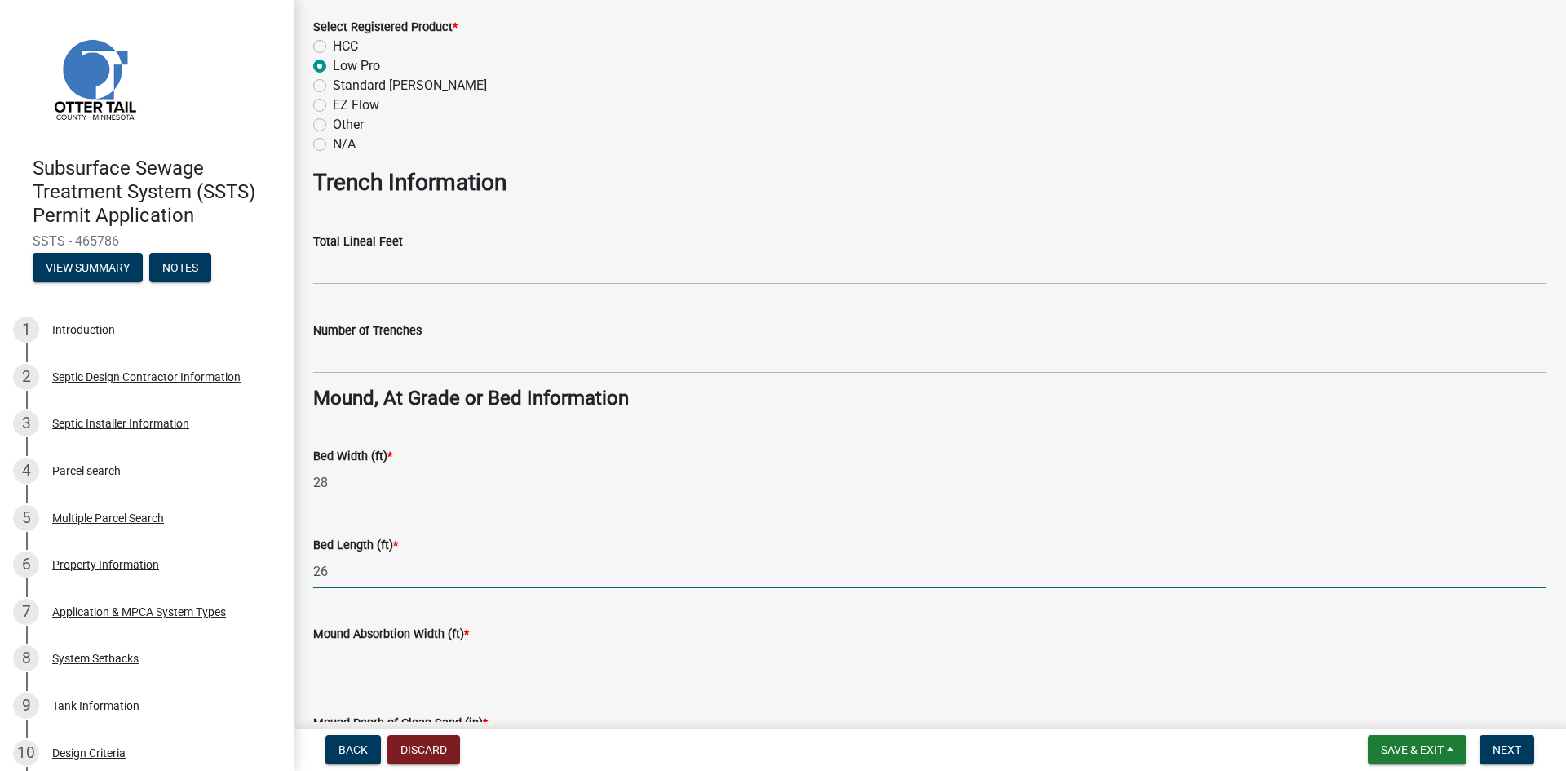
type input "26"
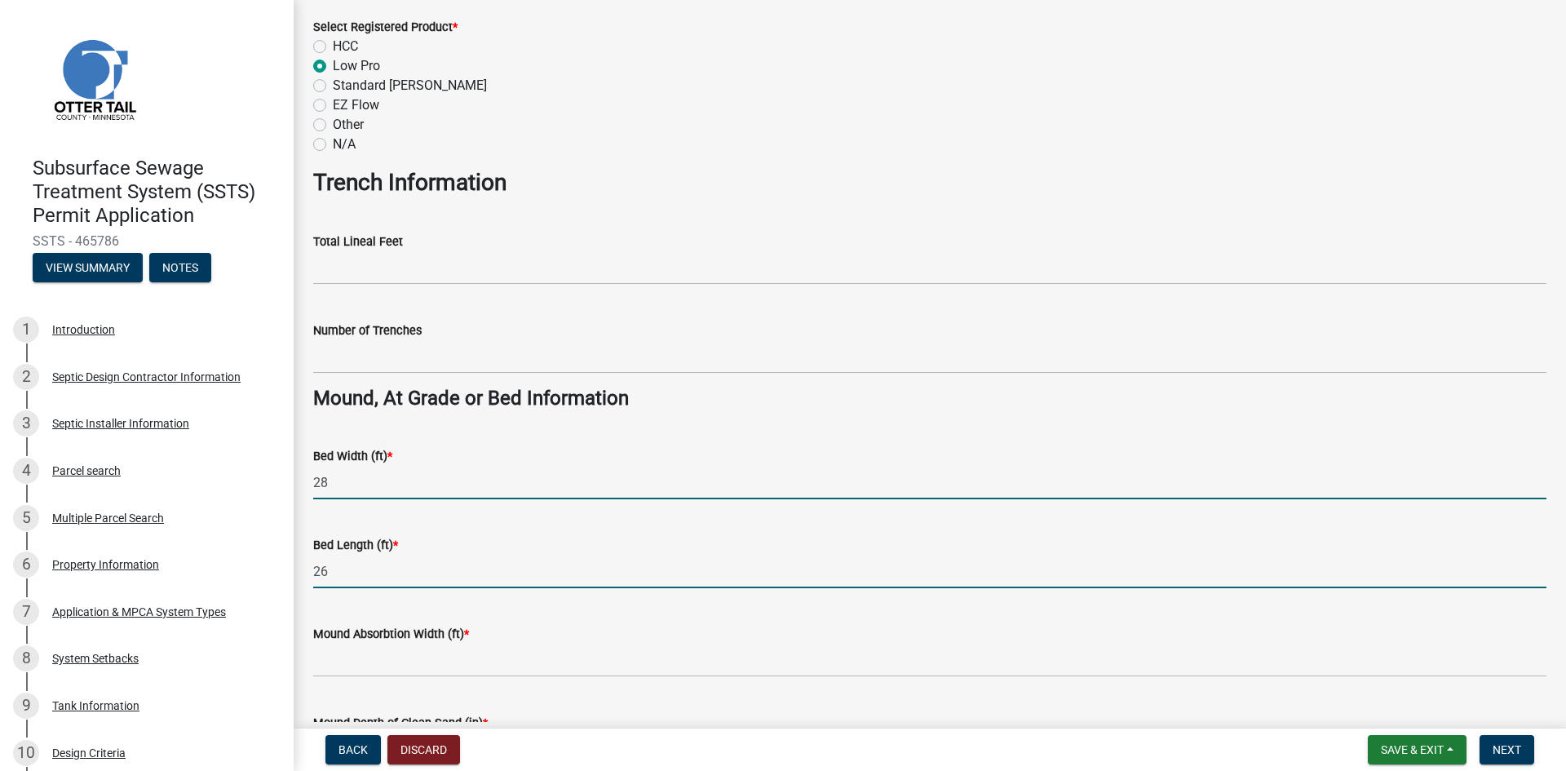
click at [621, 487] on input "28" at bounding box center [929, 482] width 1233 height 33
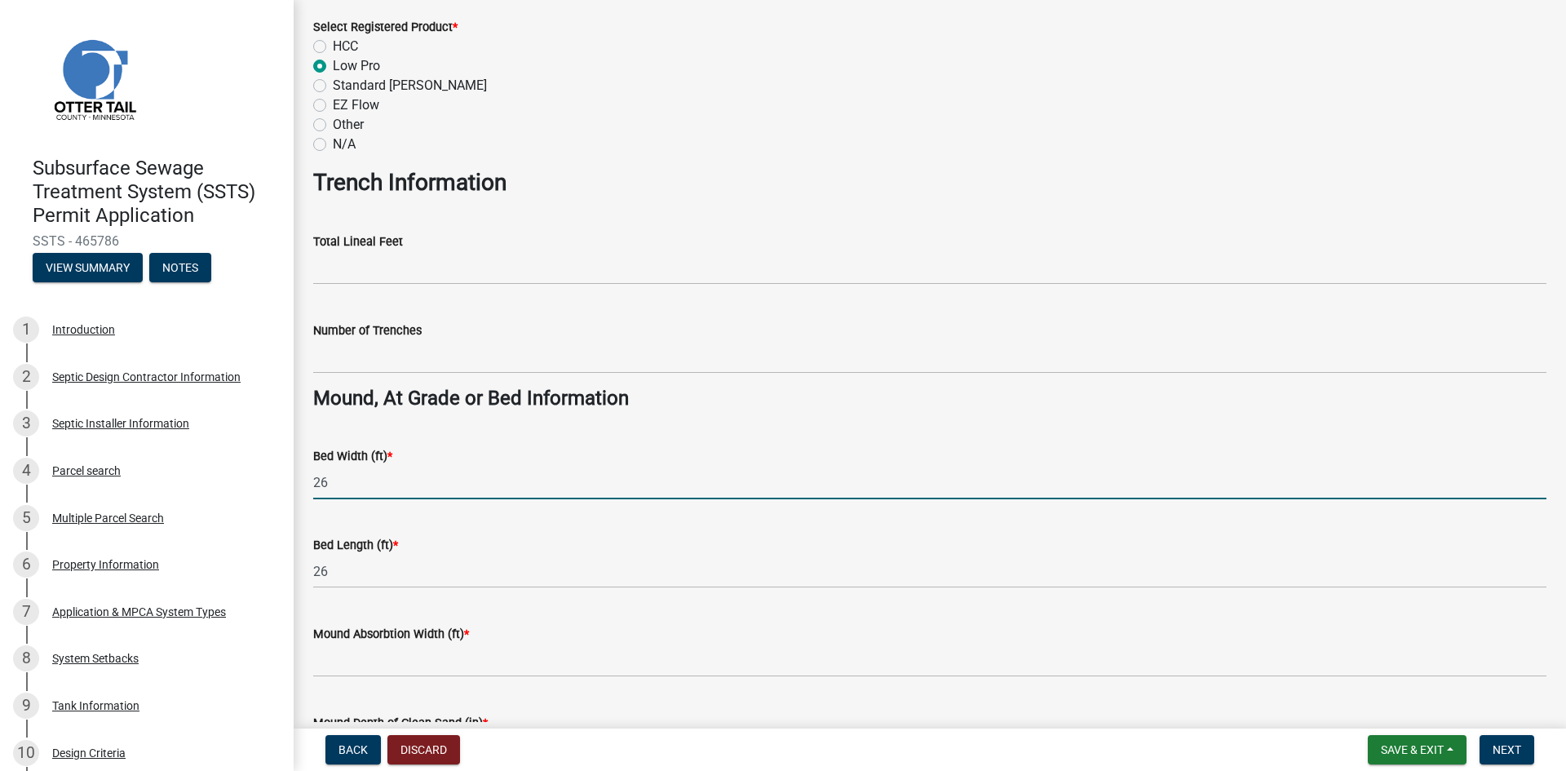
type input "26"
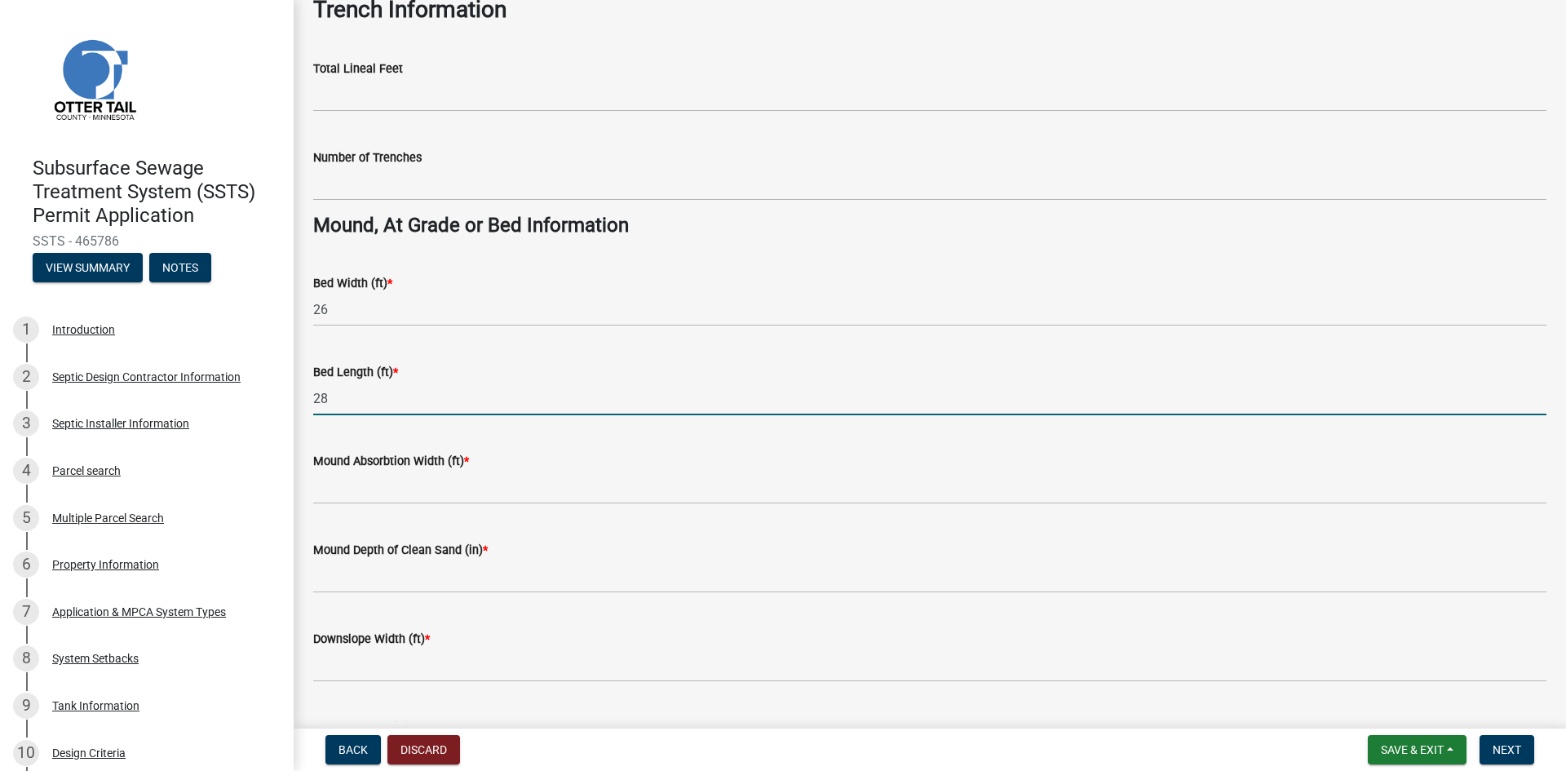
scroll to position [1040, 0]
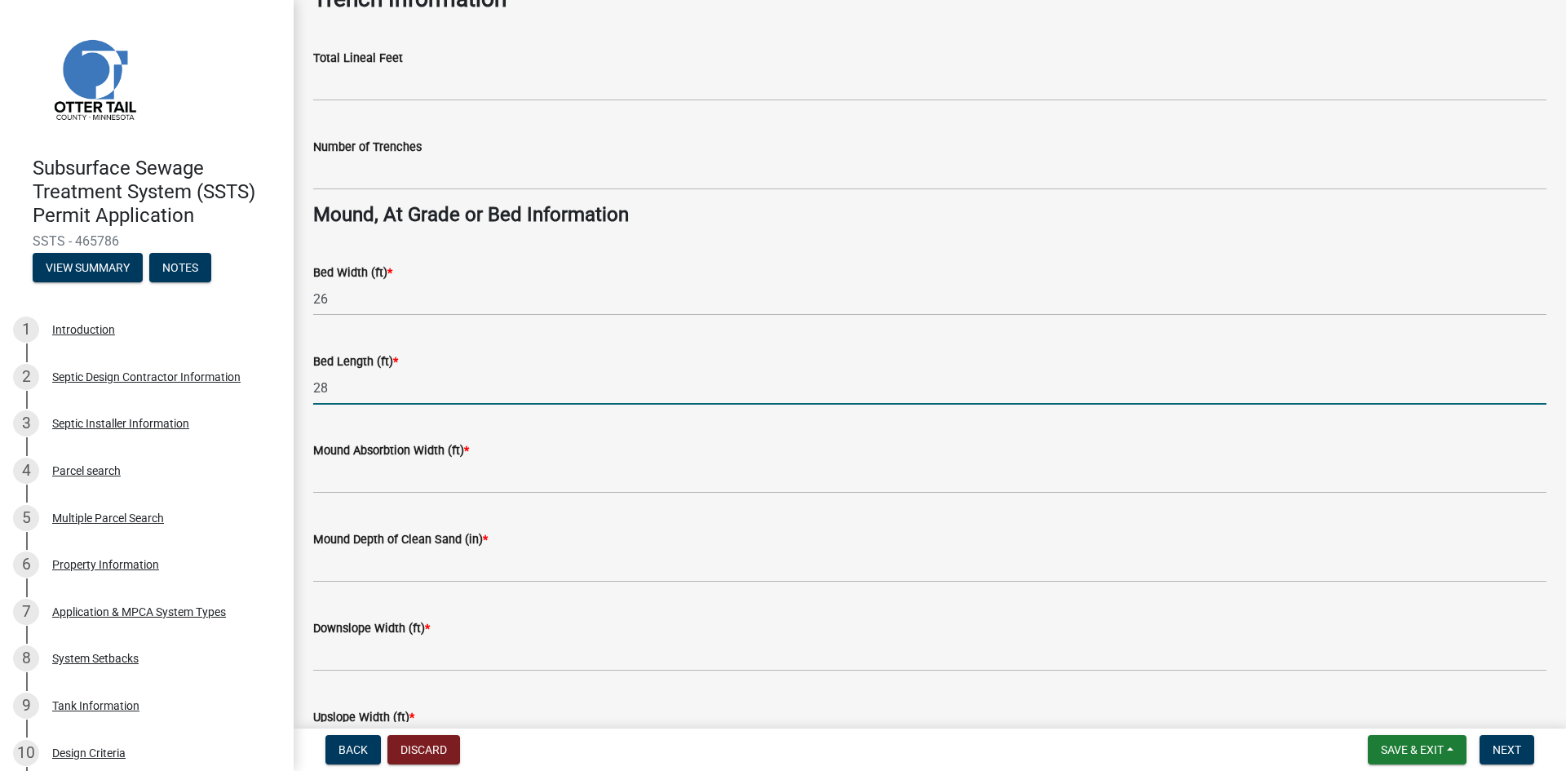
drag, startPoint x: 334, startPoint y: 387, endPoint x: 315, endPoint y: 387, distance: 19.6
click at [315, 387] on input "28" at bounding box center [929, 387] width 1233 height 33
type input "28"
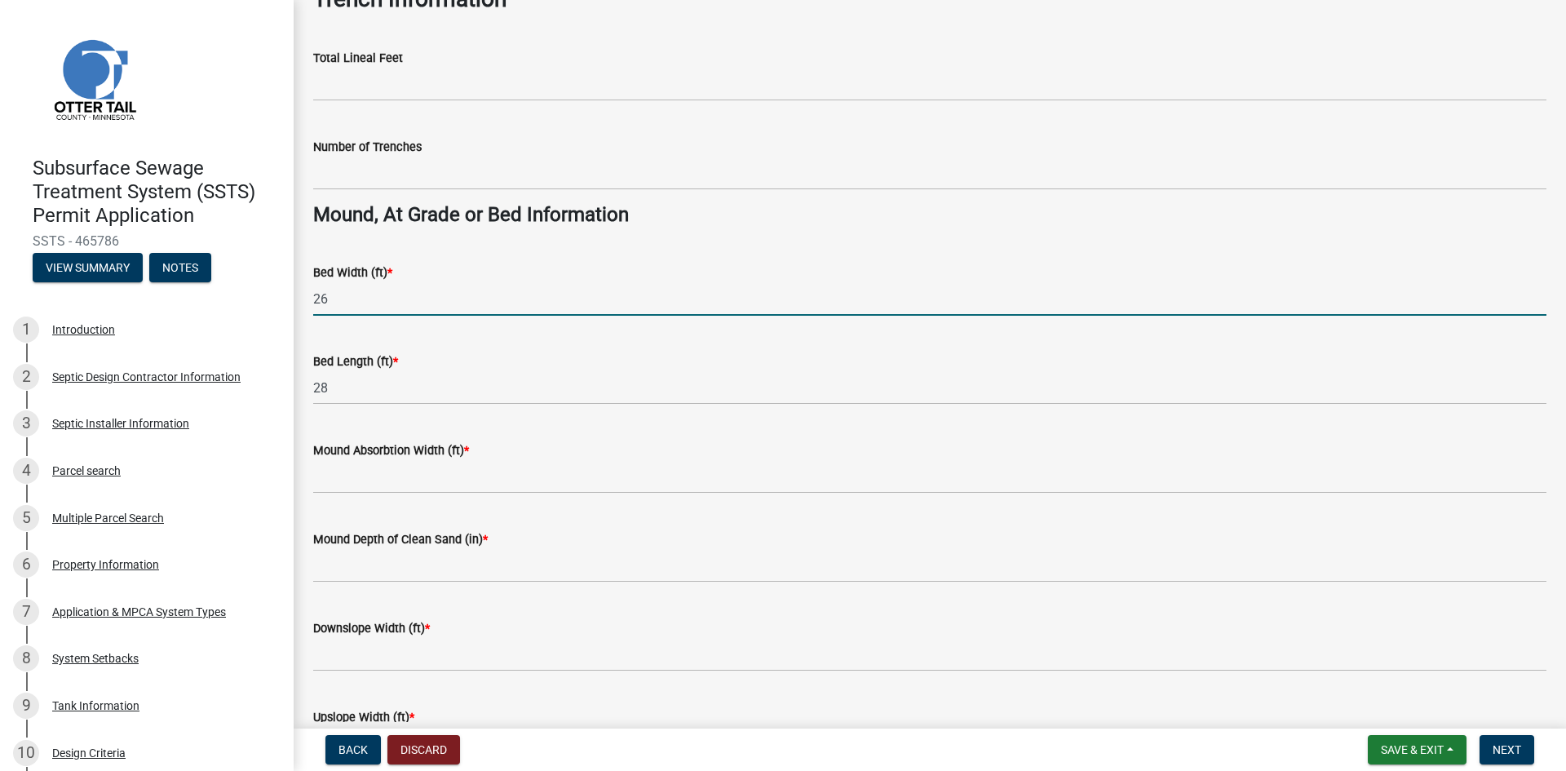
drag, startPoint x: 334, startPoint y: 302, endPoint x: 304, endPoint y: 301, distance: 30.2
click at [304, 301] on div "Bed Width (ft) * 26" at bounding box center [930, 278] width 1258 height 76
type input "9"
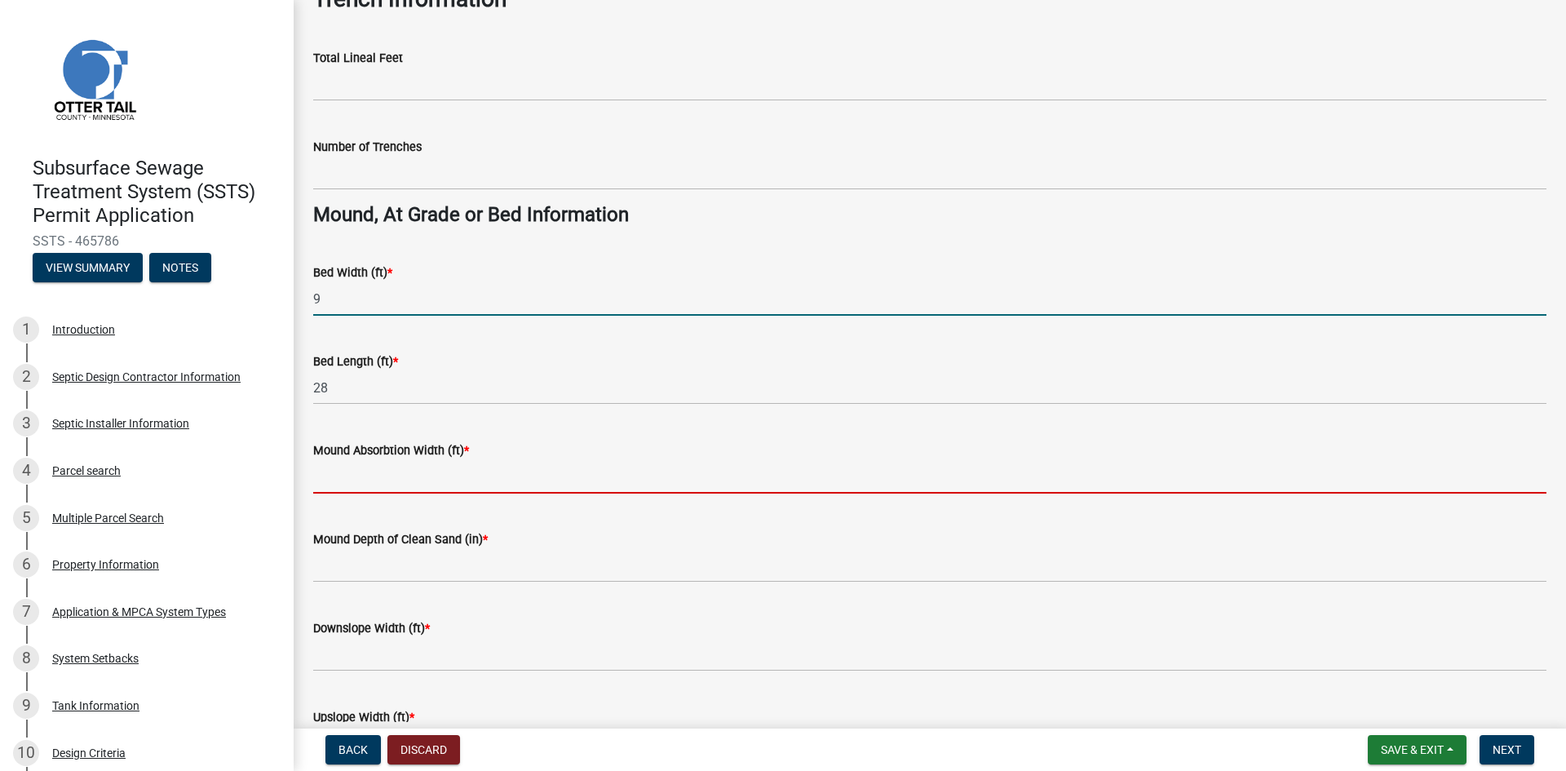
click at [348, 478] on input "Mound Absorbtion Width (ft) *" at bounding box center [929, 476] width 1233 height 33
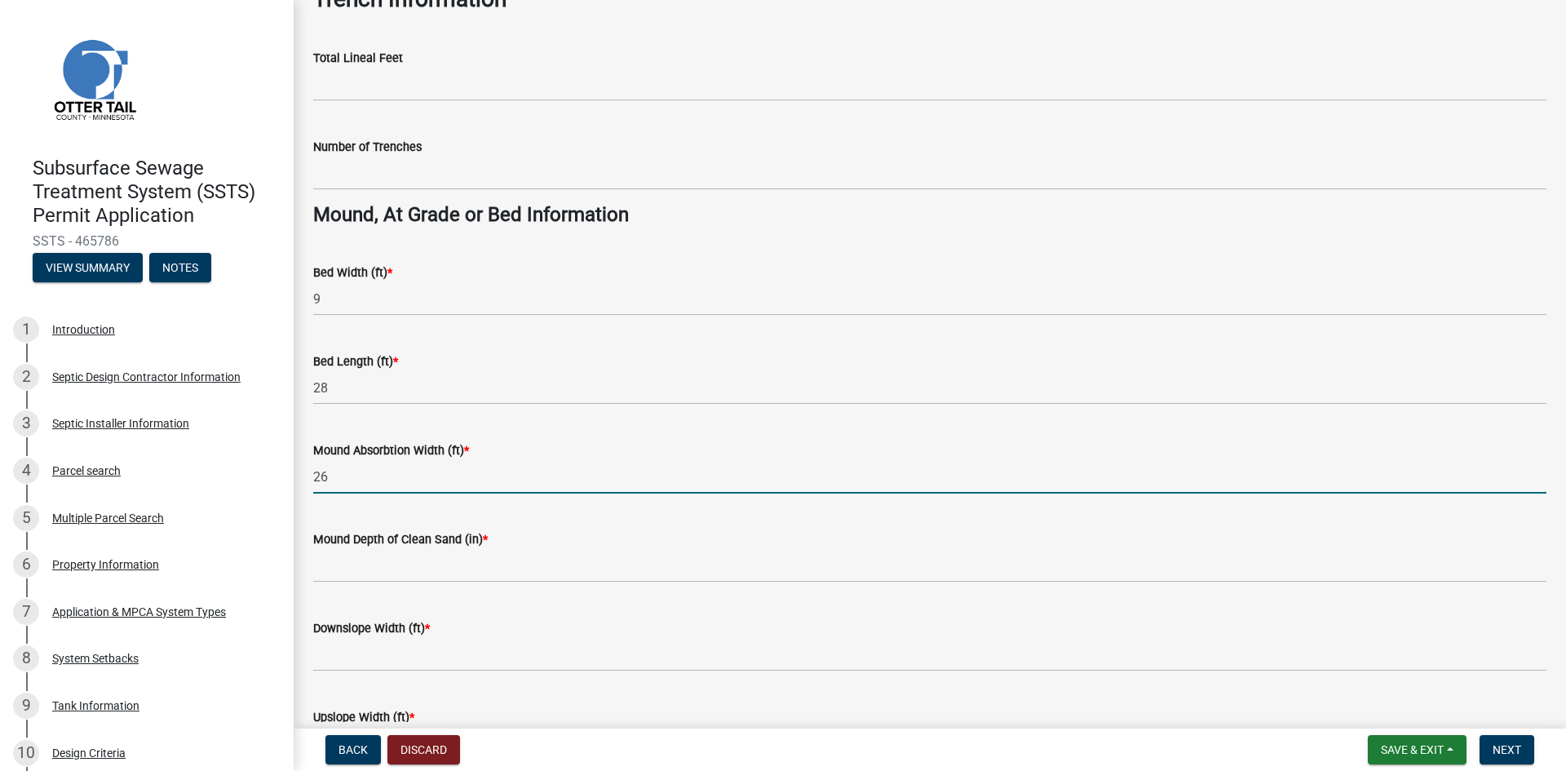
type input "26"
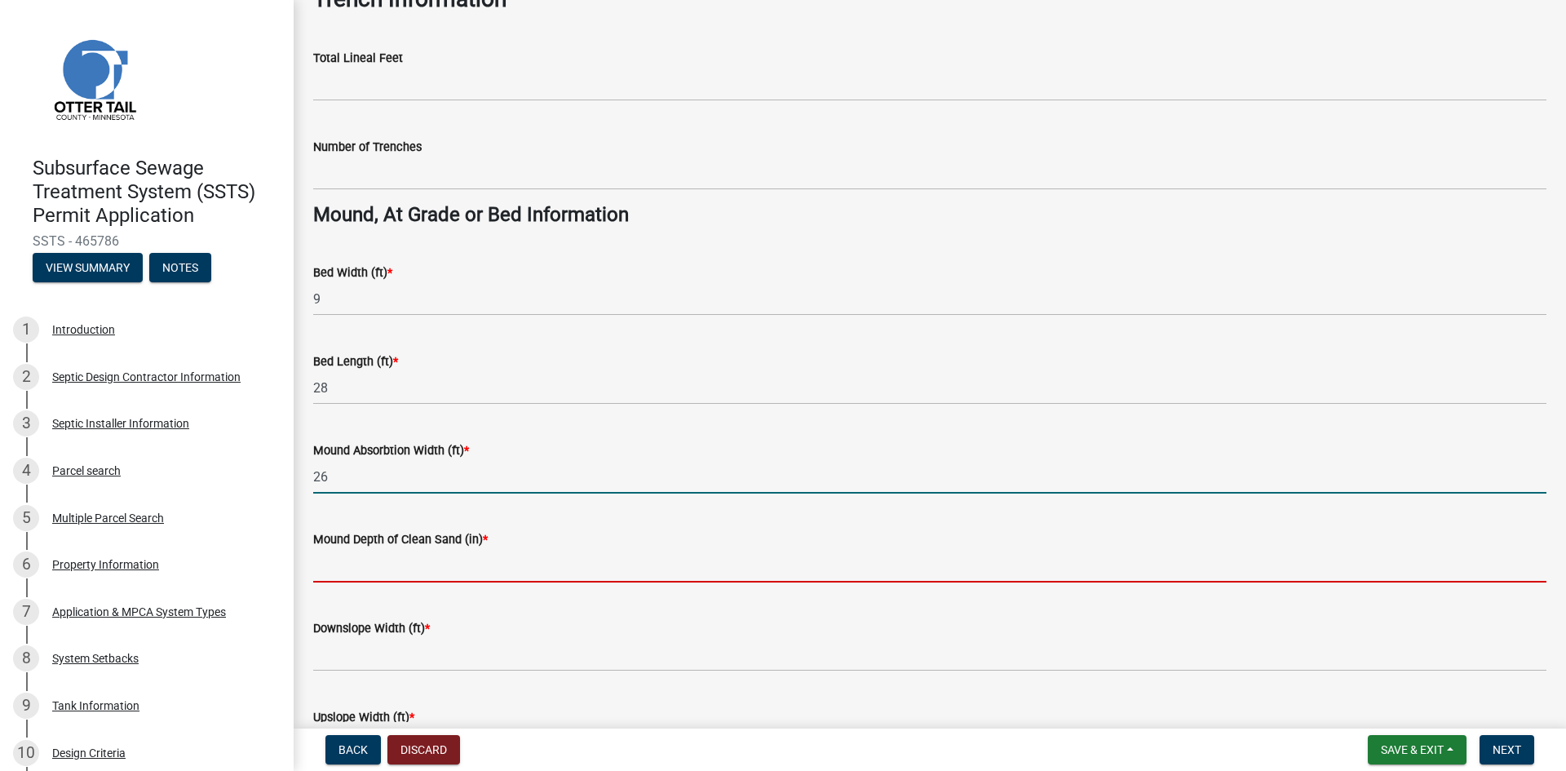
click at [340, 571] on input "Mound Depth of Clean Sand (in) *" at bounding box center [929, 565] width 1233 height 33
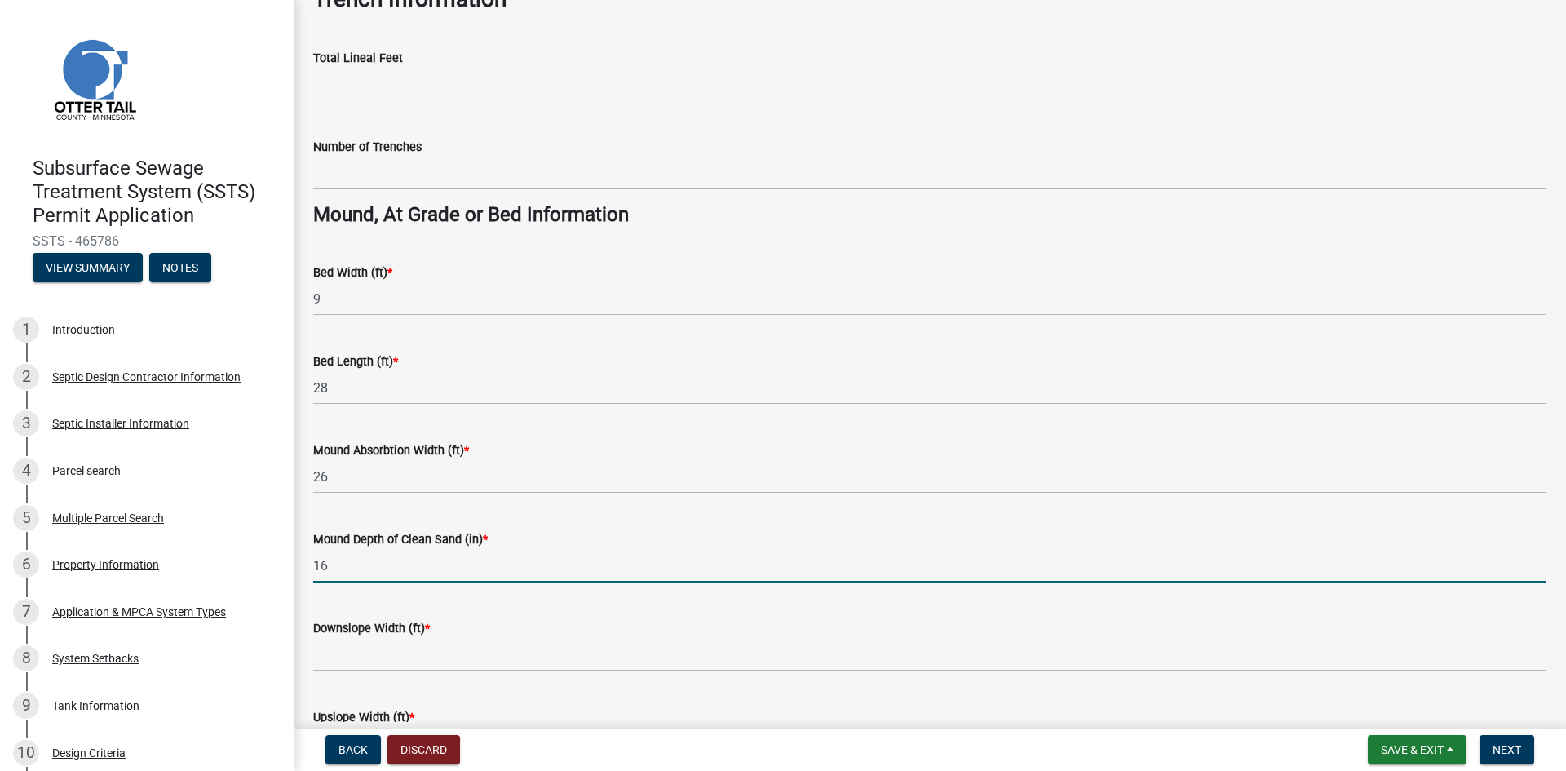
type input "16"
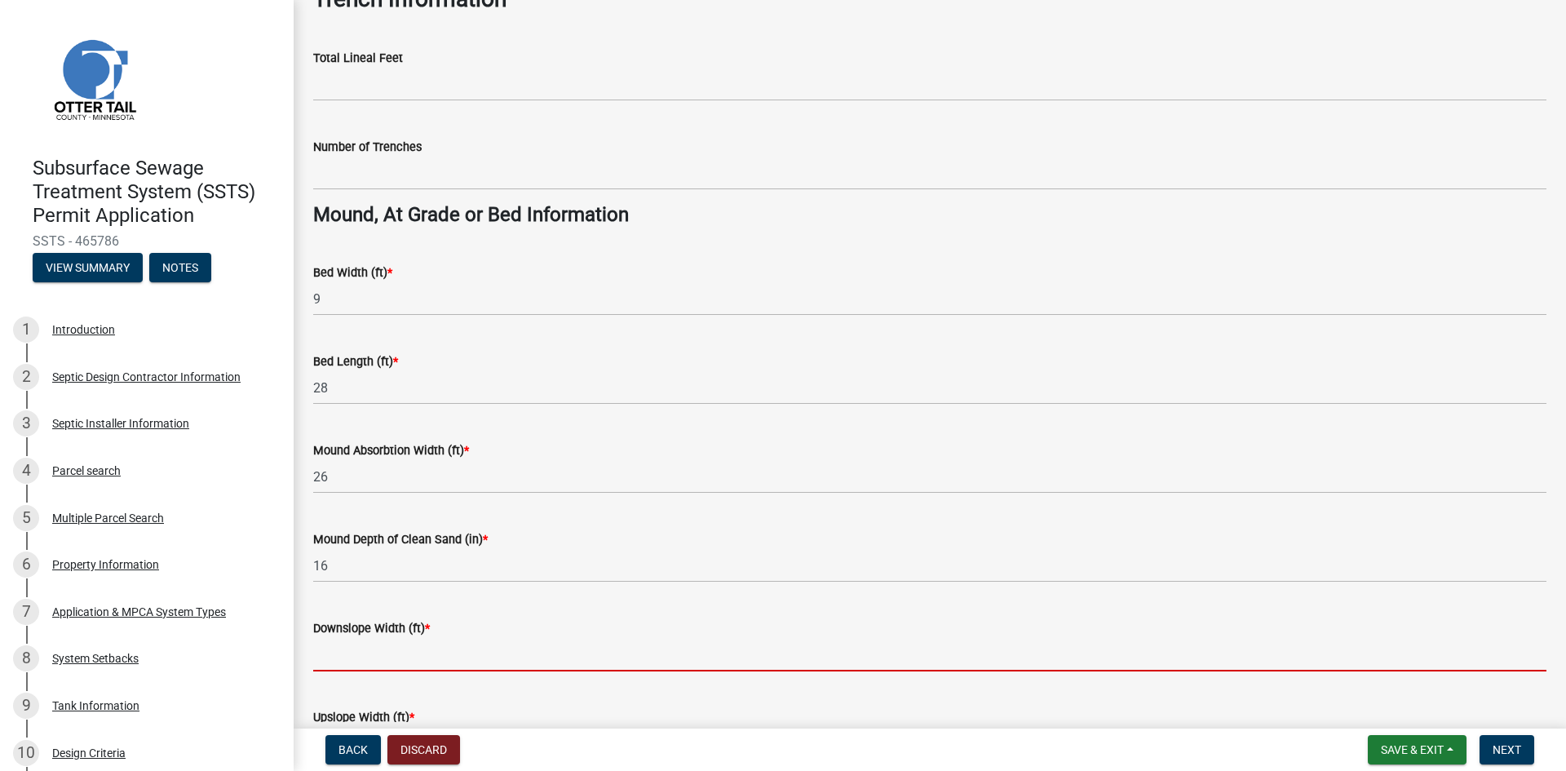
click at [348, 655] on input "Downslope Width (ft) *" at bounding box center [929, 654] width 1233 height 33
click at [346, 660] on input "Downslope Width (ft) *" at bounding box center [929, 654] width 1233 height 33
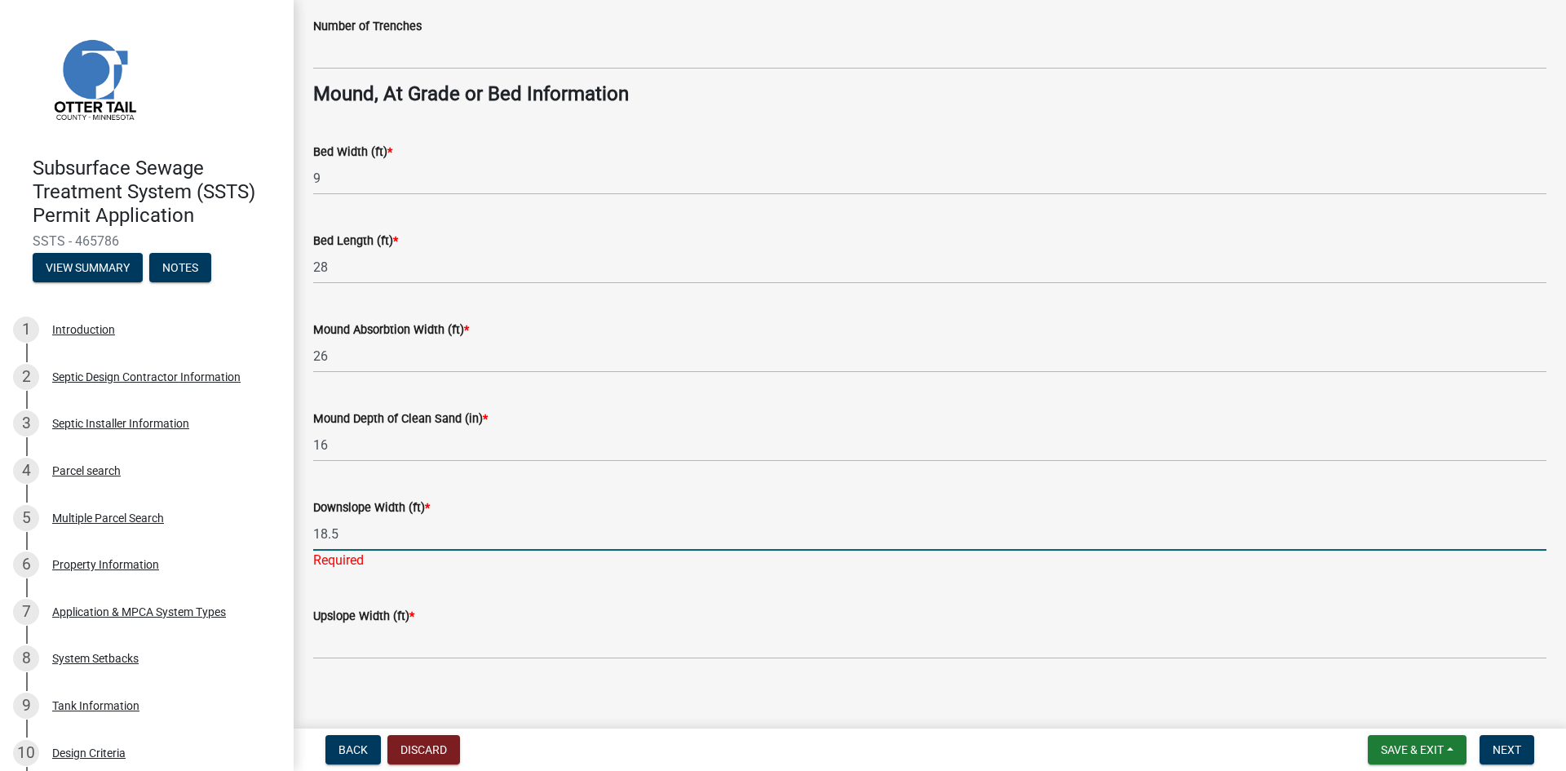
scroll to position [1174, 0]
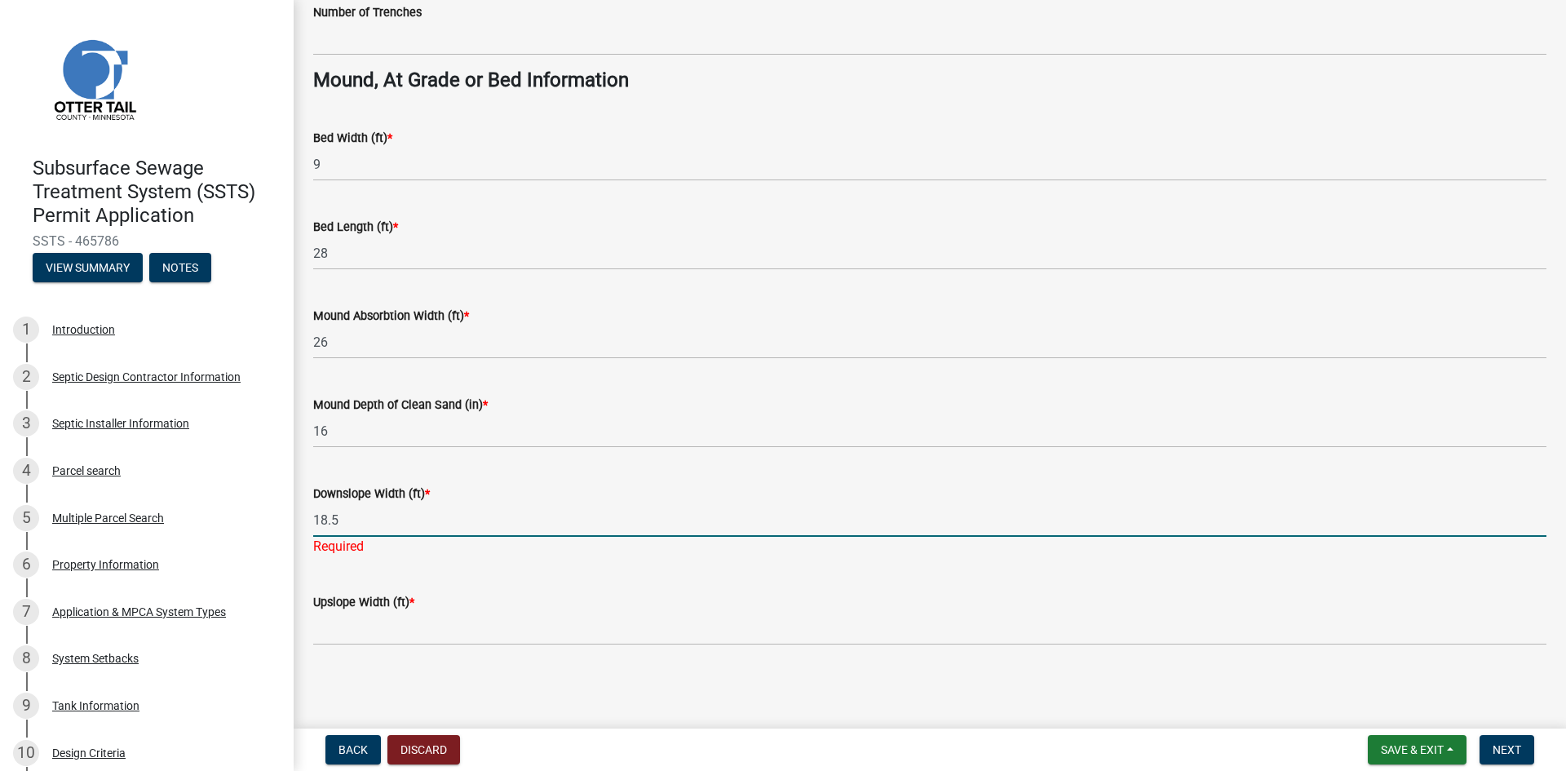
type input "18.5"
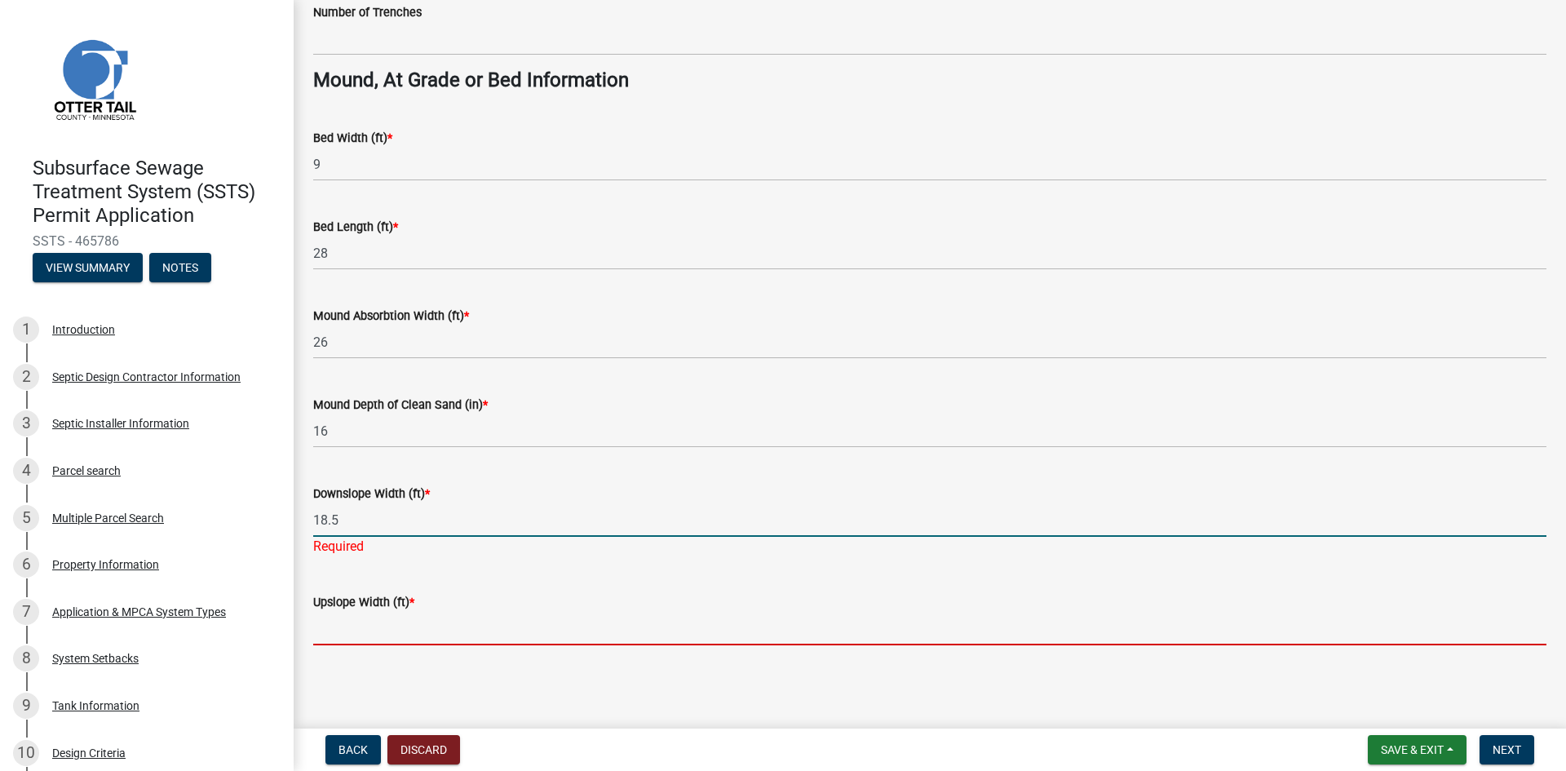
click at [355, 627] on input "Upslope Width (ft) *" at bounding box center [929, 628] width 1233 height 33
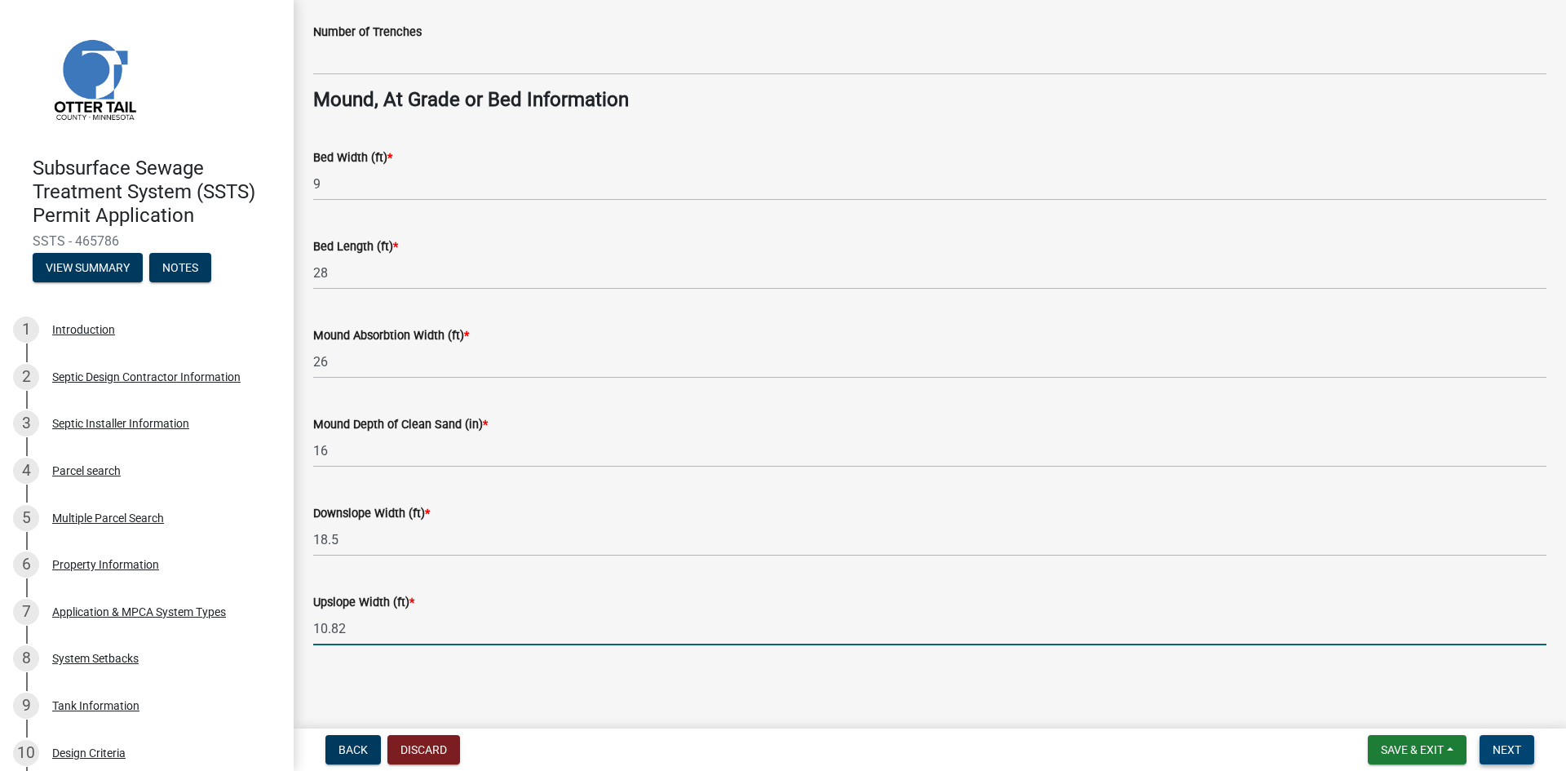
type input "10.82"
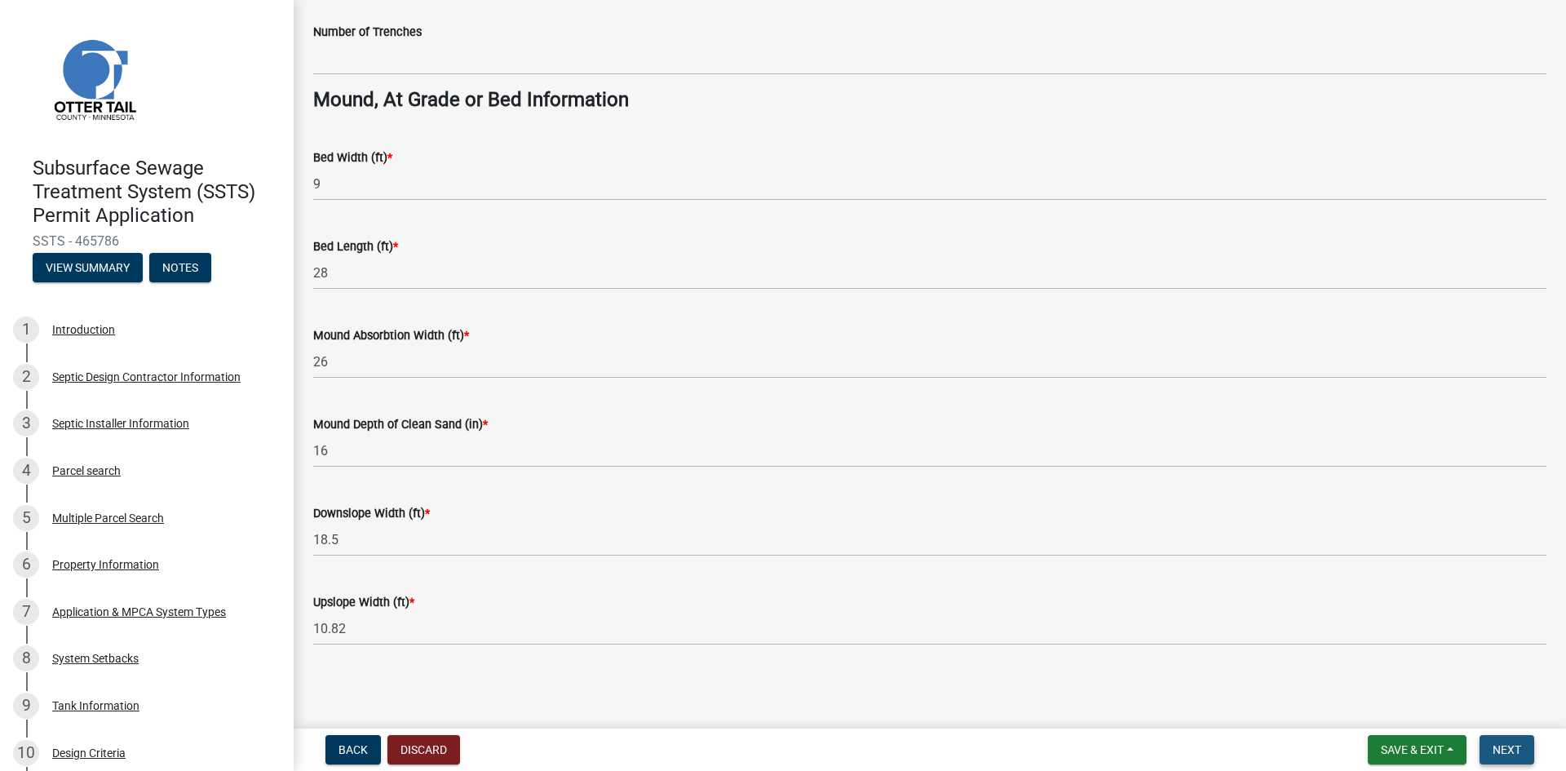
drag, startPoint x: 1498, startPoint y: 744, endPoint x: 1467, endPoint y: 727, distance: 35.4
click at [1497, 744] on span "Next" at bounding box center [1506, 749] width 29 height 13
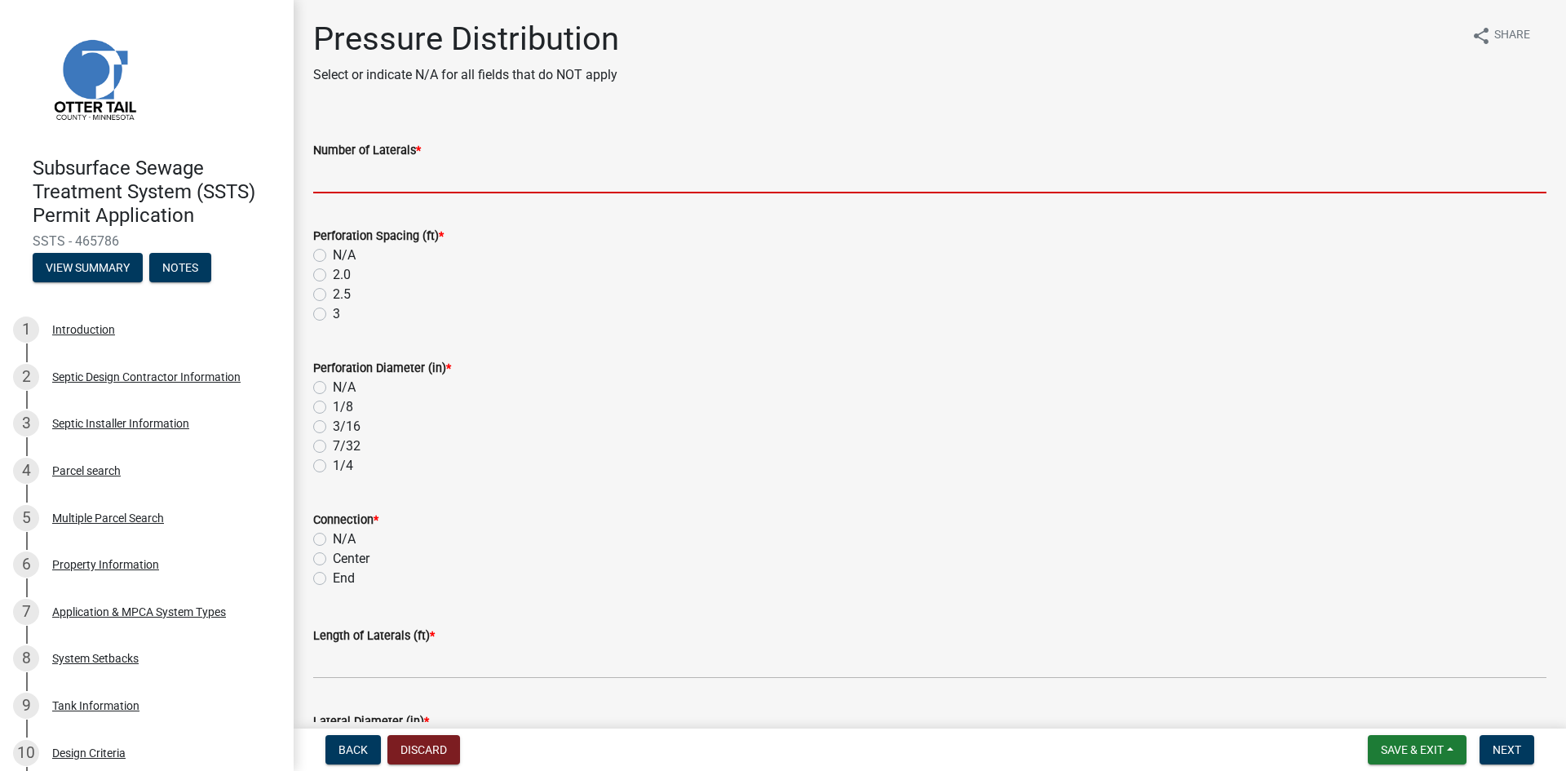
click at [373, 183] on input "Number of Laterals *" at bounding box center [929, 176] width 1233 height 33
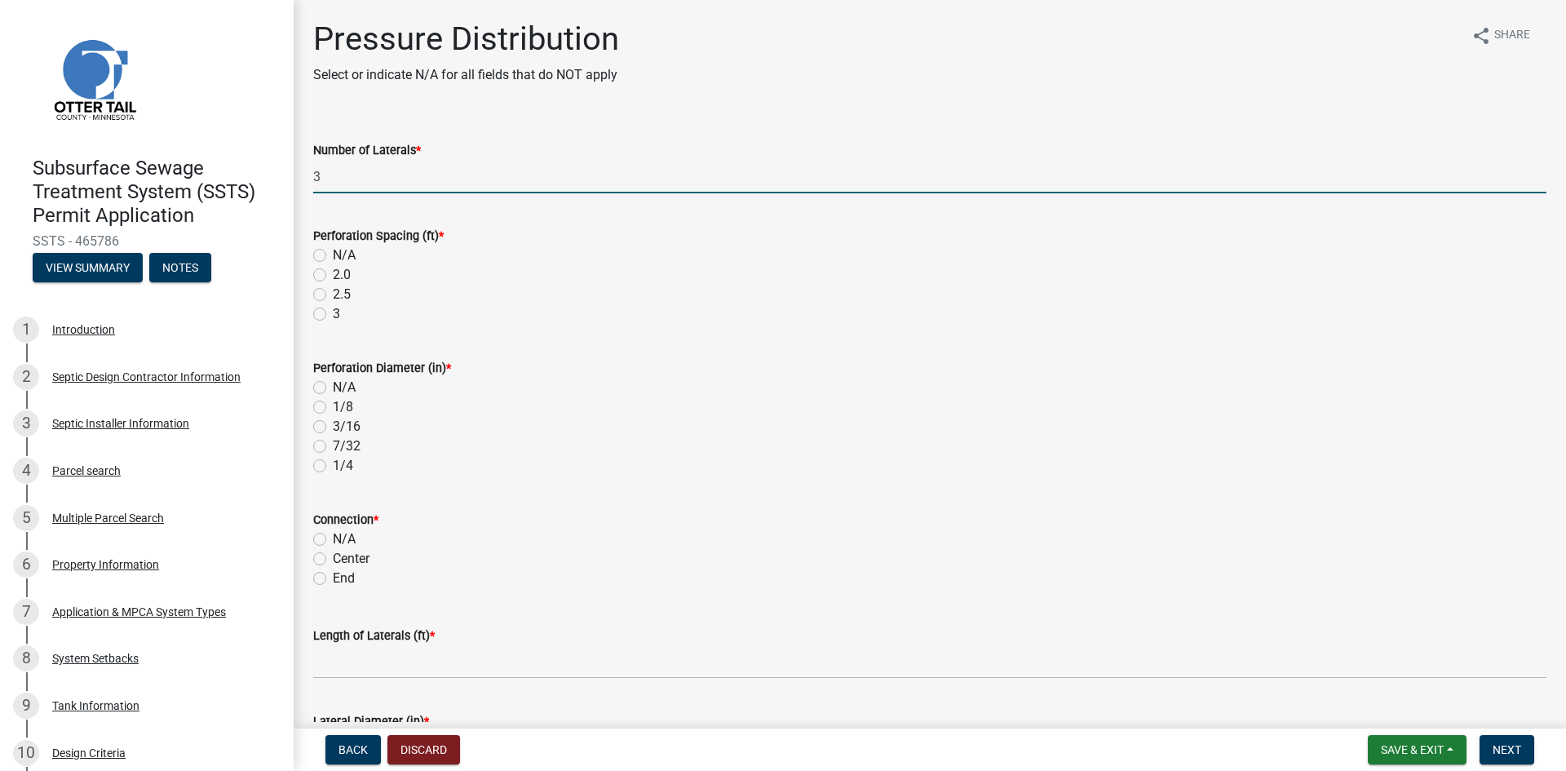
type input "3"
click at [333, 313] on label "3" at bounding box center [336, 314] width 7 height 20
click at [333, 313] on input "3" at bounding box center [338, 309] width 11 height 11
radio input "true"
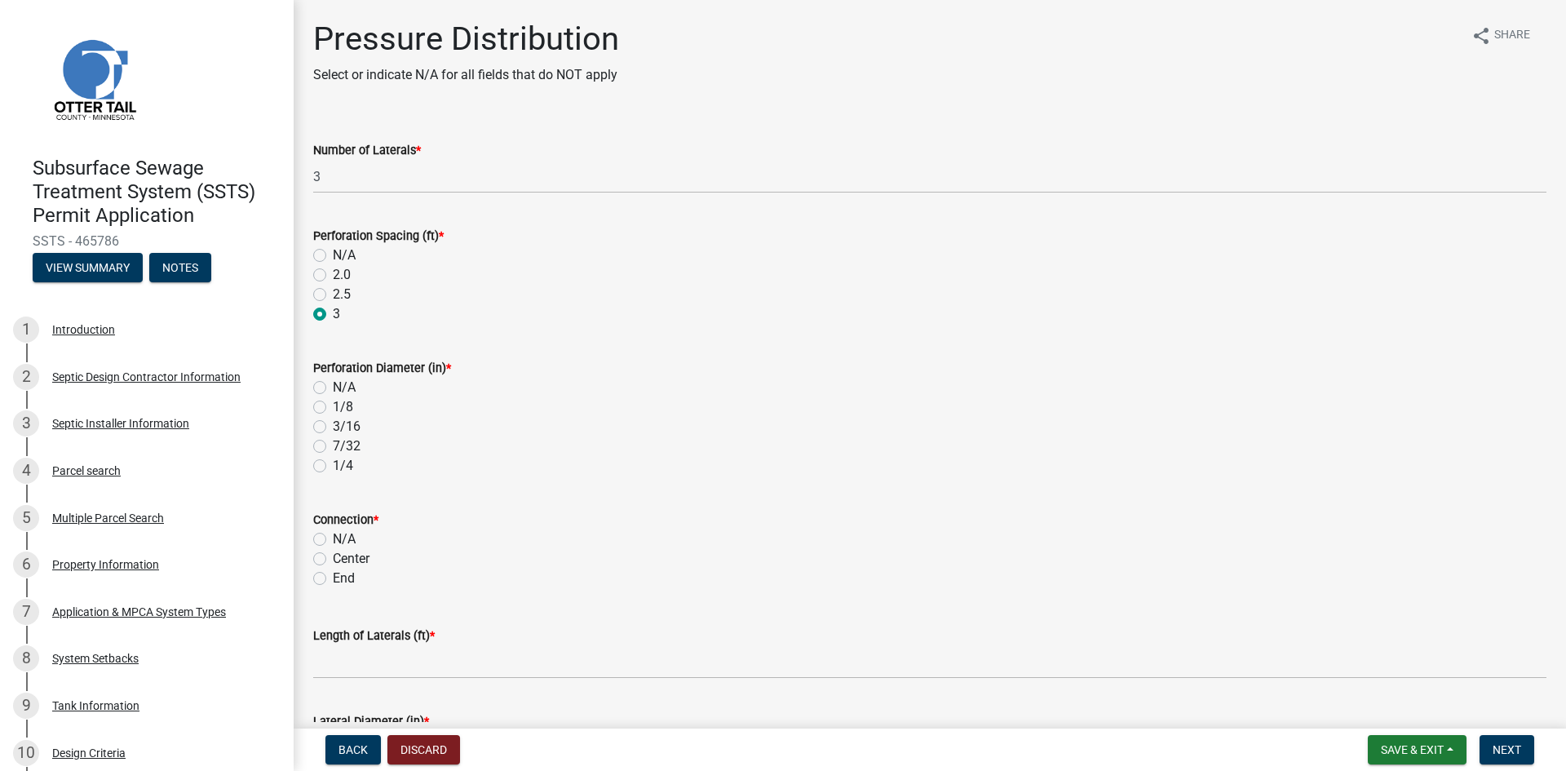
click at [333, 468] on label "1/4" at bounding box center [343, 466] width 20 height 20
click at [333, 466] on input "1/4" at bounding box center [338, 461] width 11 height 11
radio input "true"
click at [333, 579] on label "End" at bounding box center [344, 578] width 22 height 20
click at [333, 579] on input "End" at bounding box center [338, 573] width 11 height 11
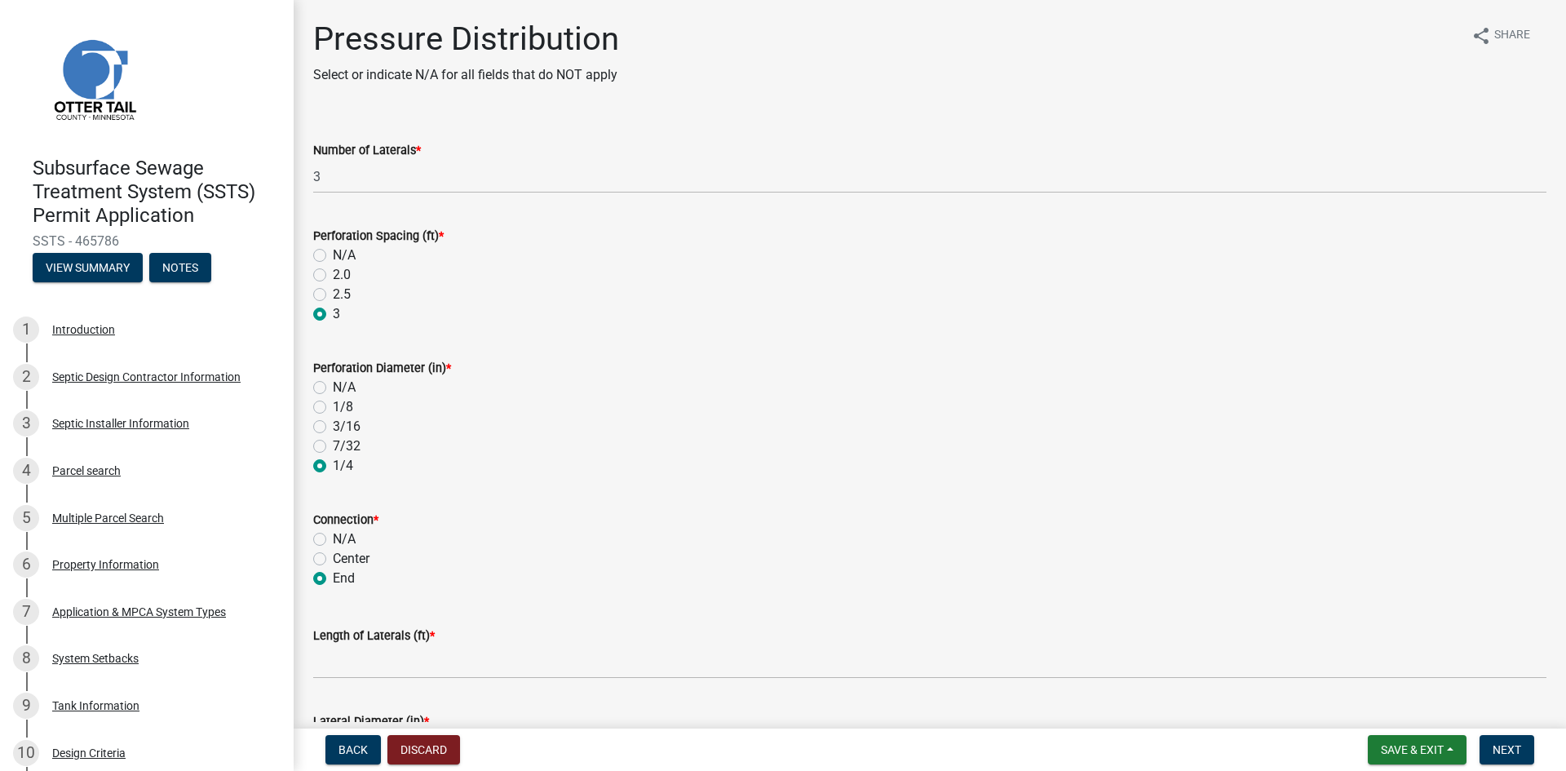
radio input "true"
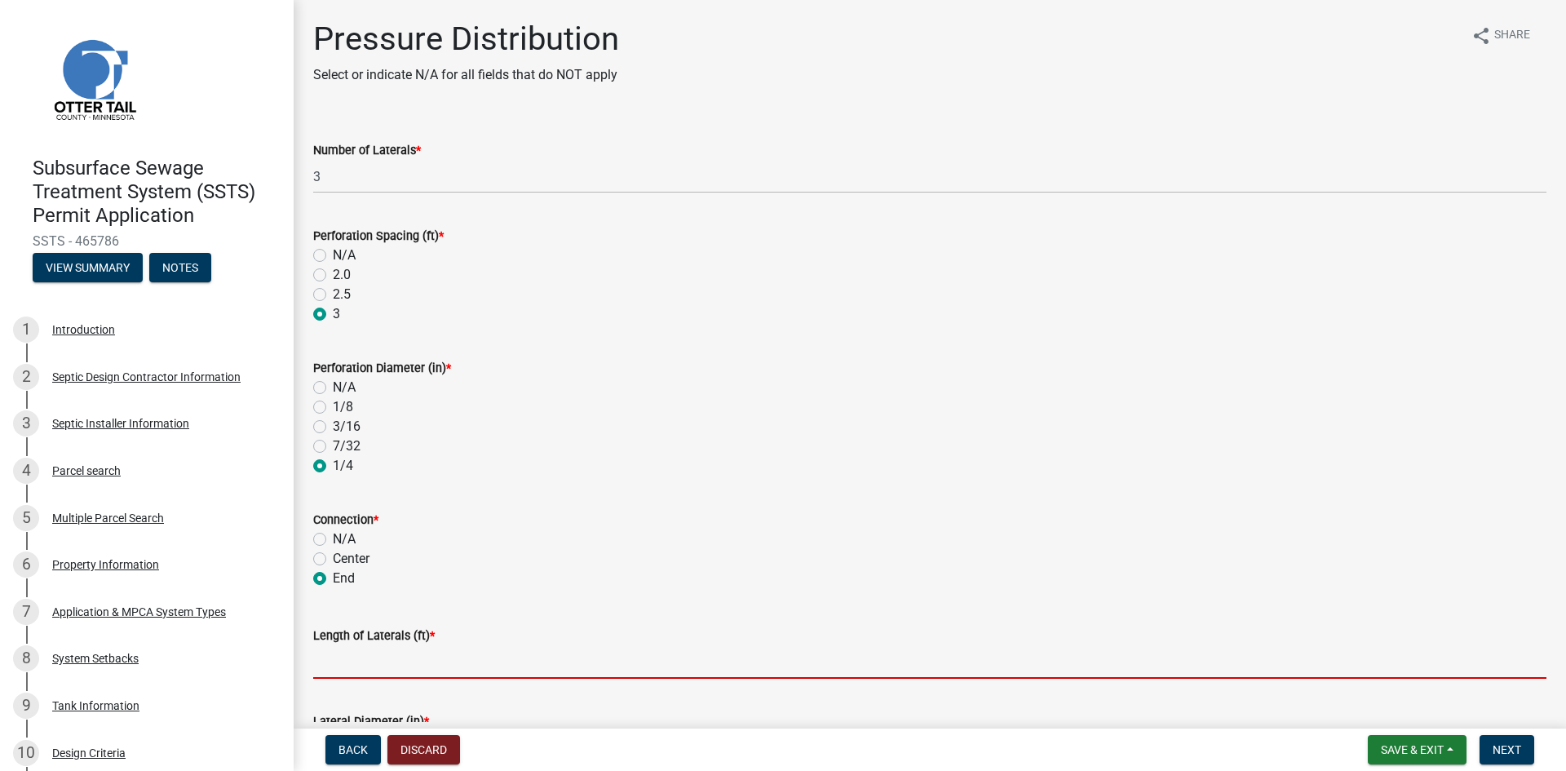
click at [400, 670] on input "Length of Laterals (ft) *" at bounding box center [929, 661] width 1233 height 33
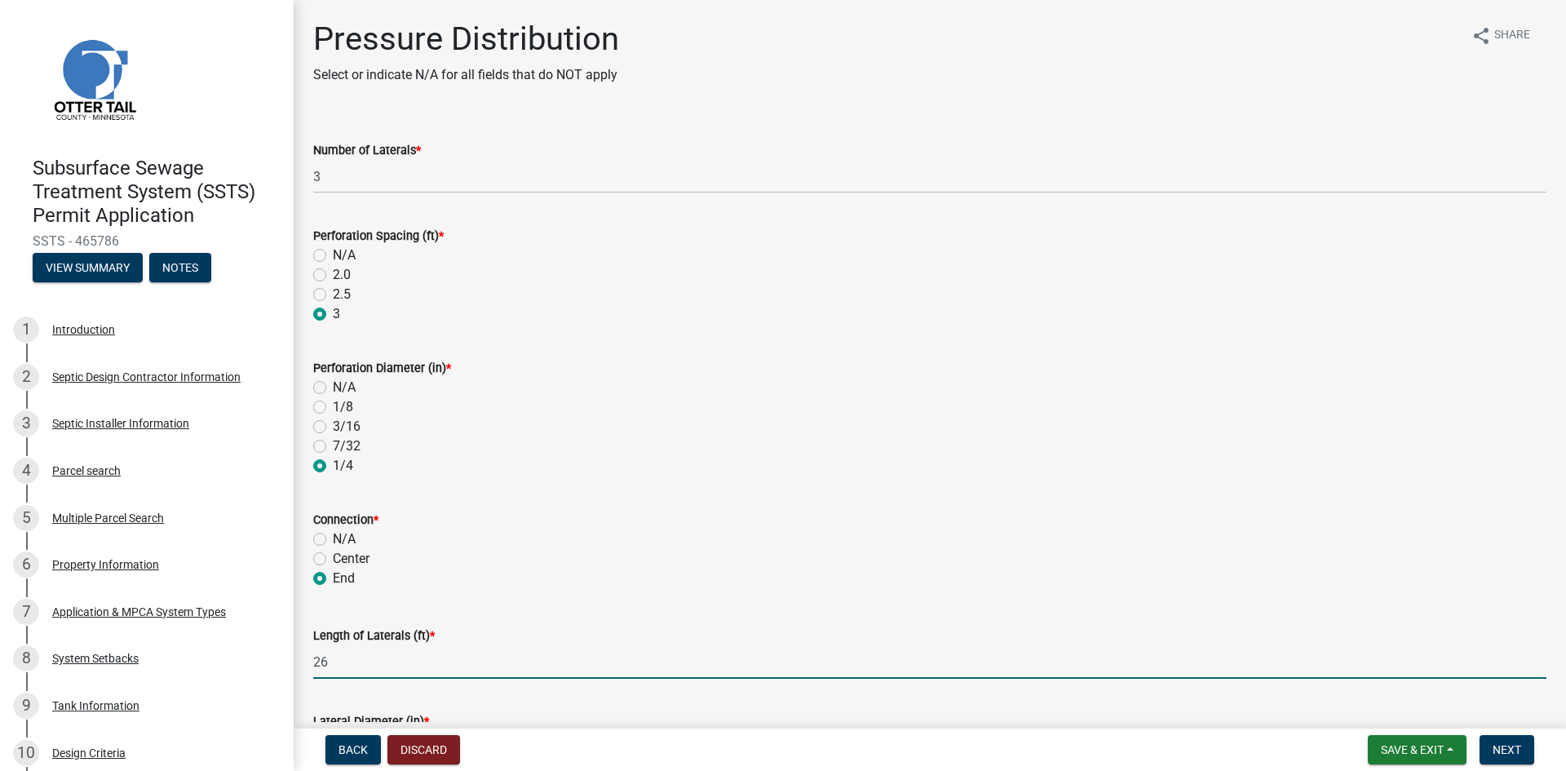
type input "26"
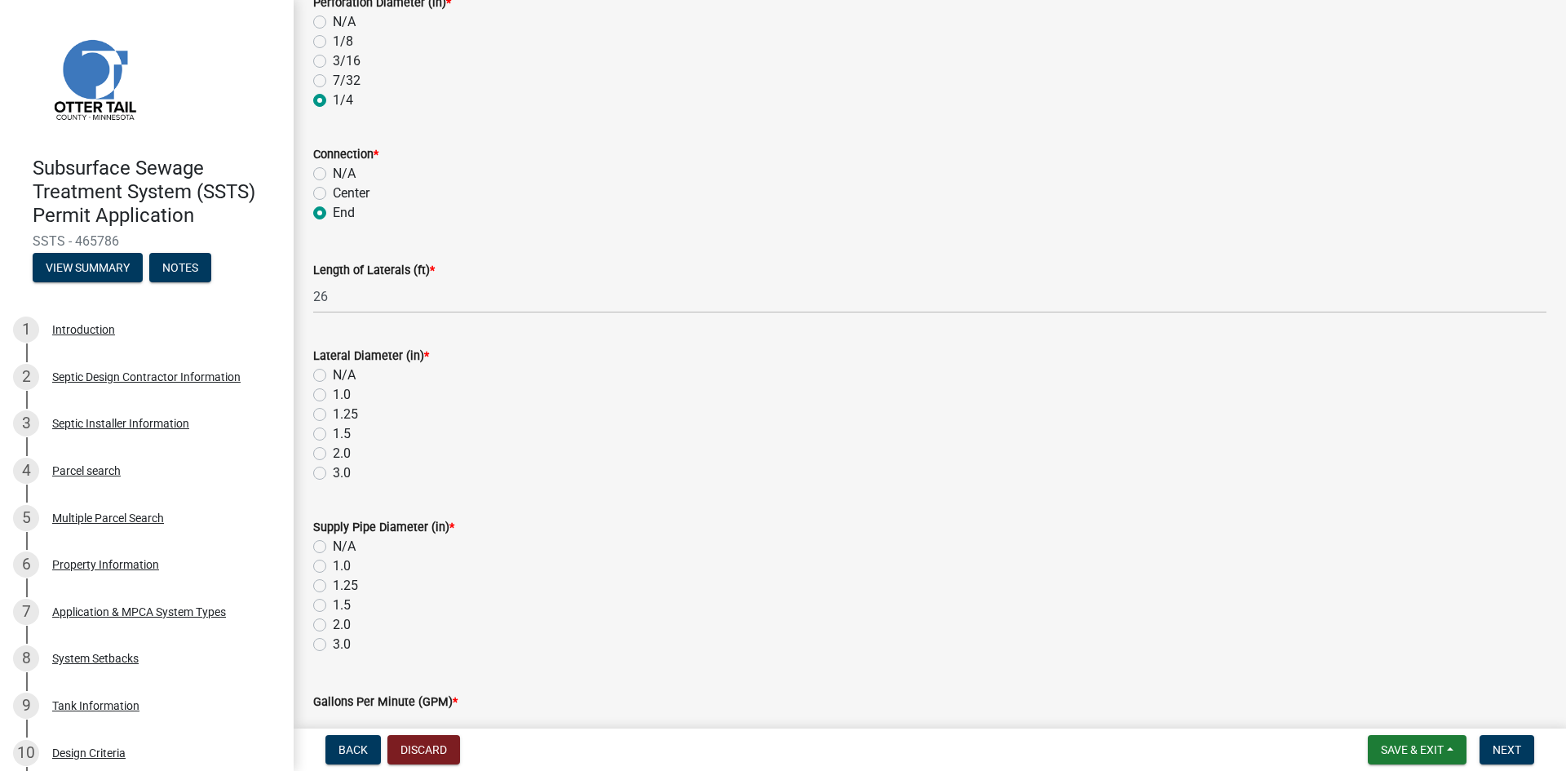
scroll to position [367, 0]
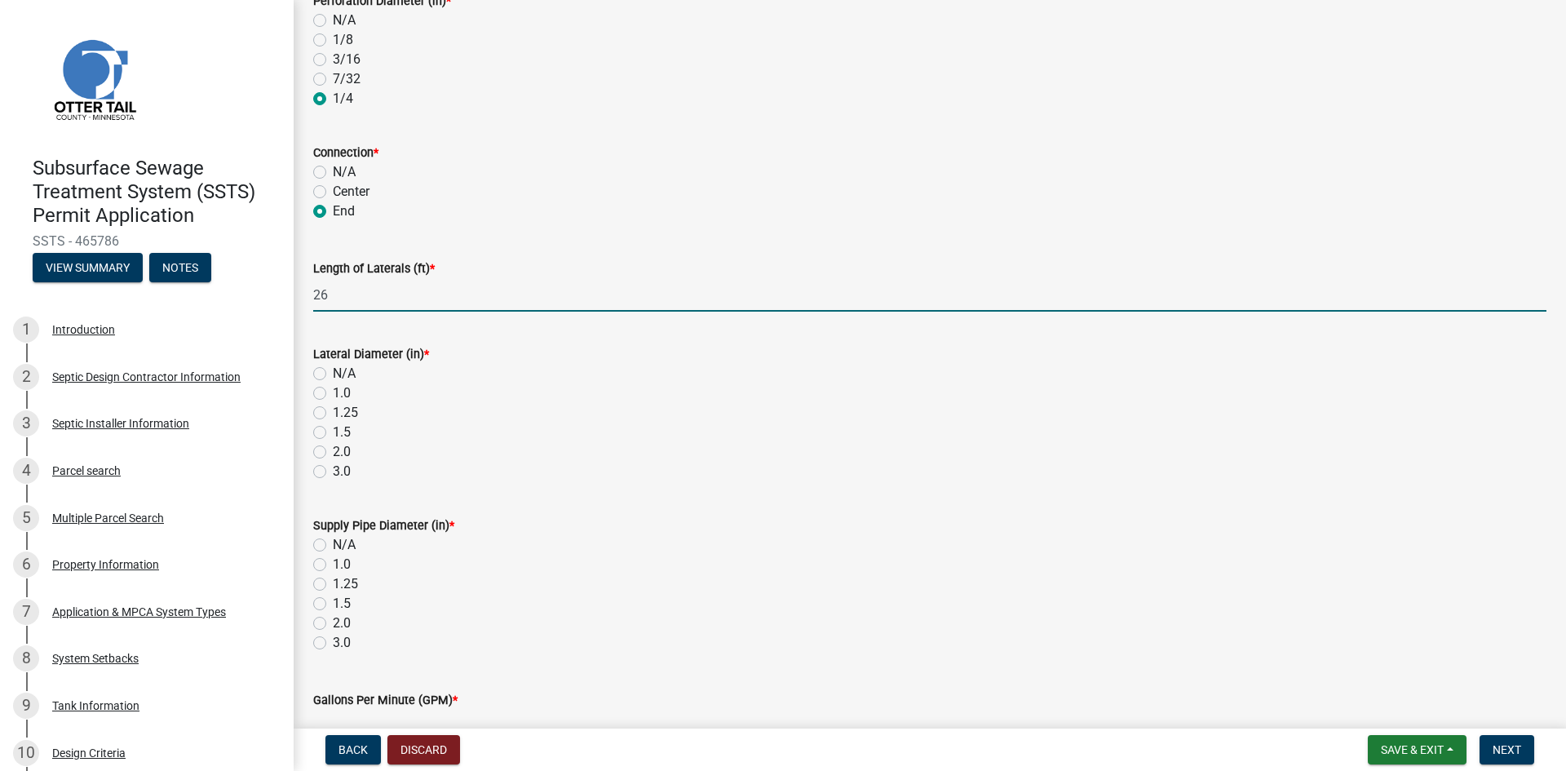
click at [333, 453] on label "2.0" at bounding box center [342, 452] width 18 height 20
click at [333, 453] on input "2.0" at bounding box center [338, 447] width 11 height 11
radio input "true"
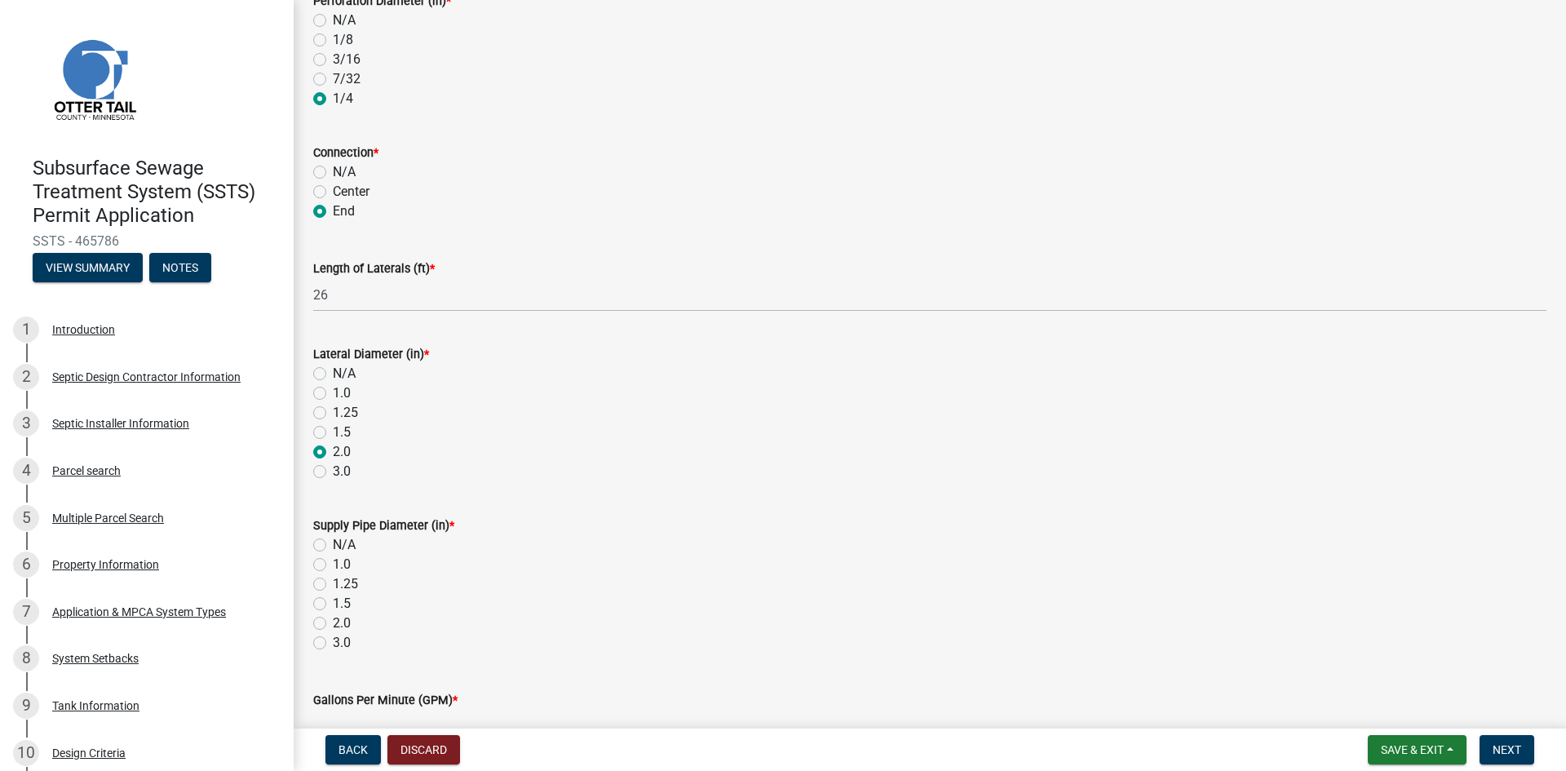
click at [333, 626] on label "2.0" at bounding box center [342, 623] width 18 height 20
click at [333, 624] on input "2.0" at bounding box center [338, 618] width 11 height 11
radio input "true"
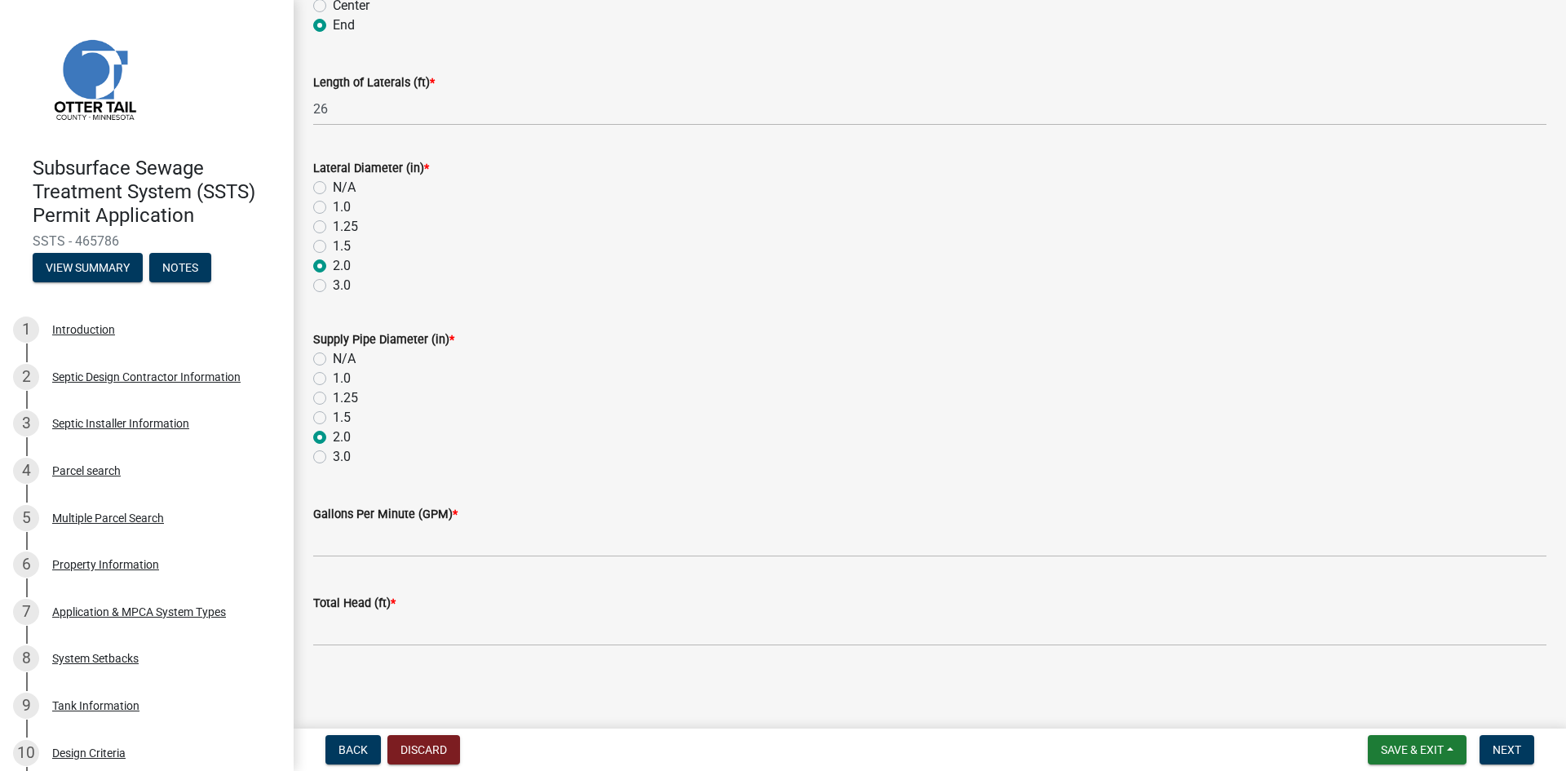
scroll to position [554, 0]
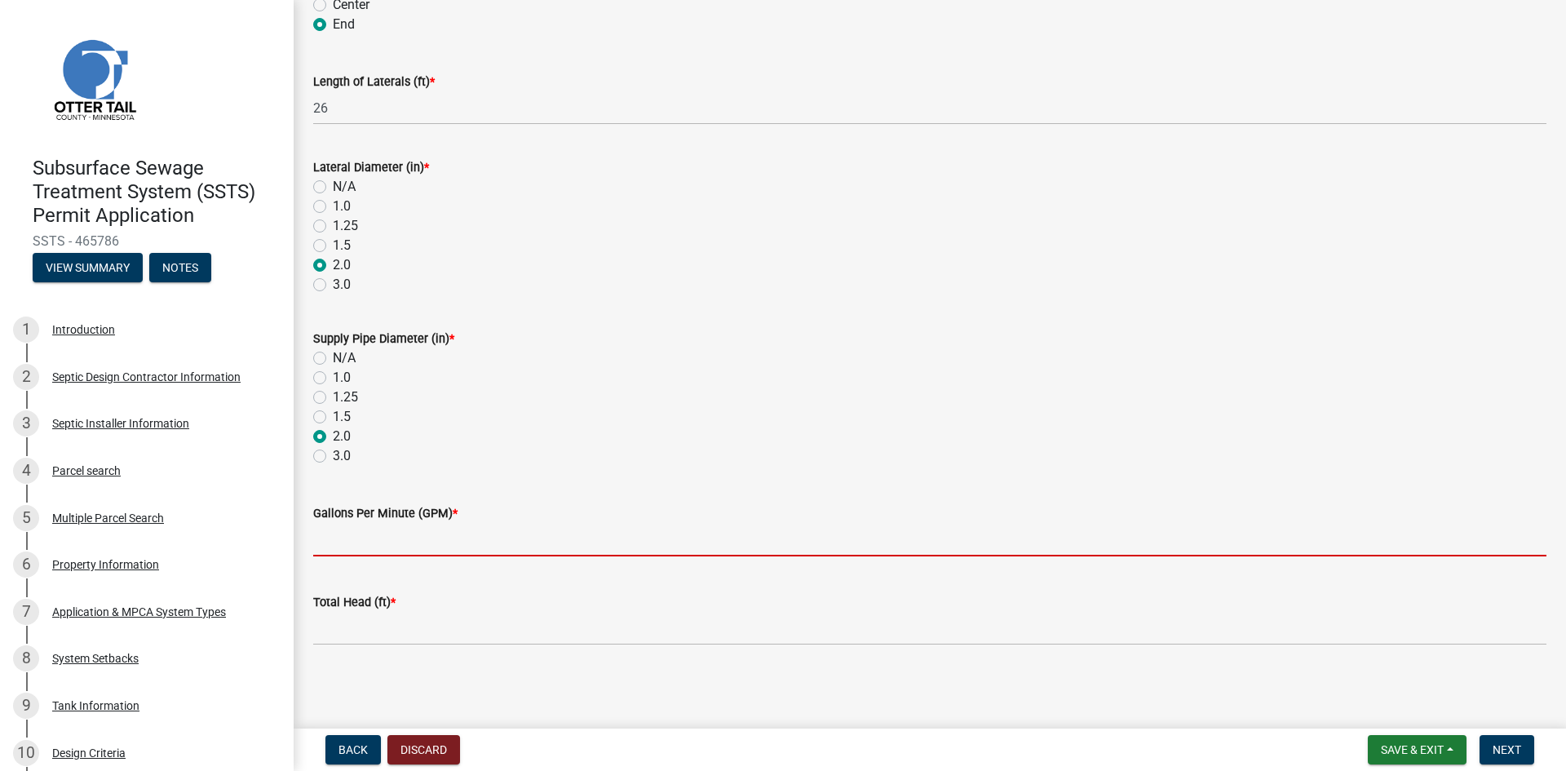
click at [402, 537] on input "Gallons Per Minute (GPM) *" at bounding box center [929, 539] width 1233 height 33
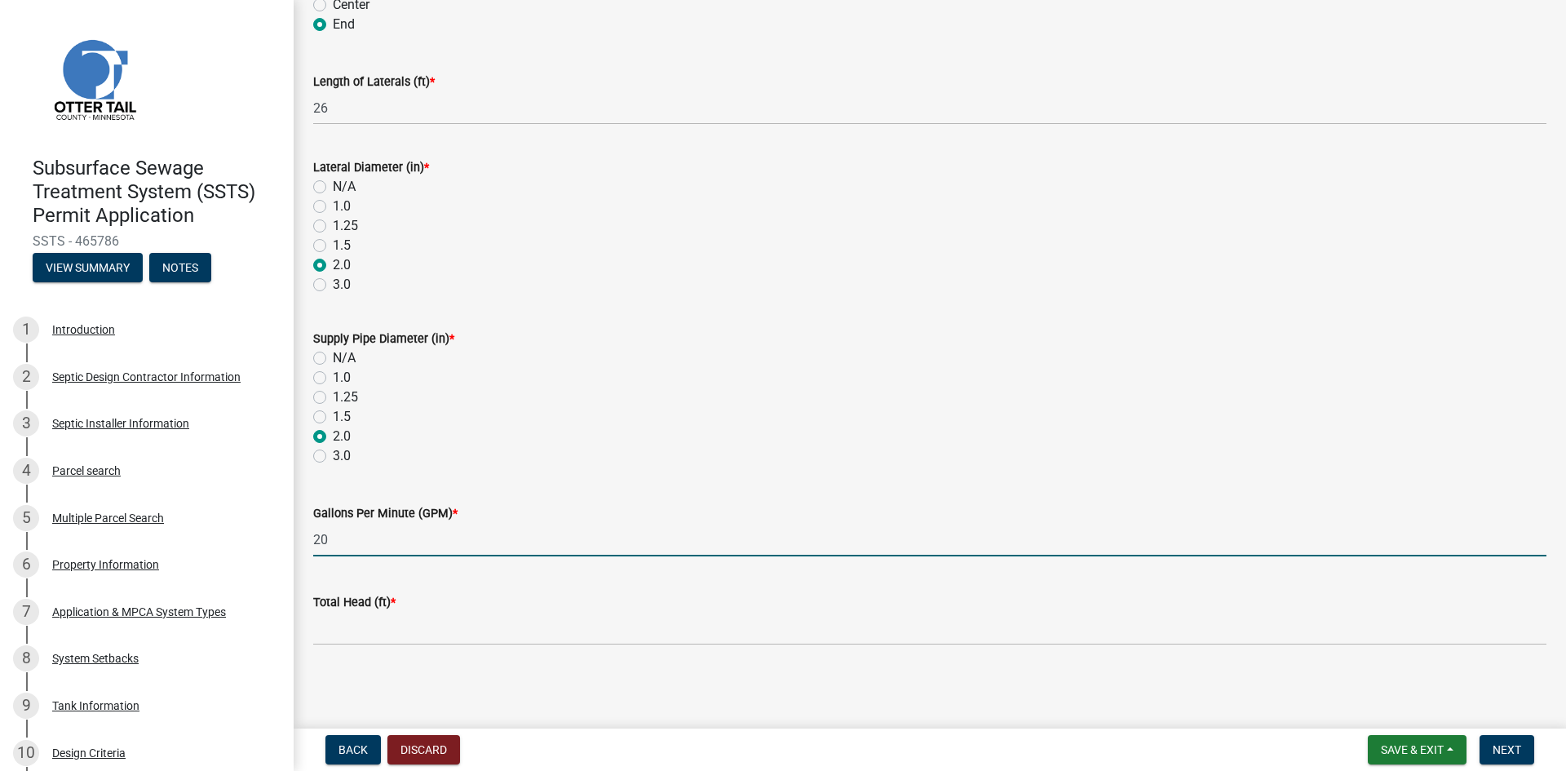
type input "20"
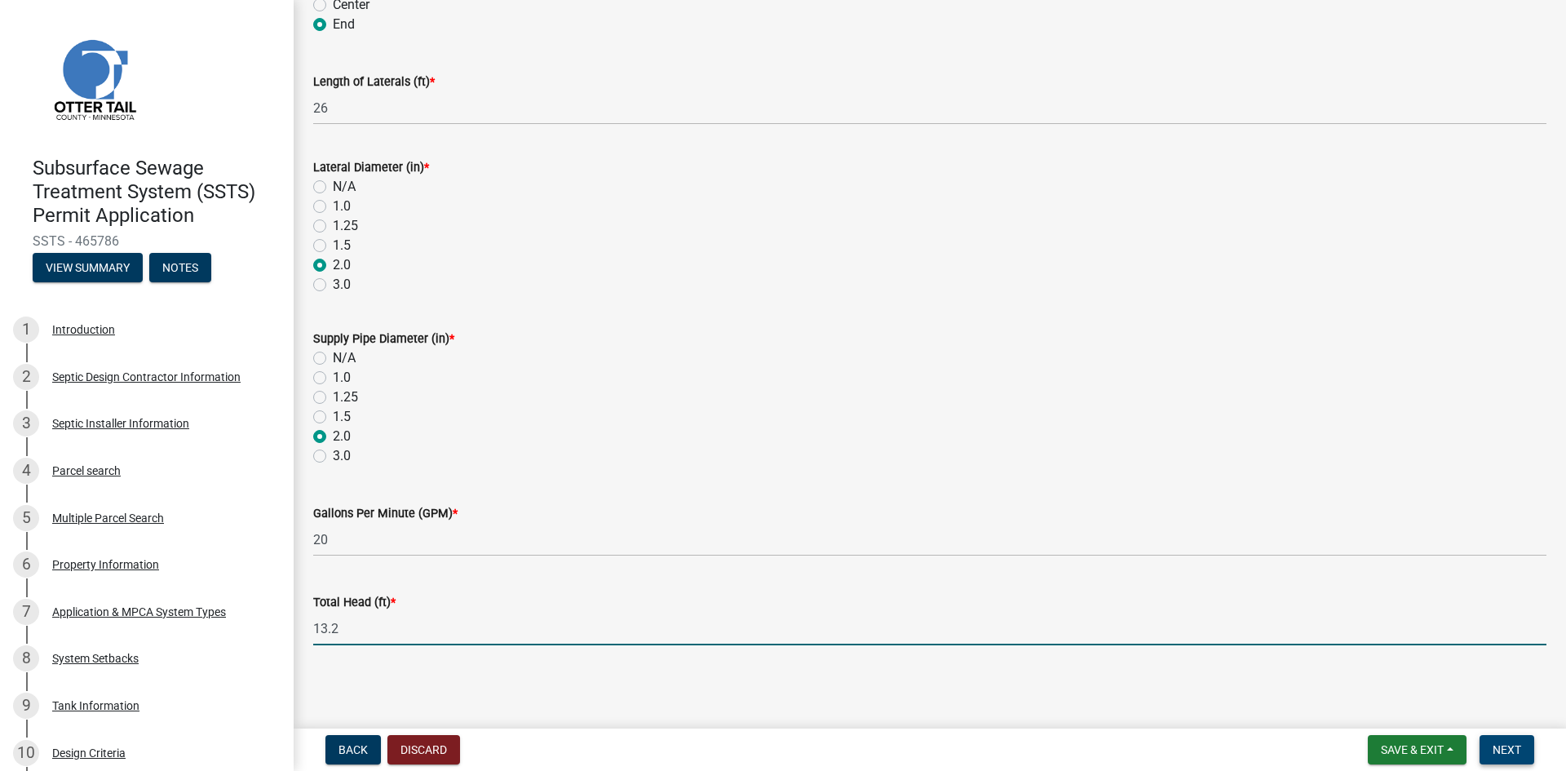
type input "13.2"
click at [1491, 748] on button "Next" at bounding box center [1506, 749] width 55 height 29
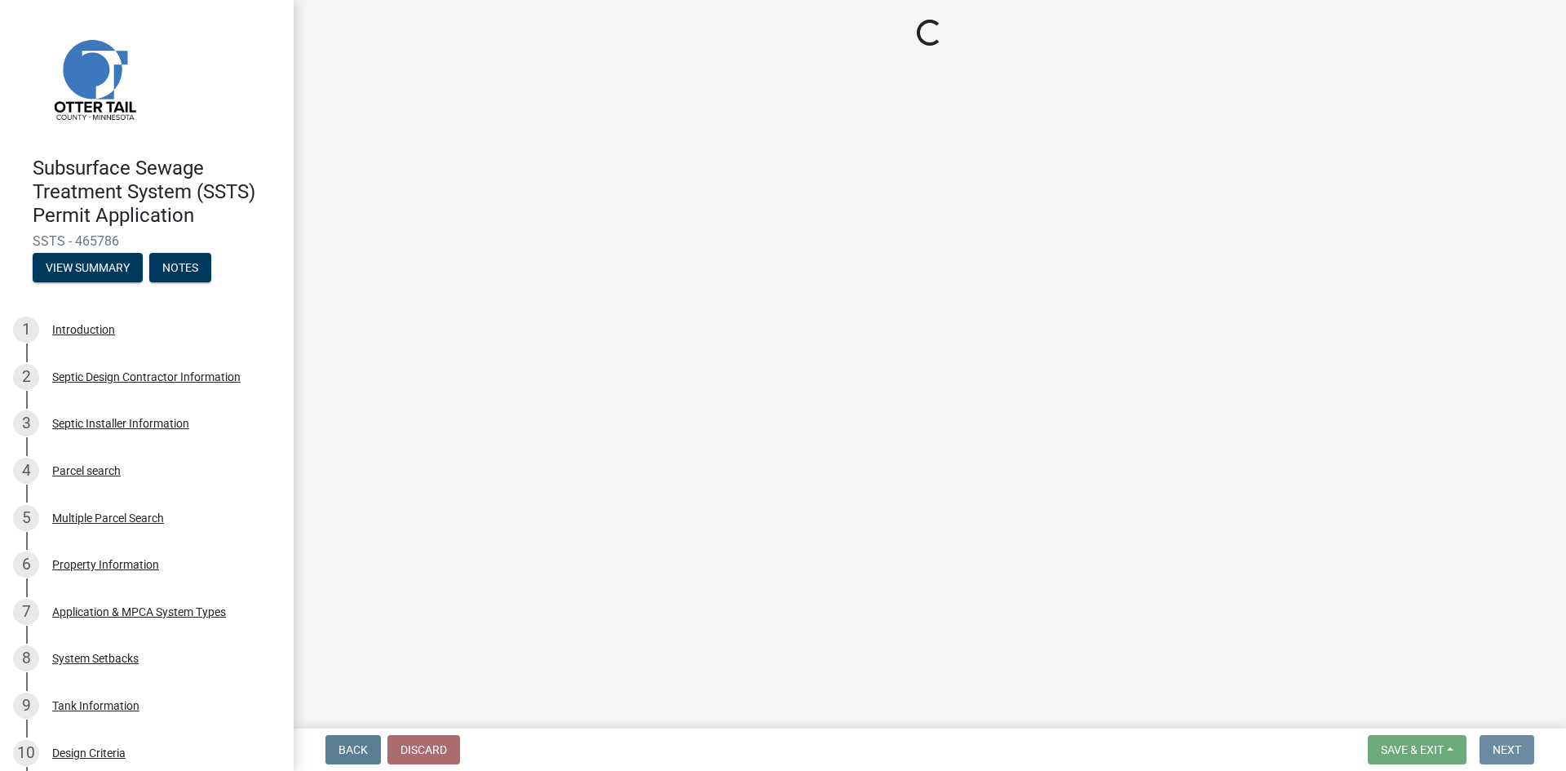
scroll to position [0, 0]
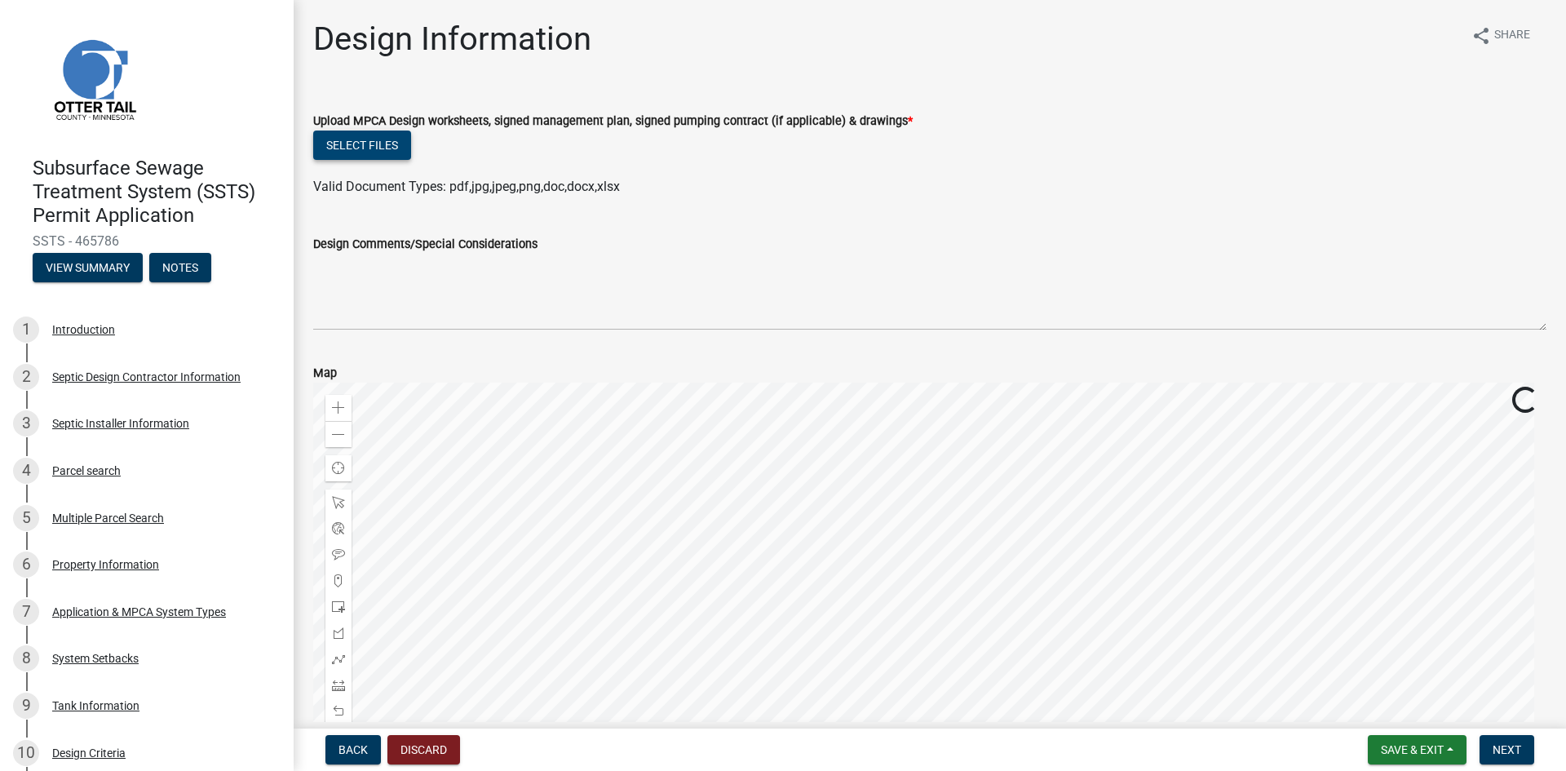
click at [374, 145] on button "Select files" at bounding box center [362, 144] width 98 height 29
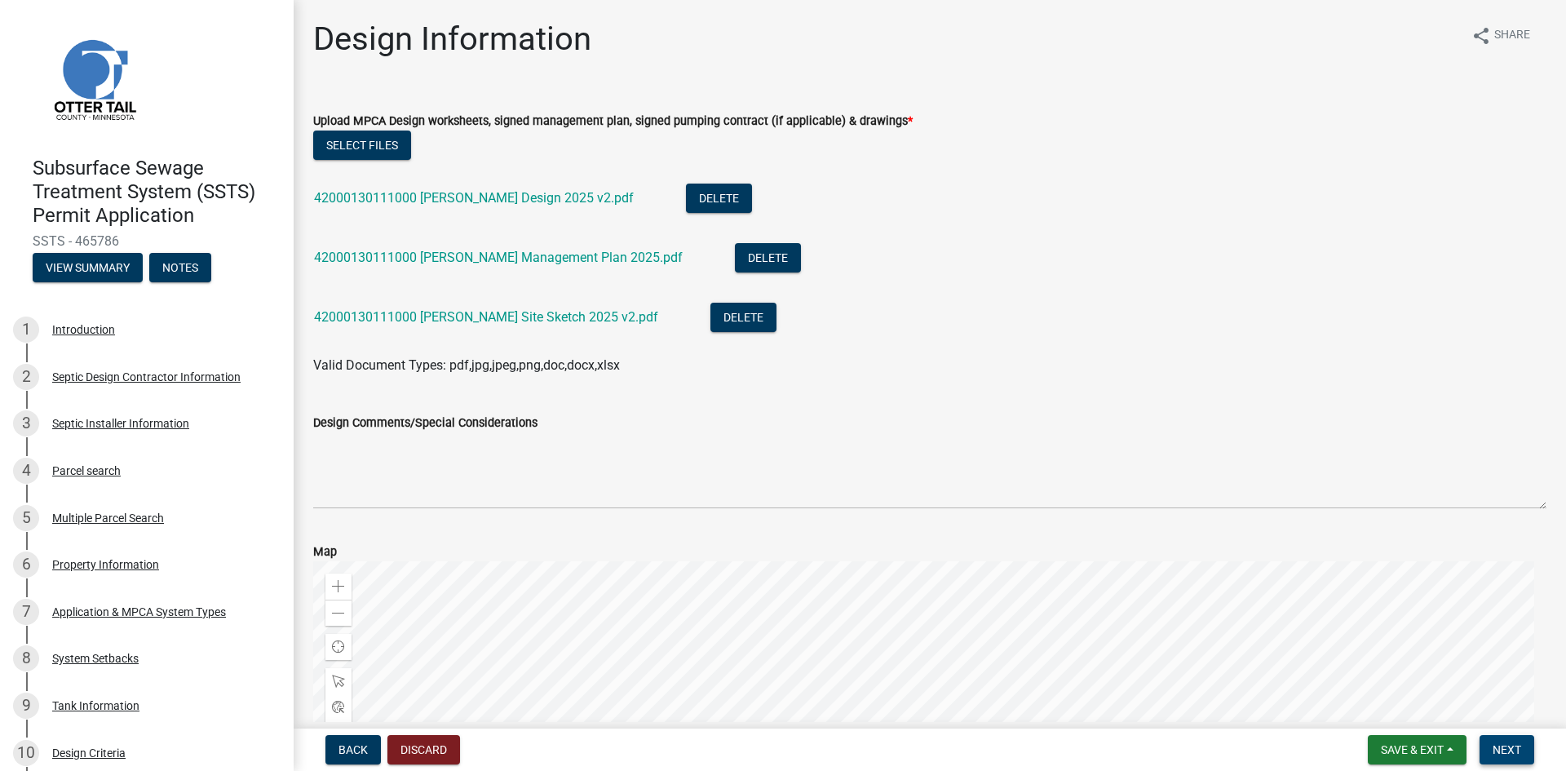
click at [1501, 753] on span "Next" at bounding box center [1506, 749] width 29 height 13
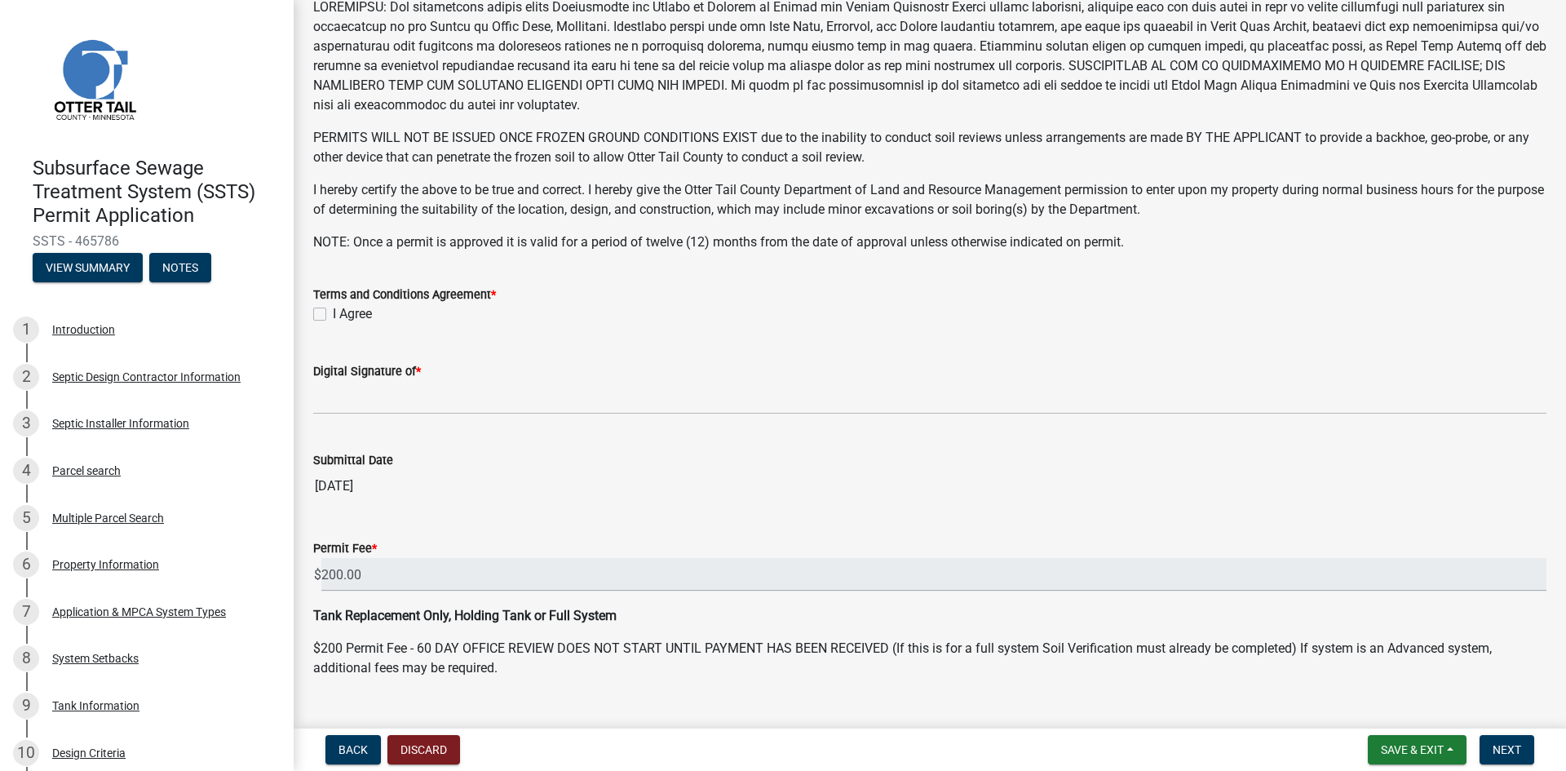
scroll to position [265, 0]
click at [333, 312] on label "I Agree" at bounding box center [352, 313] width 39 height 20
click at [333, 312] on input "I Agree" at bounding box center [338, 308] width 11 height 11
checkbox input "true"
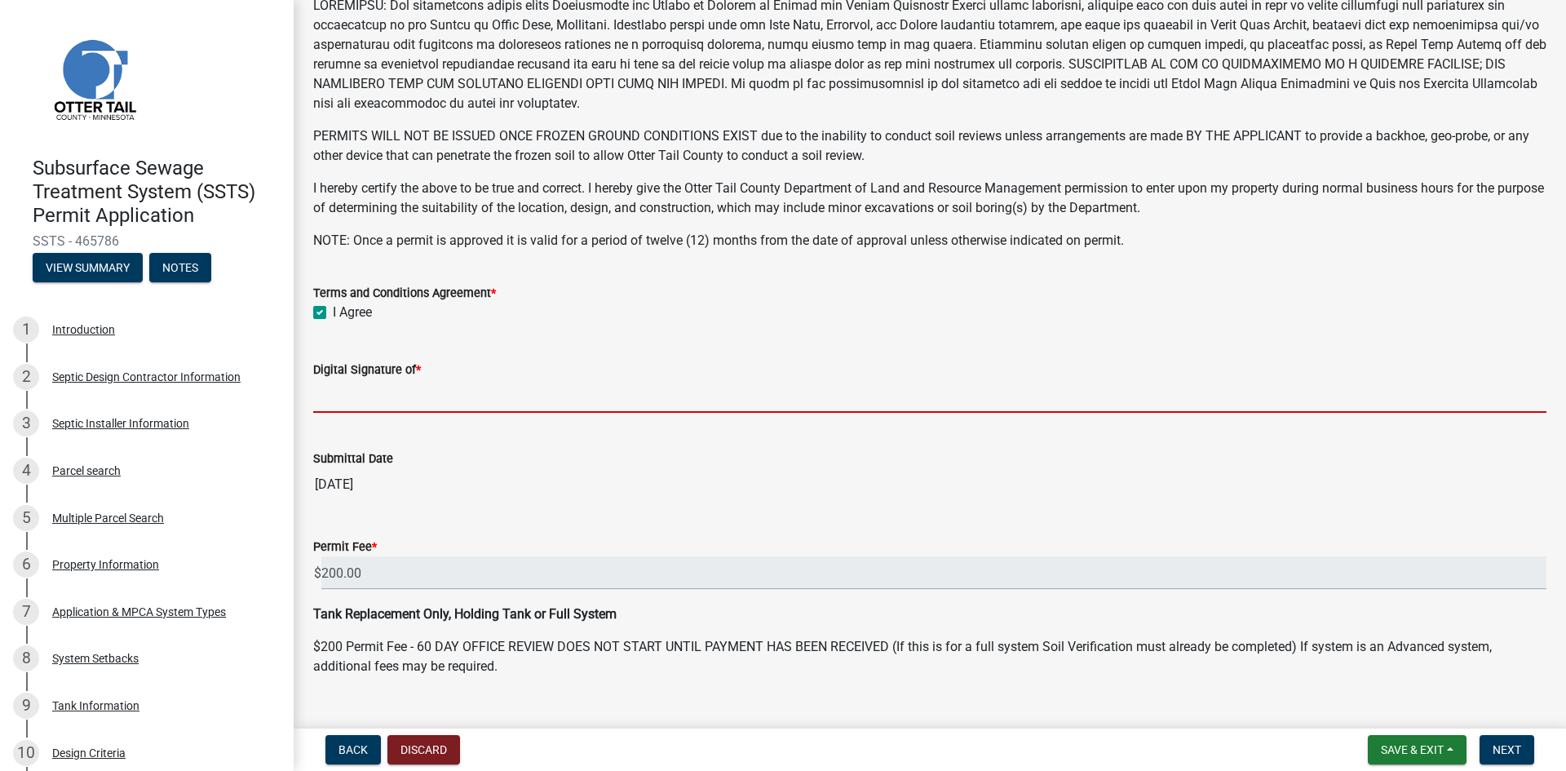
click at [347, 400] on input "Digital Signature of *" at bounding box center [929, 395] width 1233 height 33
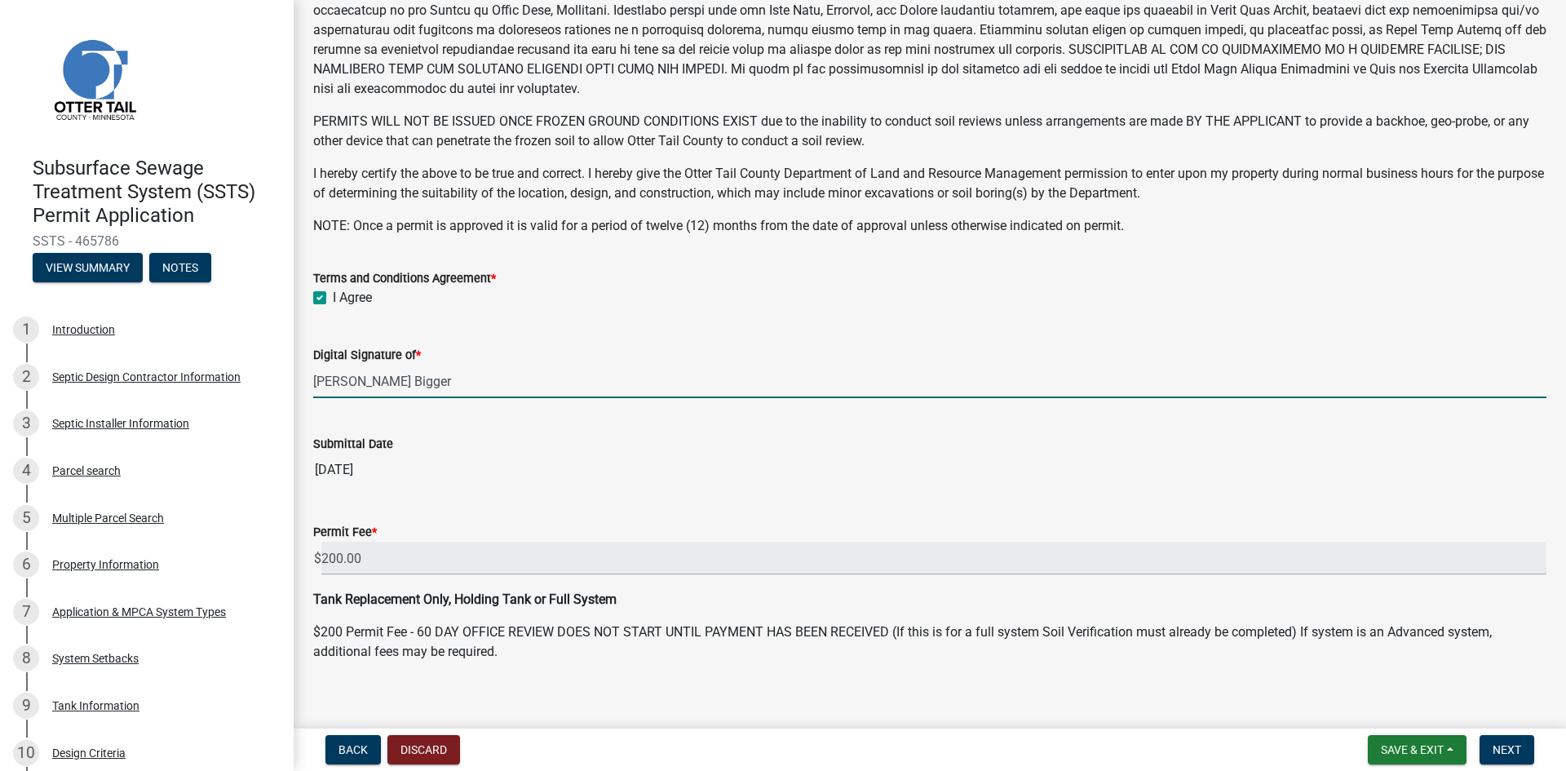
scroll to position [296, 0]
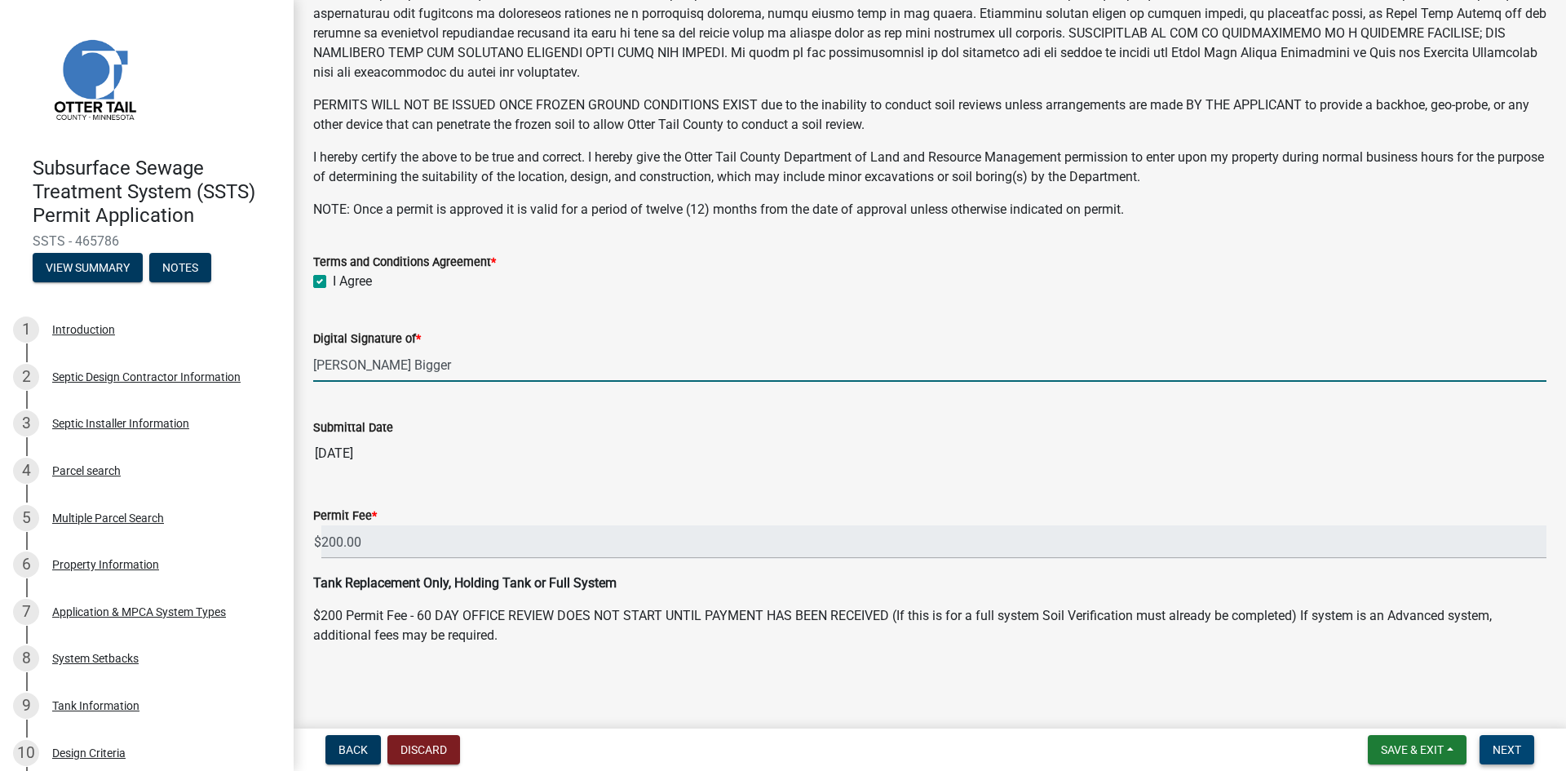
type input "[PERSON_NAME] Bigger"
click at [1505, 754] on span "Next" at bounding box center [1506, 749] width 29 height 13
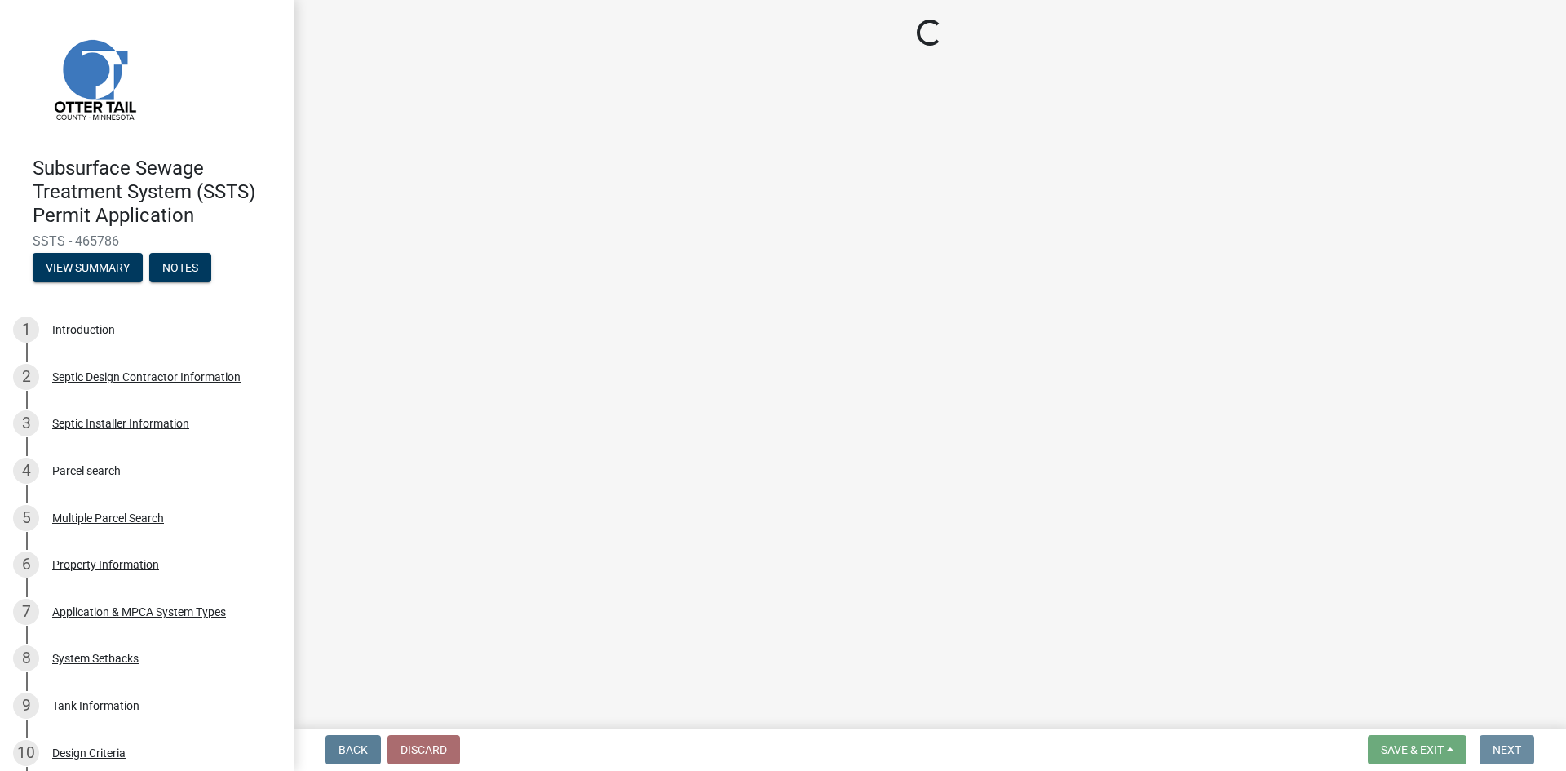
scroll to position [0, 0]
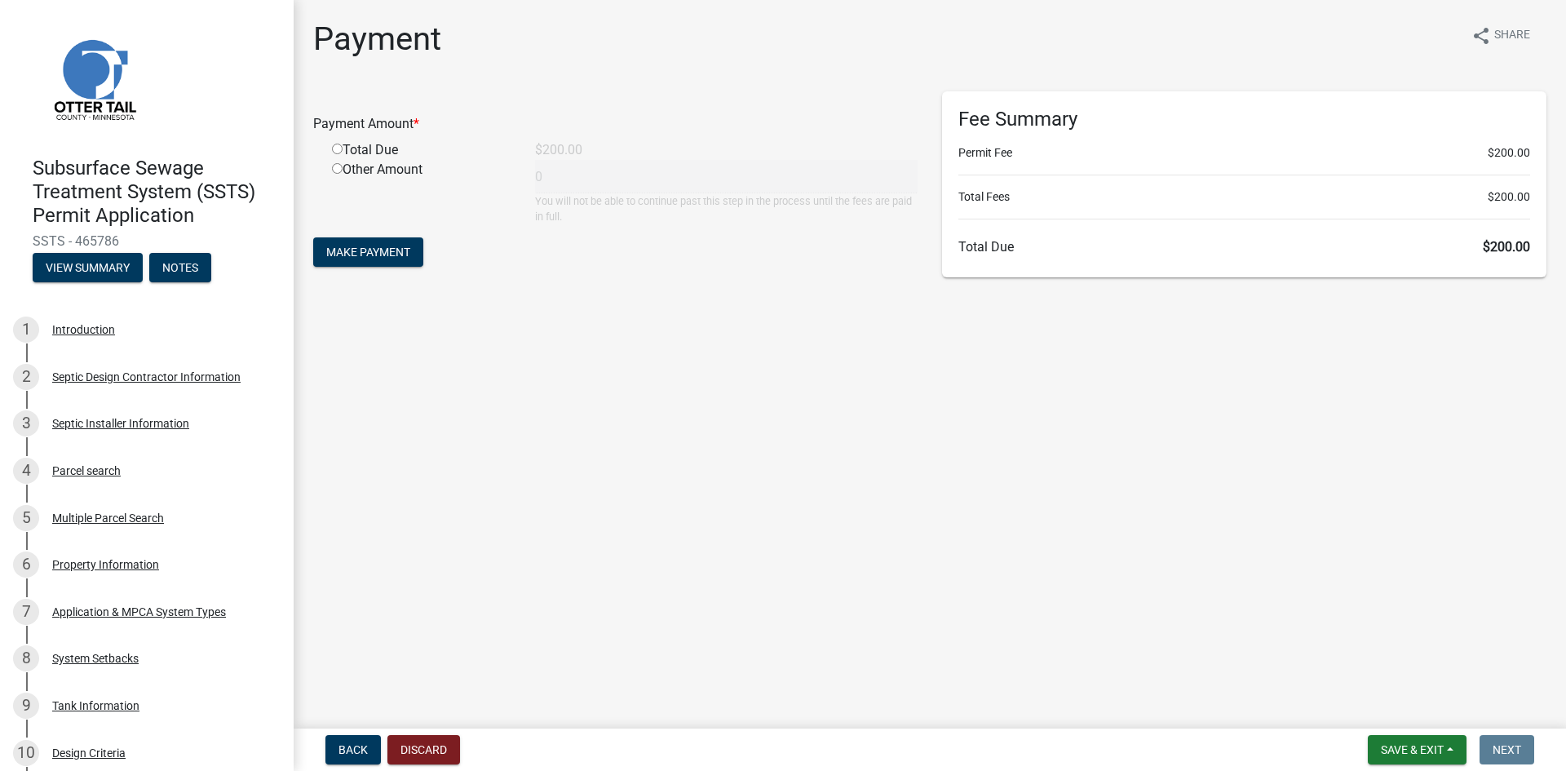
click at [338, 148] on input "radio" at bounding box center [337, 149] width 11 height 11
radio input "true"
type input "200"
click at [353, 254] on span "Make Payment" at bounding box center [368, 251] width 84 height 13
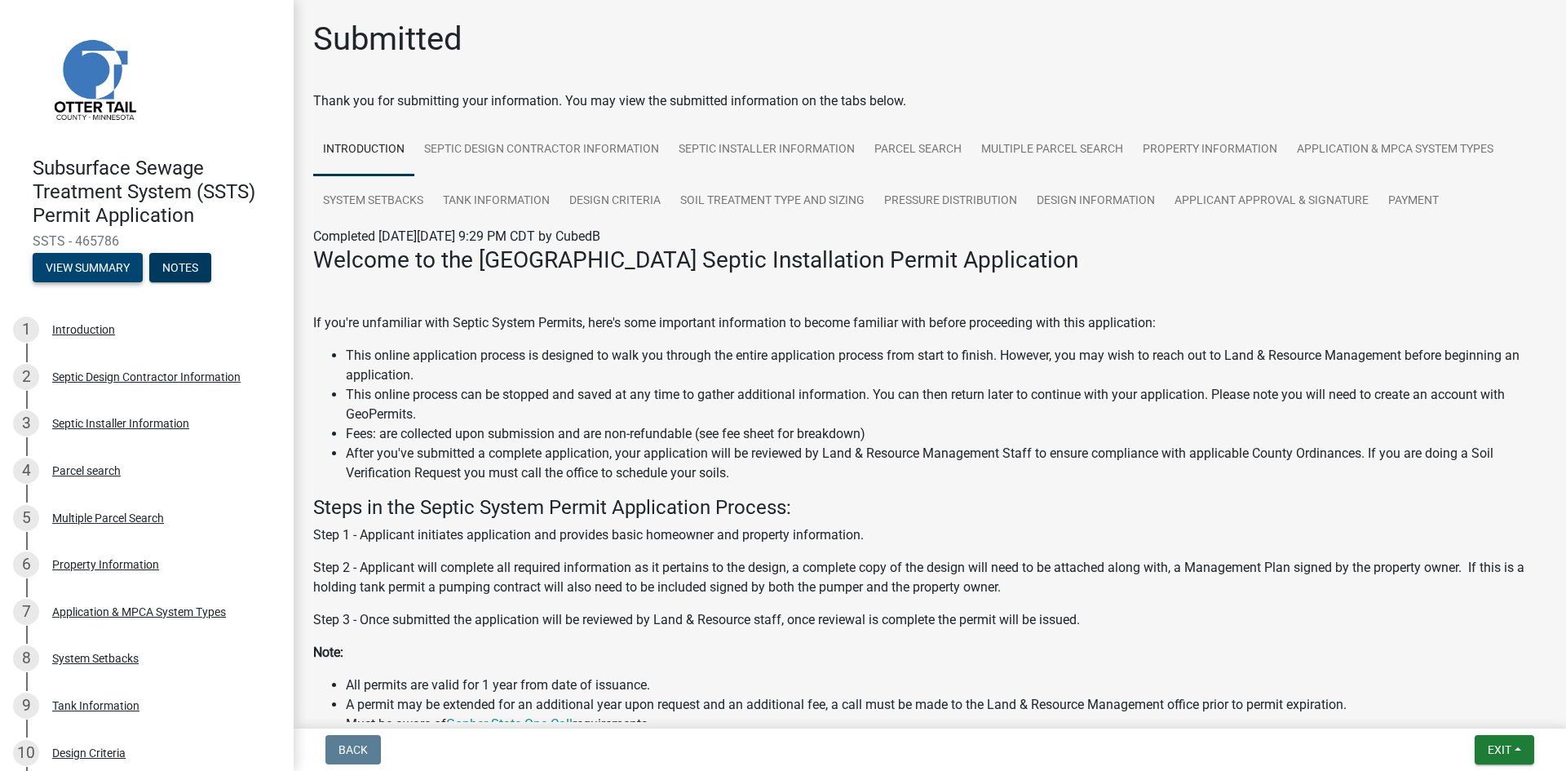
click at [73, 259] on button "View Summary" at bounding box center [88, 267] width 110 height 29
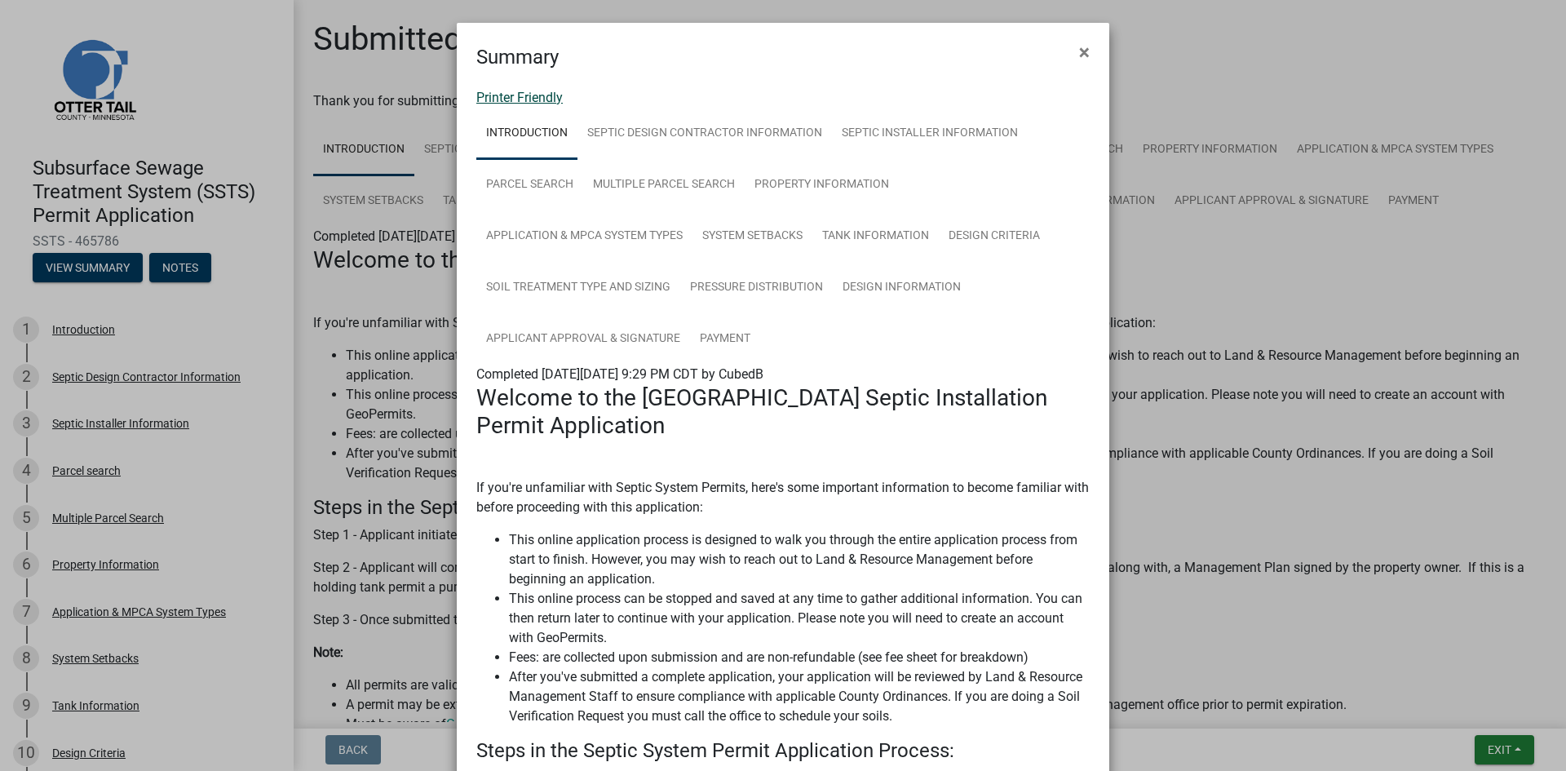
click at [541, 99] on link "Printer Friendly" at bounding box center [519, 97] width 86 height 15
click at [1079, 57] on span "×" at bounding box center [1084, 52] width 11 height 23
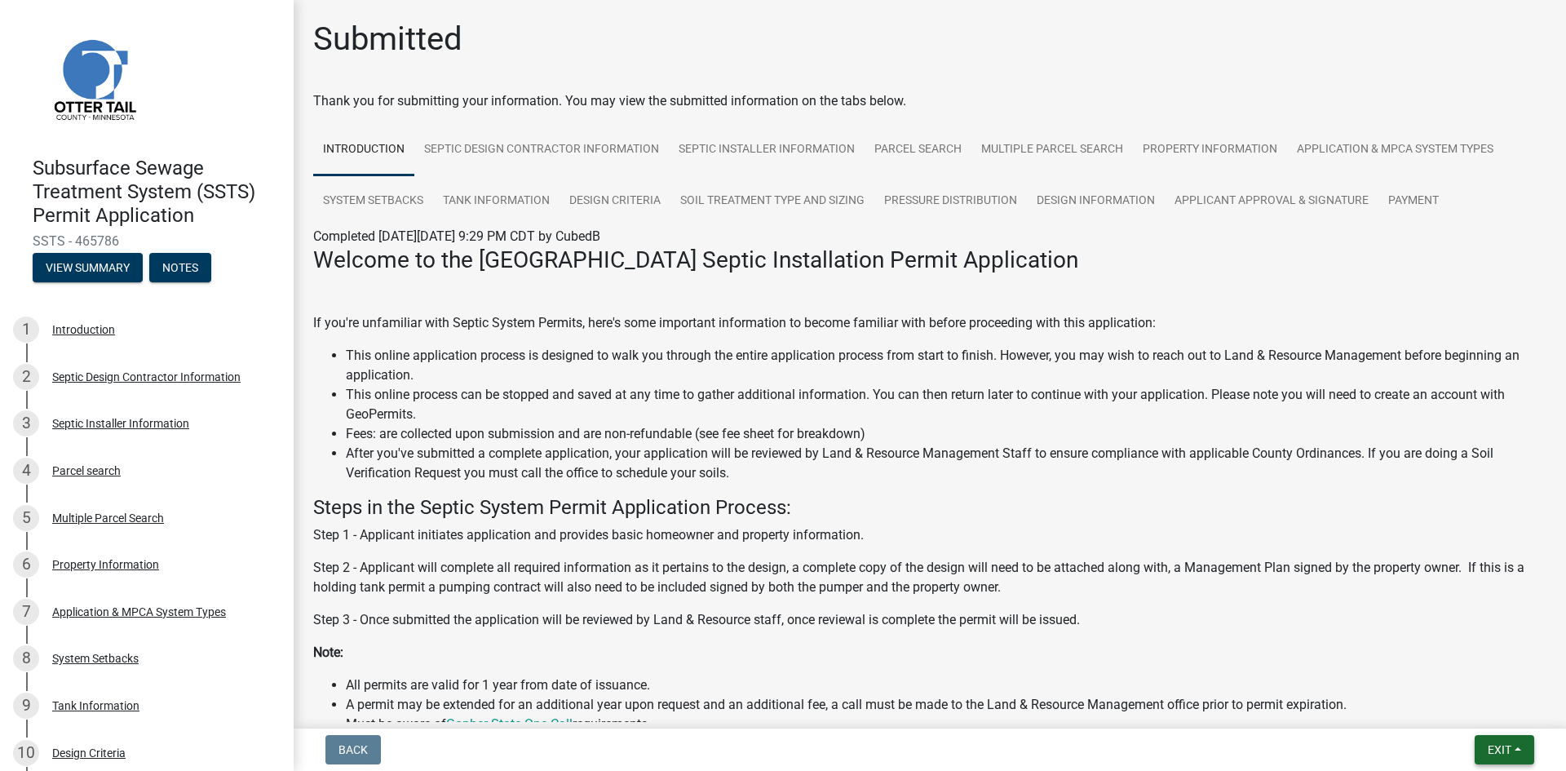
click at [1499, 754] on span "Exit" at bounding box center [1500, 749] width 24 height 13
click at [1477, 714] on button "Save & Exit" at bounding box center [1469, 706] width 130 height 39
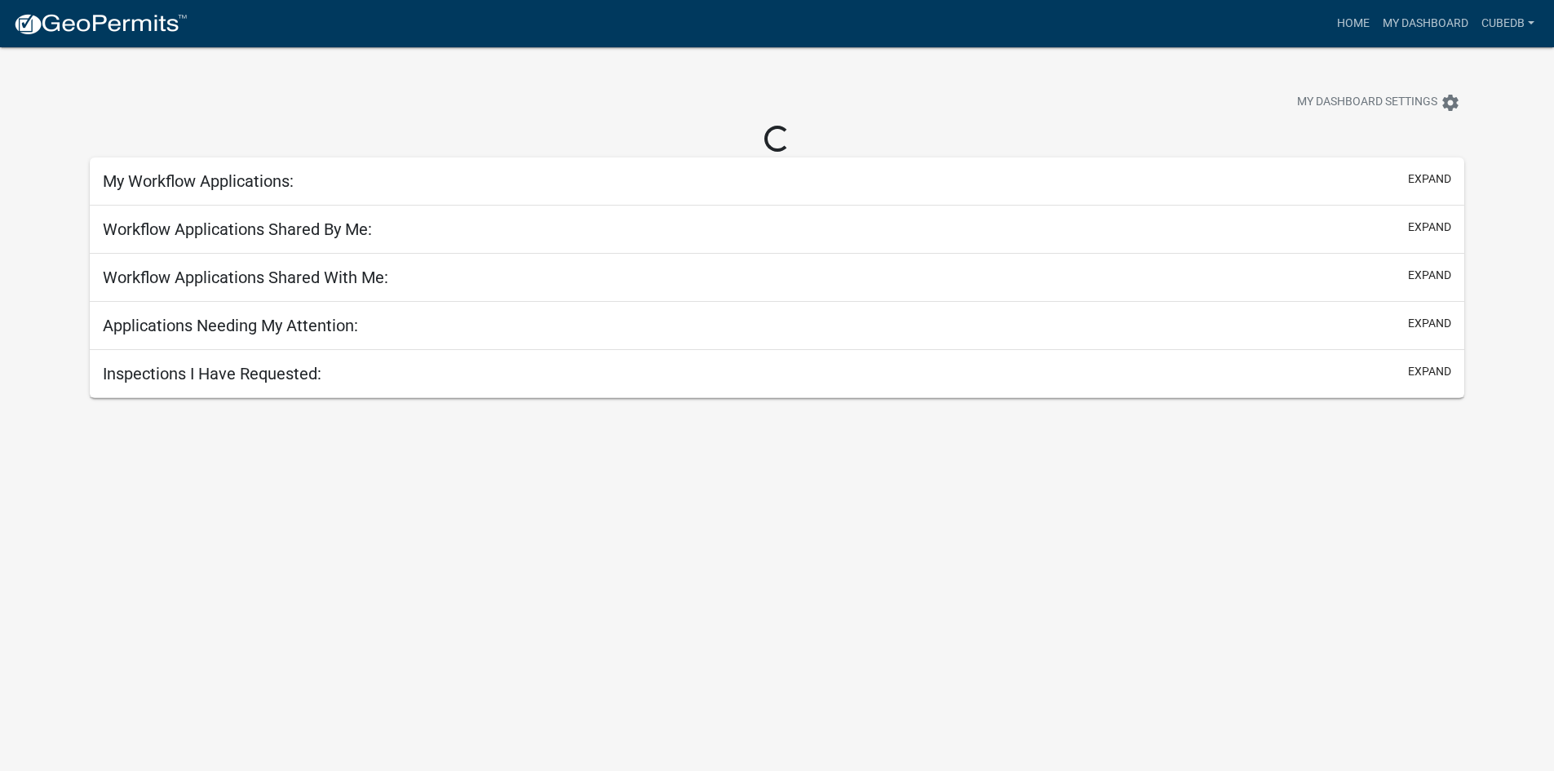
select select "3: 100"
